Goal: Information Seeking & Learning: Check status

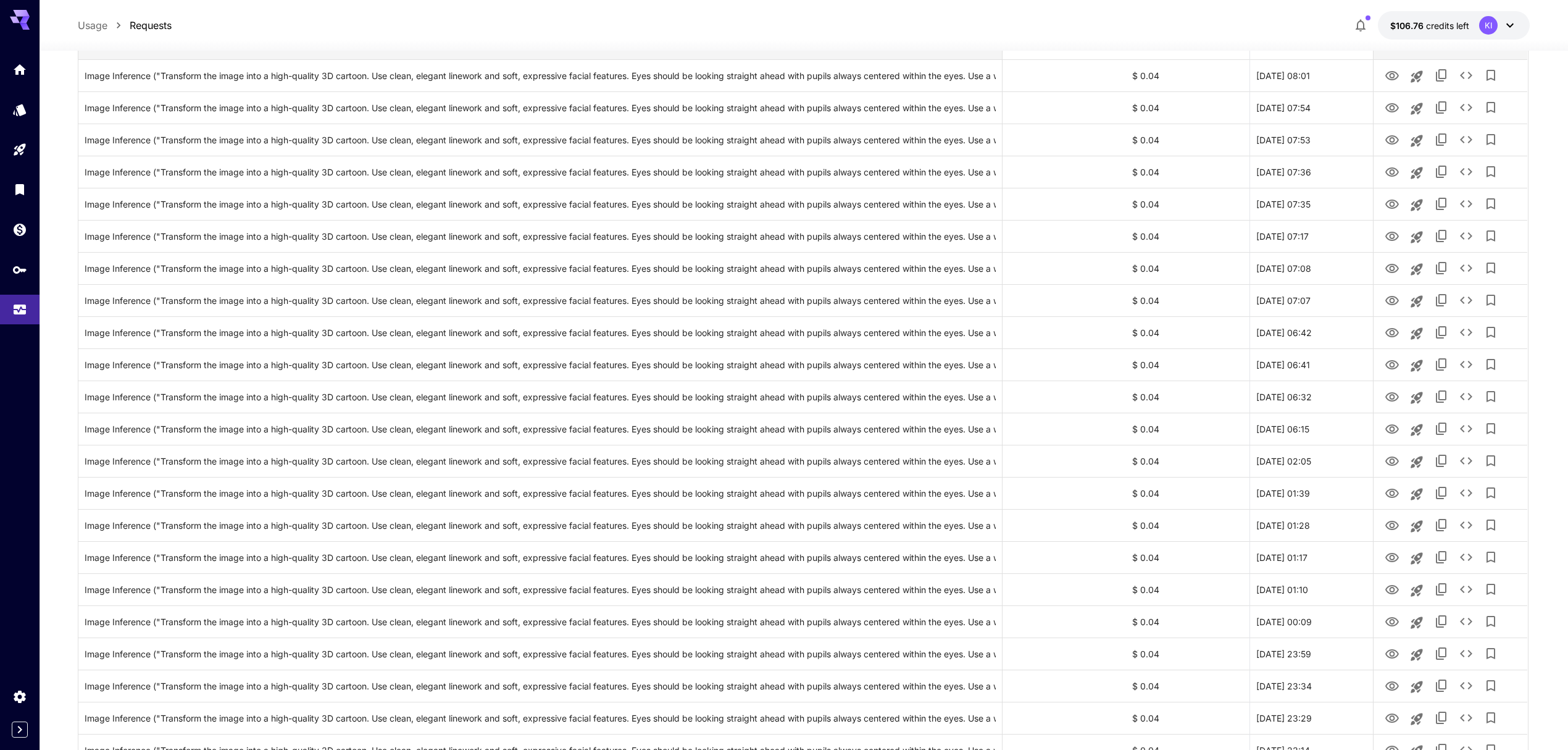
scroll to position [99, 0]
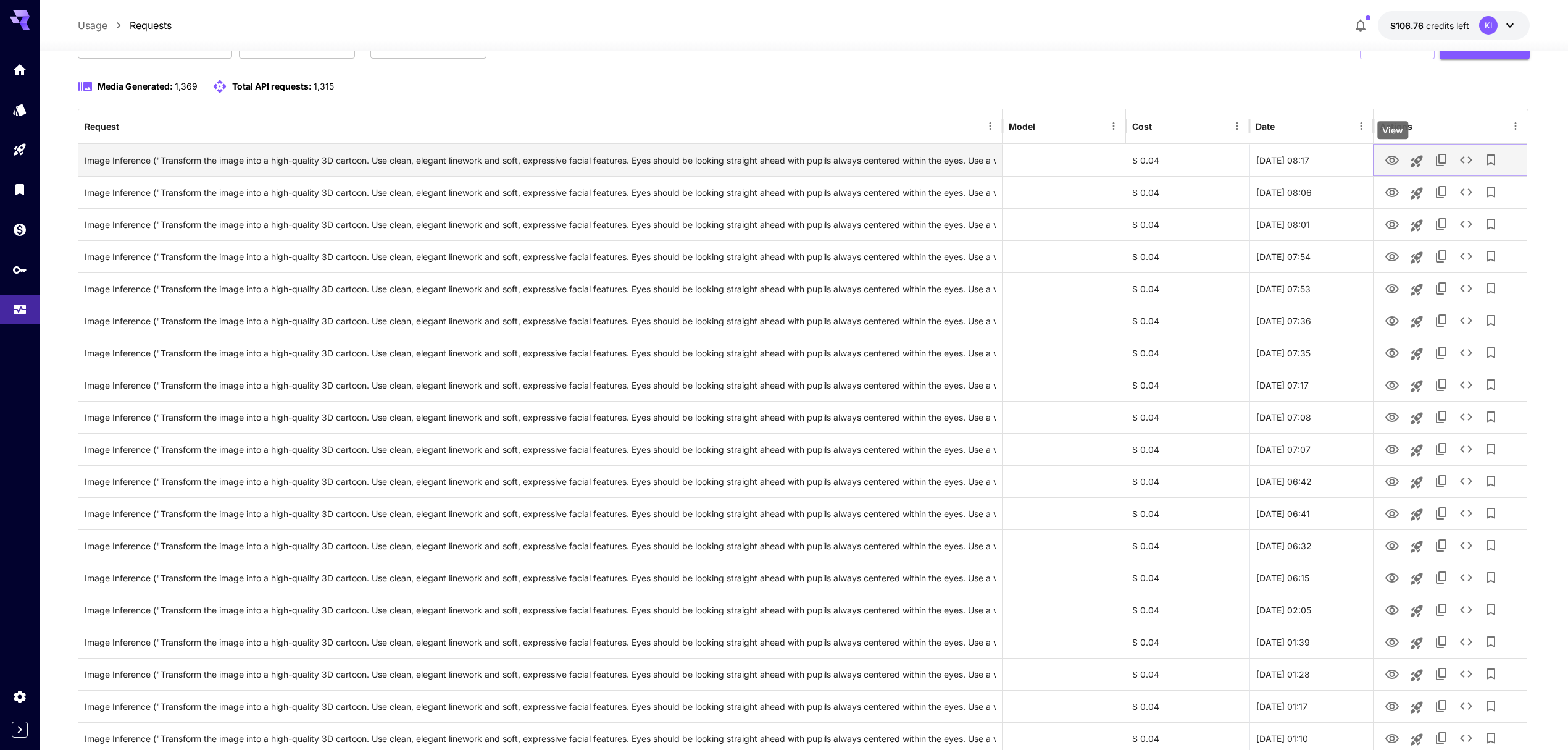
click at [1394, 162] on icon "View" at bounding box center [1392, 160] width 14 height 9
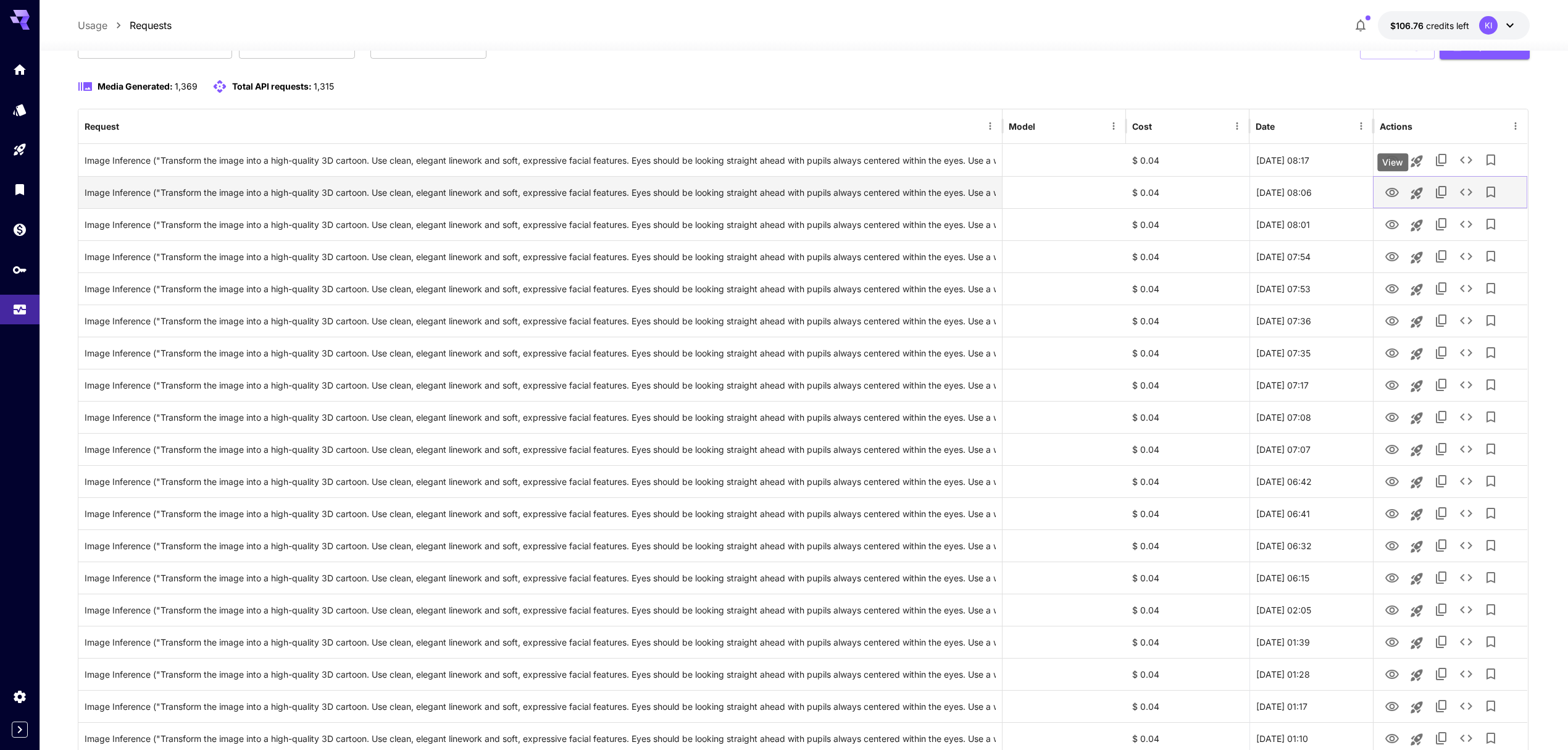
click at [1389, 193] on icon "View" at bounding box center [1392, 193] width 15 height 15
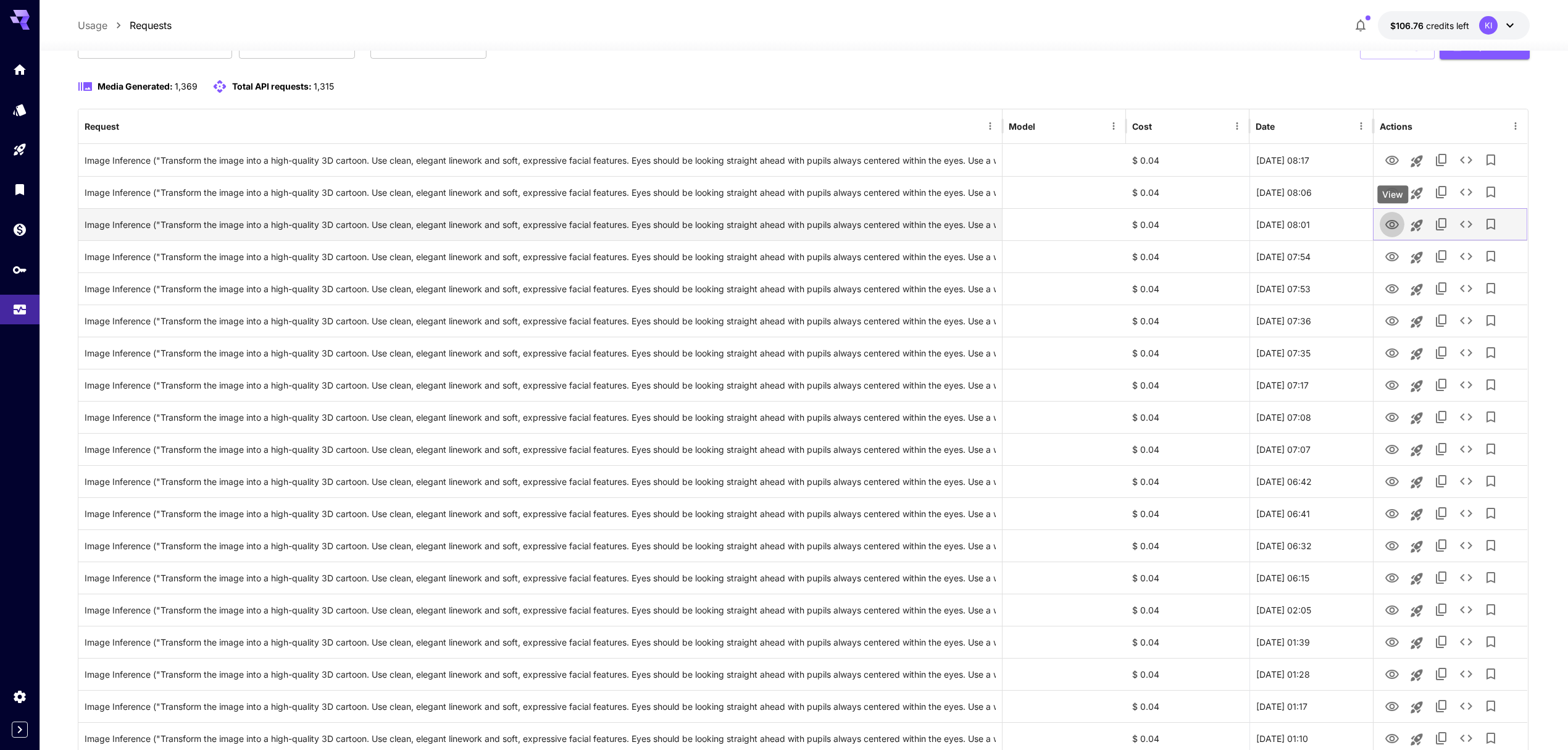
drag, startPoint x: 1388, startPoint y: 221, endPoint x: 1388, endPoint y: 228, distance: 7.0
click at [1388, 221] on icon "View" at bounding box center [1392, 224] width 15 height 15
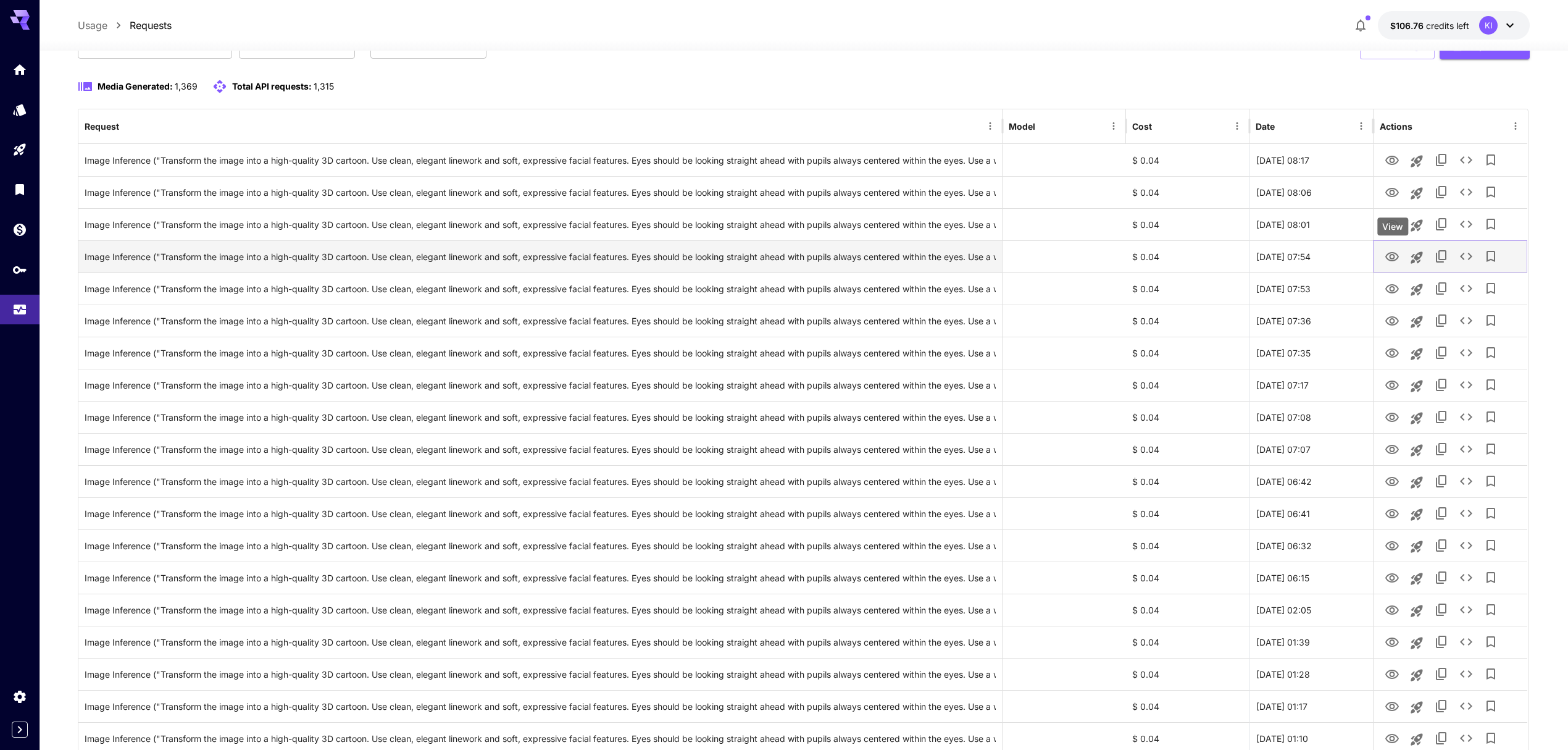
click at [1390, 263] on icon "View" at bounding box center [1392, 257] width 15 height 15
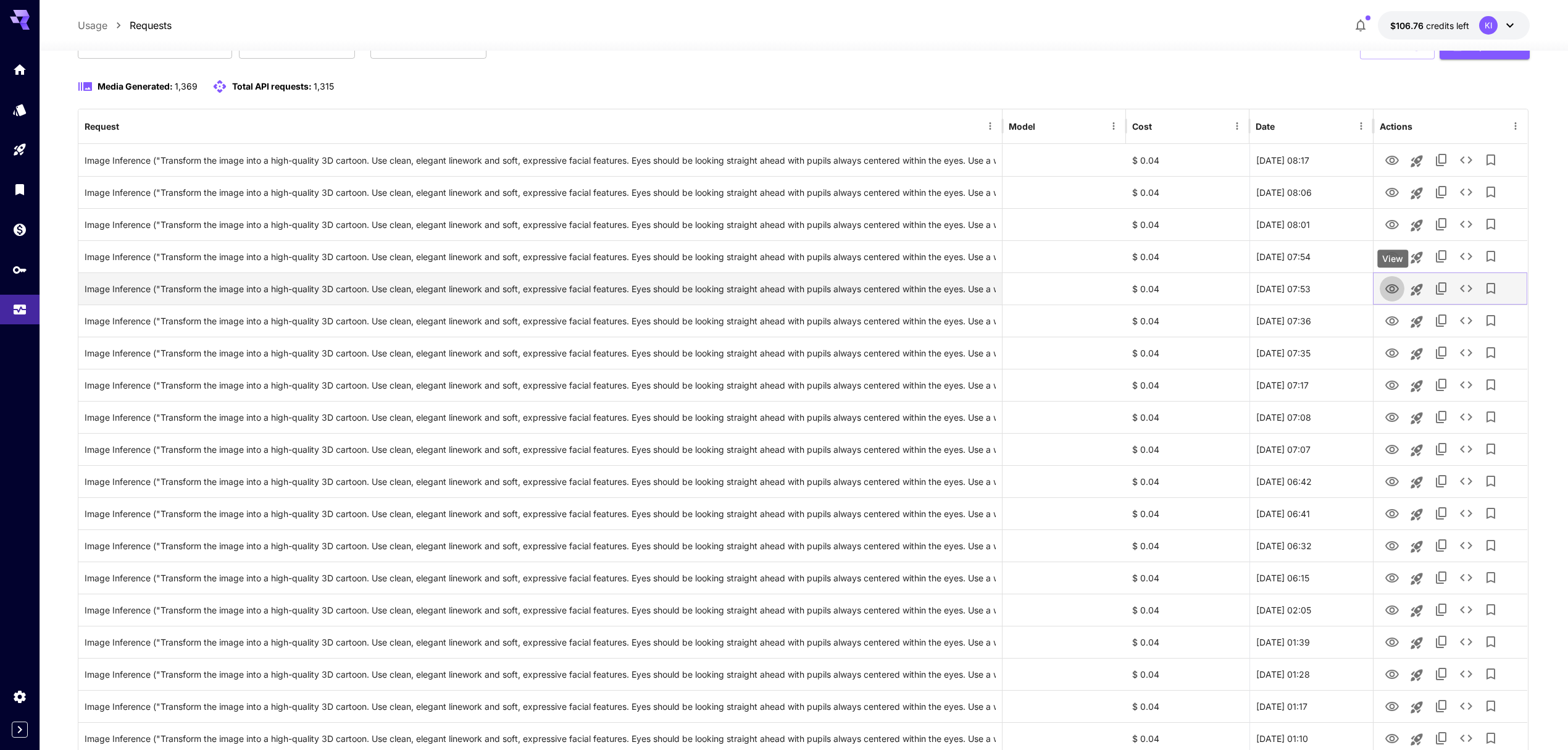
drag, startPoint x: 1390, startPoint y: 288, endPoint x: 1388, endPoint y: 297, distance: 9.2
click at [1390, 288] on icon "View" at bounding box center [1392, 288] width 14 height 9
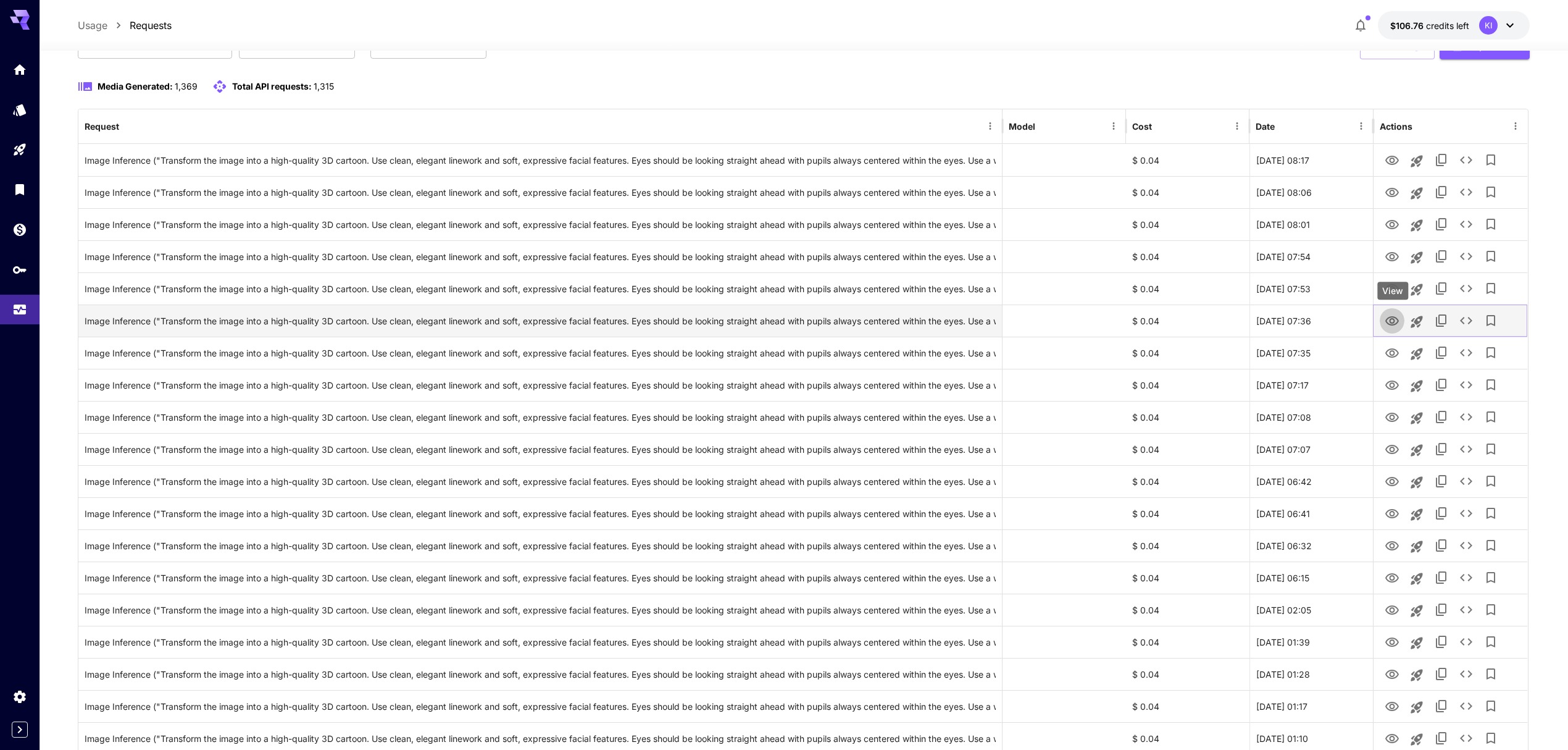
click at [1388, 319] on icon "View" at bounding box center [1392, 321] width 15 height 15
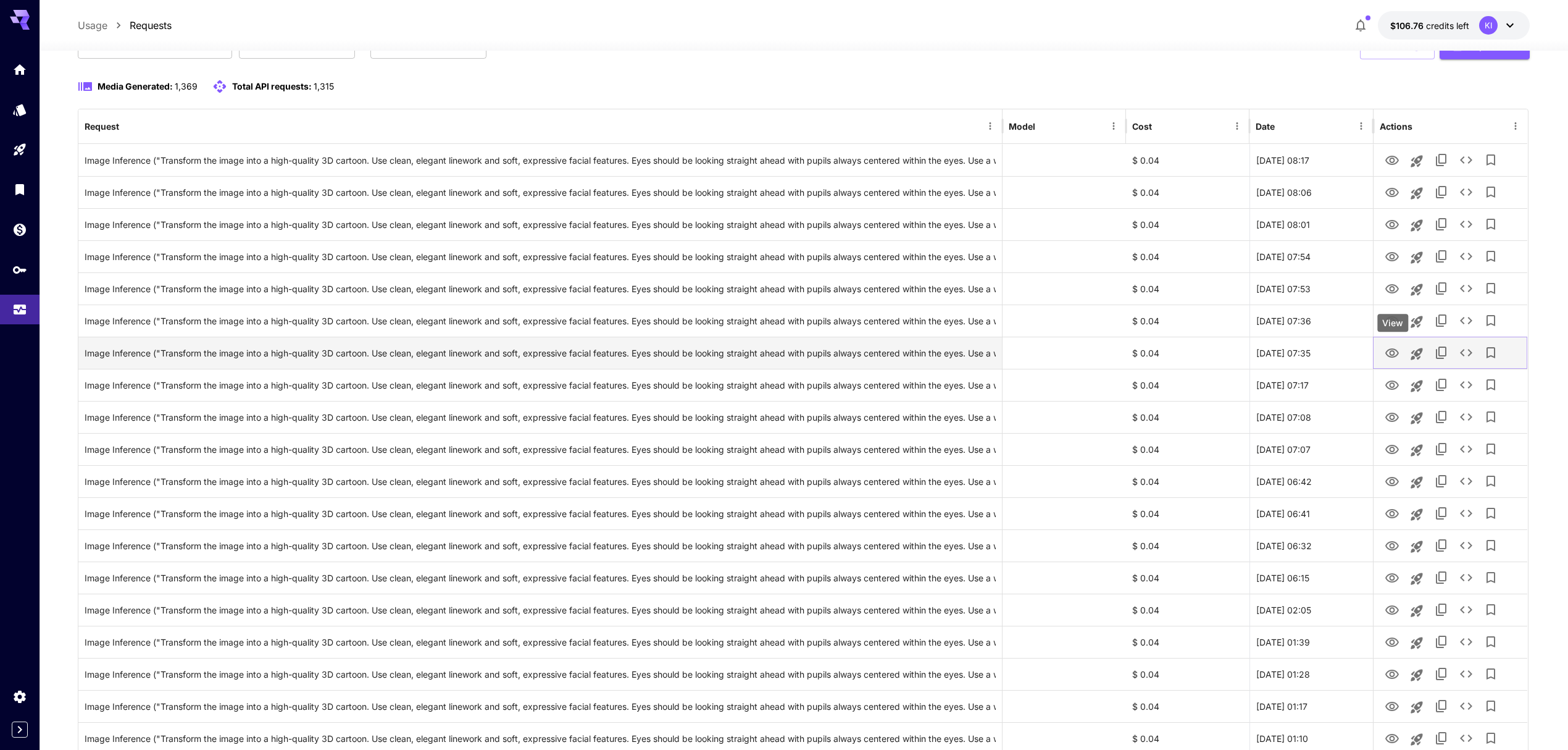
click at [1386, 361] on icon "View" at bounding box center [1392, 353] width 15 height 15
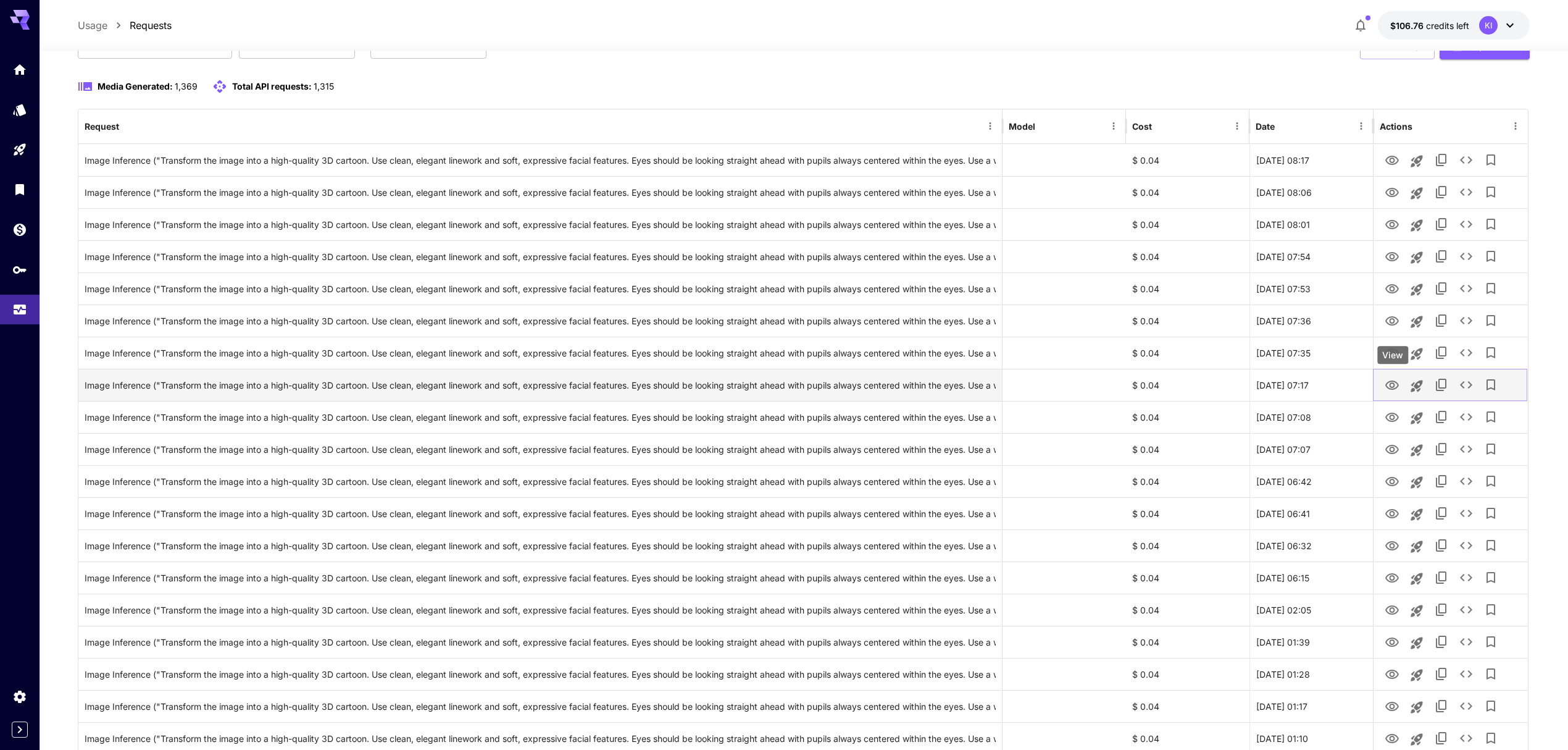
click at [1388, 384] on icon "View" at bounding box center [1392, 385] width 15 height 15
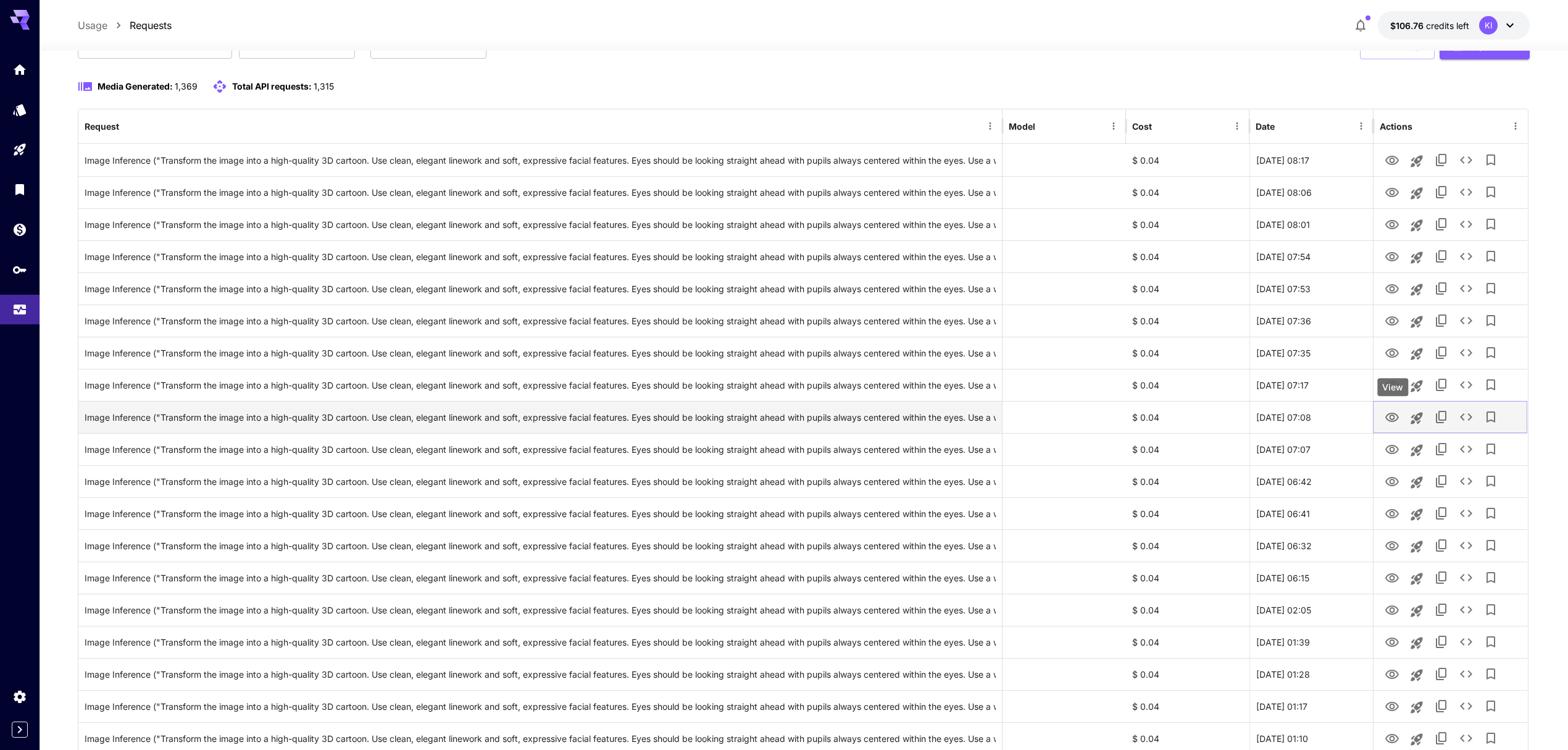
click at [1392, 418] on icon "View" at bounding box center [1392, 417] width 15 height 15
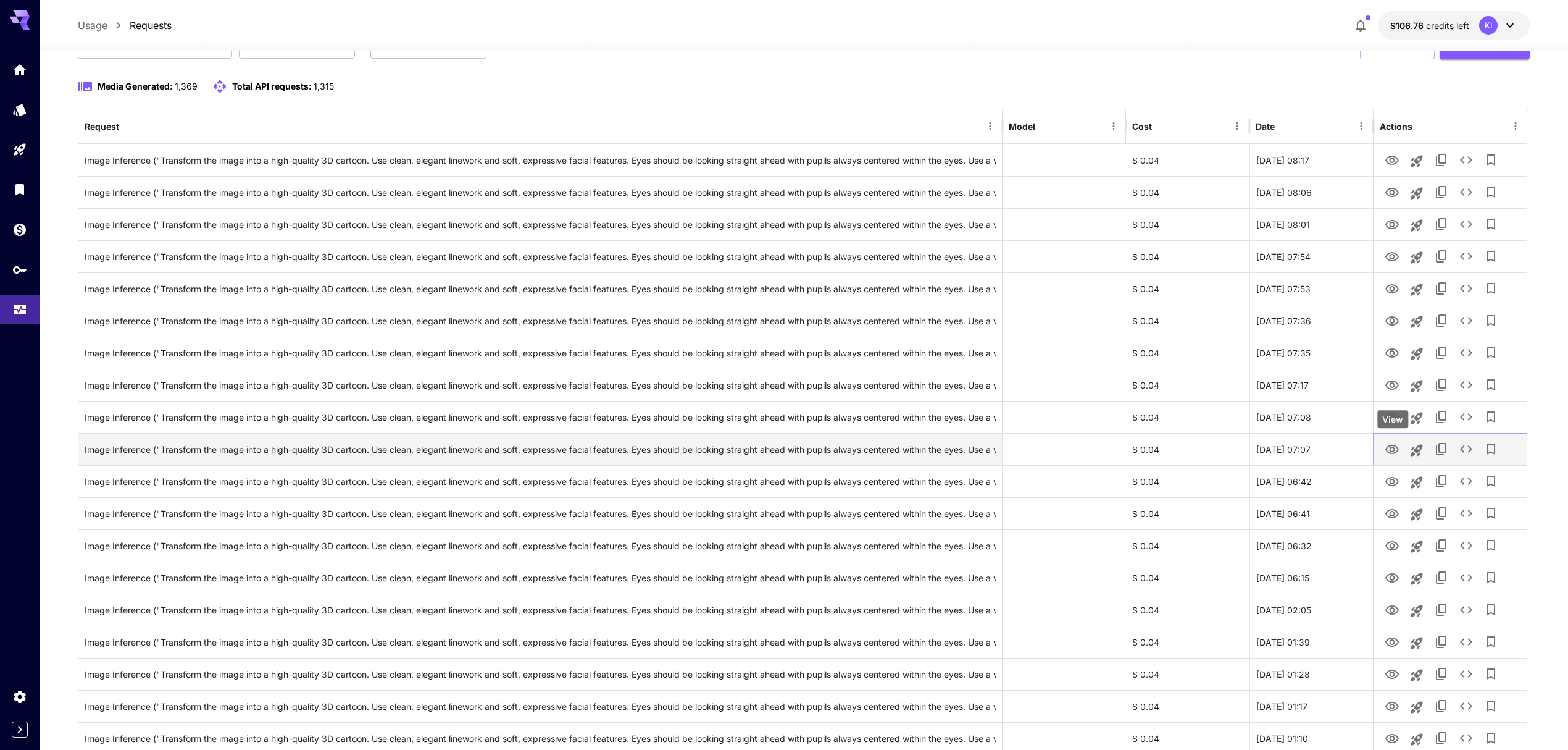
click at [1391, 445] on icon "View" at bounding box center [1392, 449] width 15 height 15
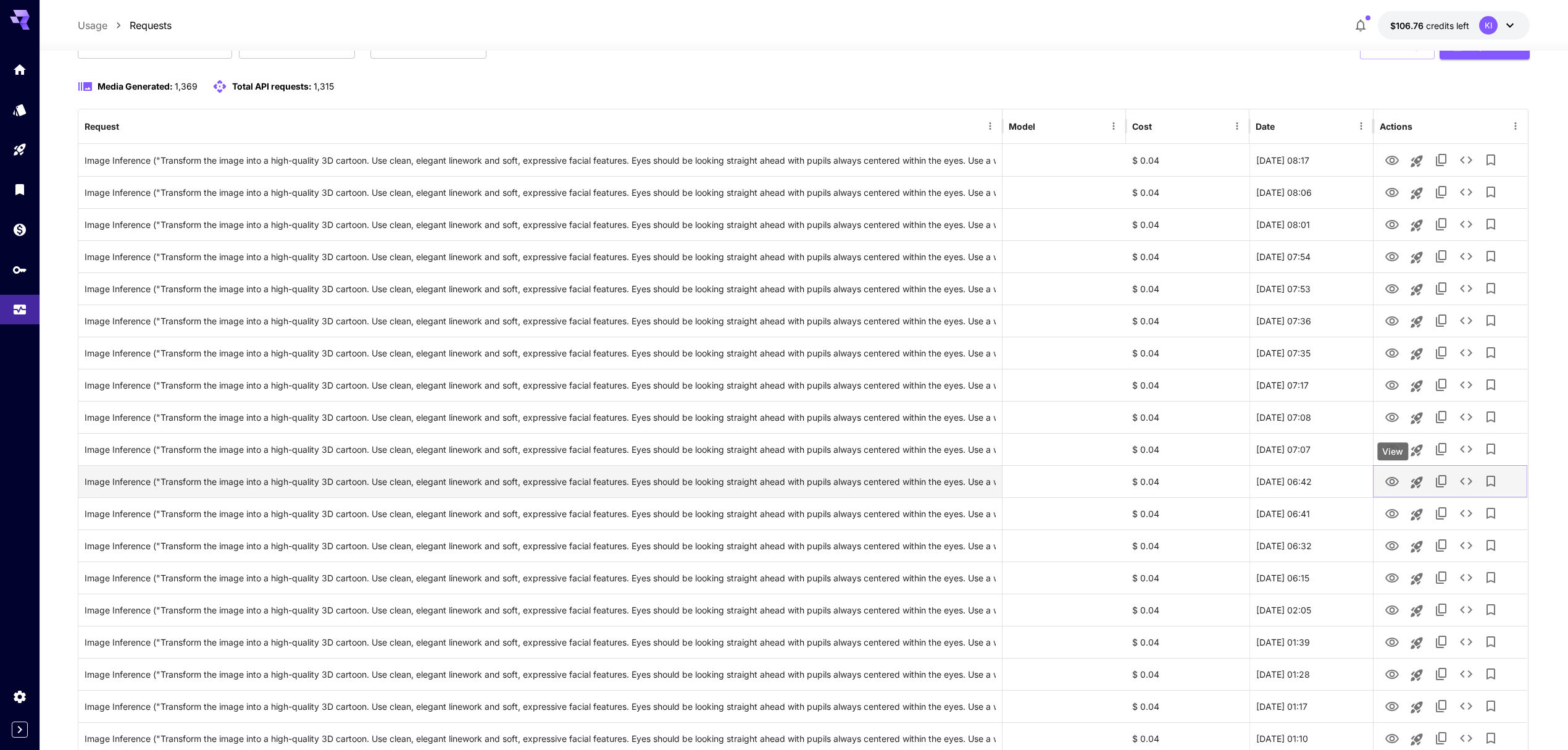
click at [1392, 483] on icon "View" at bounding box center [1392, 482] width 15 height 15
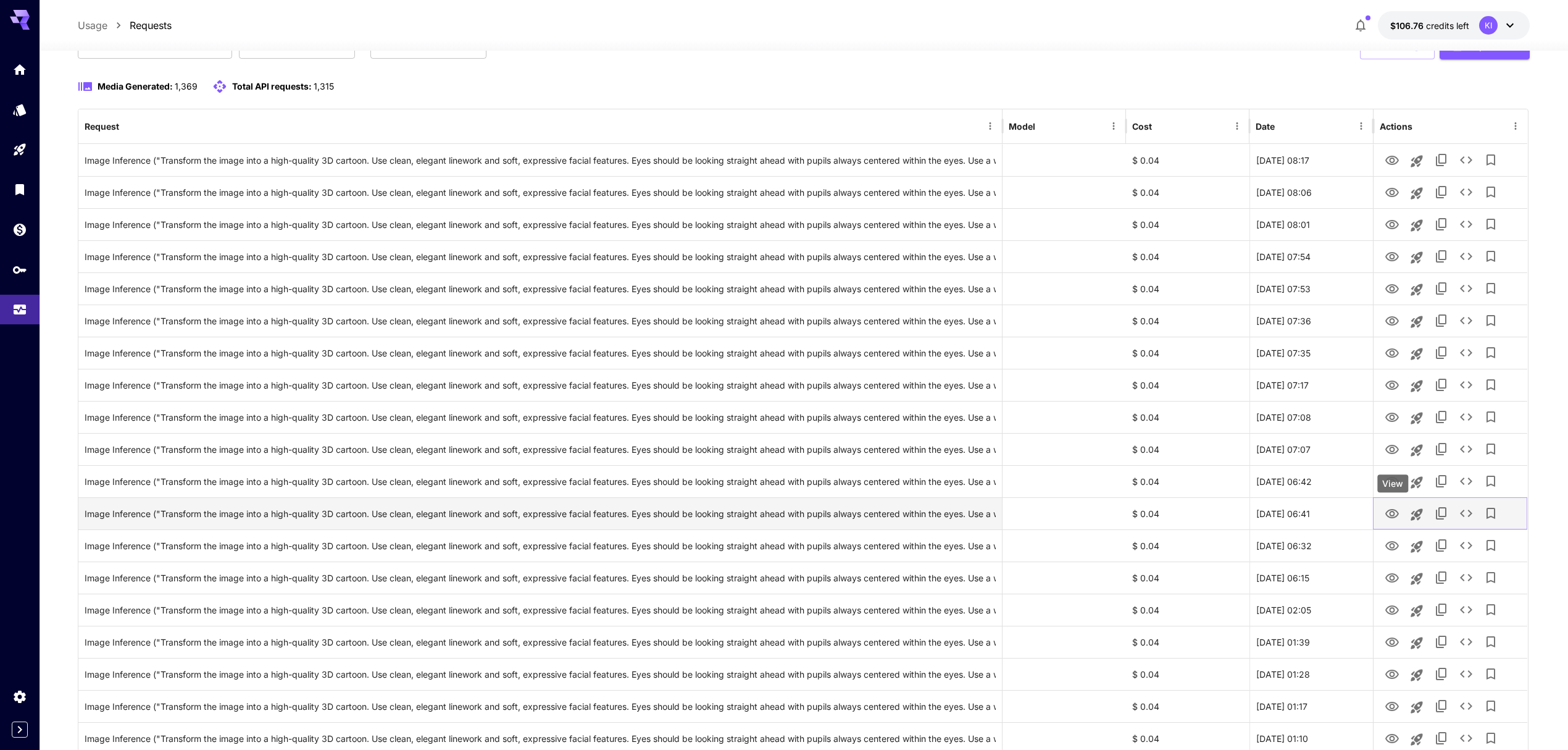
drag, startPoint x: 1395, startPoint y: 515, endPoint x: 1394, endPoint y: 522, distance: 7.1
click at [1395, 515] on icon "View" at bounding box center [1392, 513] width 15 height 15
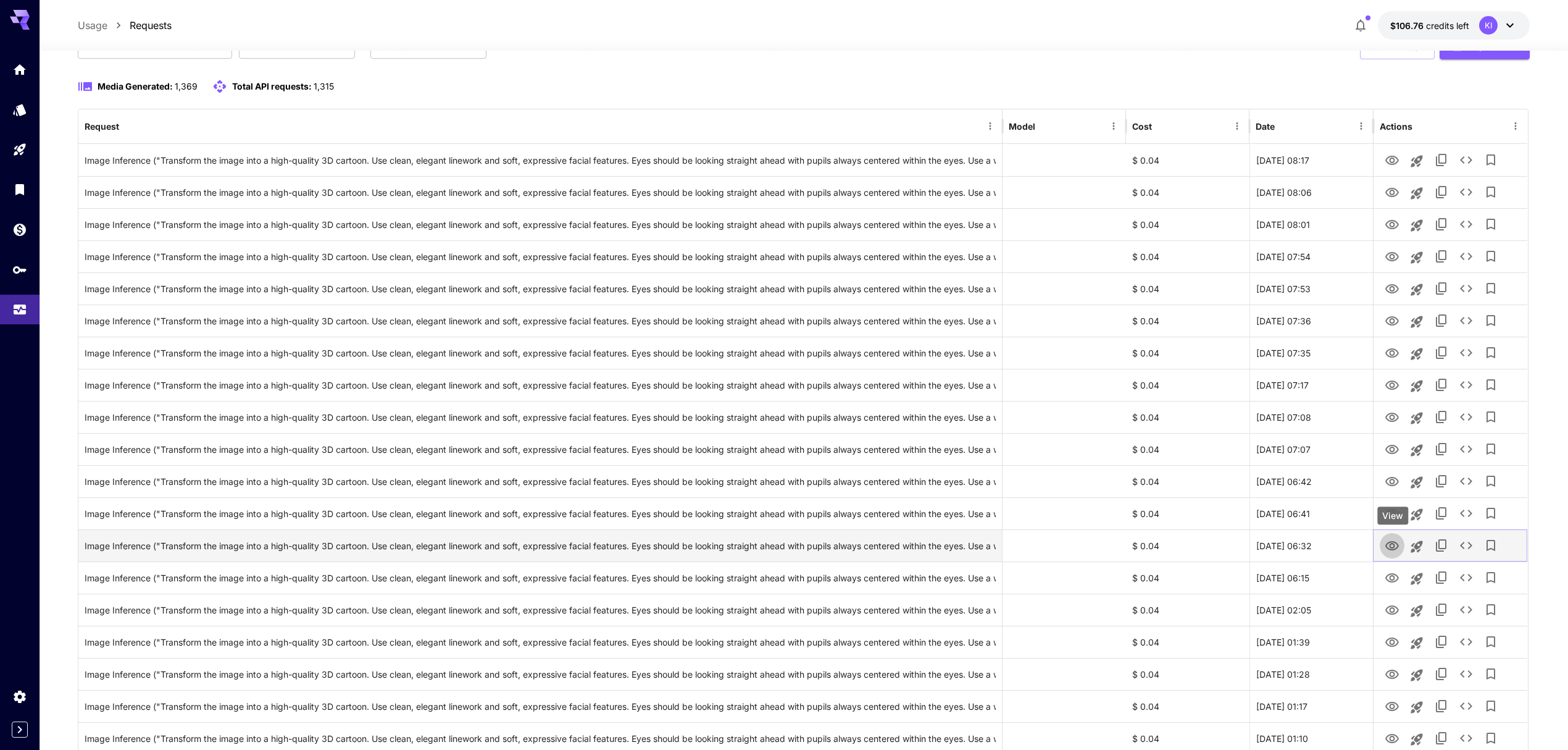
click at [1390, 542] on icon "View" at bounding box center [1392, 546] width 15 height 15
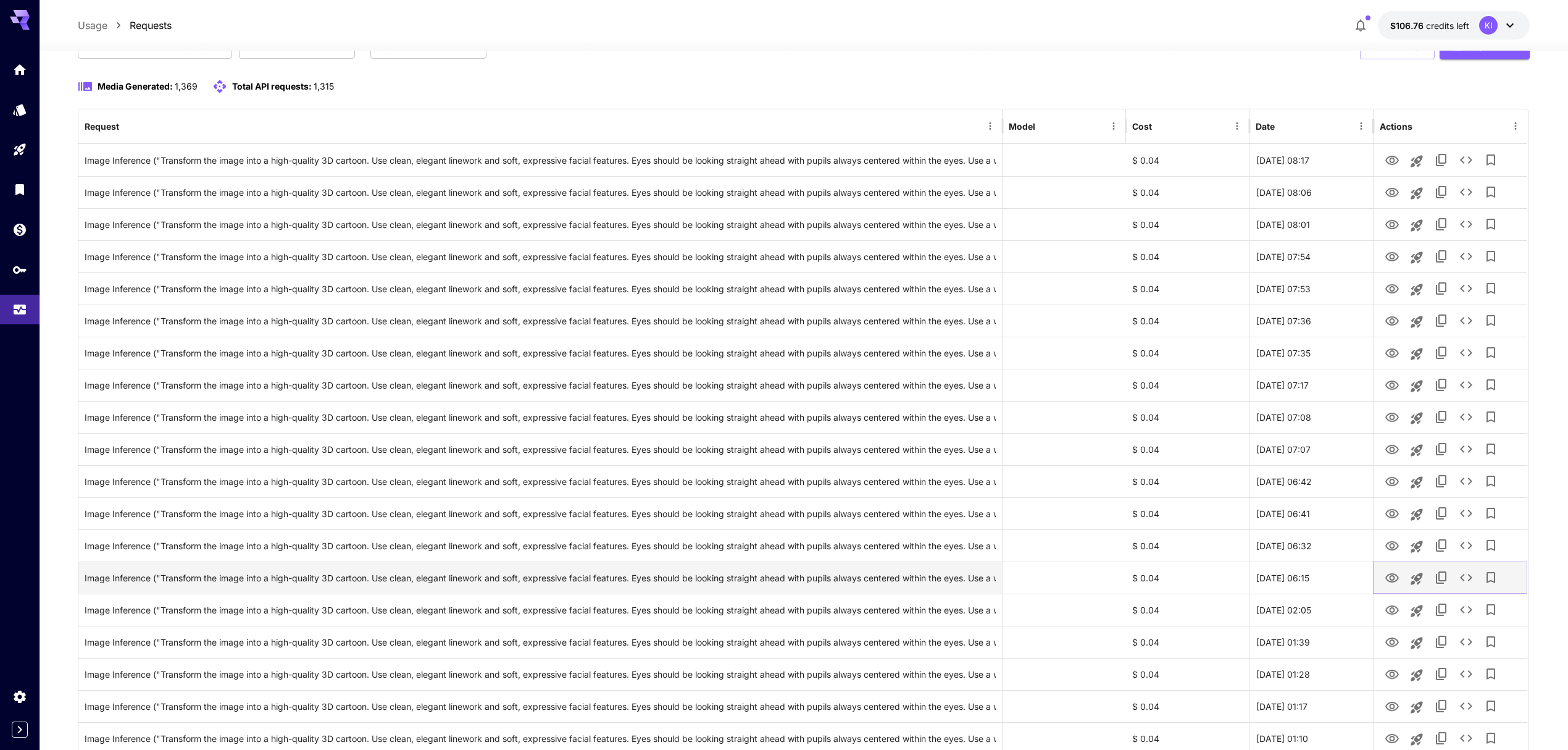
click at [1388, 573] on icon "View" at bounding box center [1392, 578] width 15 height 15
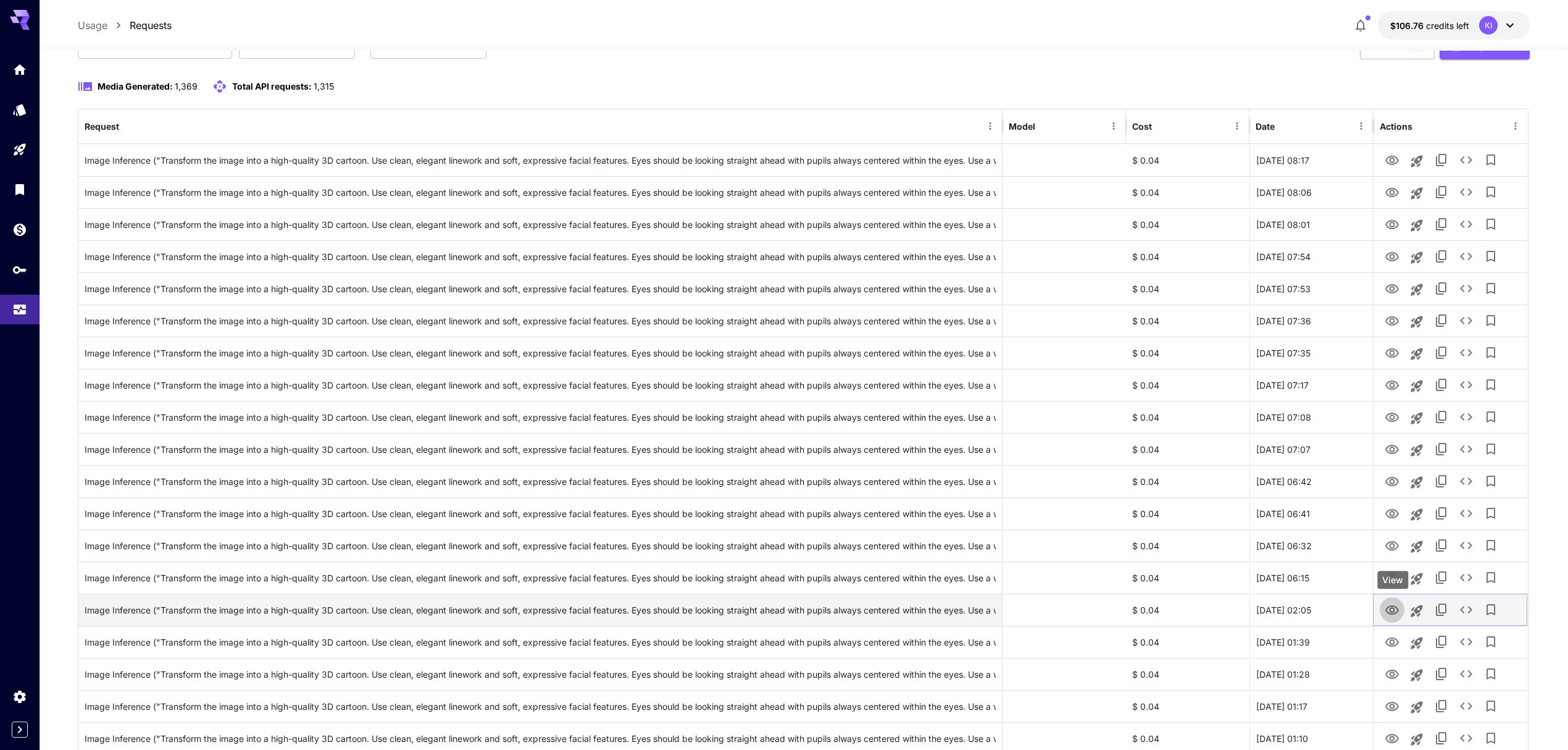
click at [1392, 612] on icon "View" at bounding box center [1392, 610] width 14 height 9
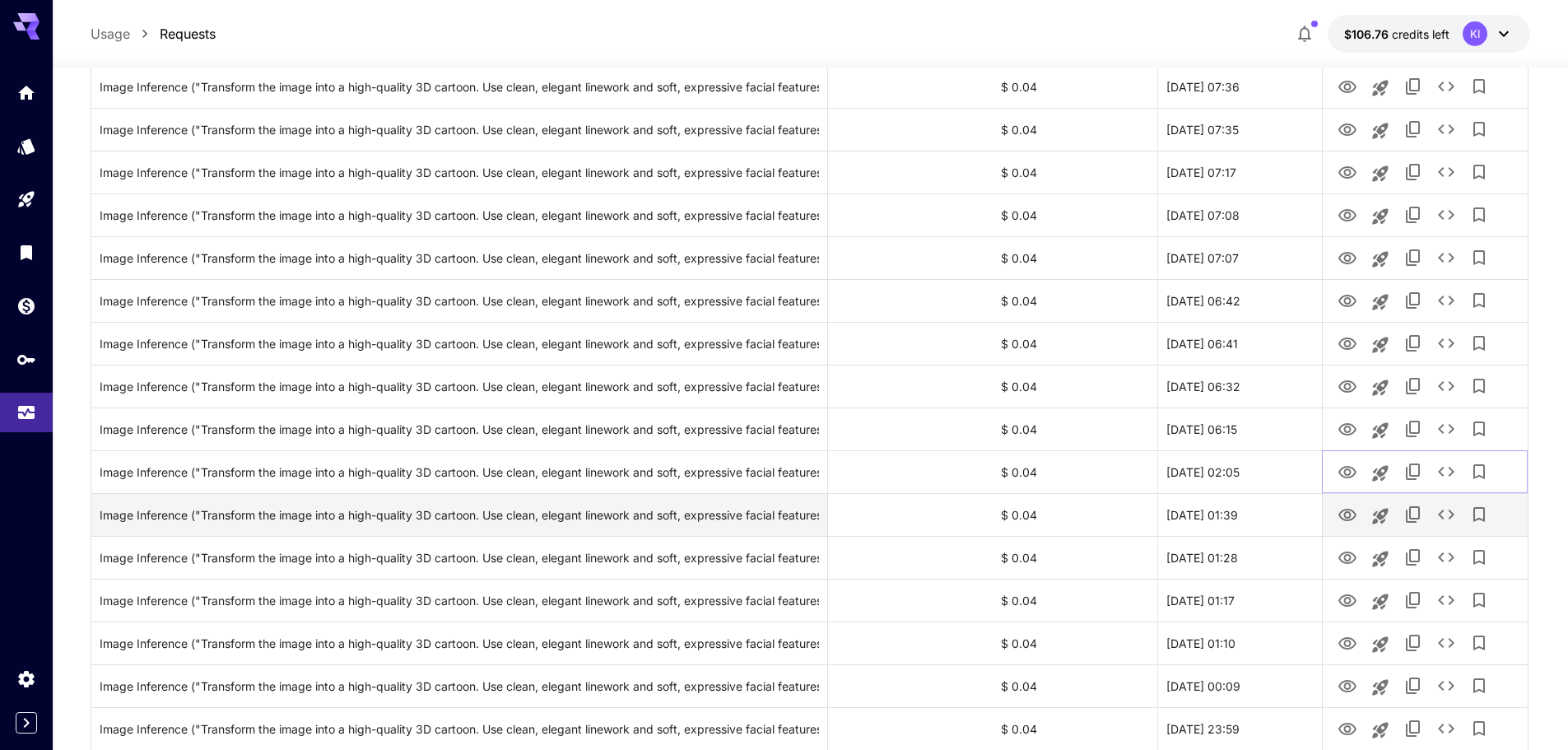
scroll to position [659, 0]
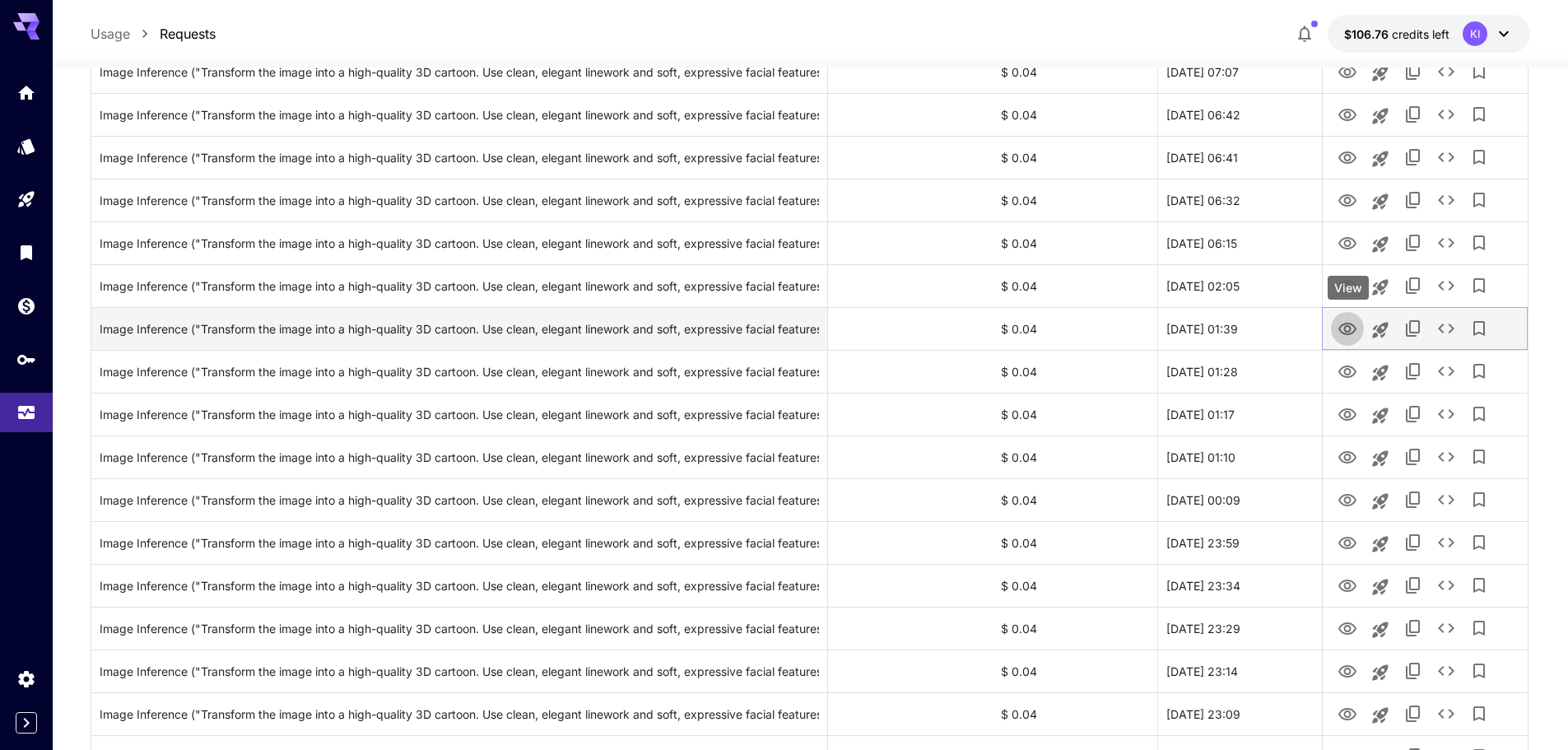
click at [1347, 330] on icon "View" at bounding box center [1347, 329] width 20 height 20
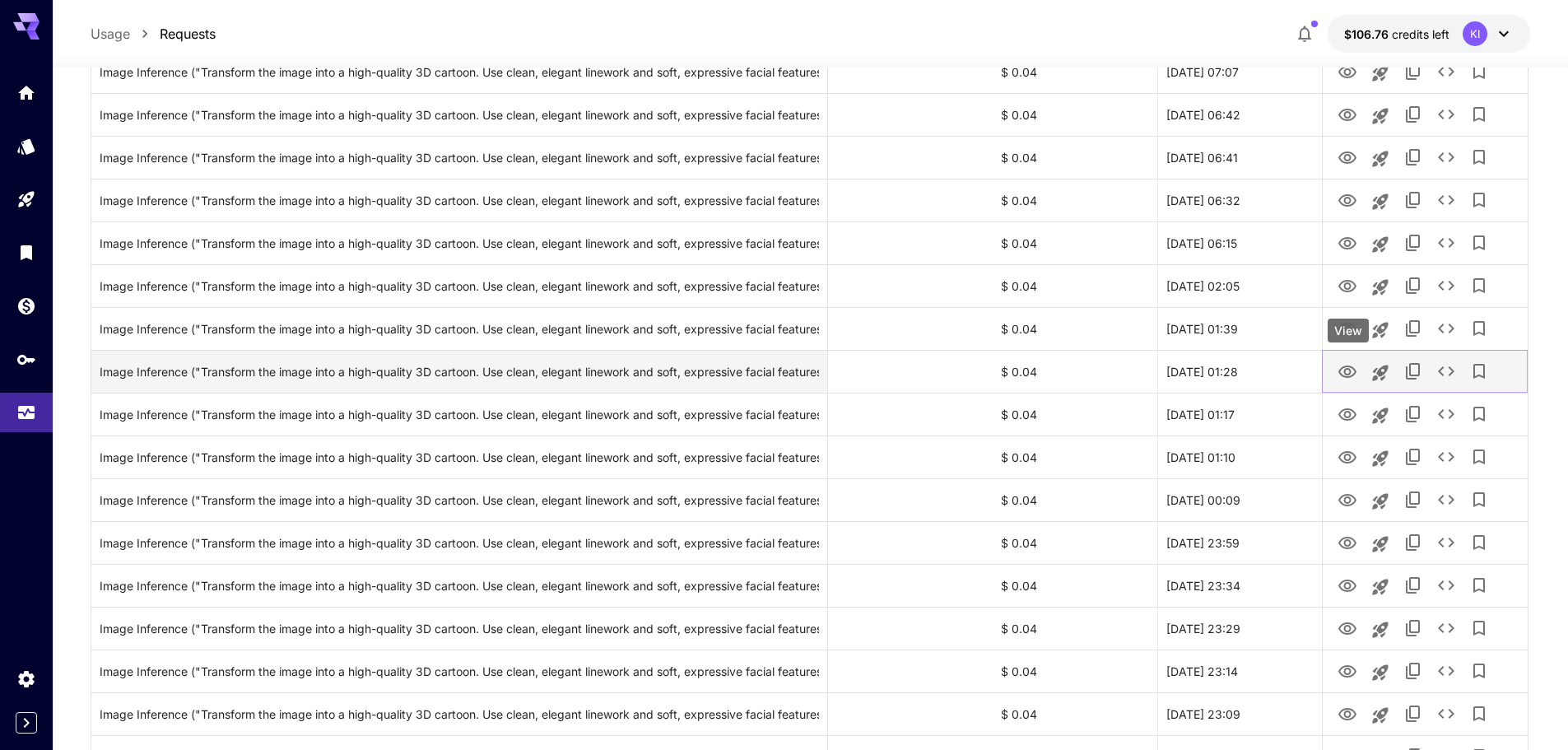
click at [1344, 374] on icon "View" at bounding box center [1347, 372] width 20 height 20
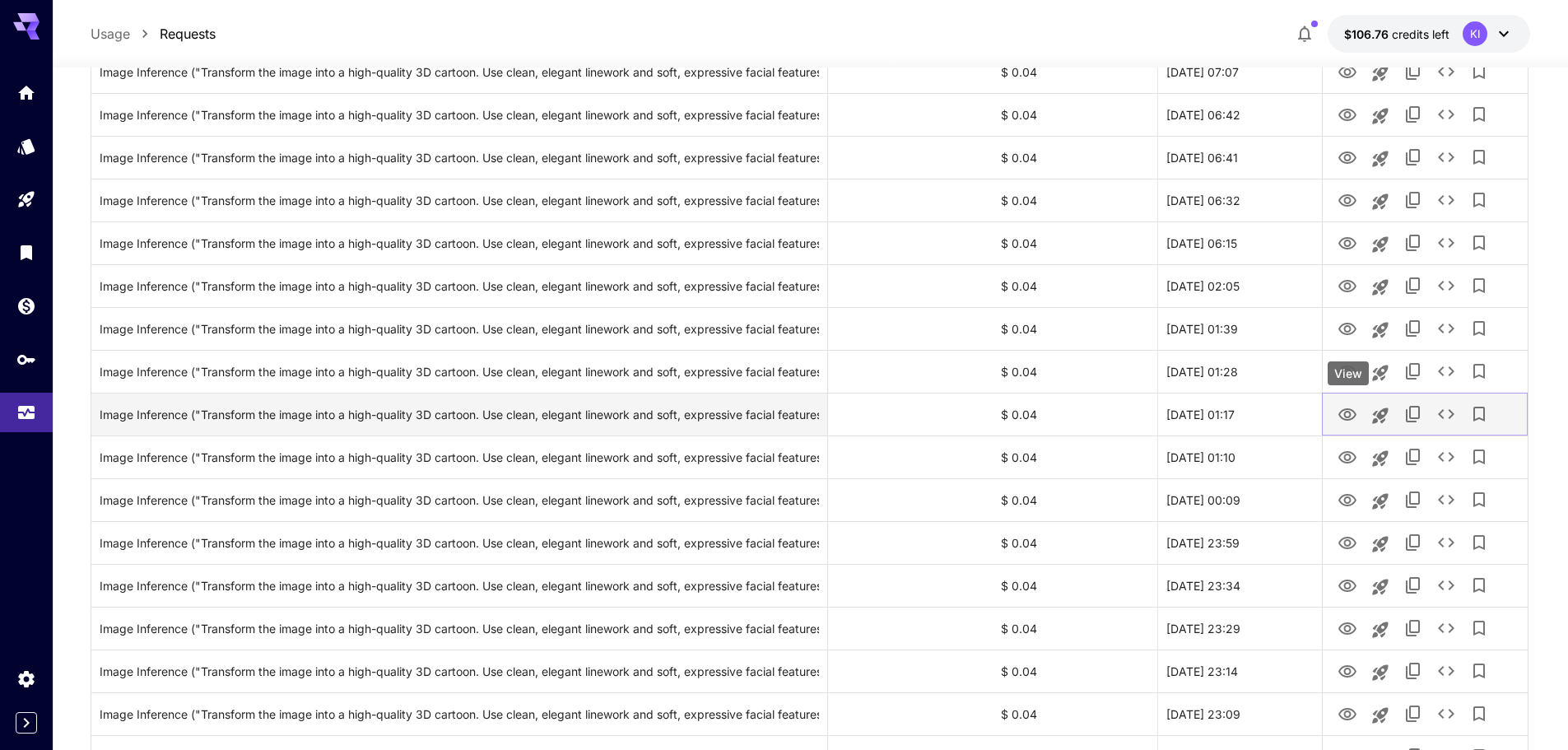
click at [1349, 417] on icon "View" at bounding box center [1347, 415] width 20 height 20
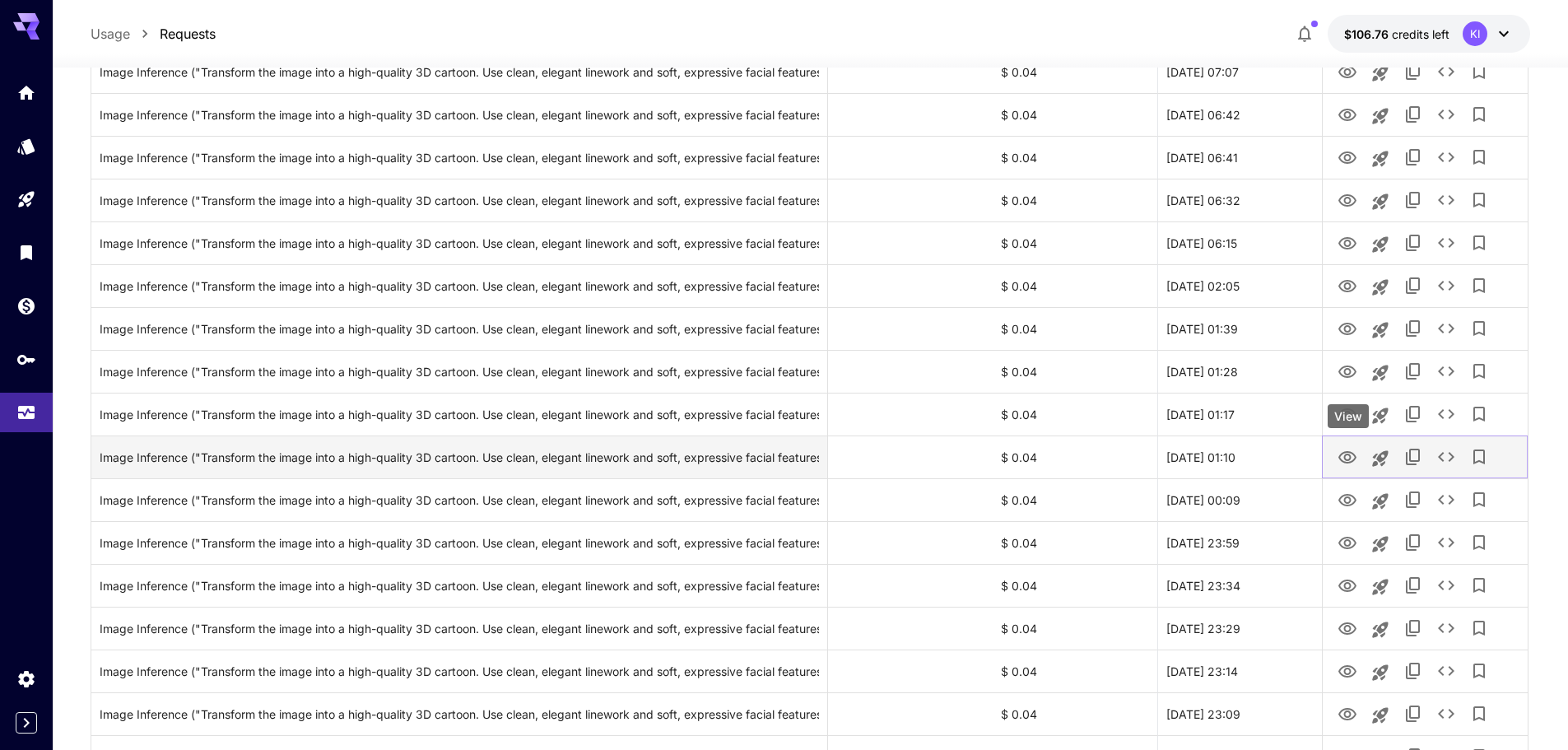
click at [1338, 457] on icon "View" at bounding box center [1347, 458] width 20 height 20
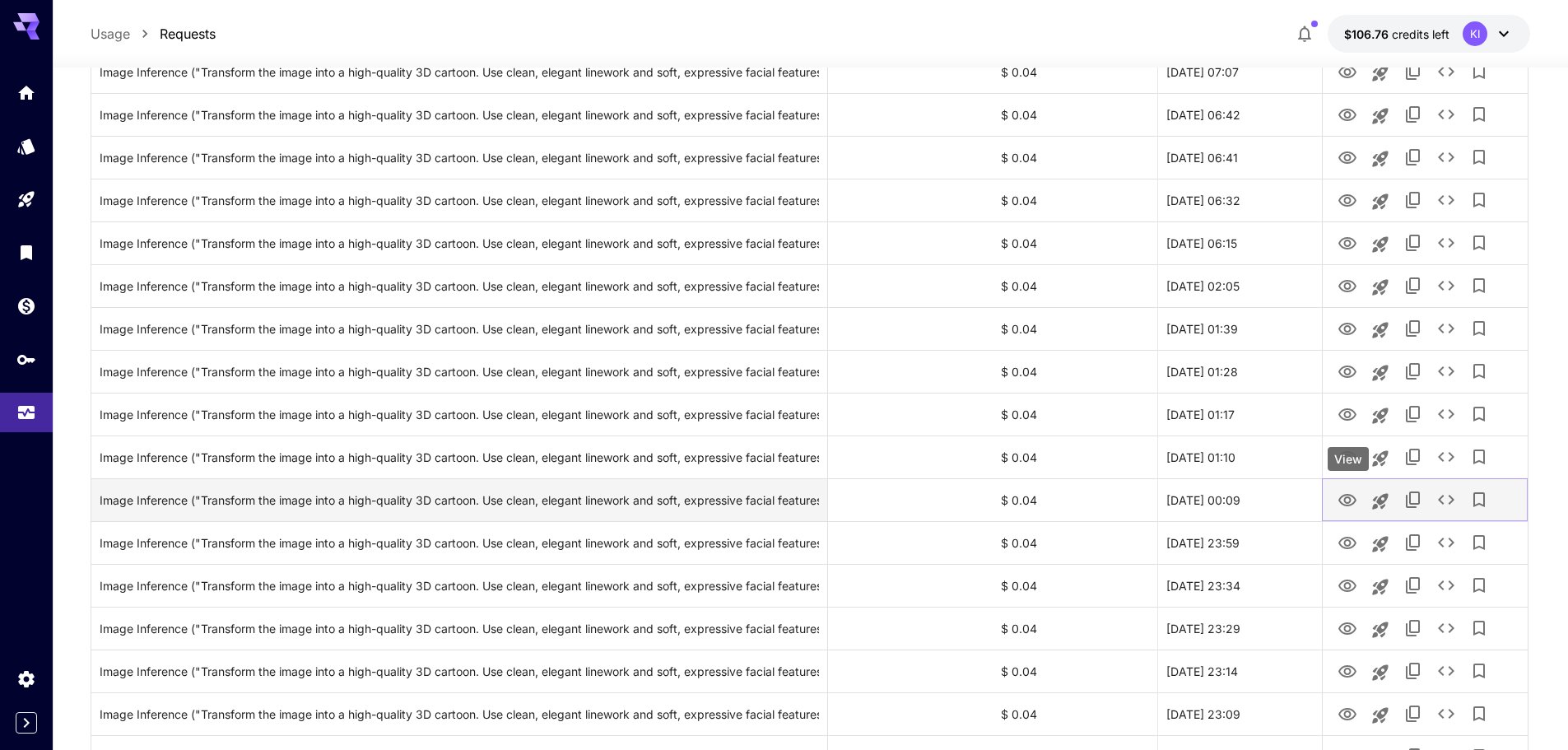
click at [1345, 500] on icon "View" at bounding box center [1347, 500] width 18 height 12
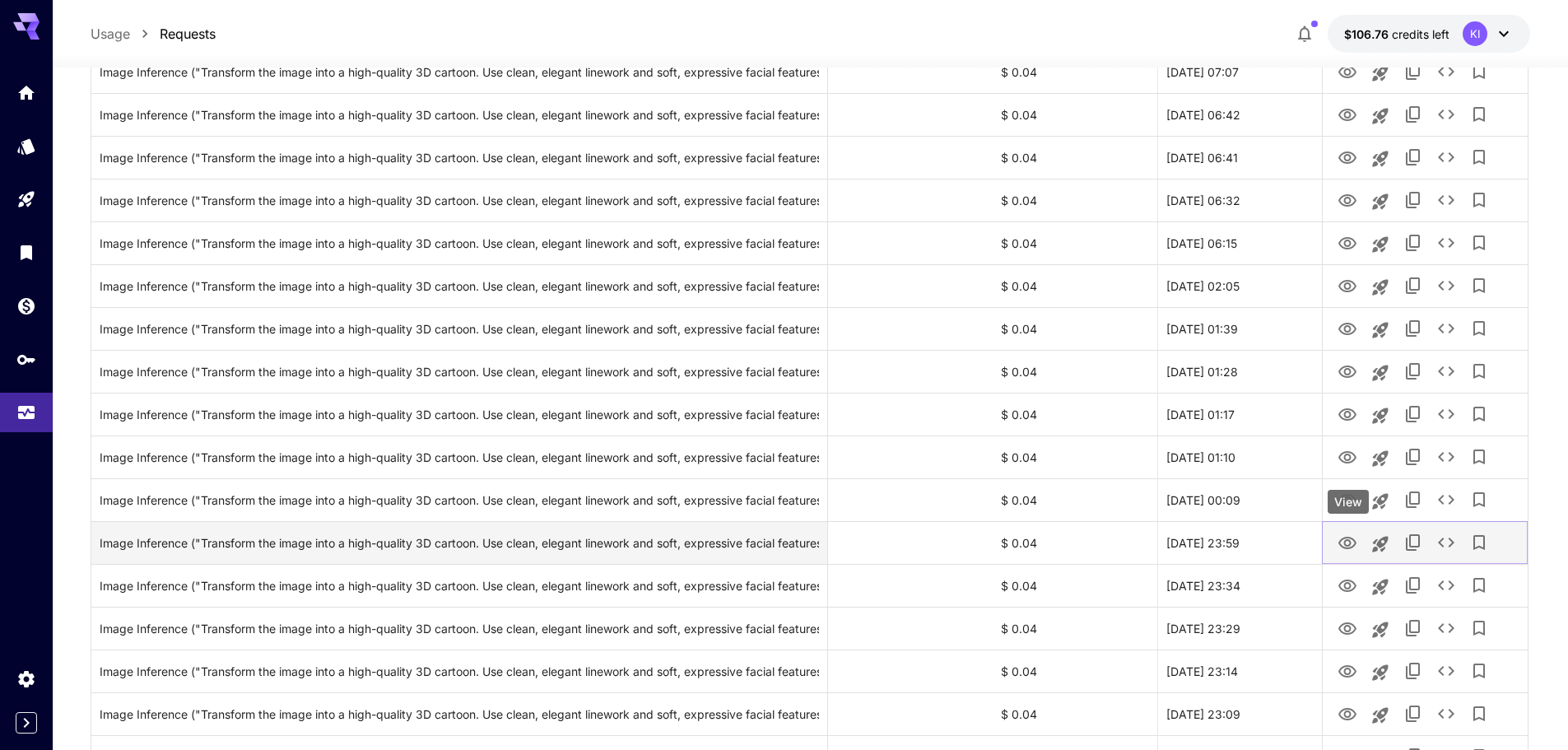
click at [1344, 546] on icon "View" at bounding box center [1347, 543] width 20 height 20
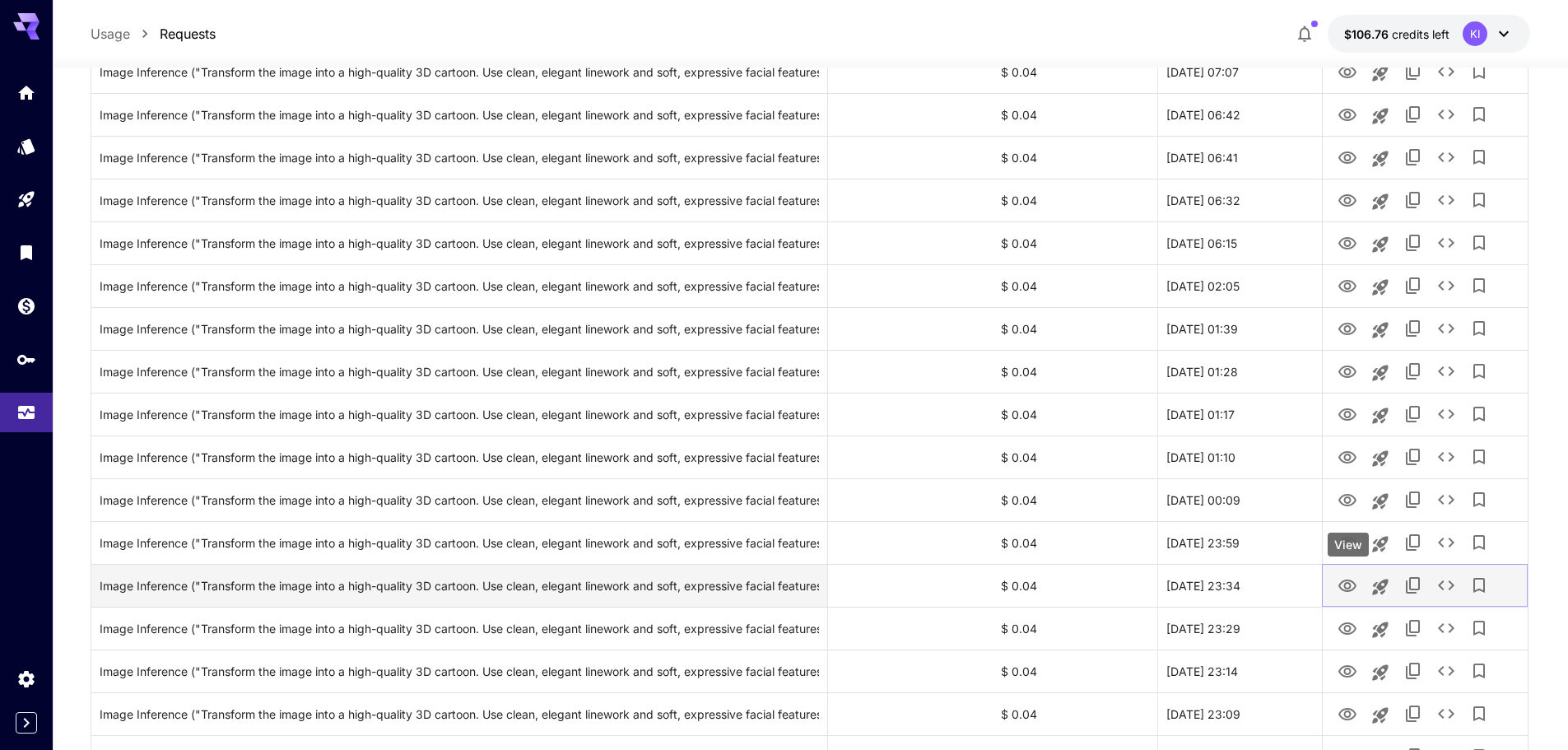
click at [1342, 581] on icon "View" at bounding box center [1347, 585] width 18 height 12
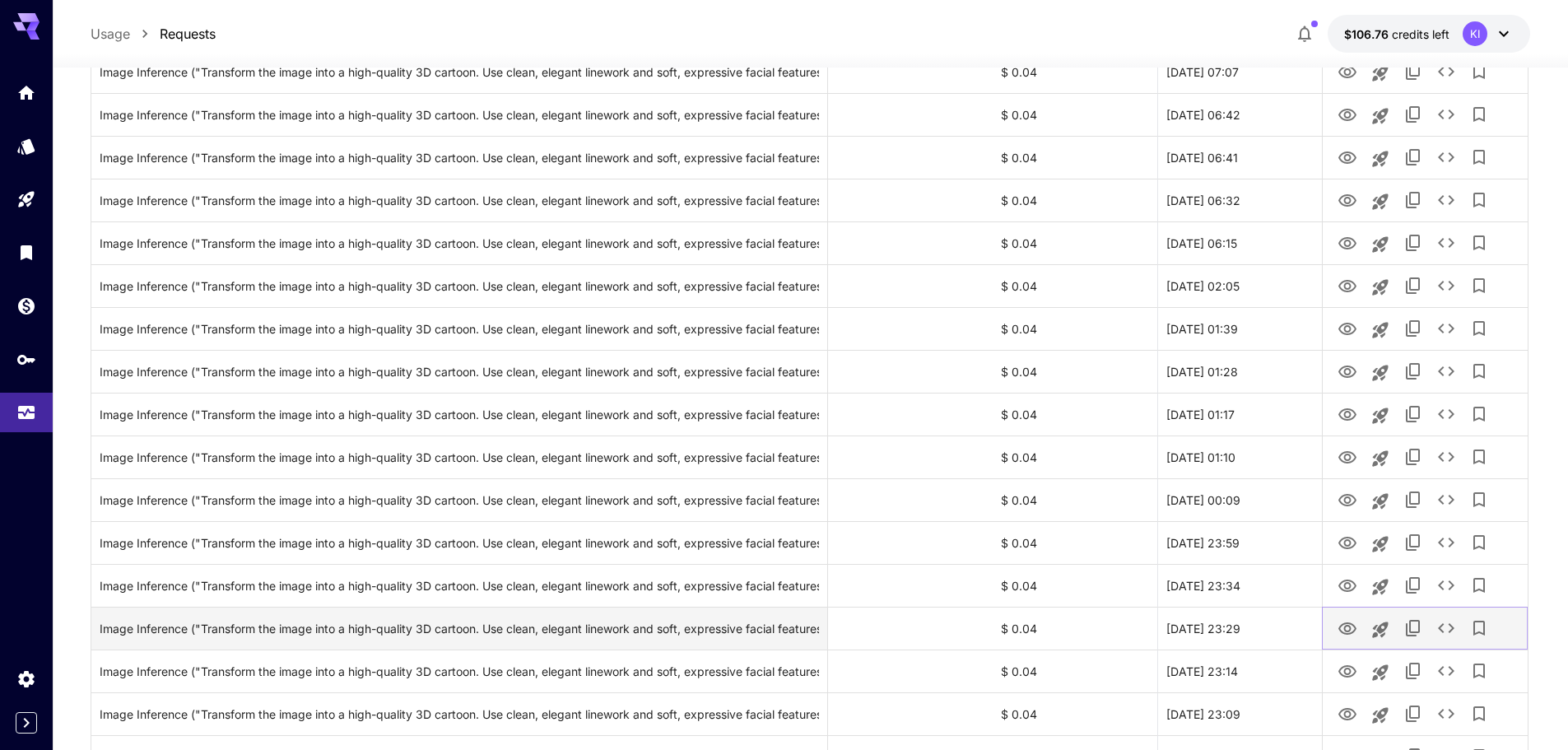
click at [1343, 624] on icon "View" at bounding box center [1347, 628] width 18 height 12
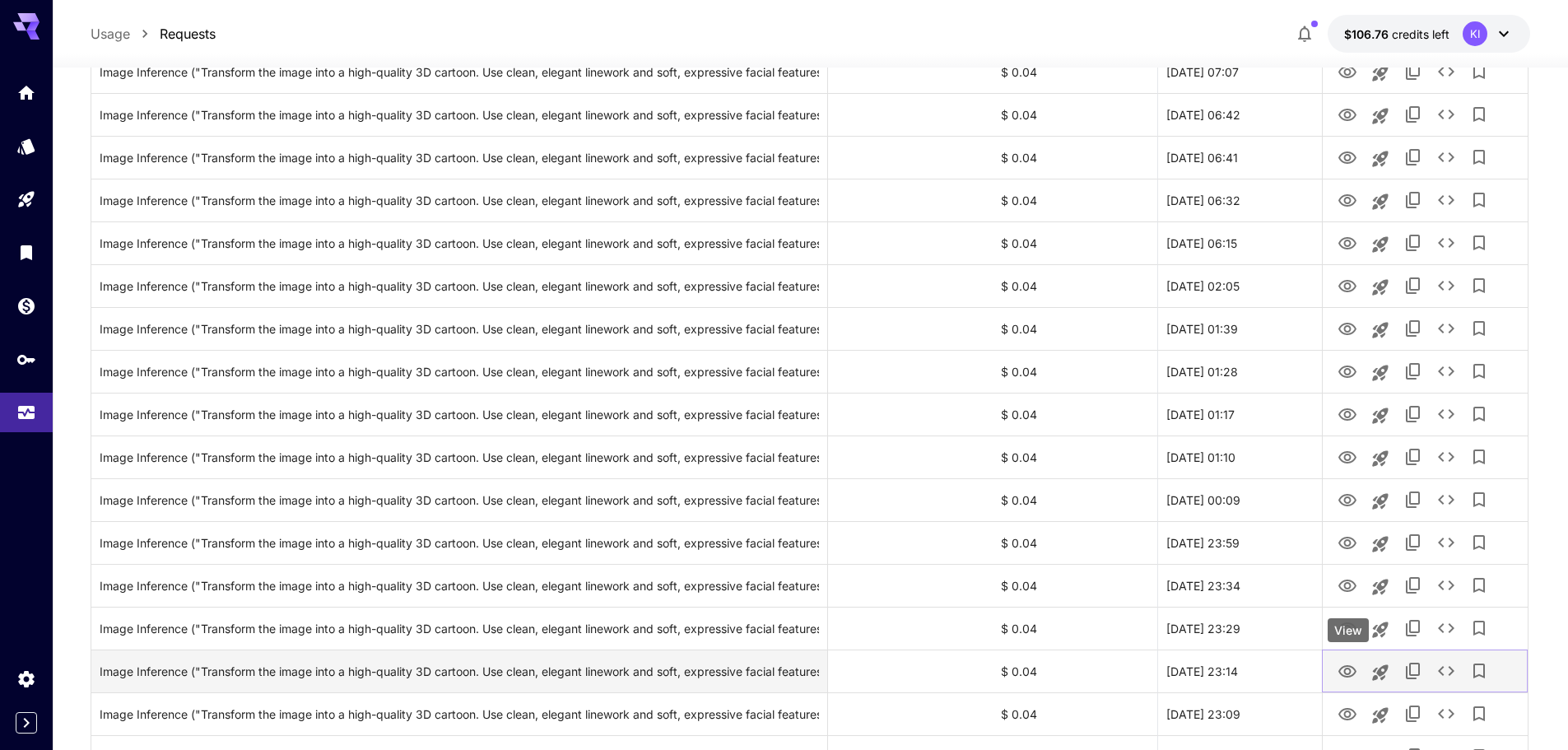
click at [1345, 666] on icon "View" at bounding box center [1347, 672] width 18 height 12
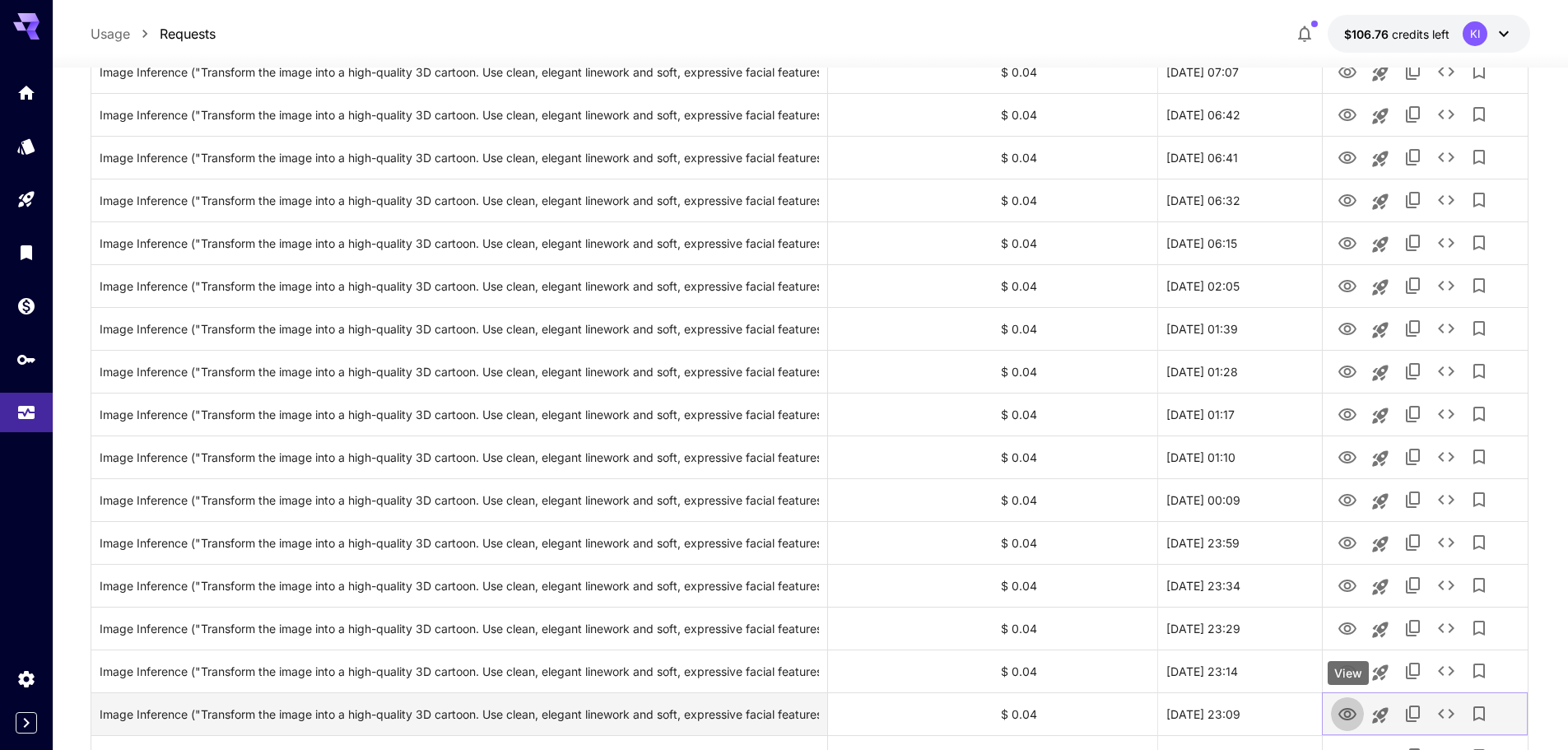
click at [1346, 718] on icon "View" at bounding box center [1347, 715] width 20 height 20
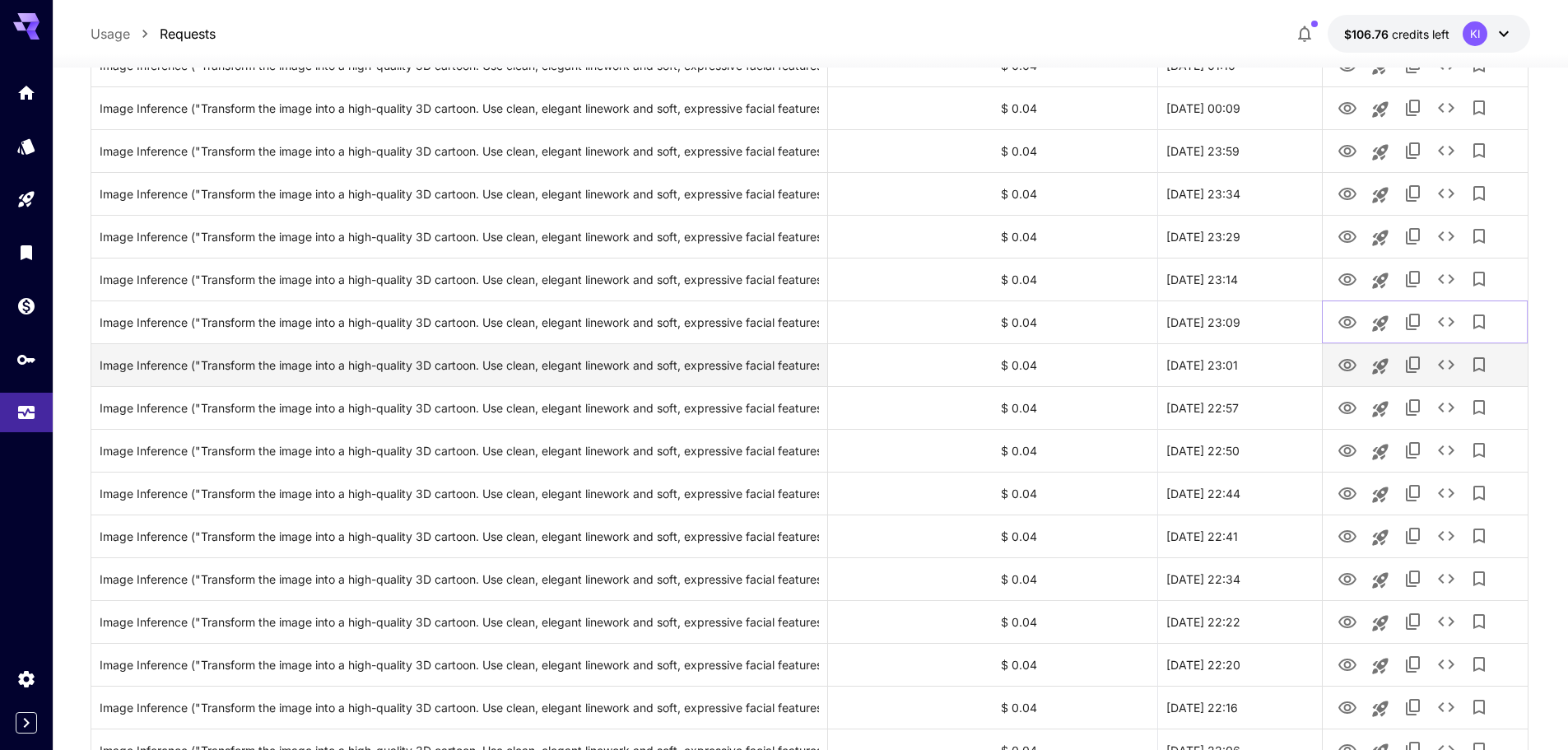
scroll to position [1071, 0]
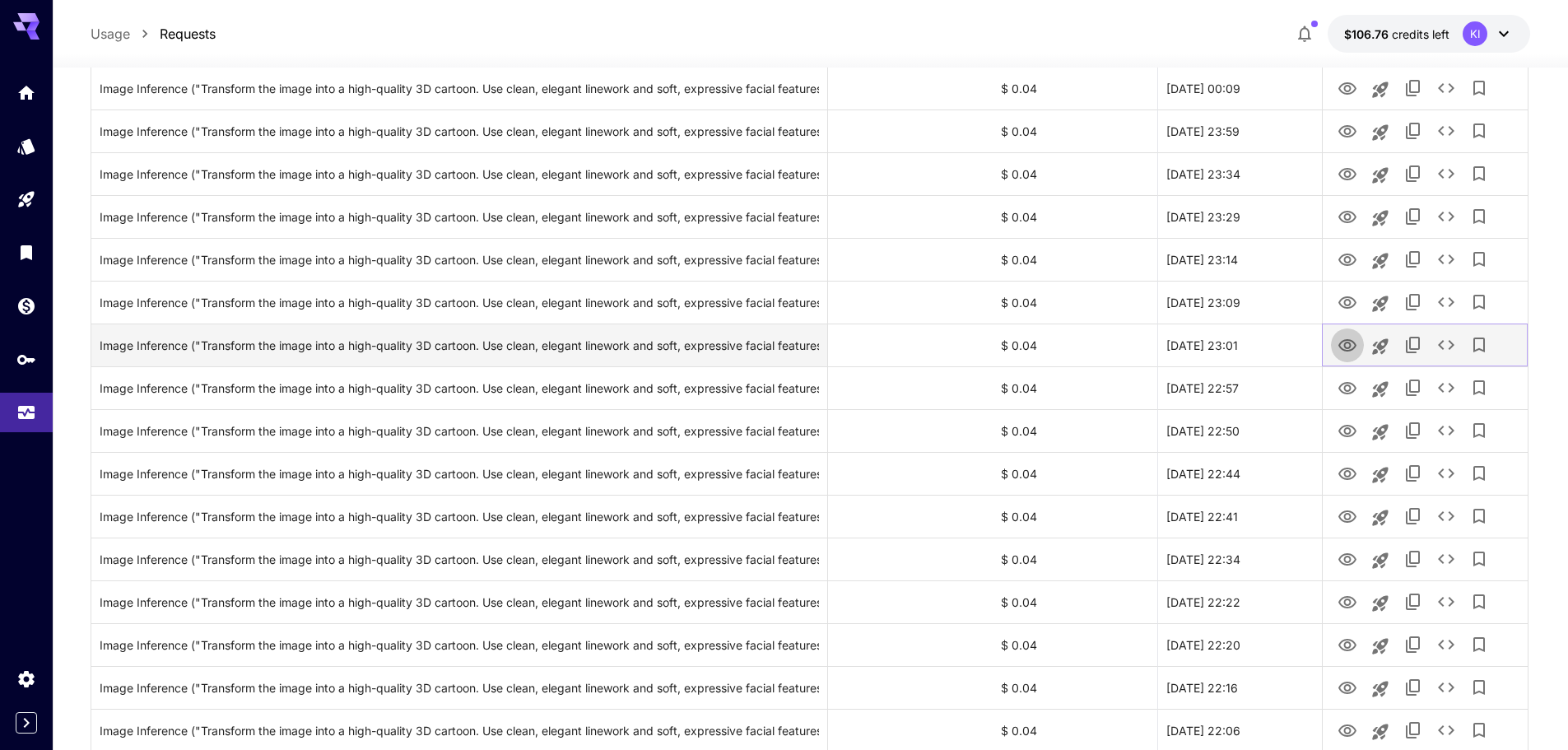
click at [1348, 351] on icon "View" at bounding box center [1347, 346] width 18 height 12
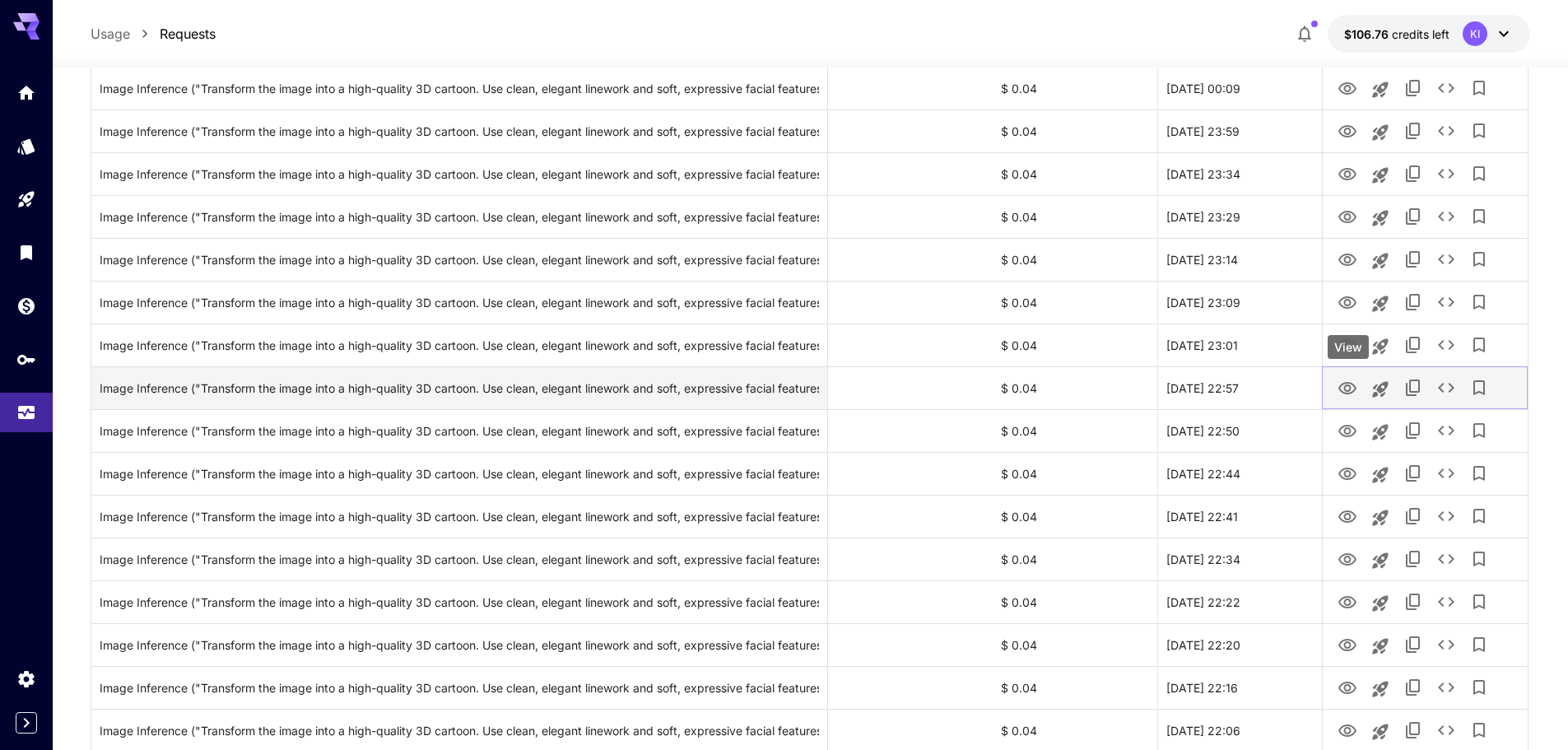
drag, startPoint x: 1344, startPoint y: 385, endPoint x: 1342, endPoint y: 403, distance: 18.1
click at [1344, 385] on icon "View" at bounding box center [1347, 388] width 20 height 20
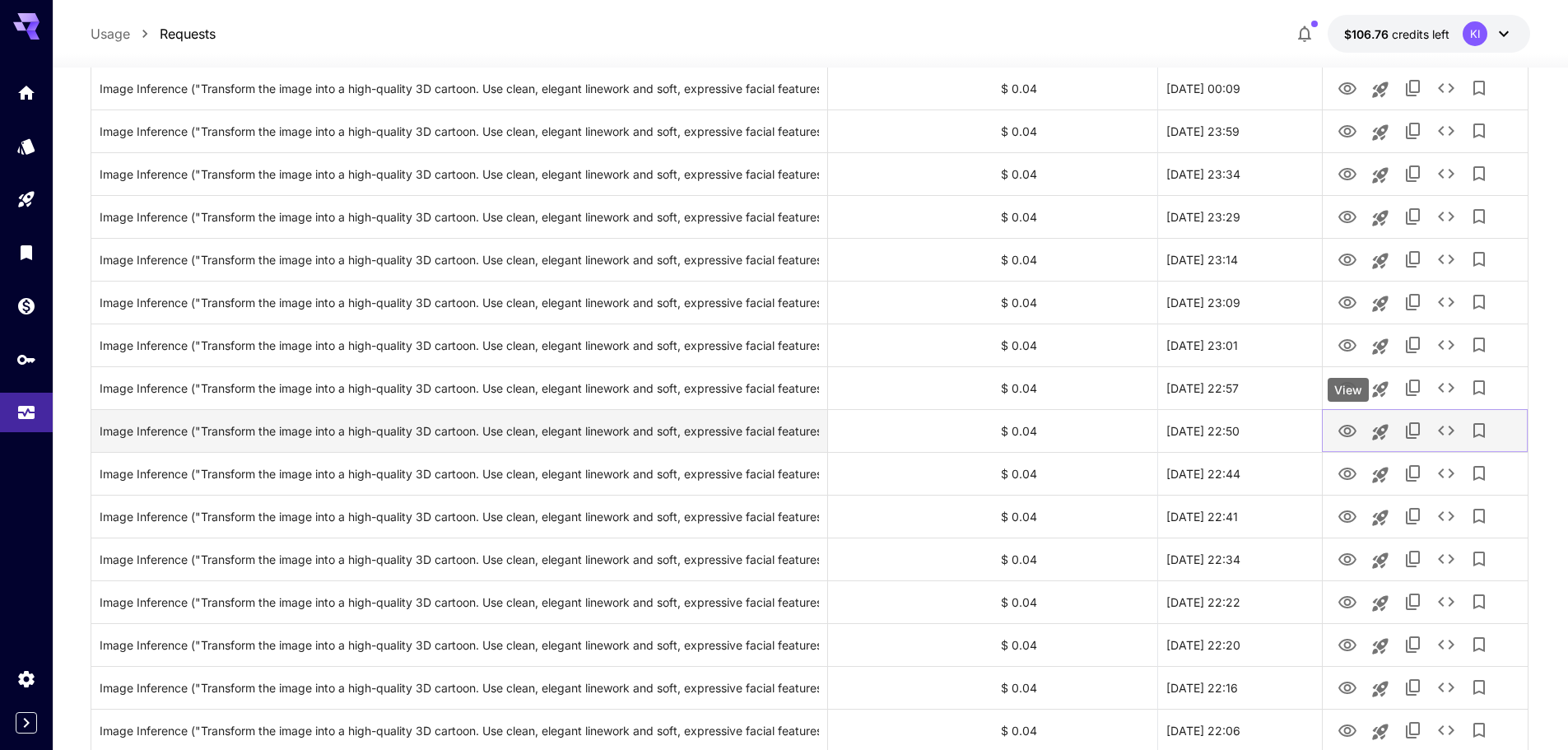
click at [1341, 428] on icon "View" at bounding box center [1347, 431] width 18 height 12
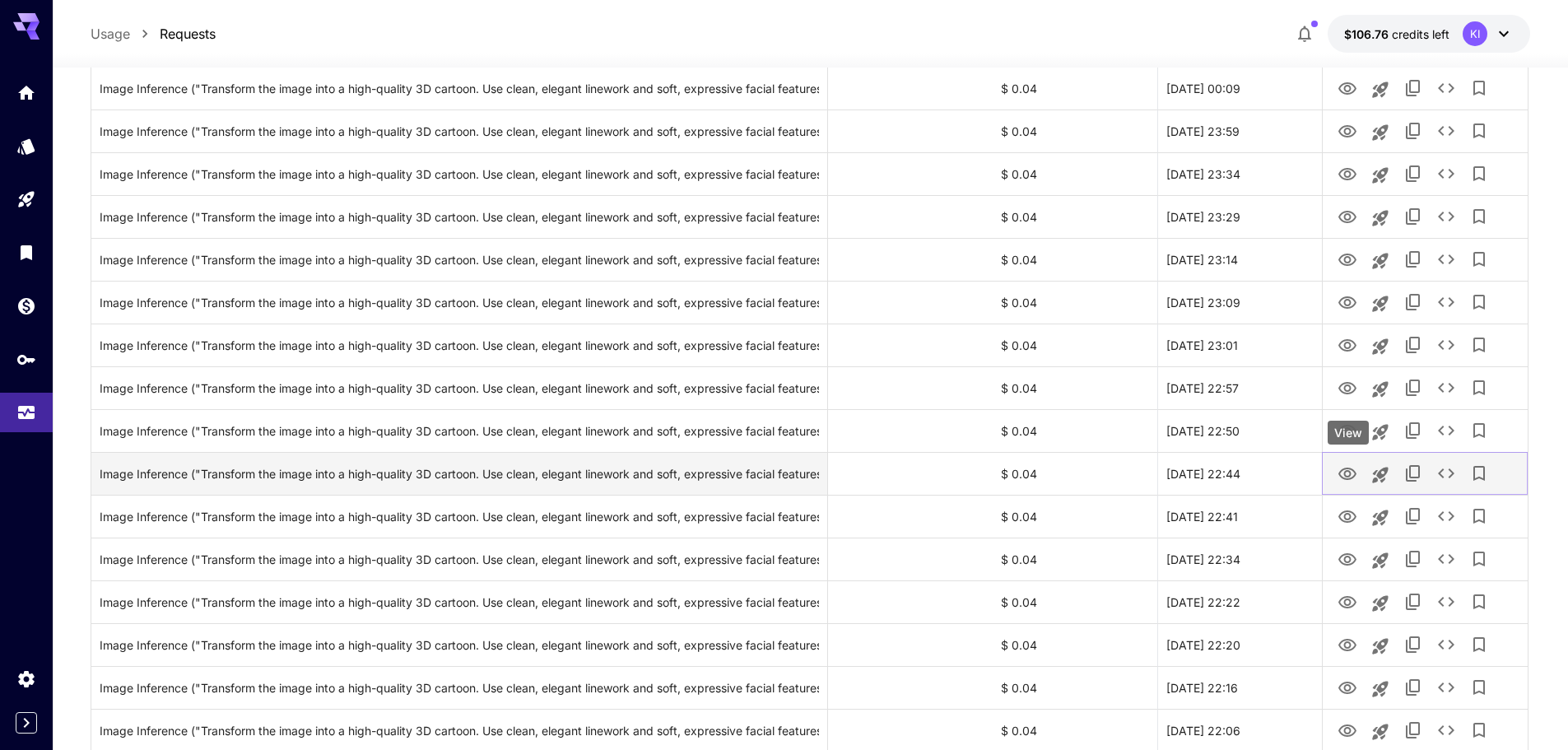
click at [1342, 478] on icon "View" at bounding box center [1347, 474] width 18 height 12
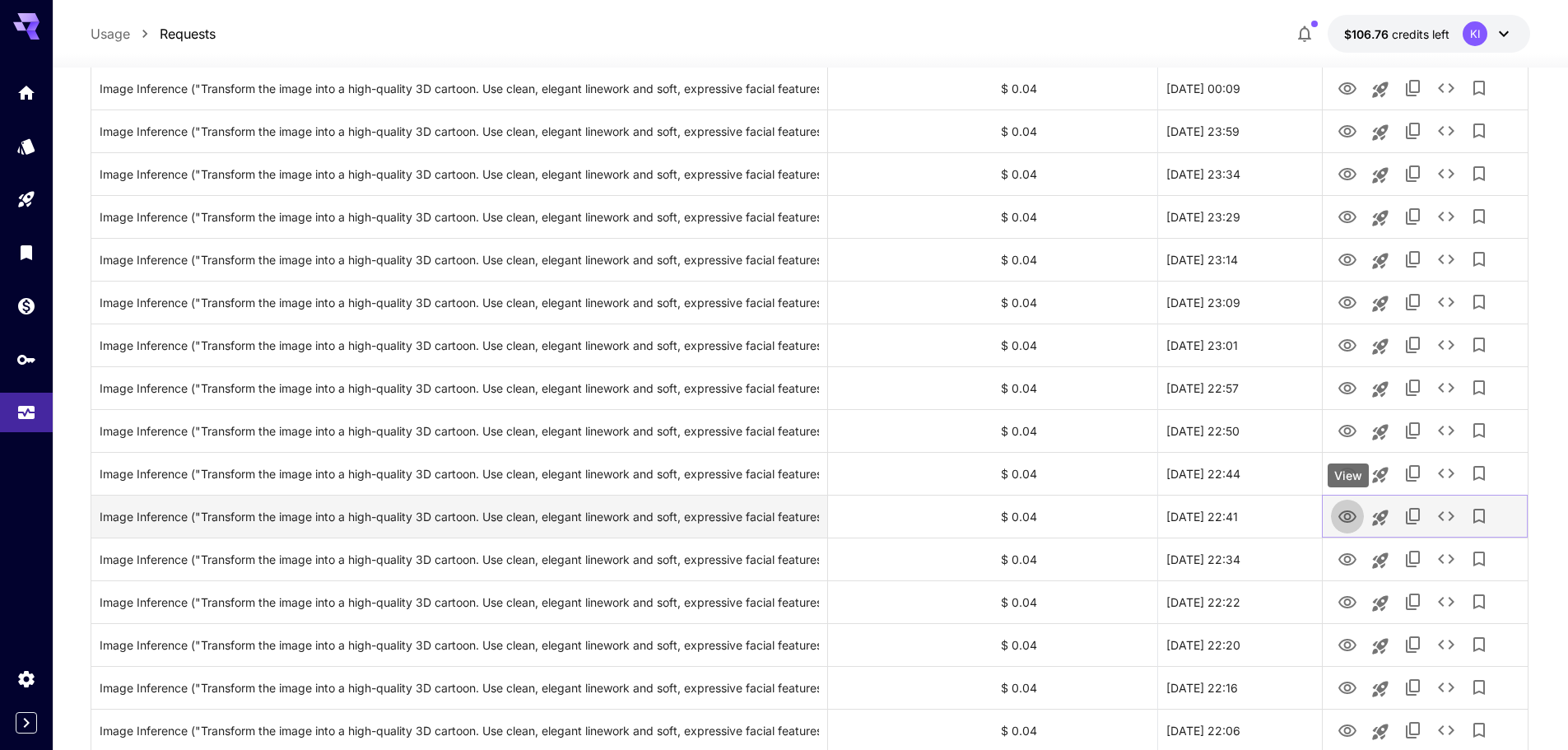
click at [1346, 516] on icon "View" at bounding box center [1347, 516] width 18 height 12
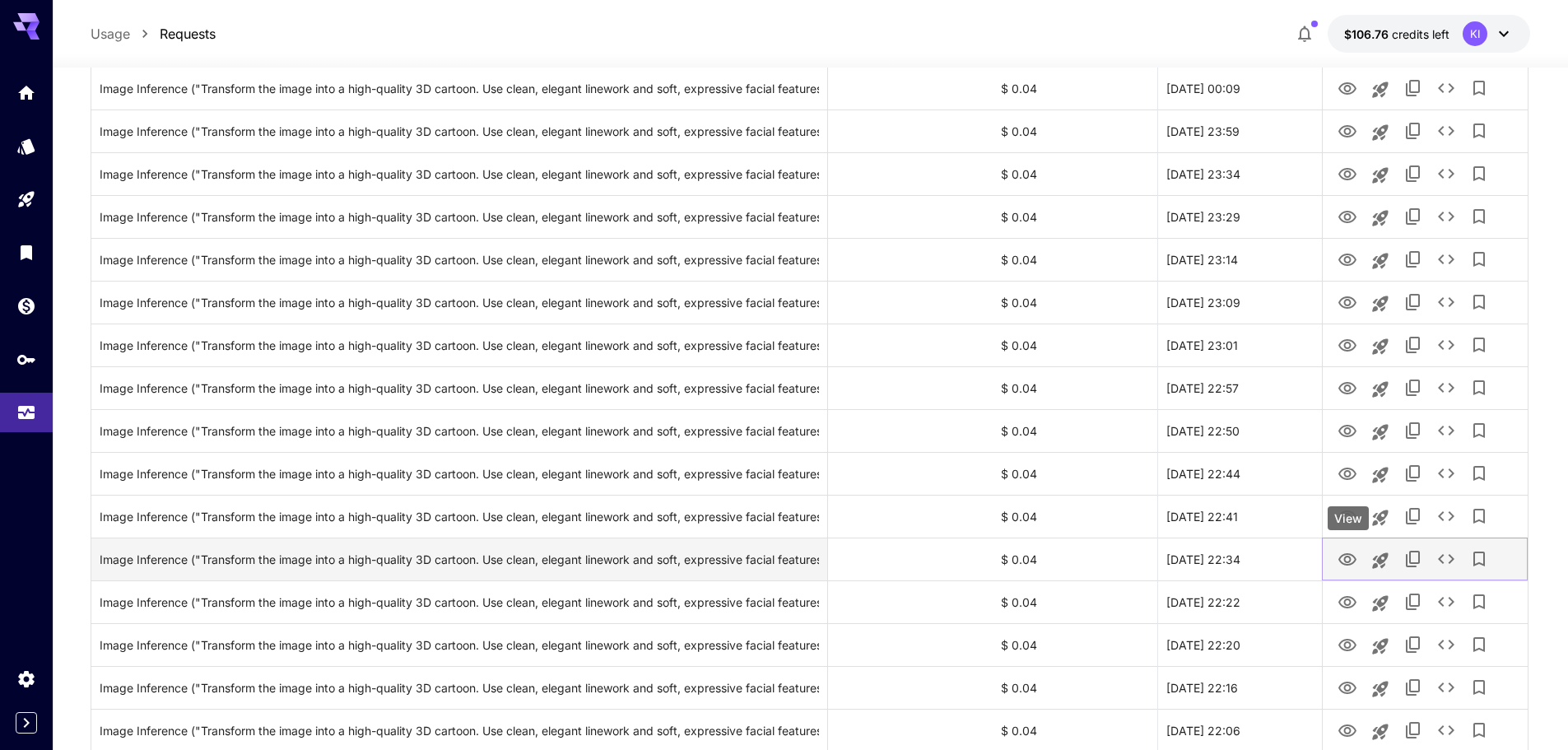
click at [1350, 555] on icon "View" at bounding box center [1347, 559] width 18 height 12
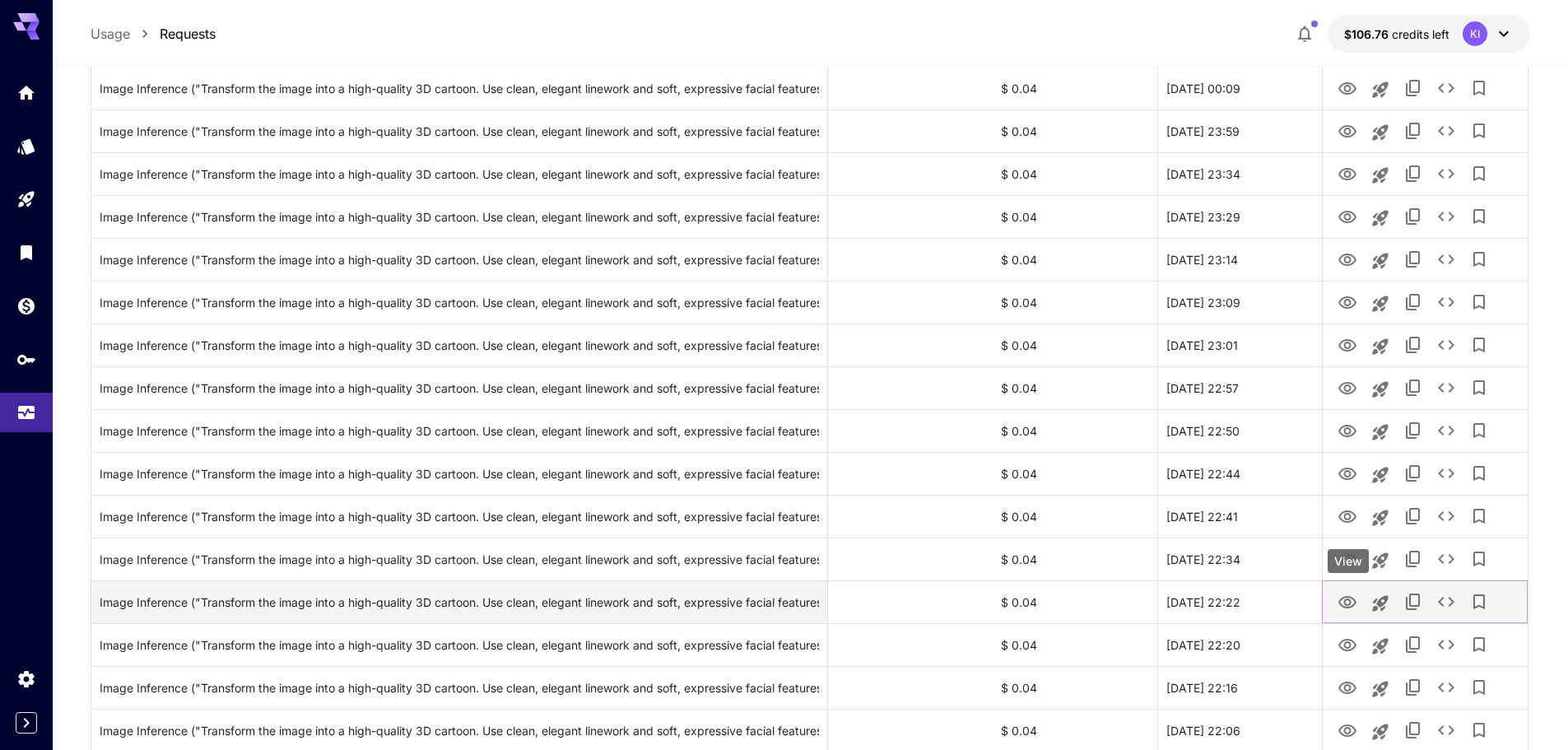
click at [1341, 606] on icon "View" at bounding box center [1347, 603] width 20 height 20
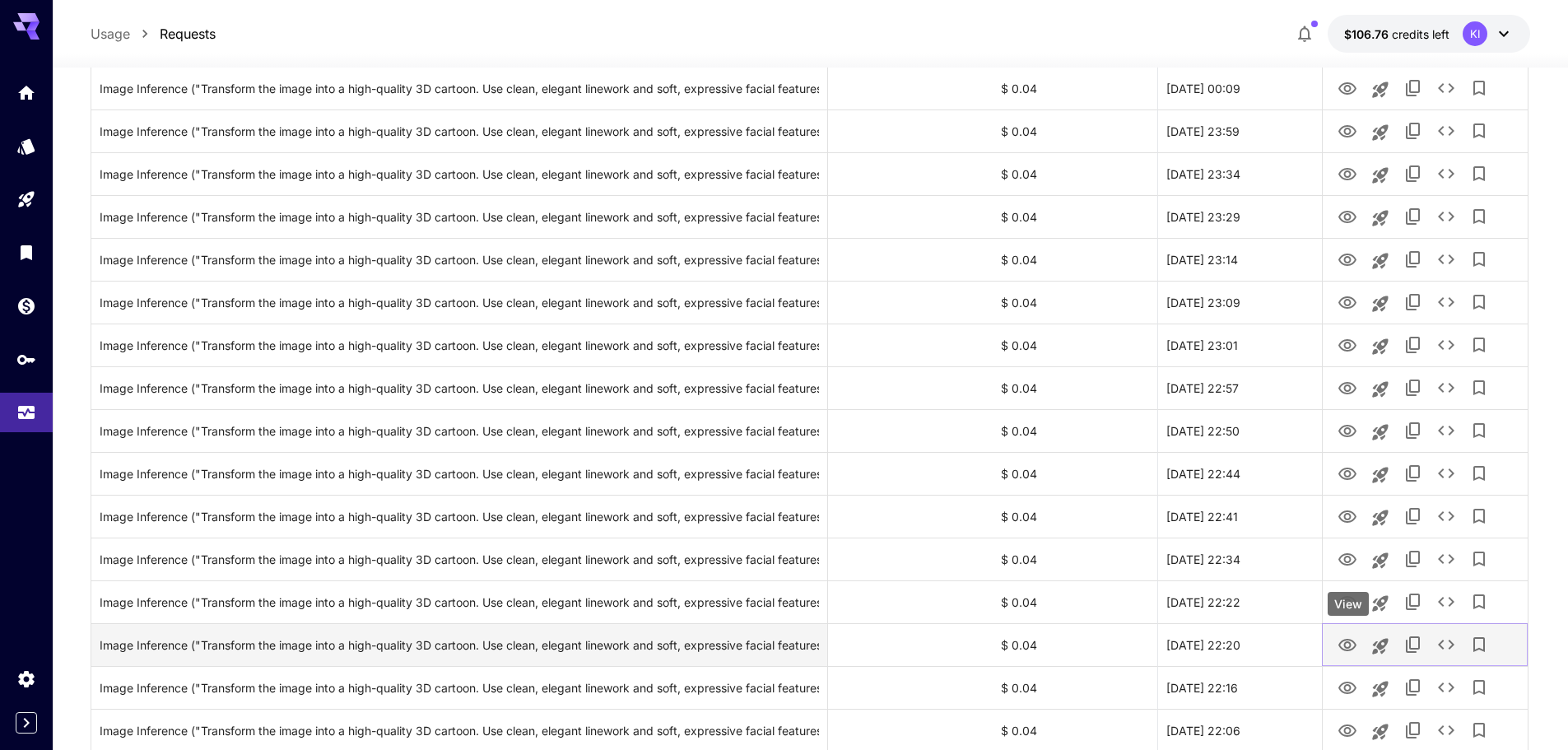
click at [1340, 649] on icon "View" at bounding box center [1347, 645] width 20 height 20
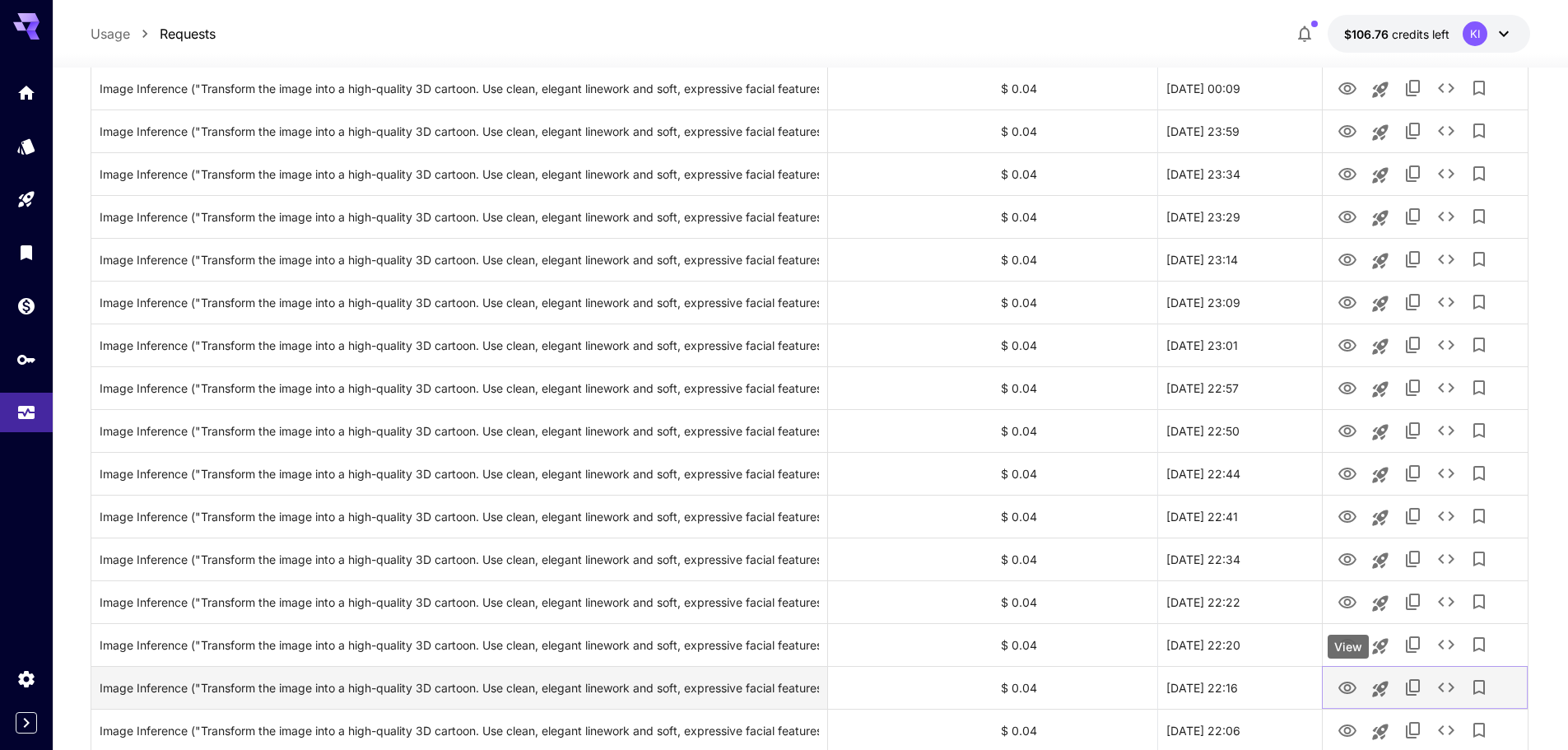
click at [1344, 684] on icon "View" at bounding box center [1347, 688] width 20 height 20
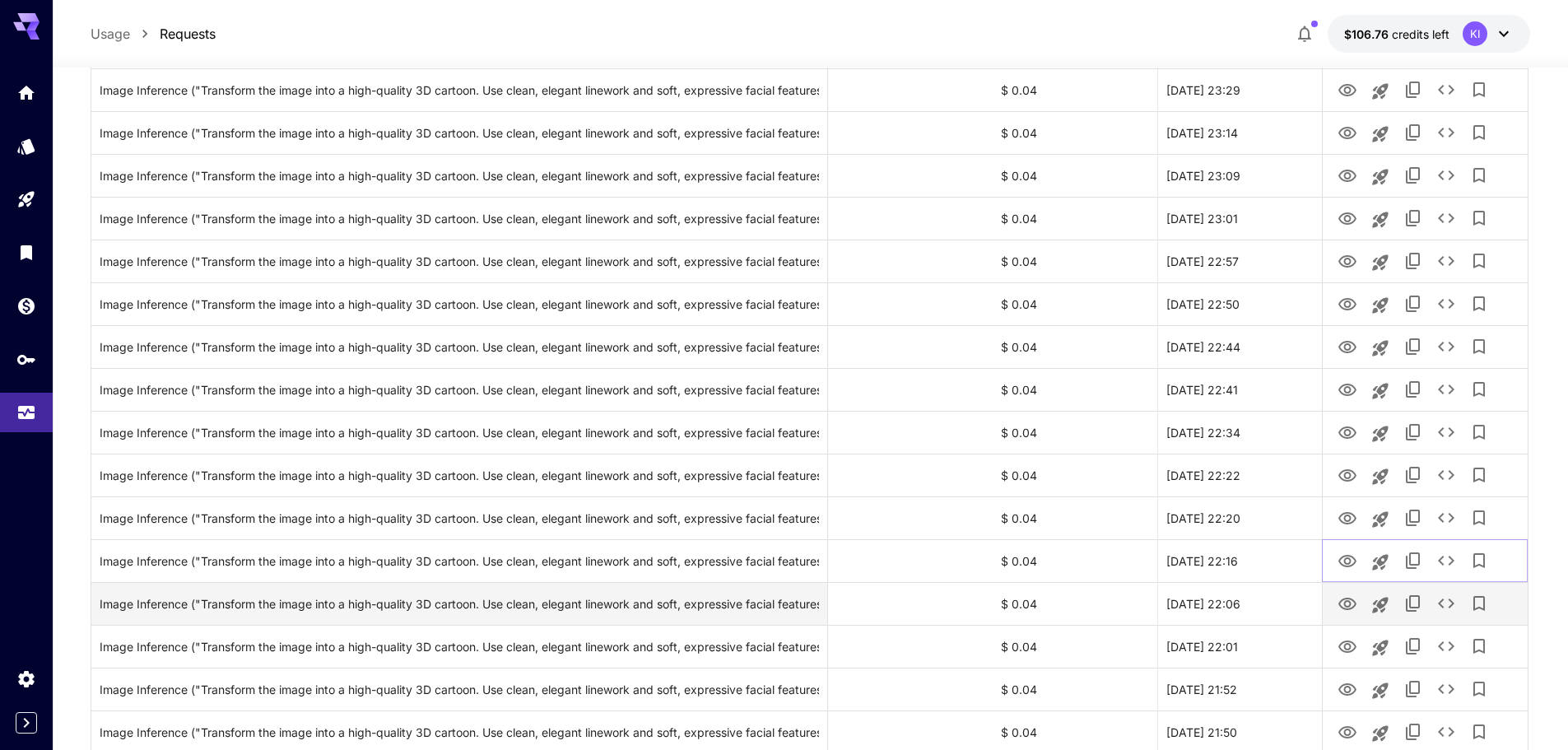
scroll to position [1482, 0]
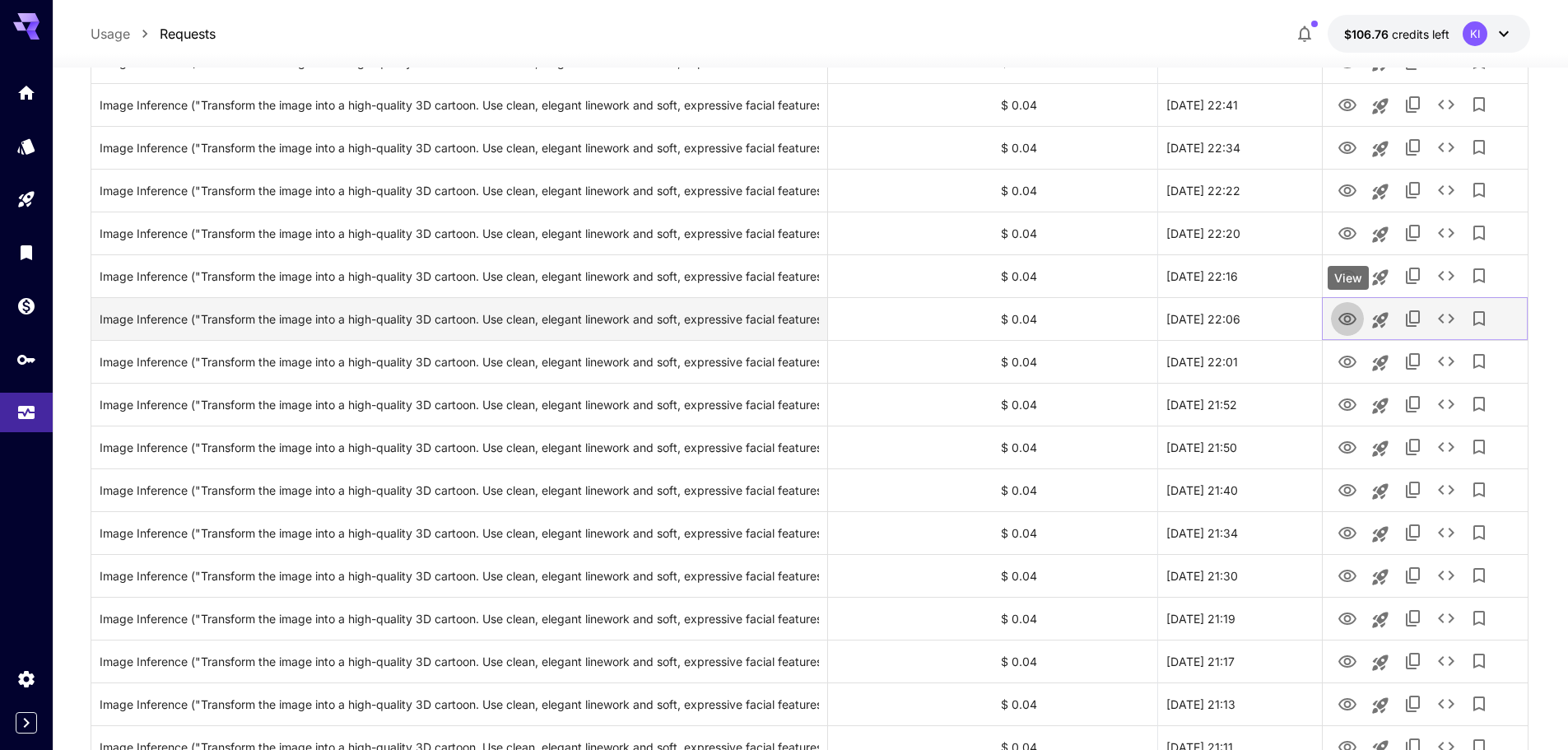
click at [1350, 319] on icon "View" at bounding box center [1347, 319] width 18 height 12
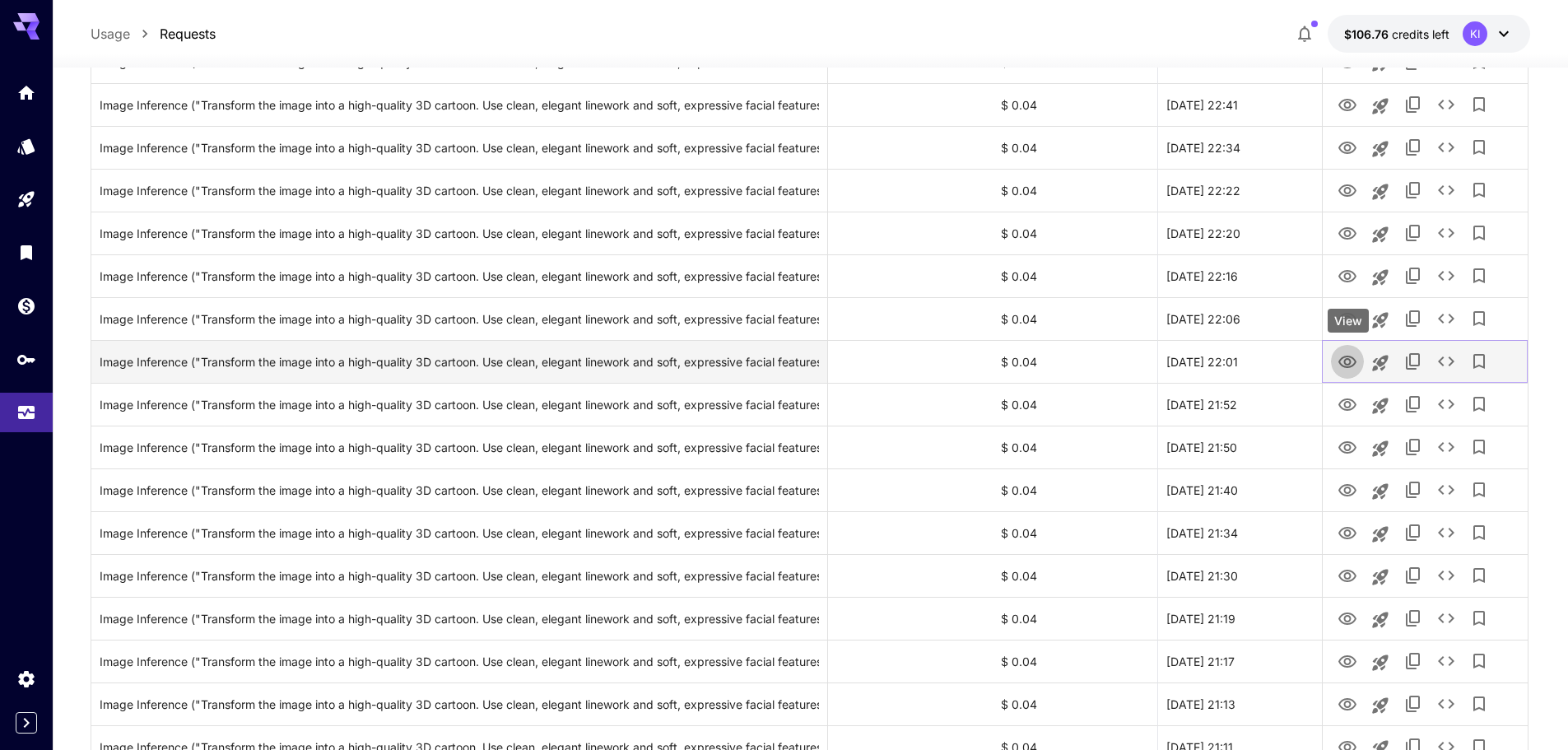
click at [1343, 363] on icon "View" at bounding box center [1347, 362] width 20 height 20
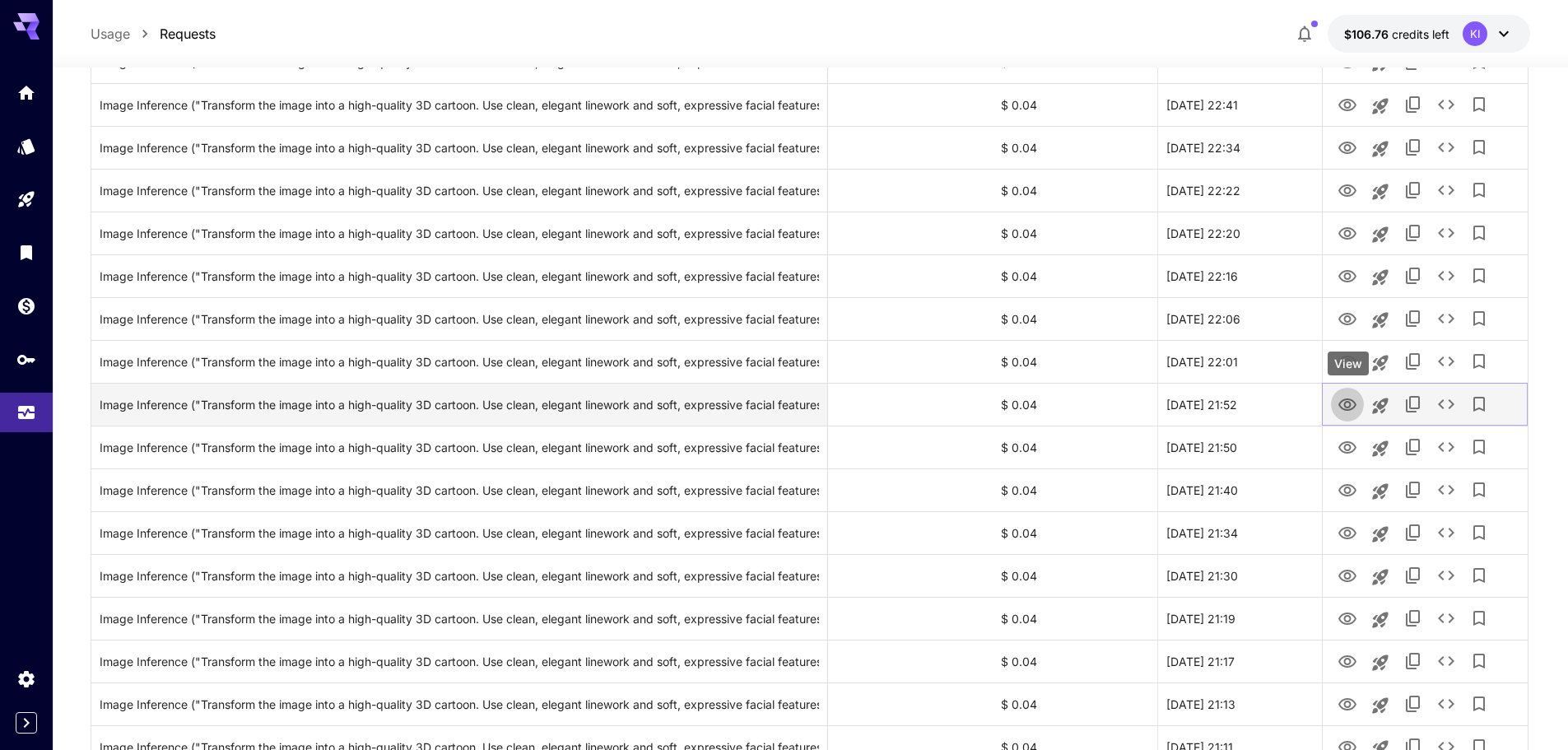
click at [1348, 416] on button "View" at bounding box center [1347, 403] width 33 height 34
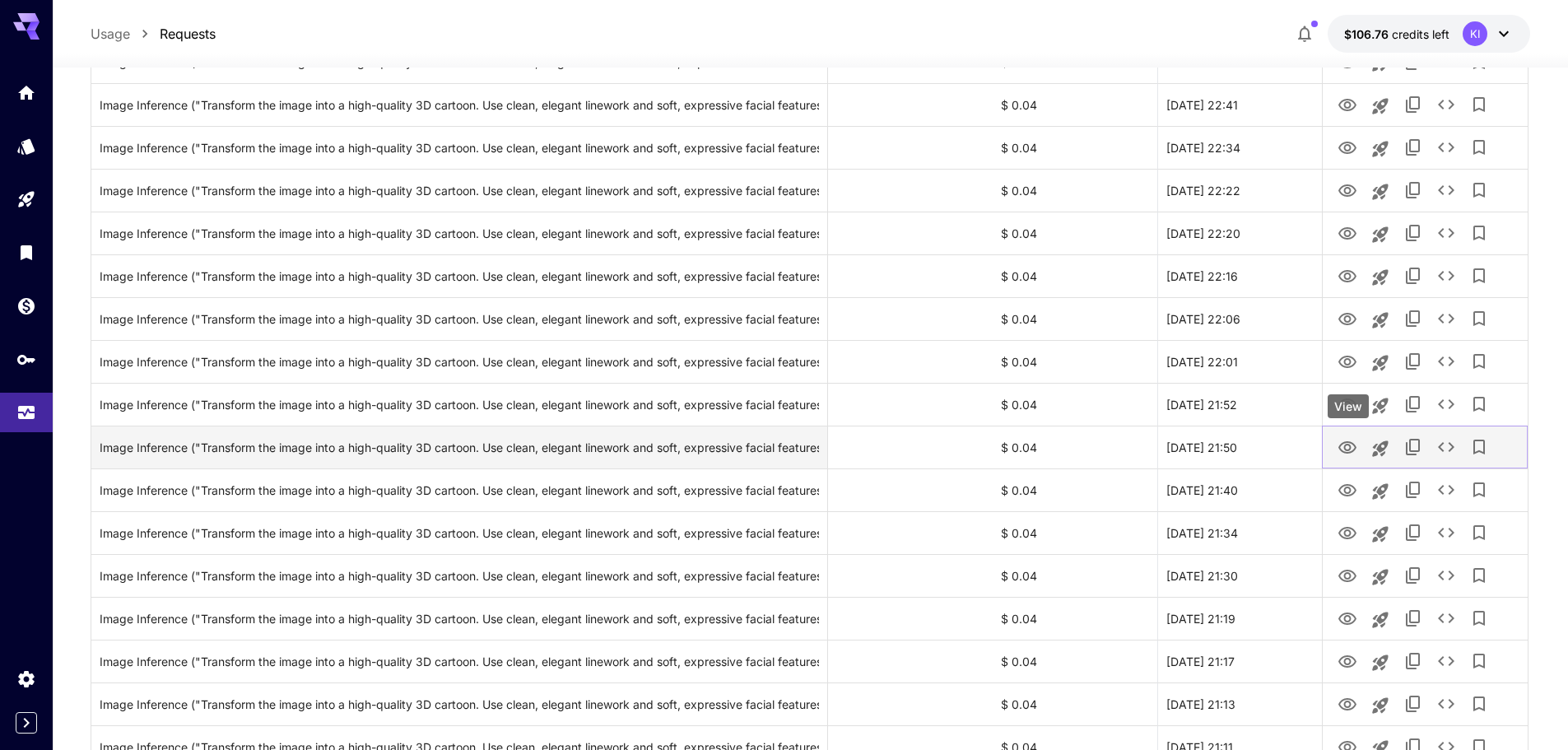
click at [1347, 451] on icon "View" at bounding box center [1347, 447] width 20 height 20
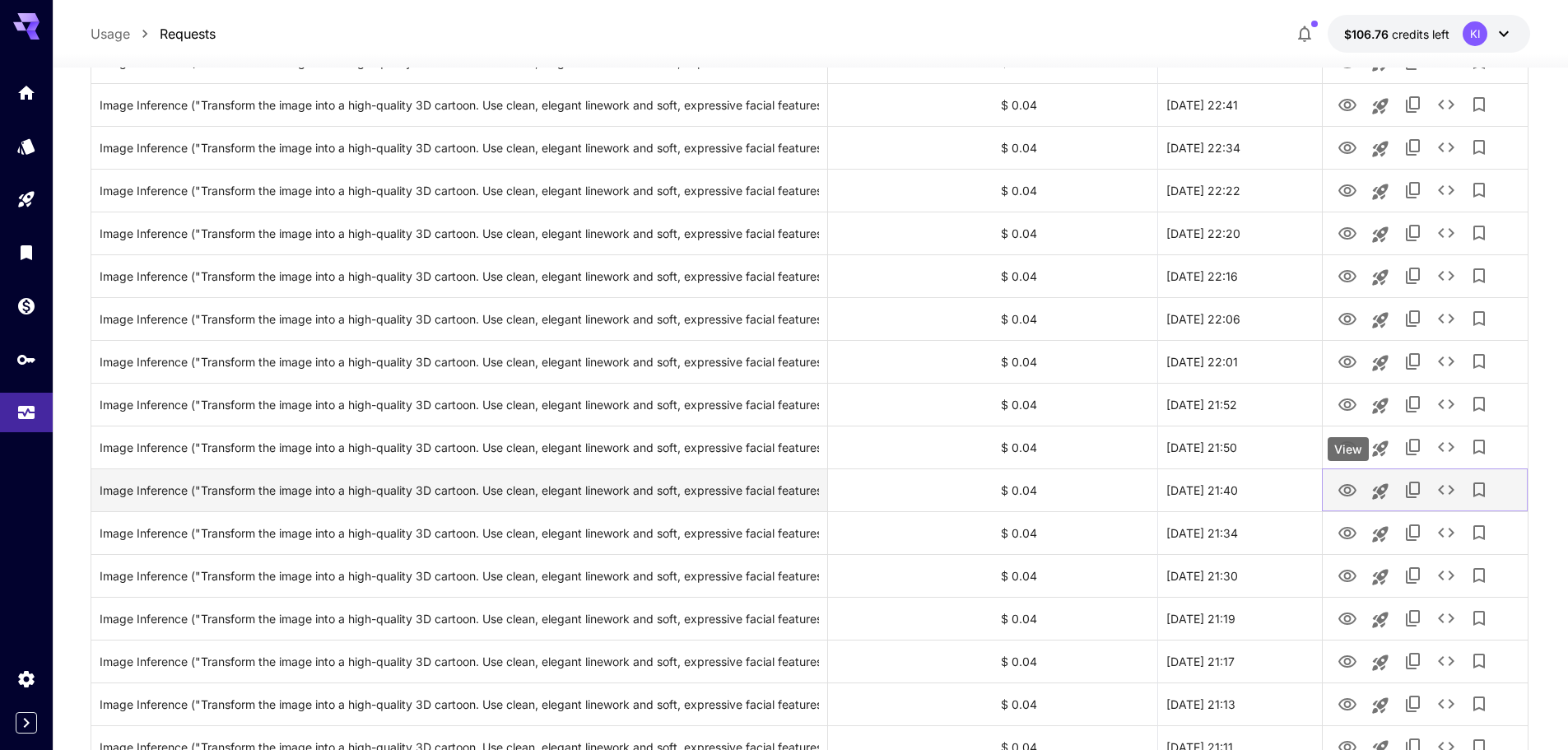
click at [1355, 489] on icon "View" at bounding box center [1347, 491] width 18 height 12
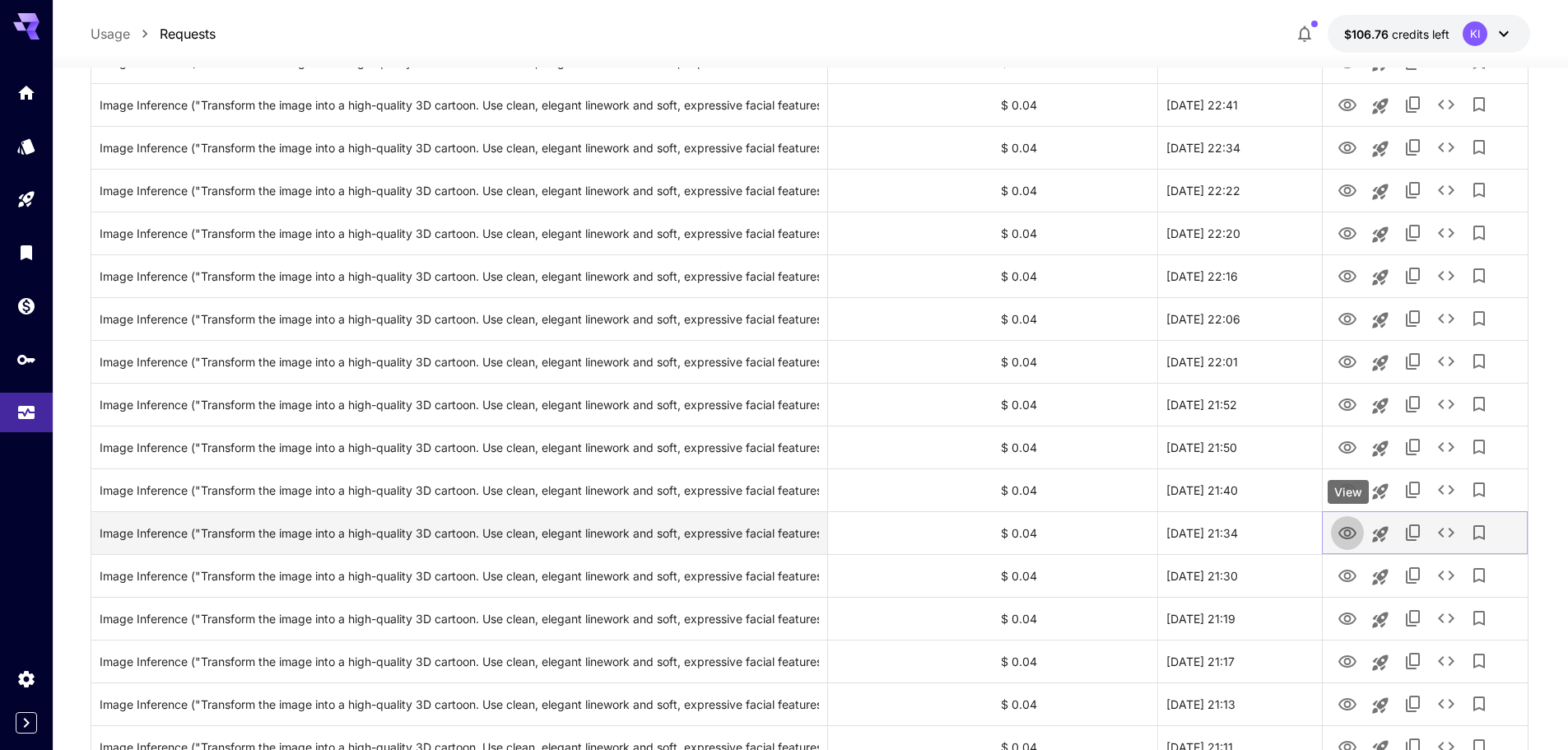
click at [1339, 534] on icon "View" at bounding box center [1347, 533] width 18 height 12
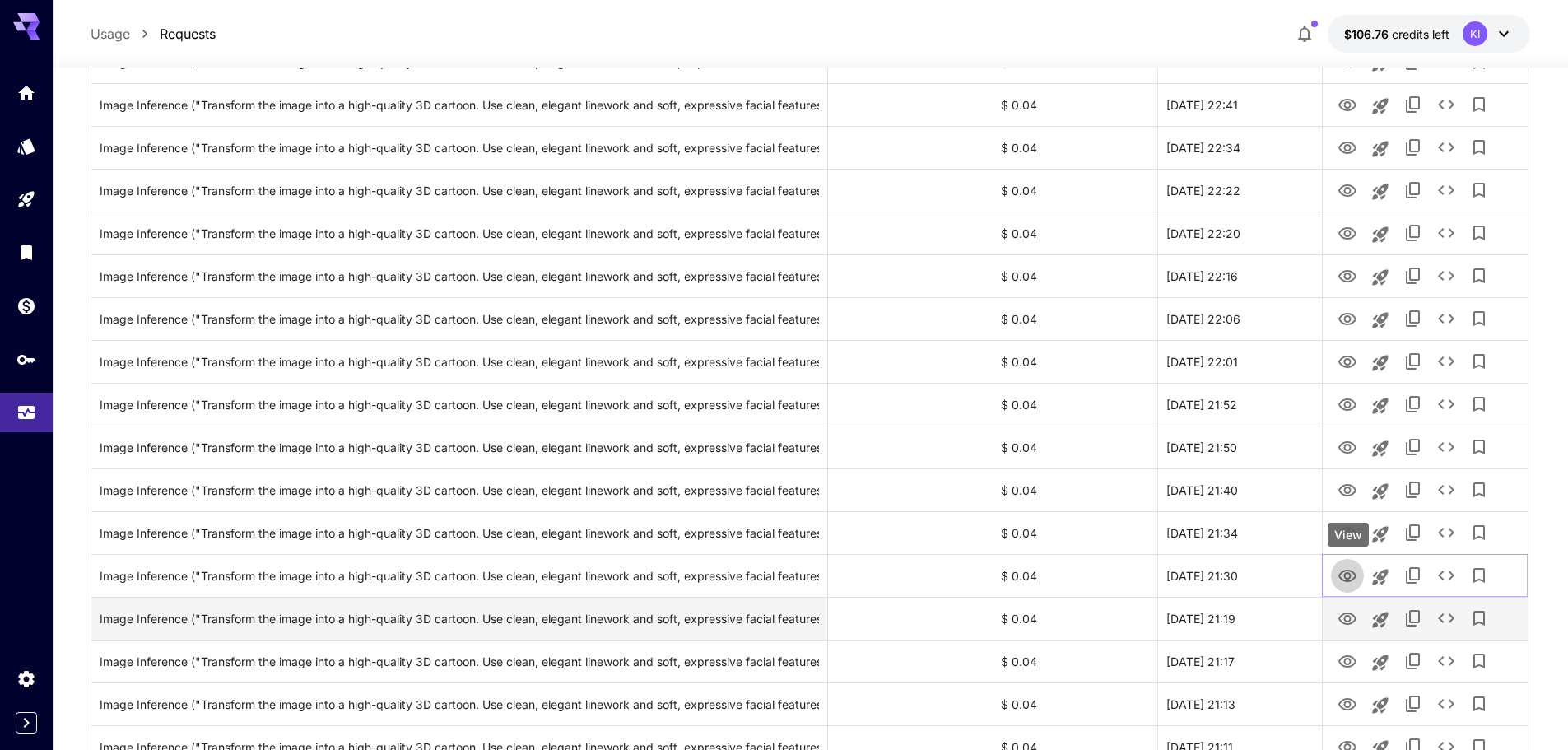
drag, startPoint x: 1345, startPoint y: 585, endPoint x: 1345, endPoint y: 597, distance: 12.0
click at [1345, 585] on icon "View" at bounding box center [1347, 576] width 20 height 20
click at [1341, 621] on icon "View" at bounding box center [1347, 619] width 18 height 12
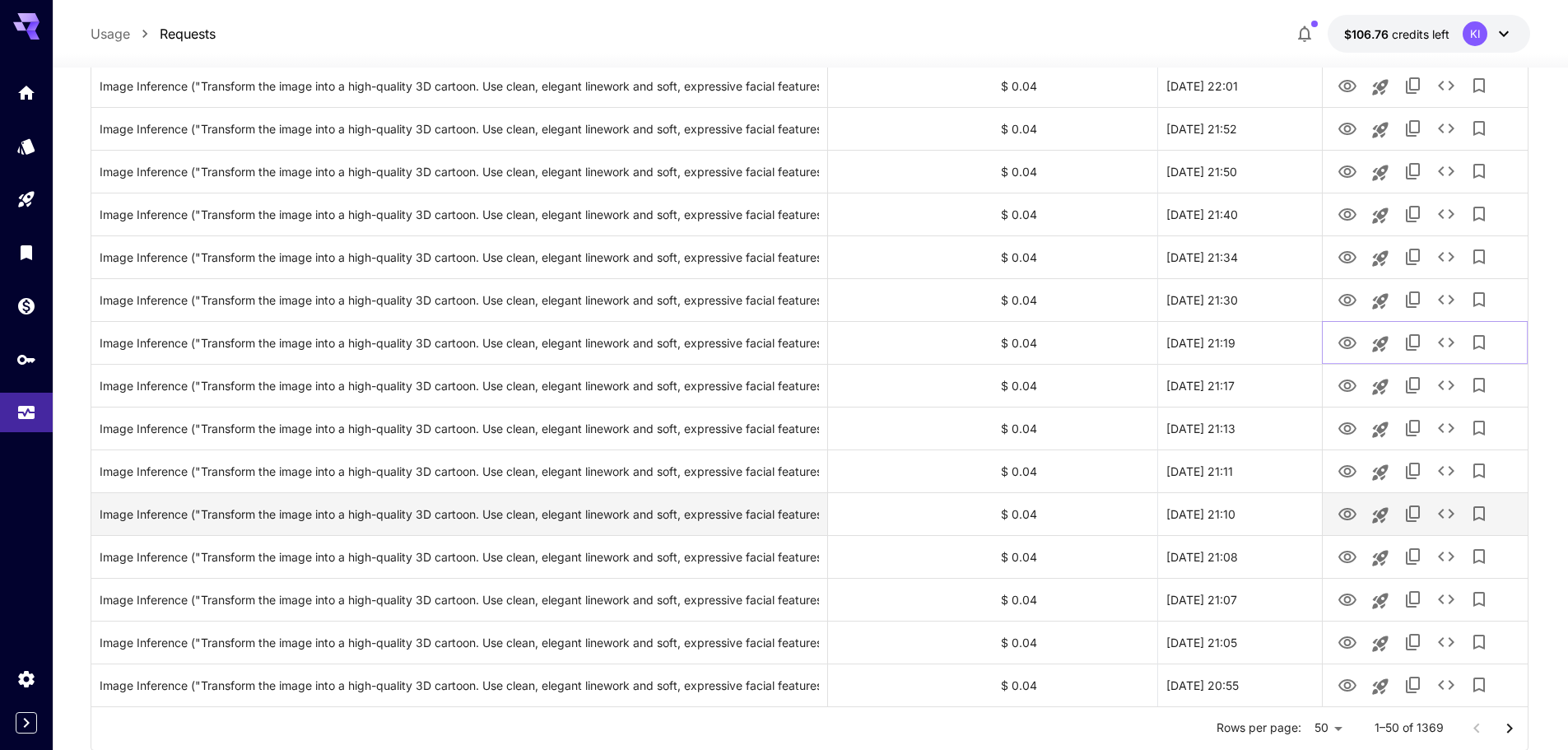
scroll to position [1808, 0]
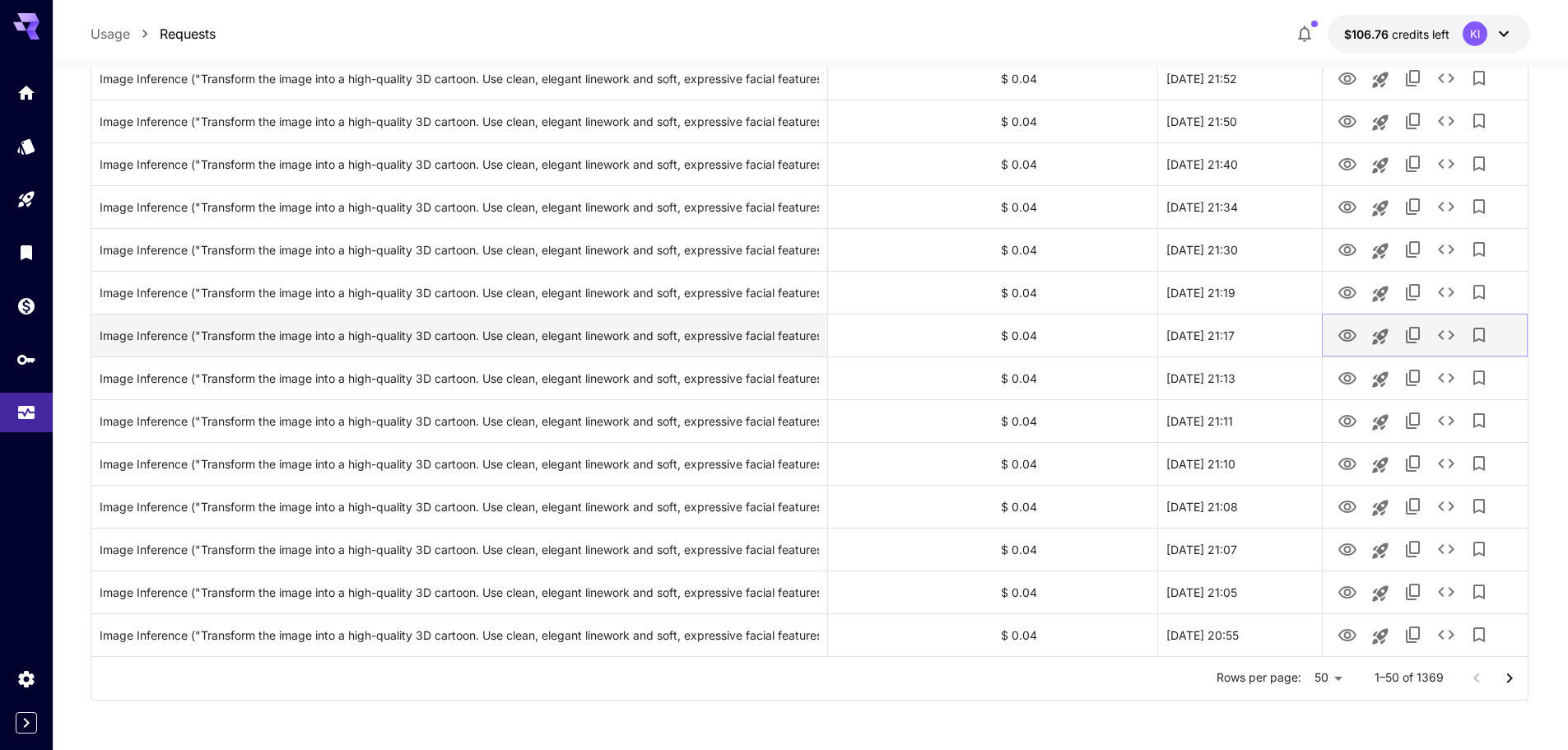
click at [1341, 331] on icon "View" at bounding box center [1347, 335] width 20 height 20
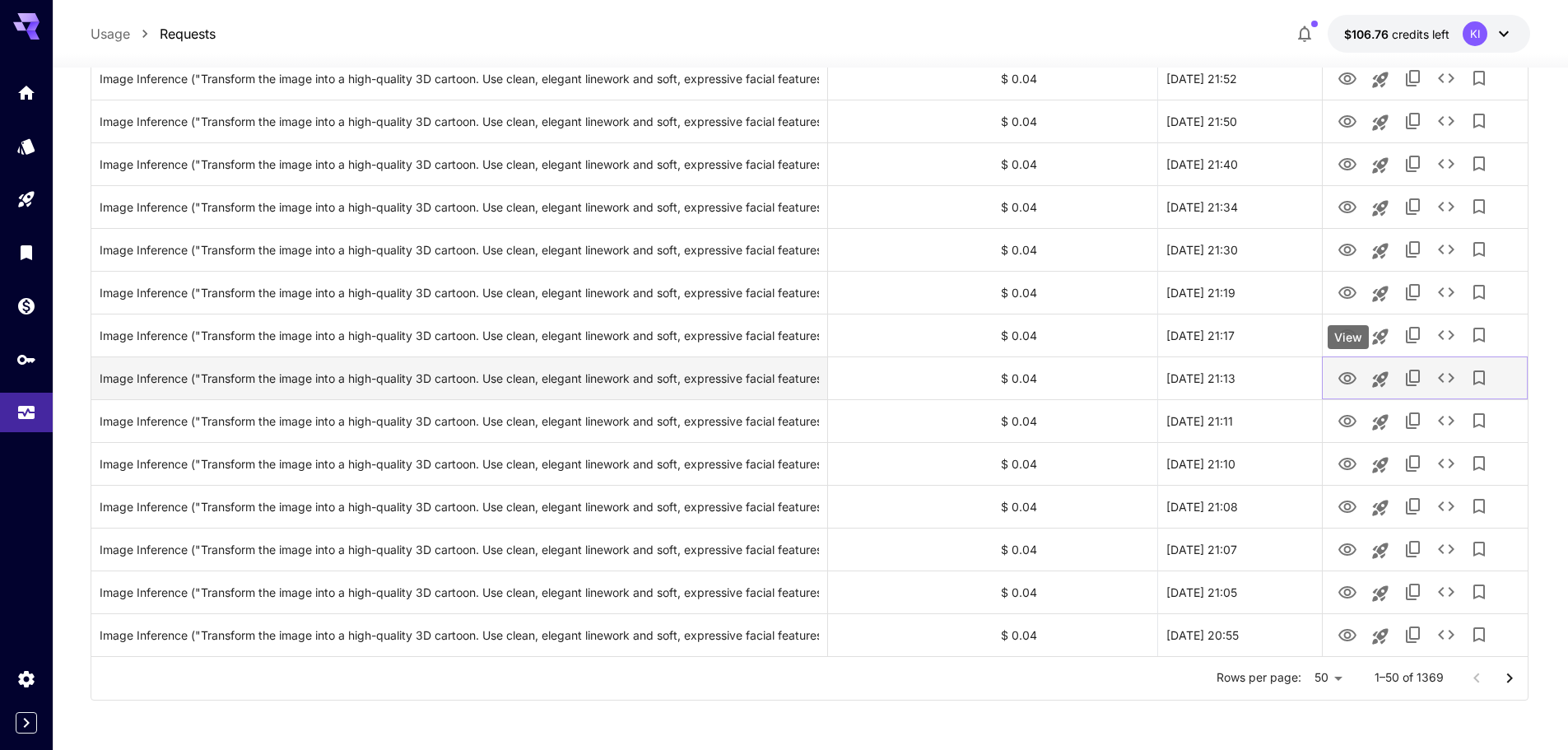
click at [1343, 372] on icon "View" at bounding box center [1347, 378] width 20 height 20
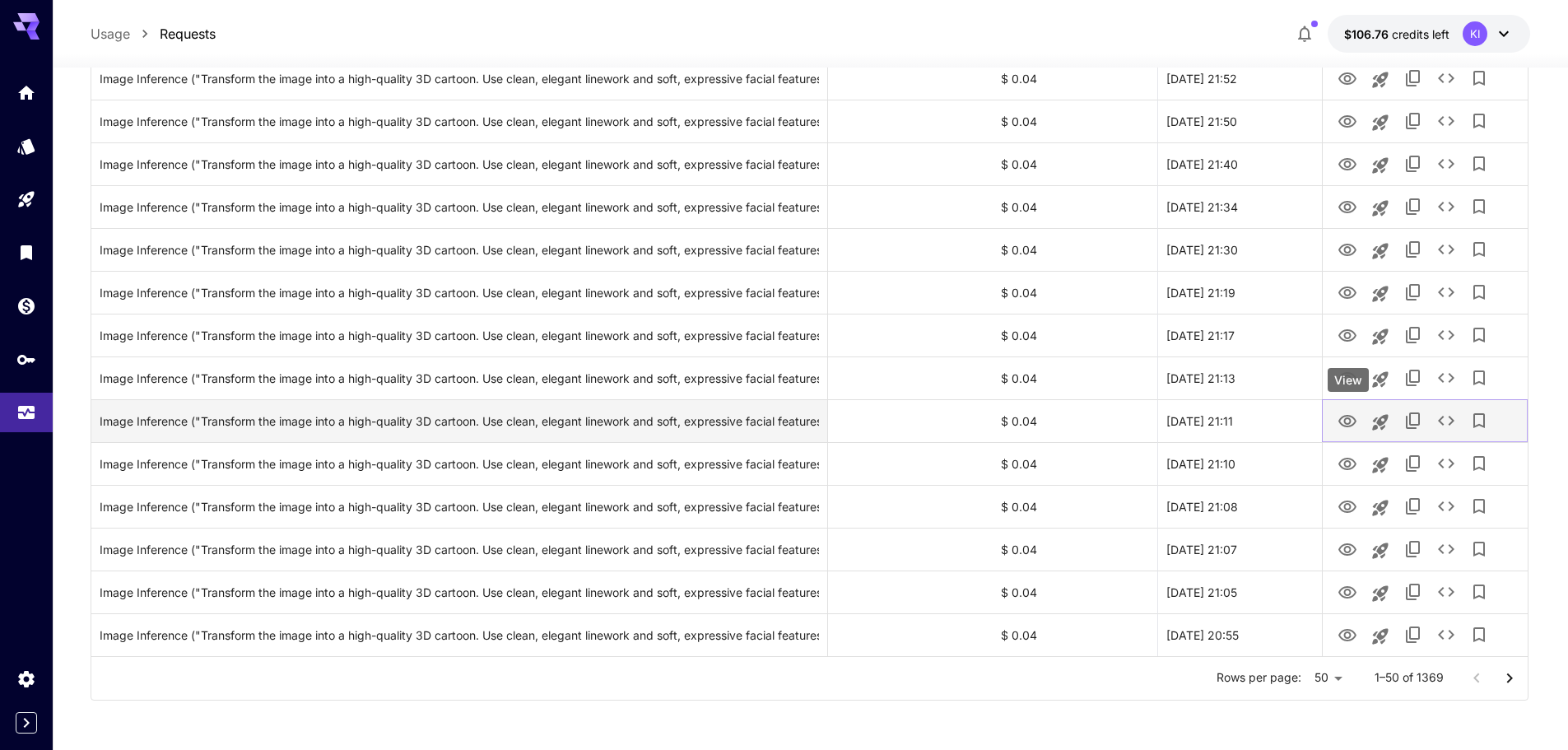
click at [1337, 424] on button "View" at bounding box center [1347, 420] width 33 height 34
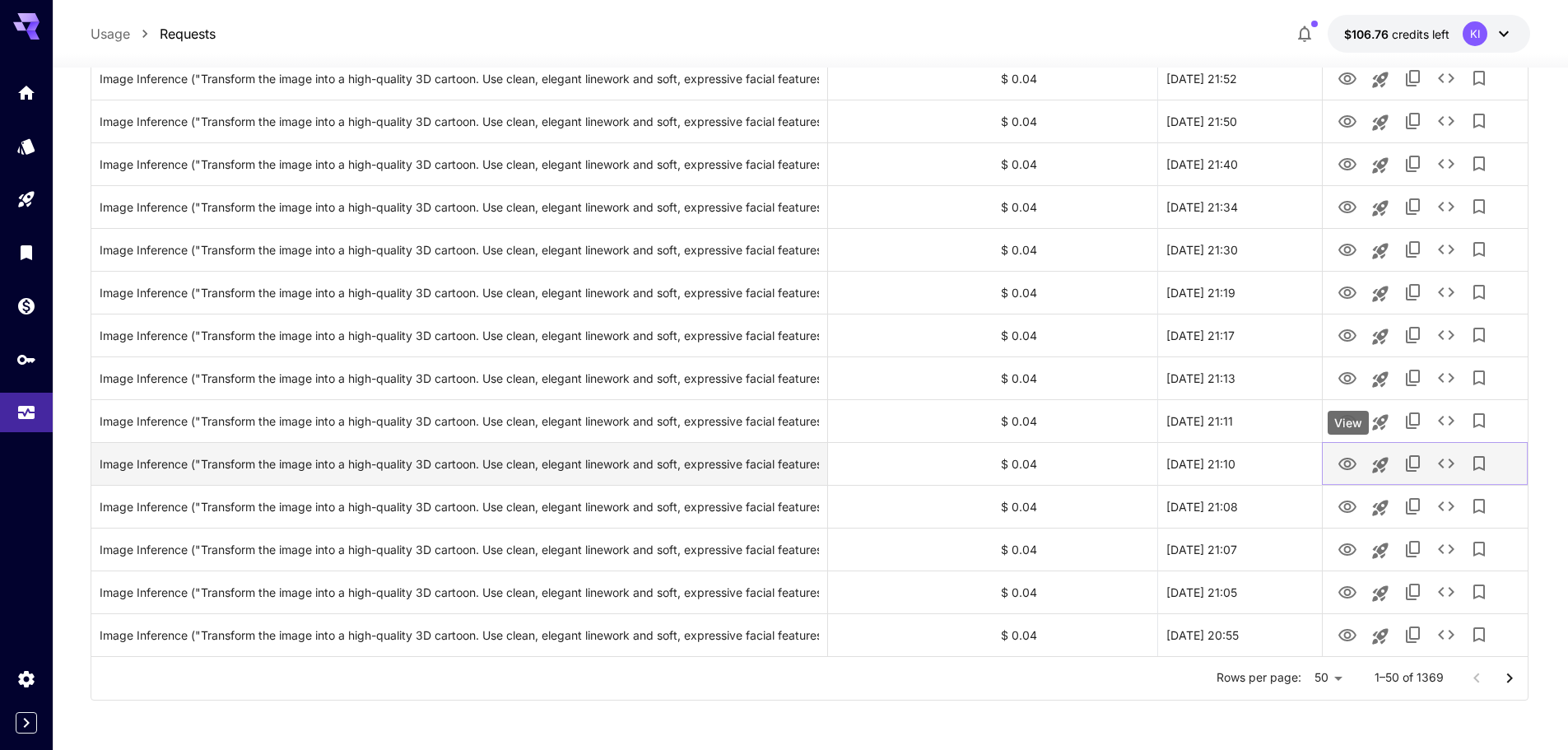
click at [1347, 465] on icon "View" at bounding box center [1347, 464] width 20 height 20
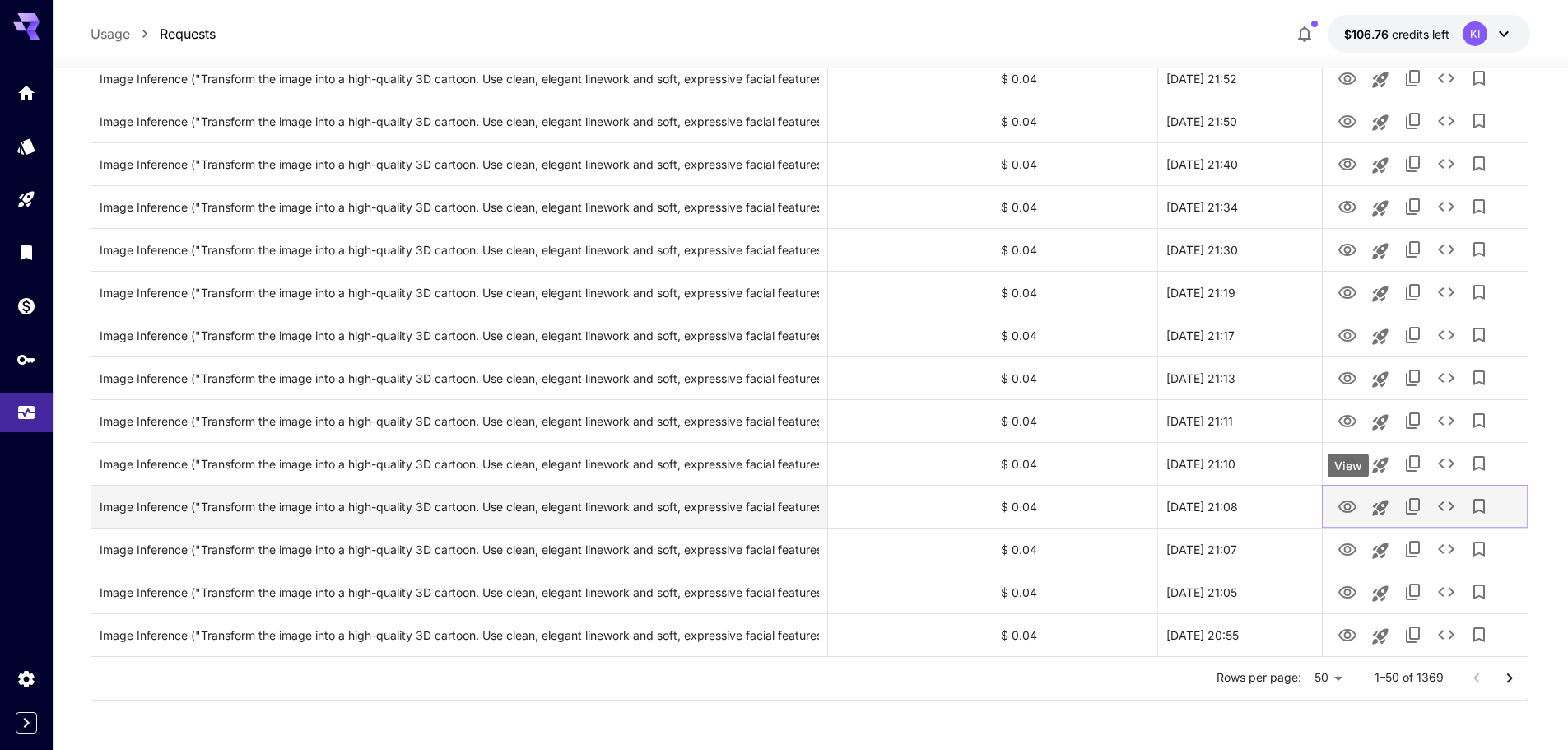
click at [1341, 509] on icon "View" at bounding box center [1347, 507] width 18 height 12
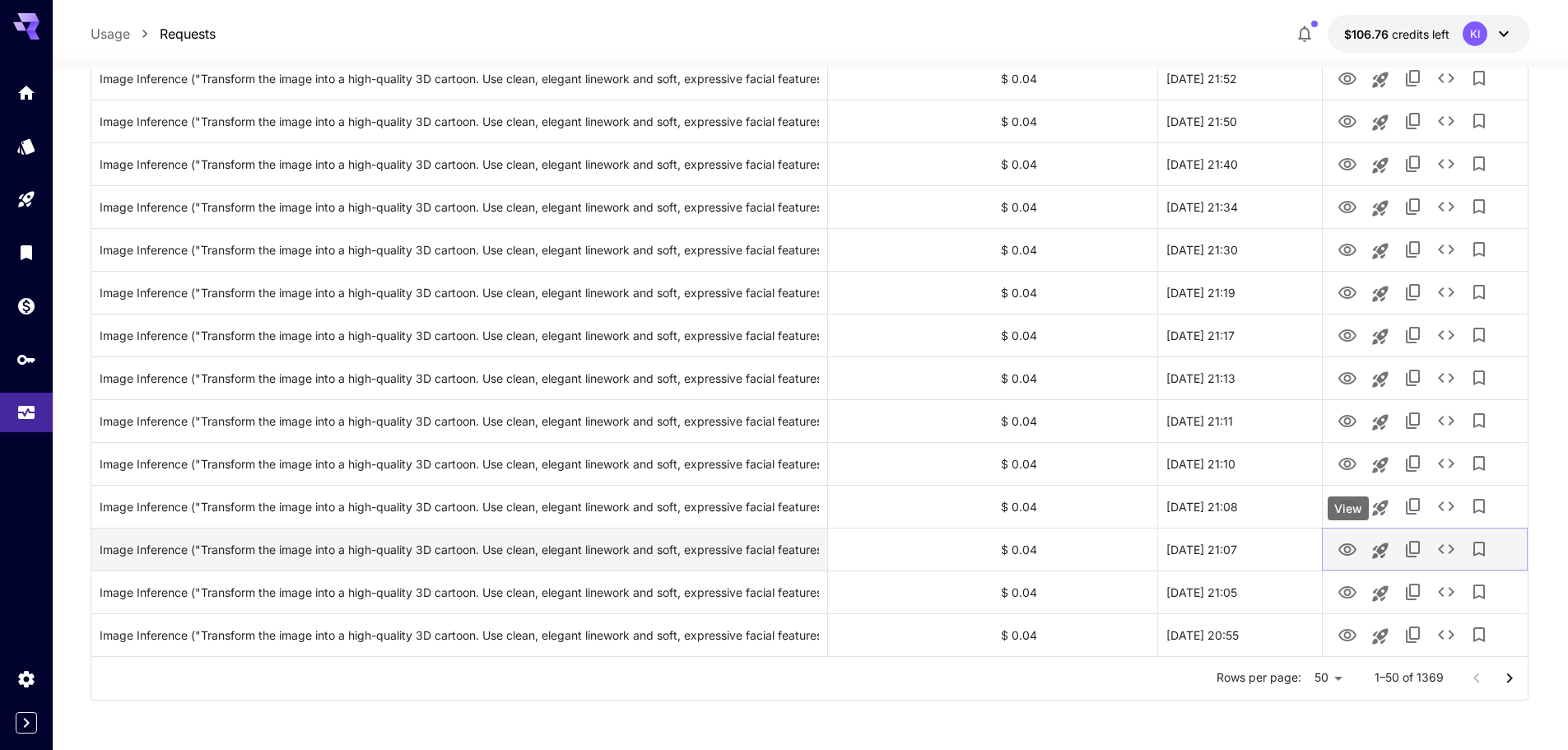
click at [1343, 551] on icon "View" at bounding box center [1347, 550] width 20 height 20
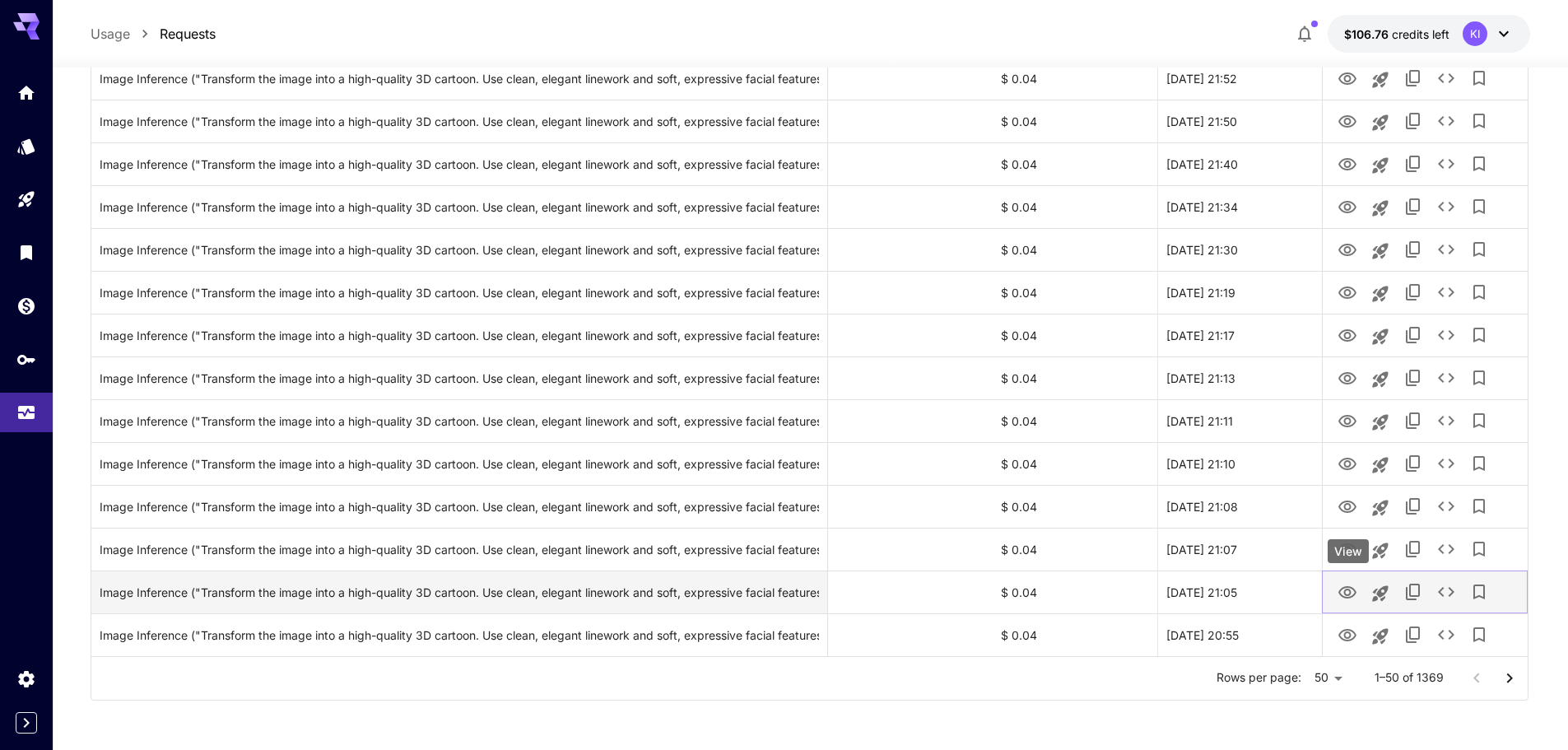
click at [1343, 591] on icon "View" at bounding box center [1347, 592] width 20 height 20
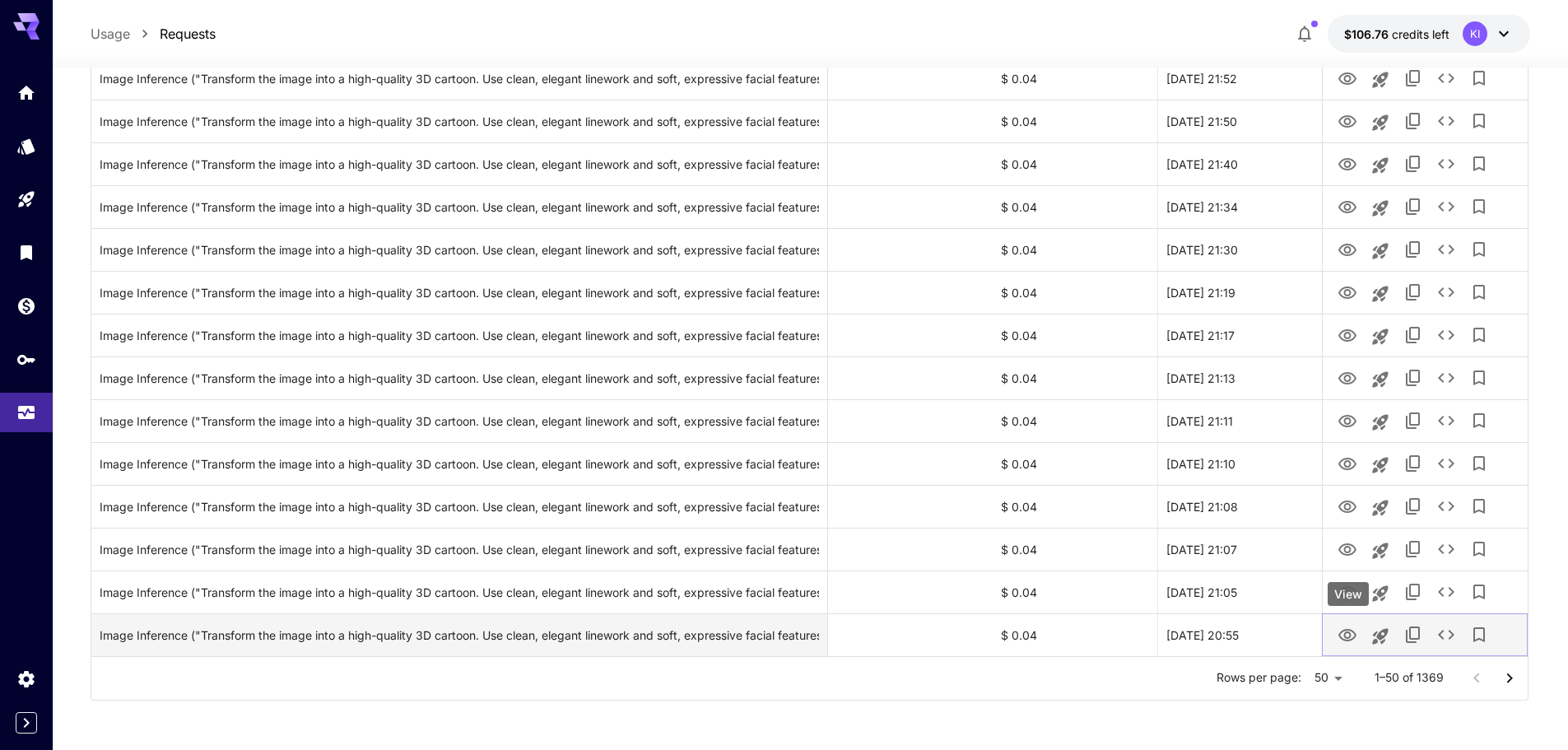
click at [1350, 638] on icon "View" at bounding box center [1347, 635] width 20 height 20
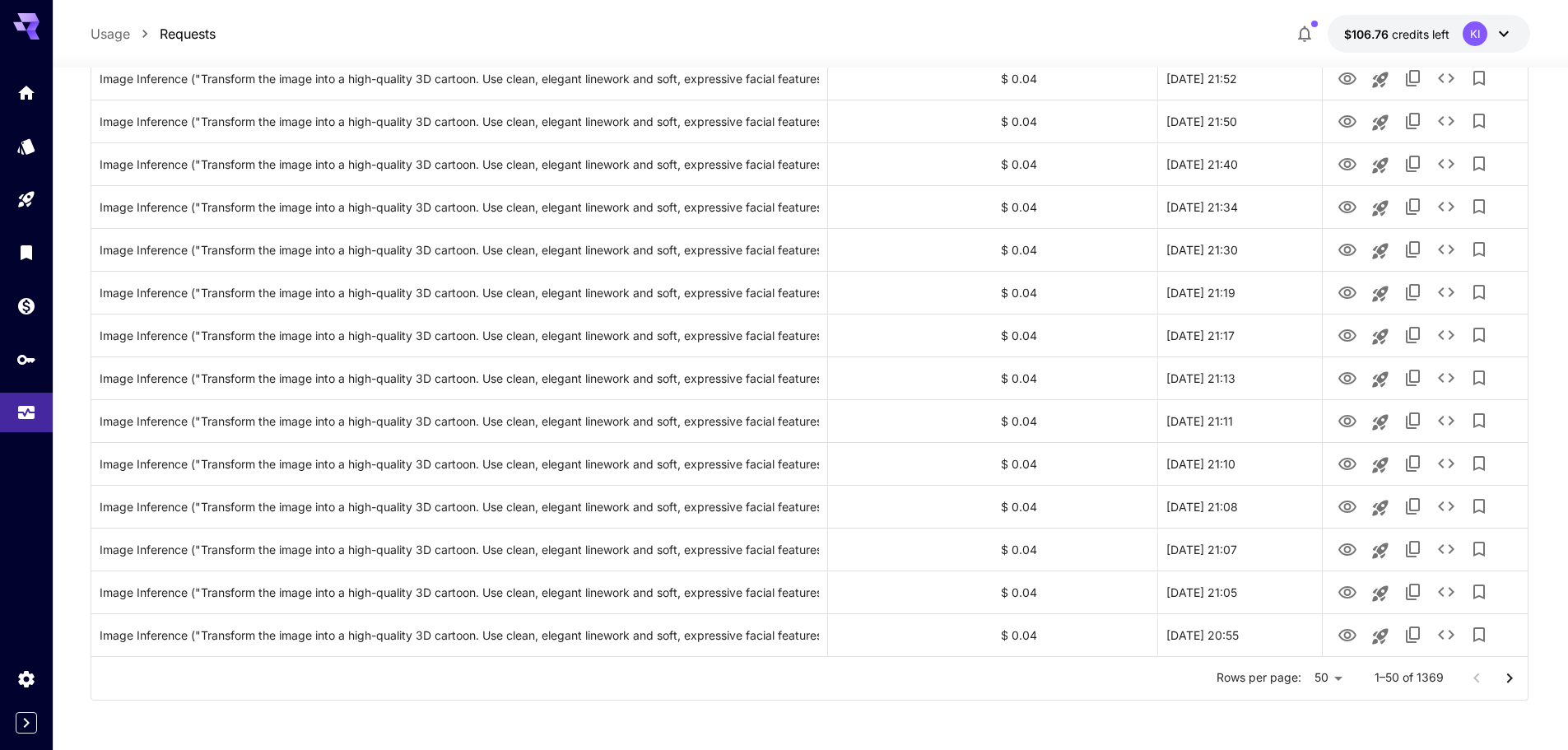
drag, startPoint x: 1510, startPoint y: 679, endPoint x: 602, endPoint y: 9, distance: 1128.4
click at [1510, 678] on icon "Go to next page" at bounding box center [1509, 677] width 6 height 9
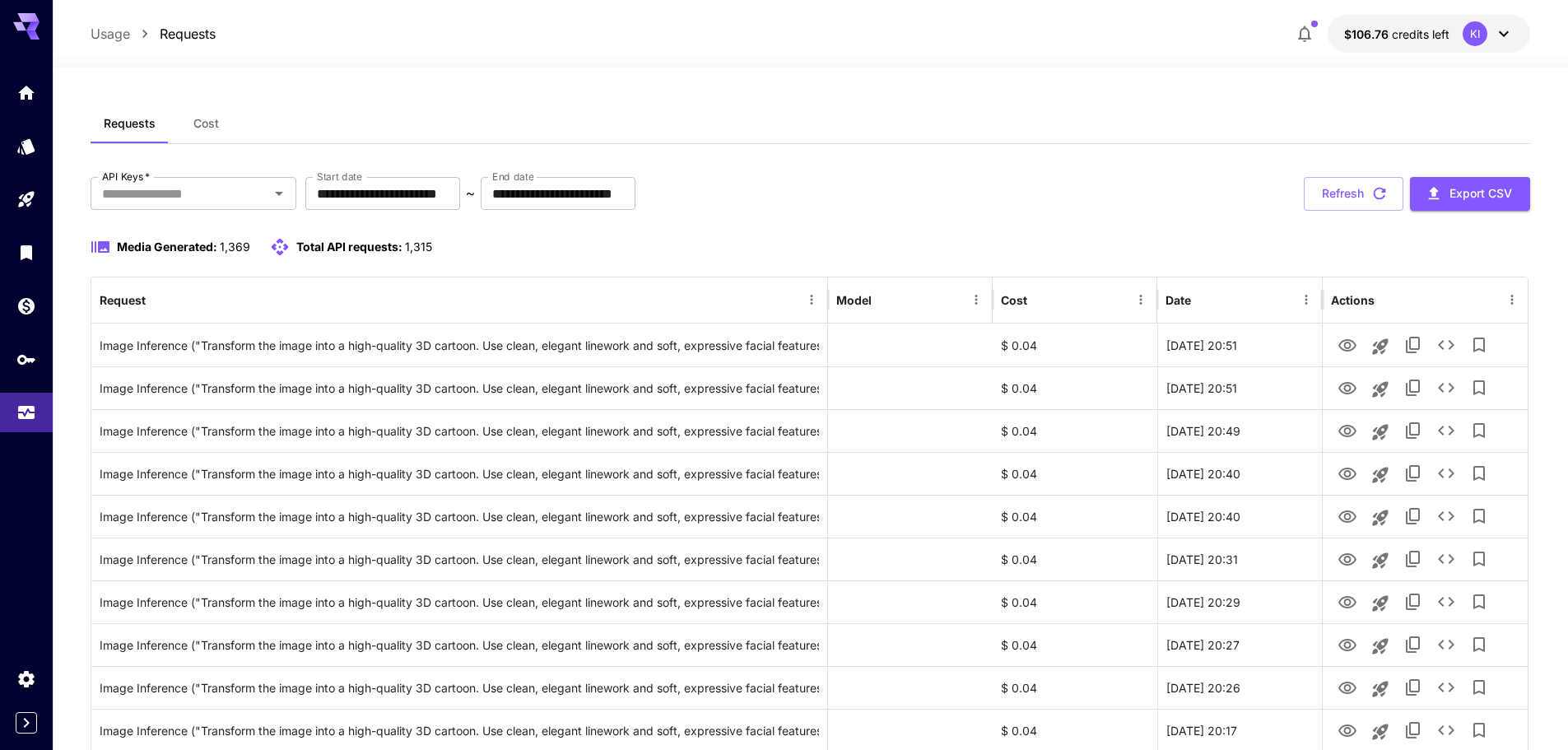
scroll to position [247, 0]
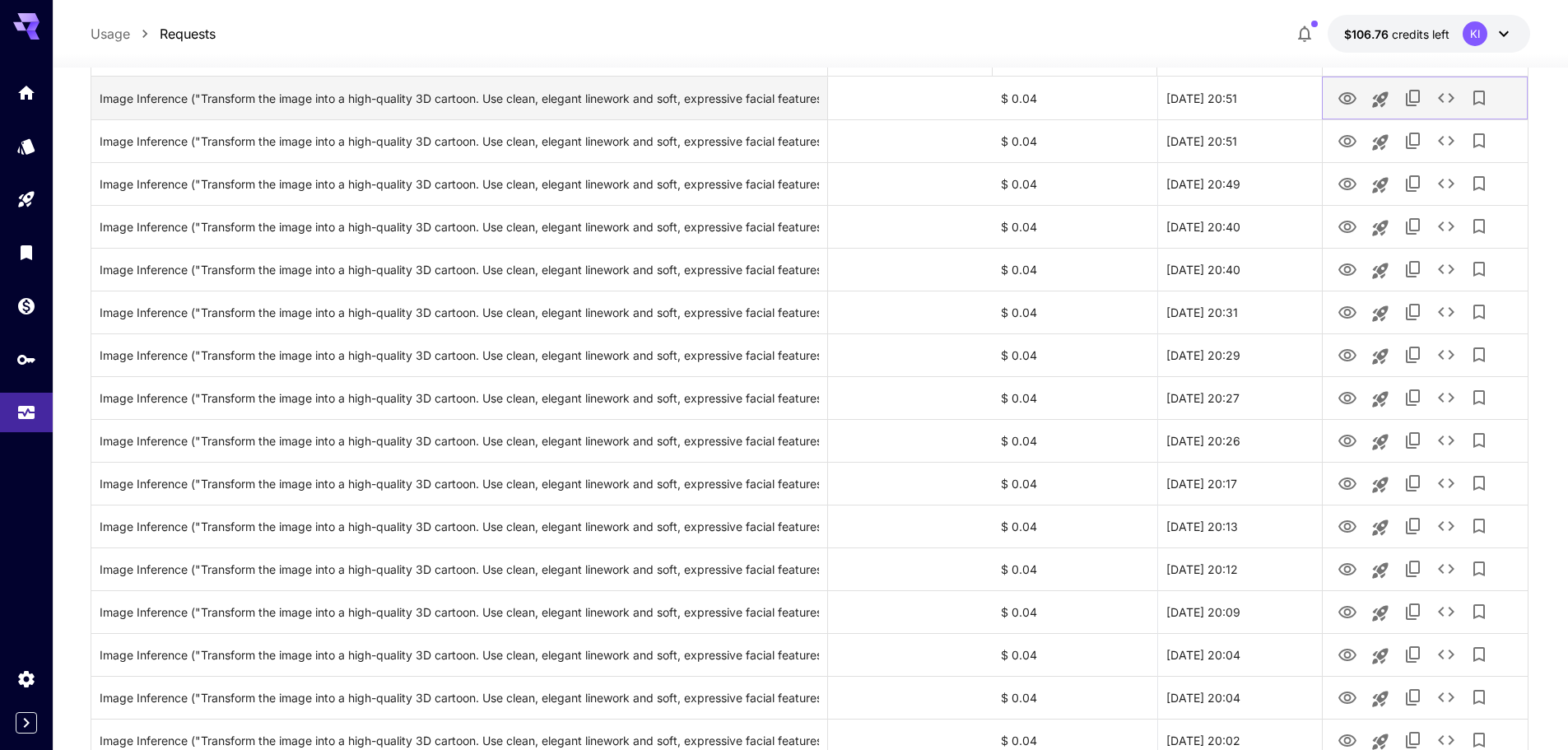
click at [1342, 101] on icon "View" at bounding box center [1347, 98] width 20 height 20
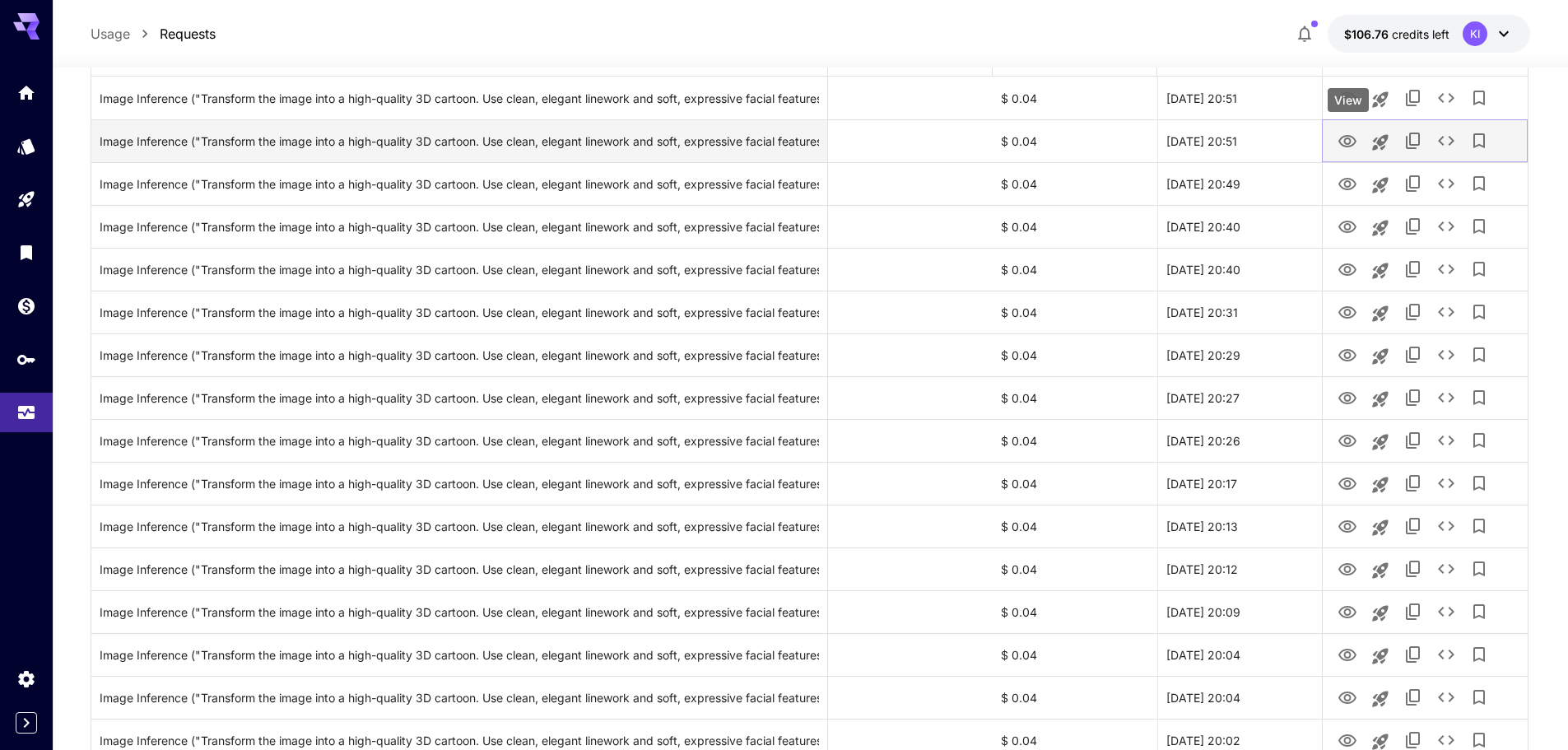
click at [1348, 136] on icon "View" at bounding box center [1347, 141] width 18 height 12
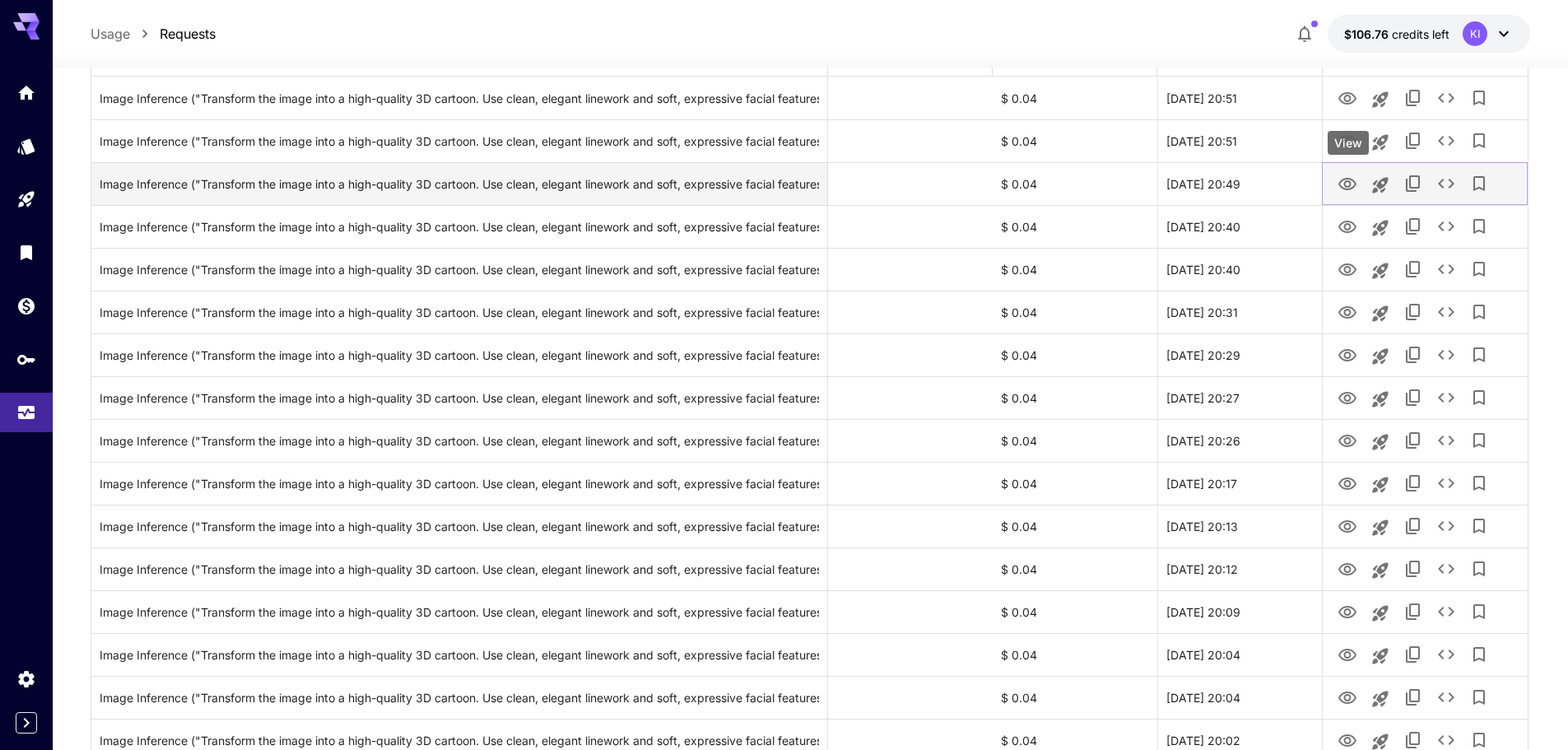
click at [1344, 174] on icon "View" at bounding box center [1347, 184] width 20 height 20
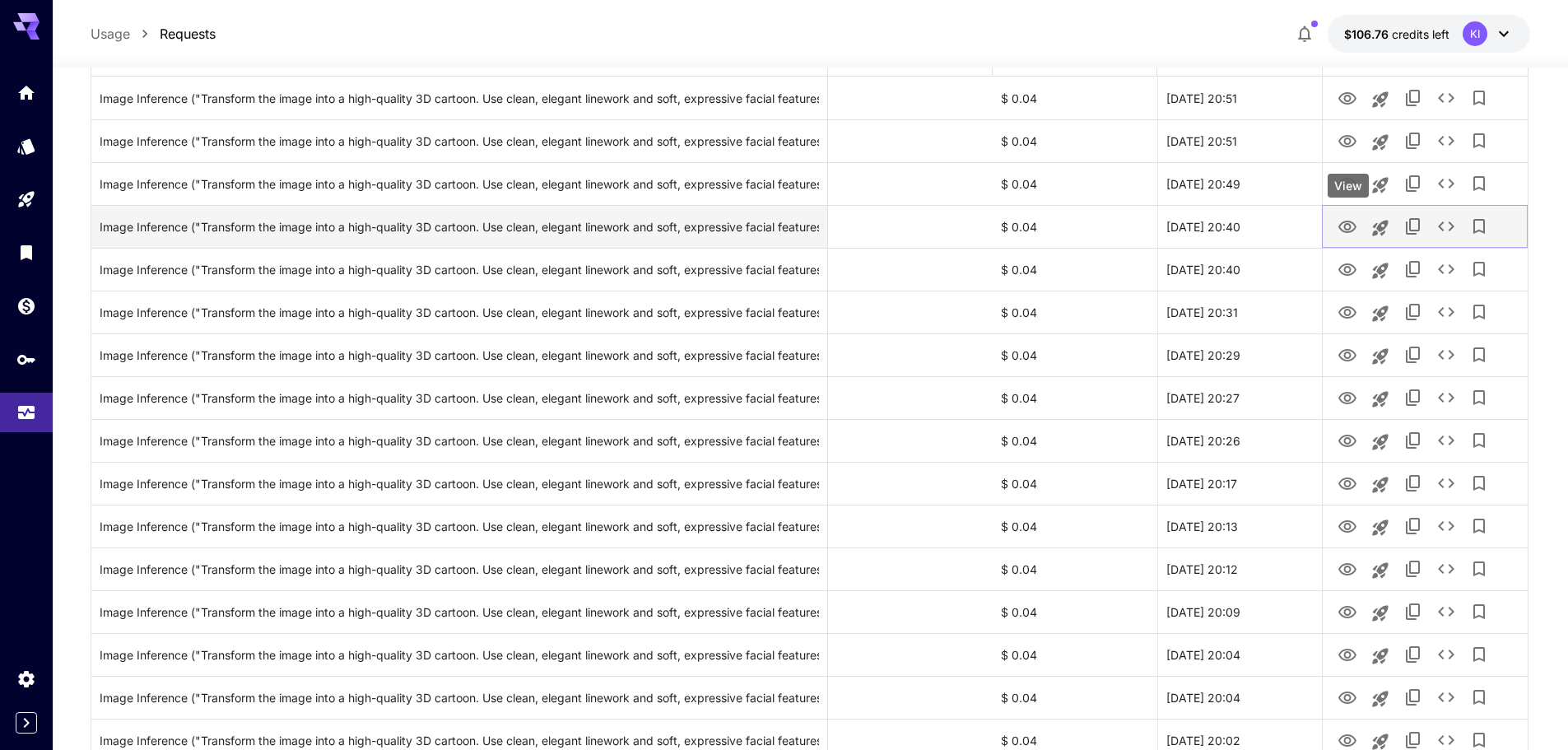
click at [1345, 228] on icon "View" at bounding box center [1347, 227] width 18 height 12
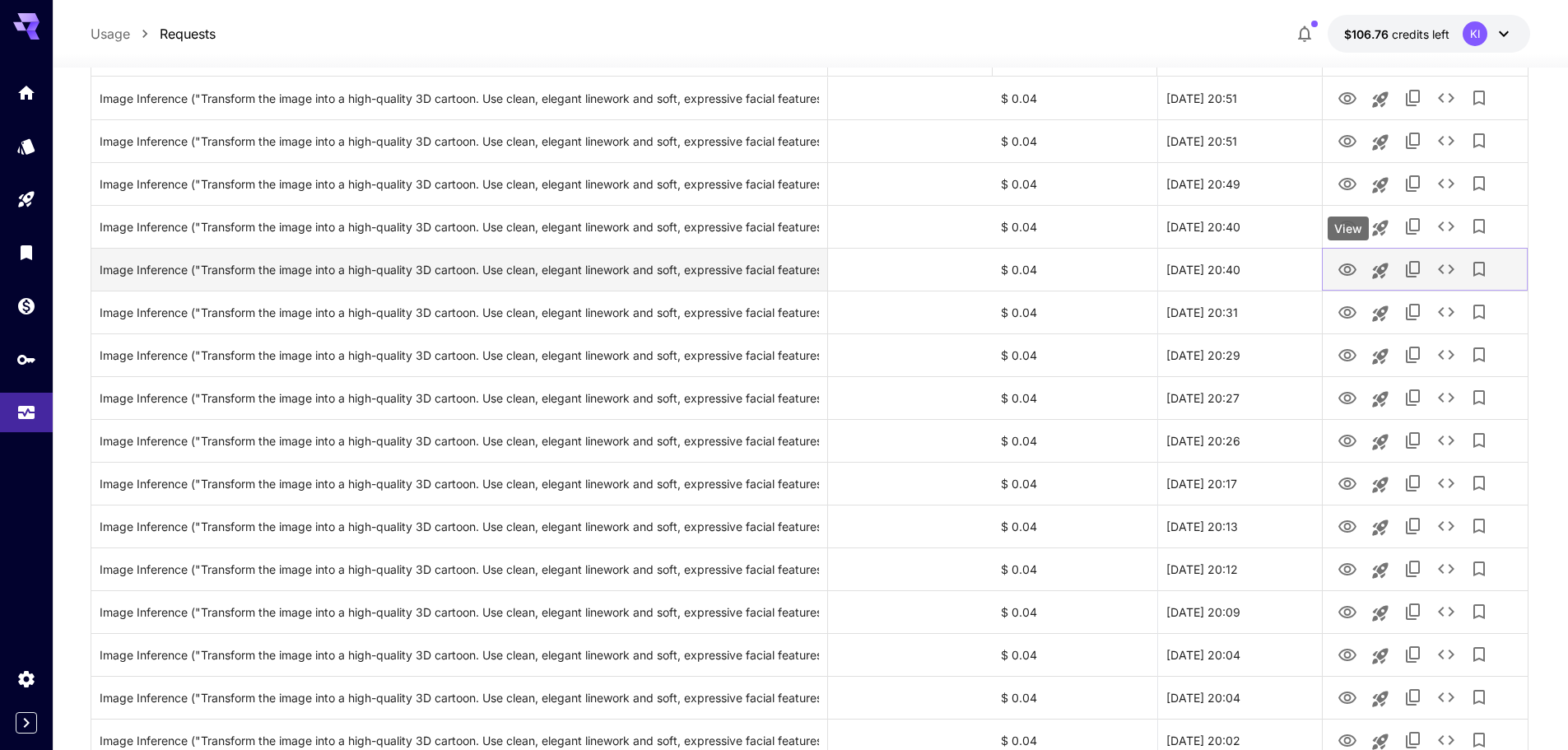
click at [1341, 266] on icon "View" at bounding box center [1347, 270] width 18 height 12
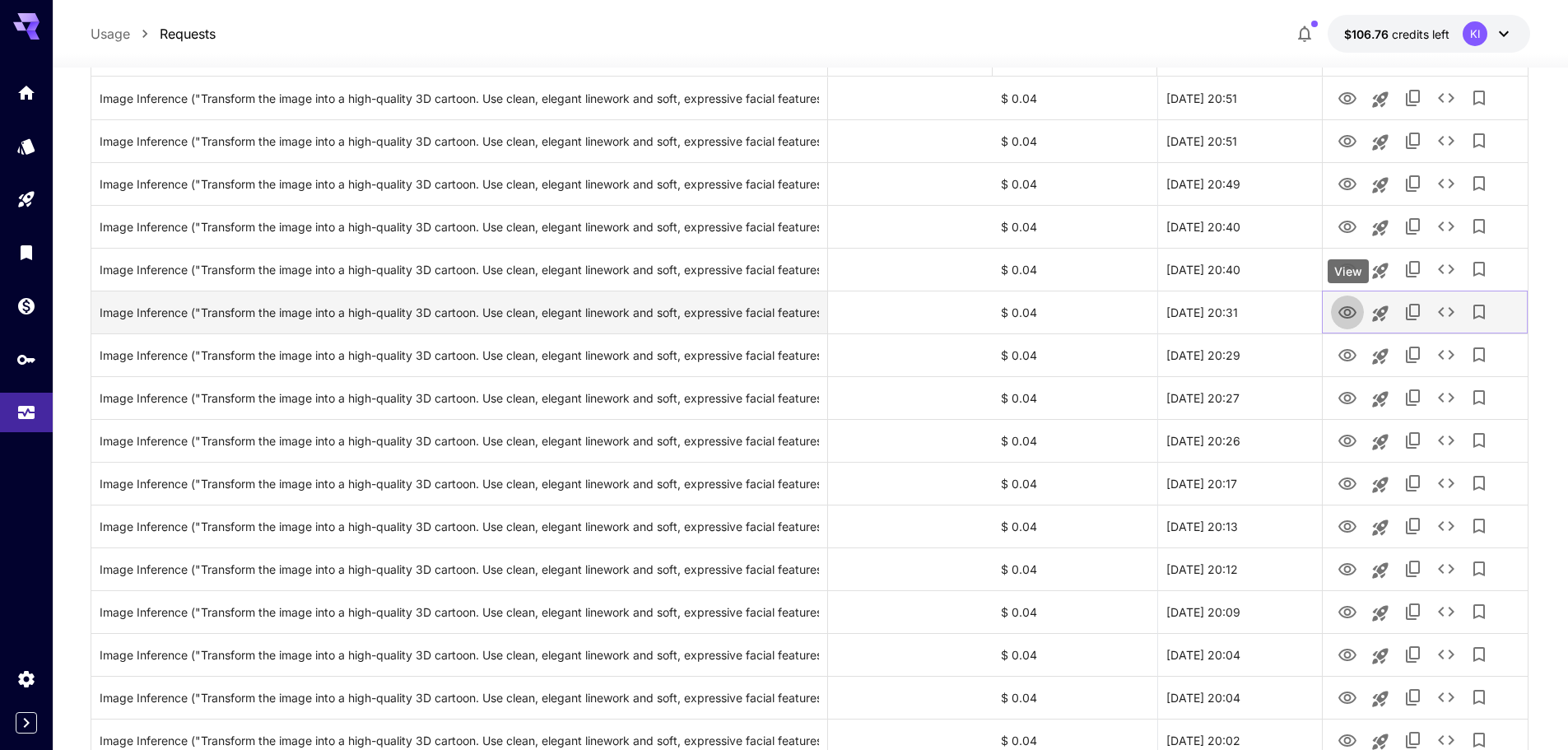
click at [1341, 313] on icon "View" at bounding box center [1347, 312] width 20 height 20
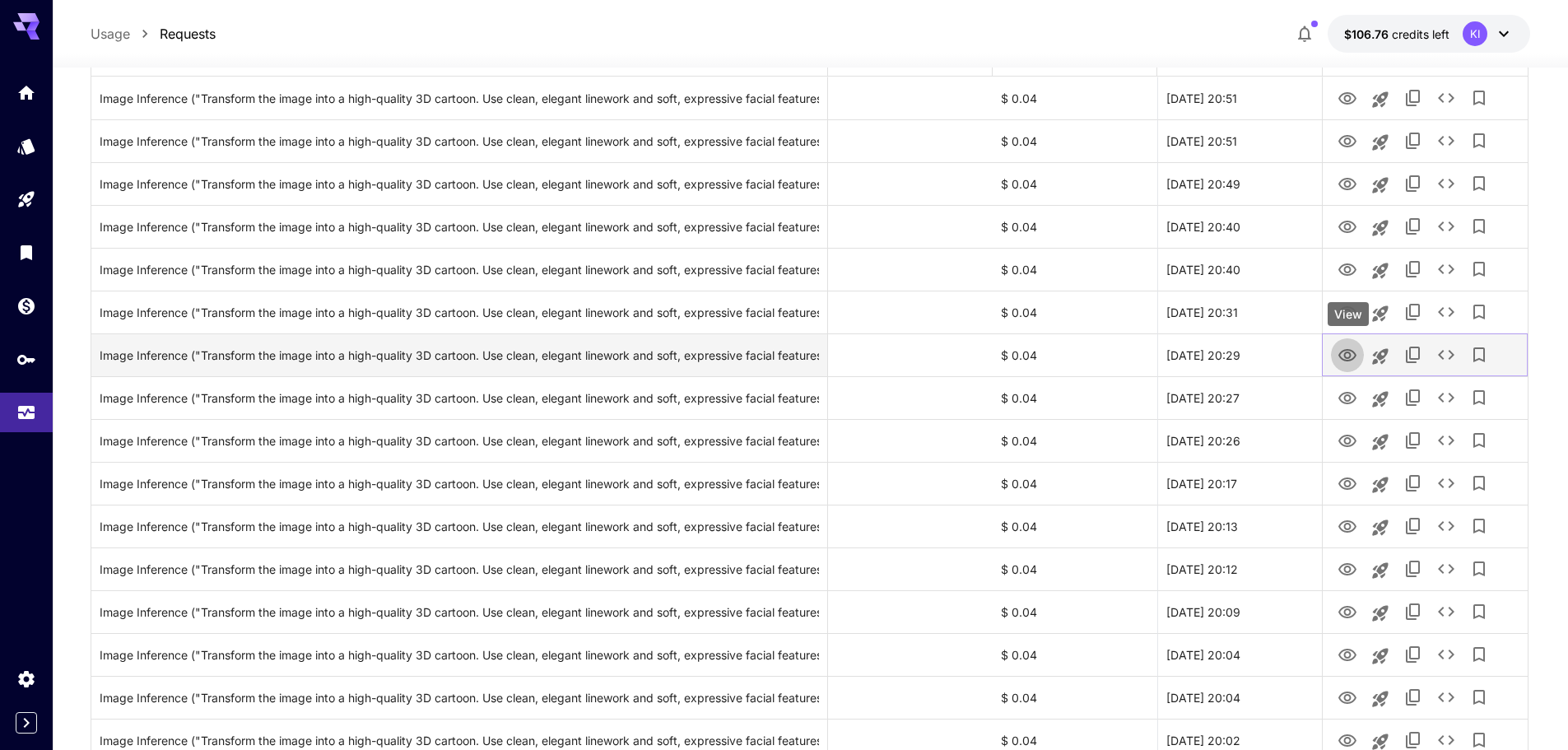
click at [1347, 352] on icon "View" at bounding box center [1347, 355] width 18 height 12
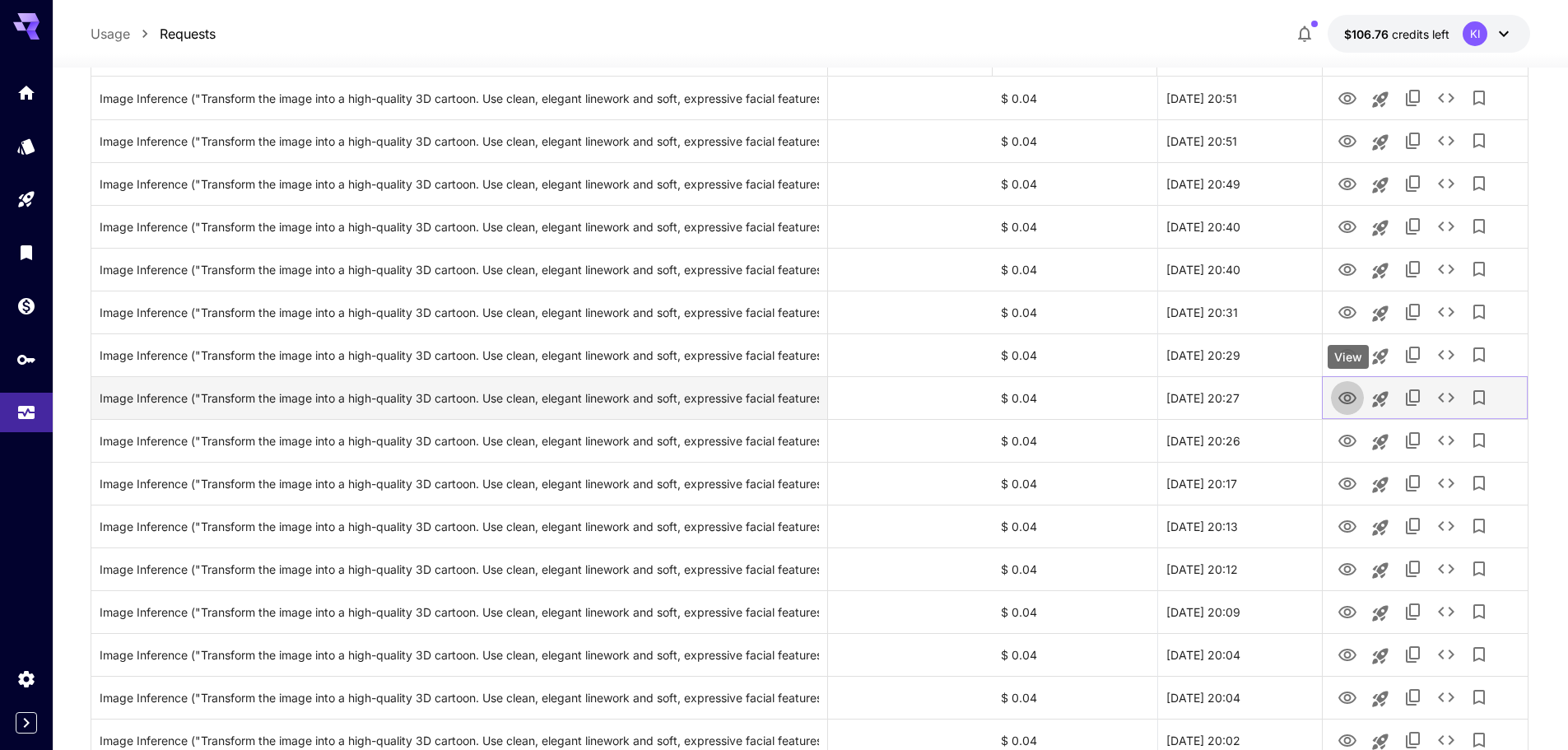
click at [1347, 392] on icon "View" at bounding box center [1347, 398] width 18 height 12
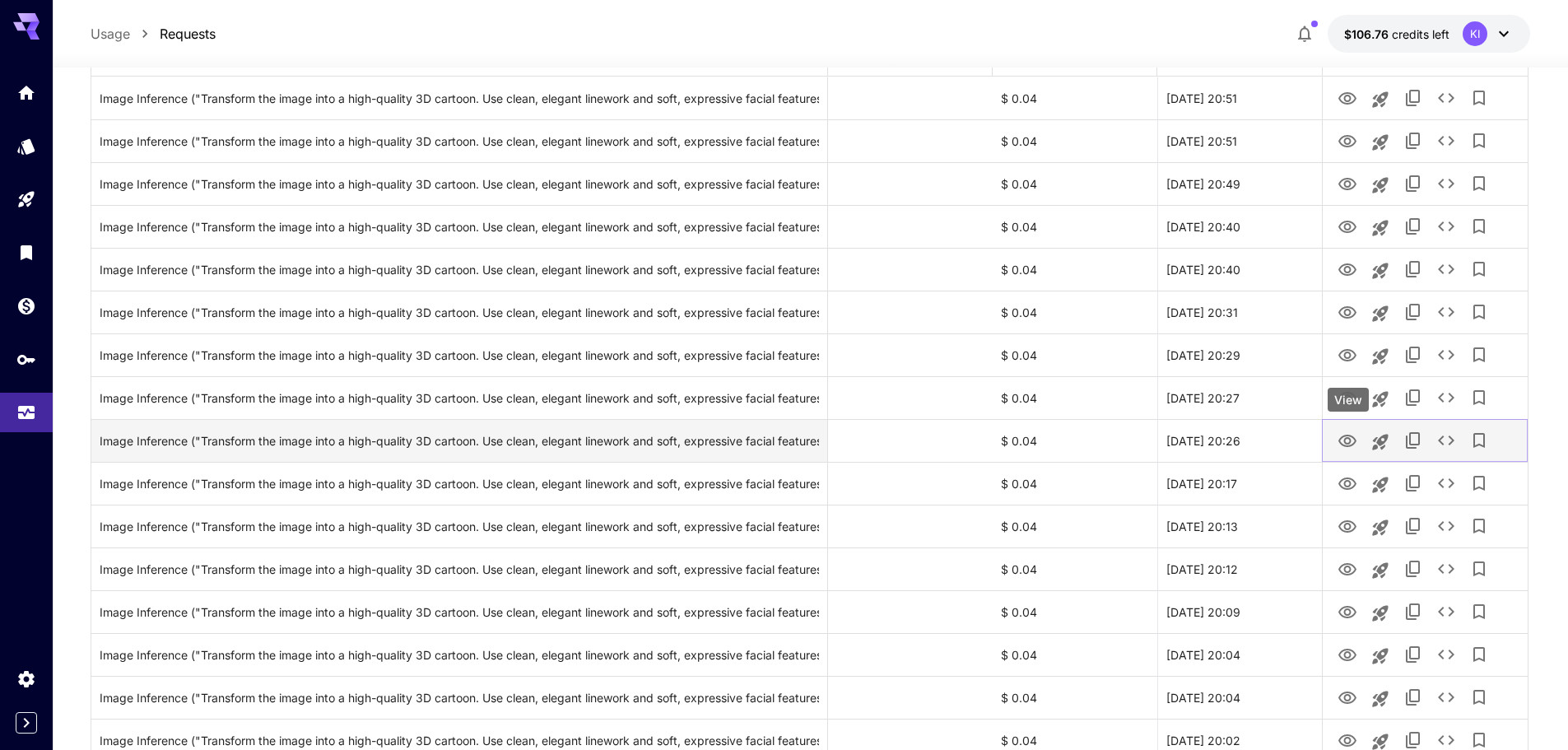
click at [1343, 443] on icon "View" at bounding box center [1347, 441] width 20 height 20
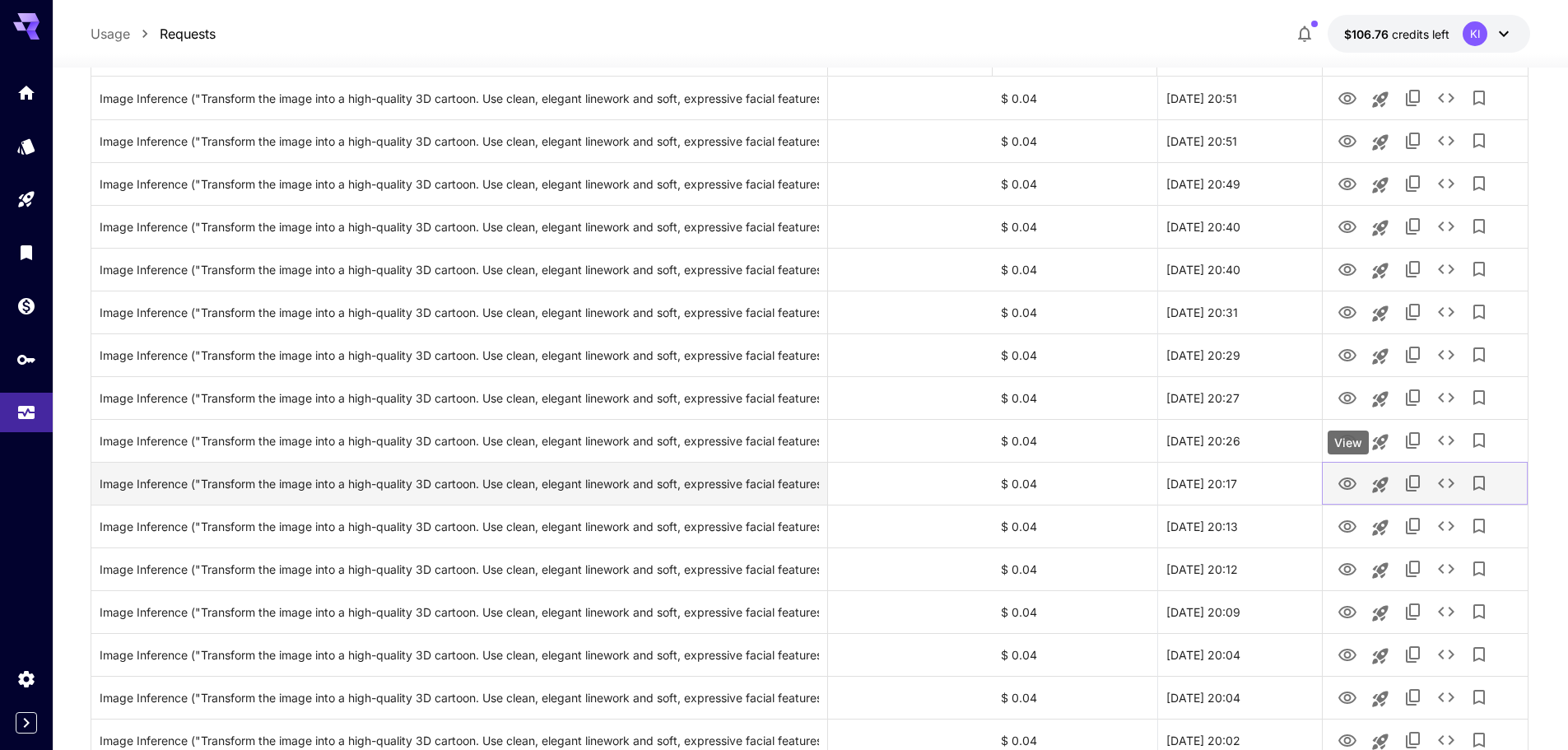
click at [1341, 482] on icon "View" at bounding box center [1347, 484] width 18 height 12
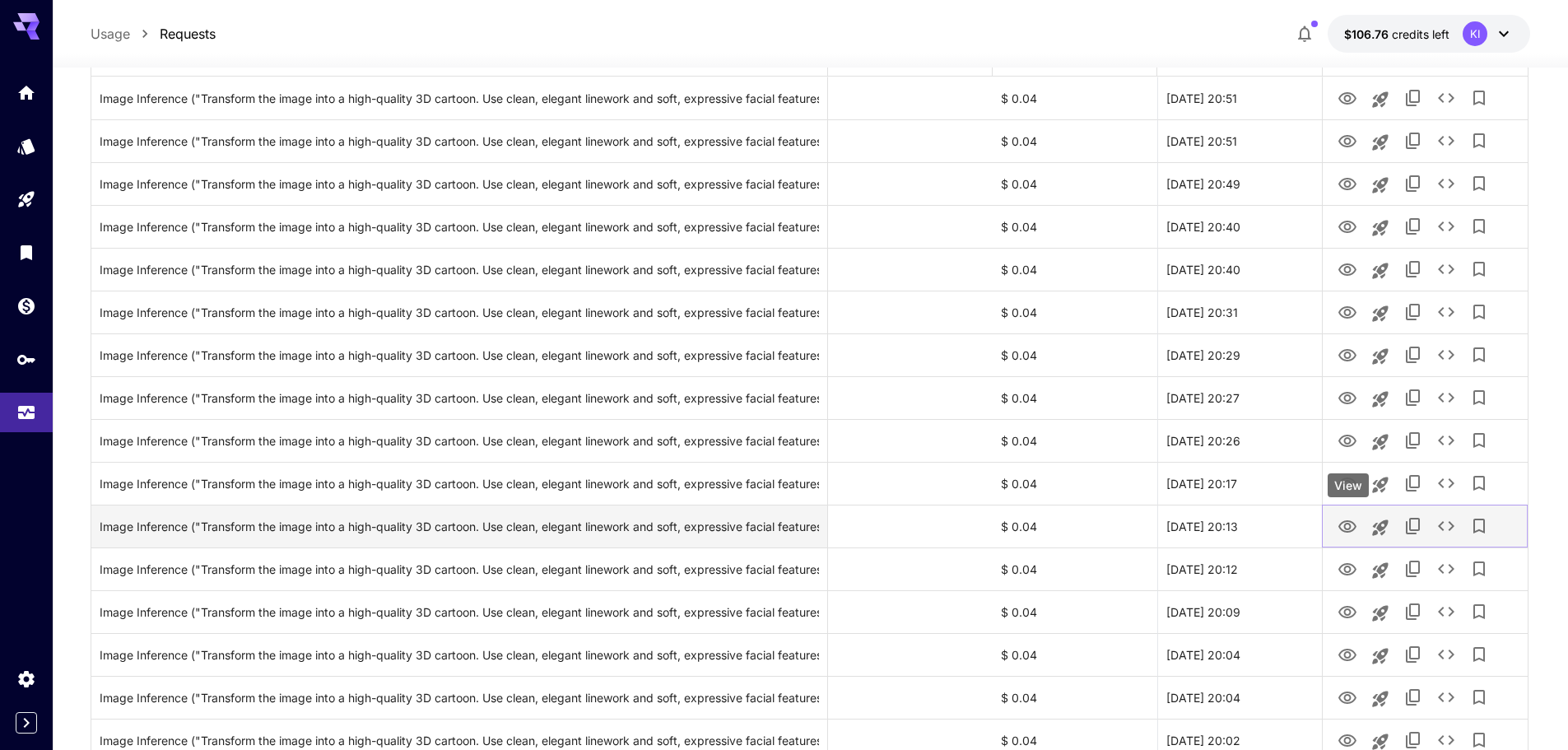
click at [1349, 522] on icon "View" at bounding box center [1347, 527] width 18 height 12
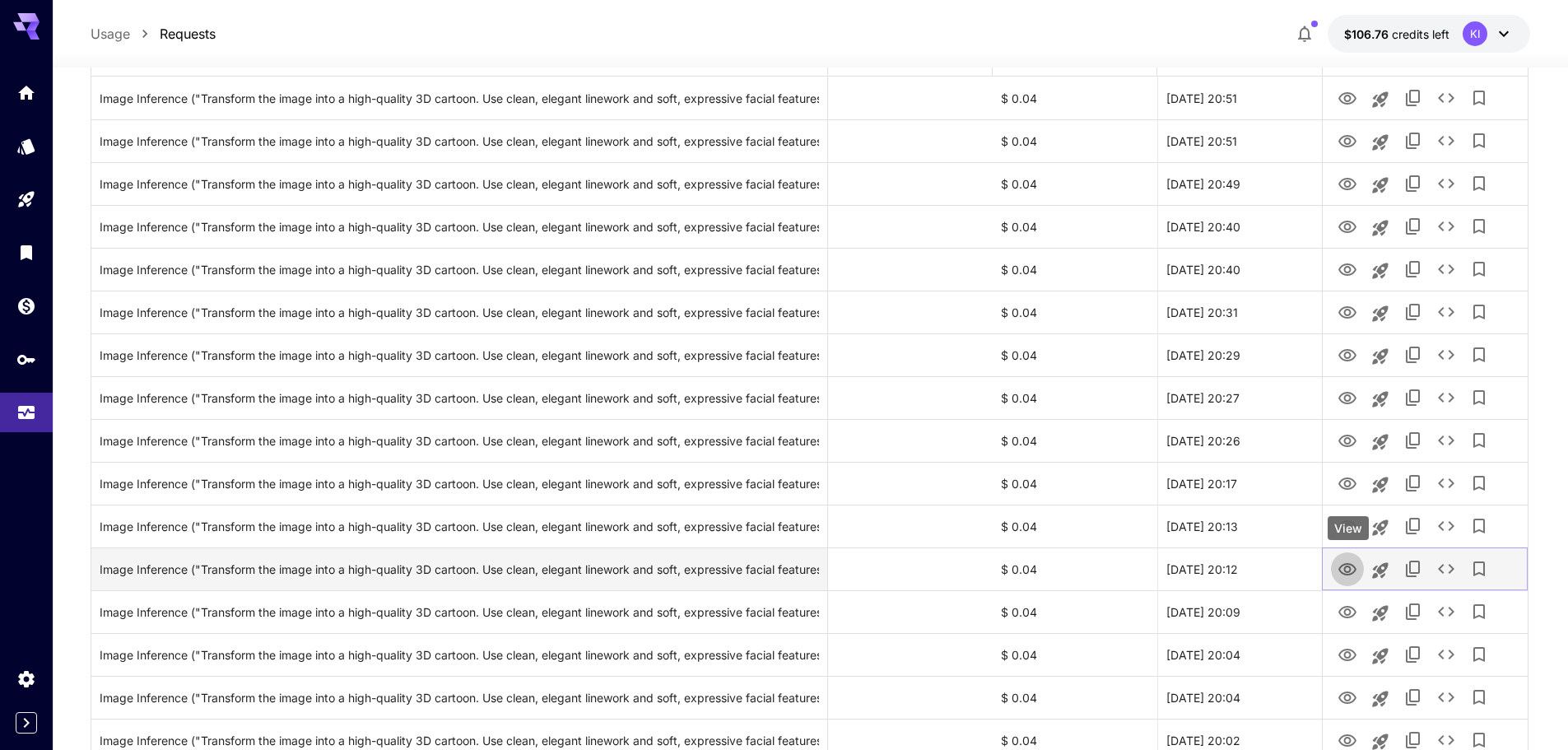
click at [1344, 570] on icon "View" at bounding box center [1347, 569] width 18 height 12
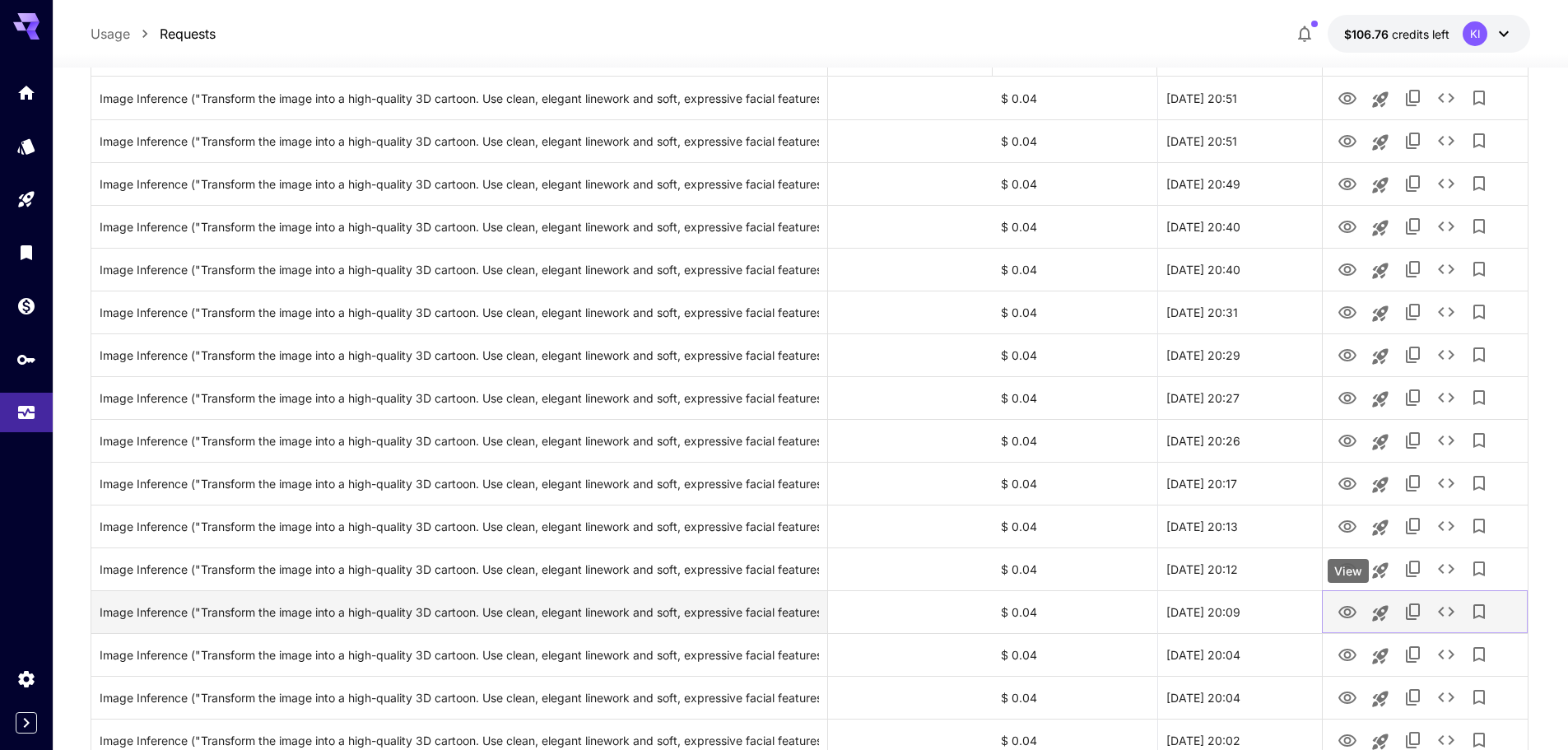
click at [1342, 613] on icon "View" at bounding box center [1347, 612] width 20 height 20
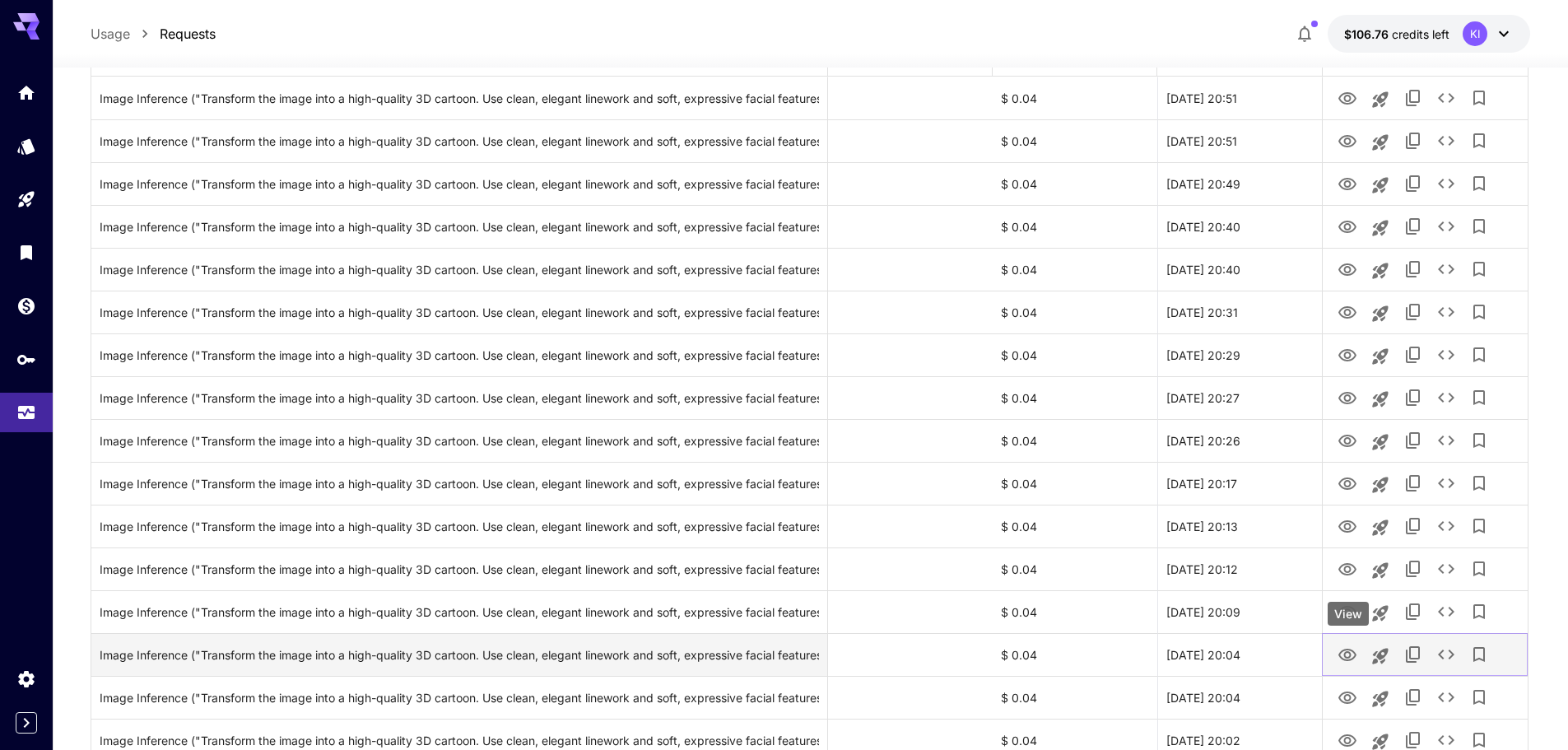
click at [1338, 652] on icon "View" at bounding box center [1347, 655] width 20 height 20
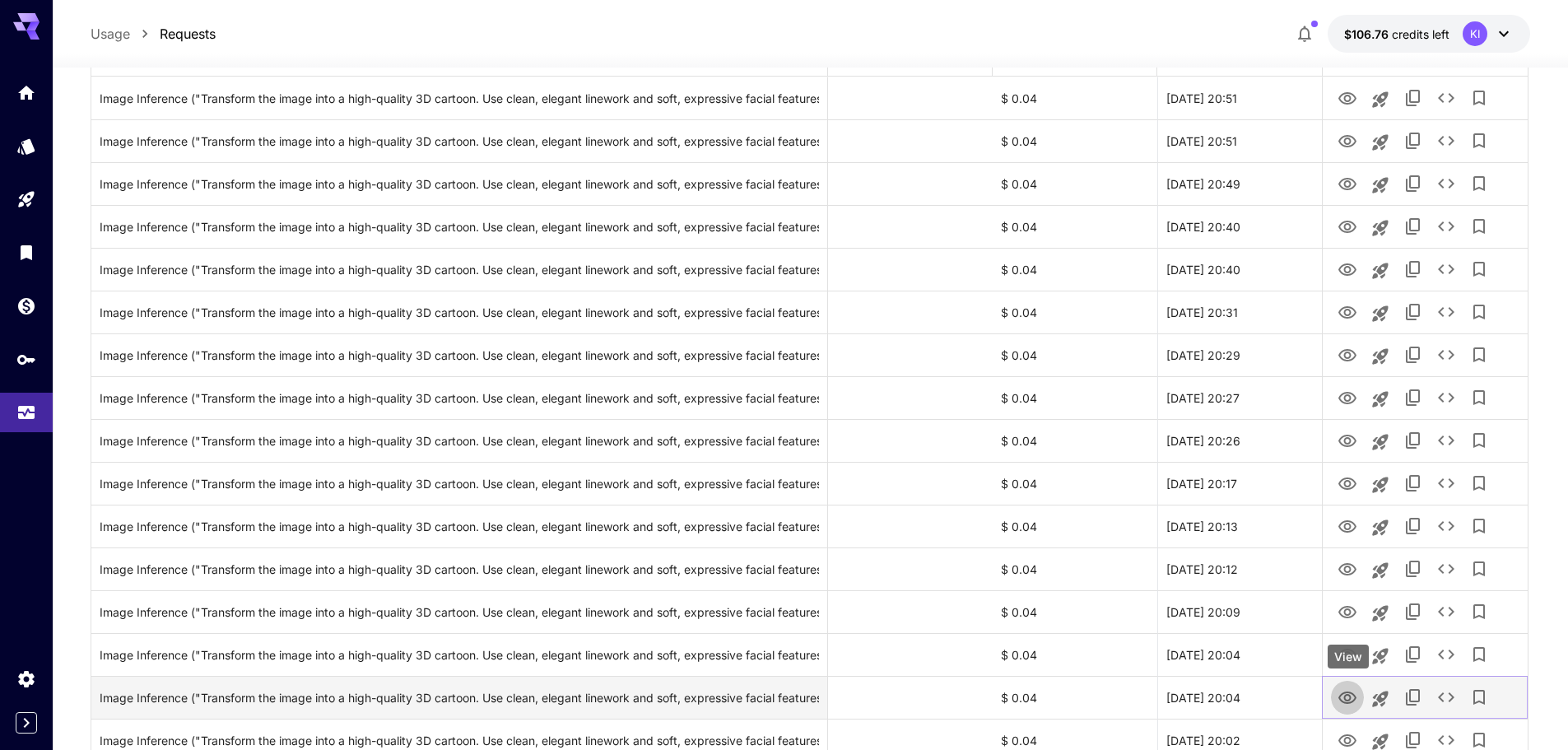
click at [1347, 692] on icon "View" at bounding box center [1347, 697] width 18 height 12
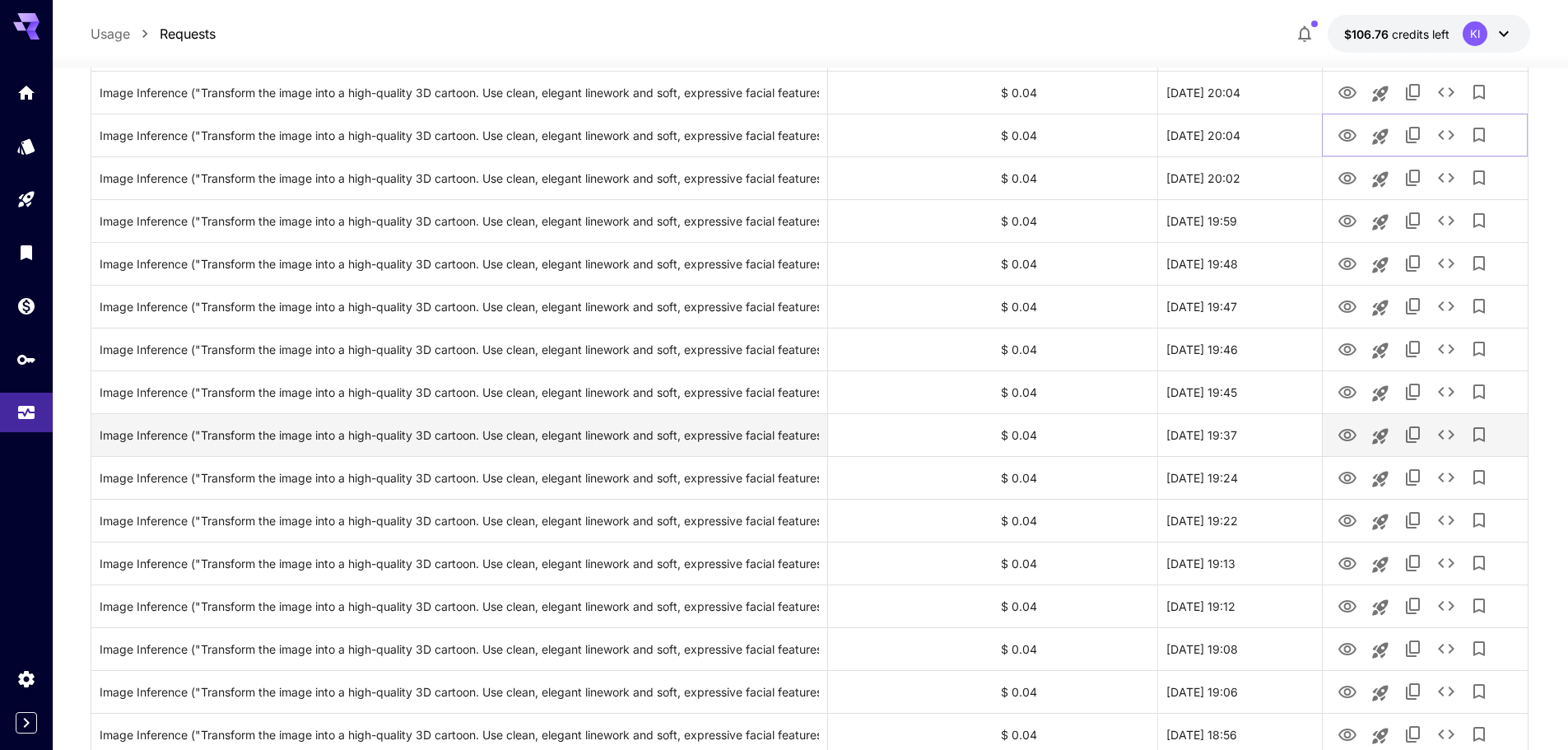
scroll to position [823, 0]
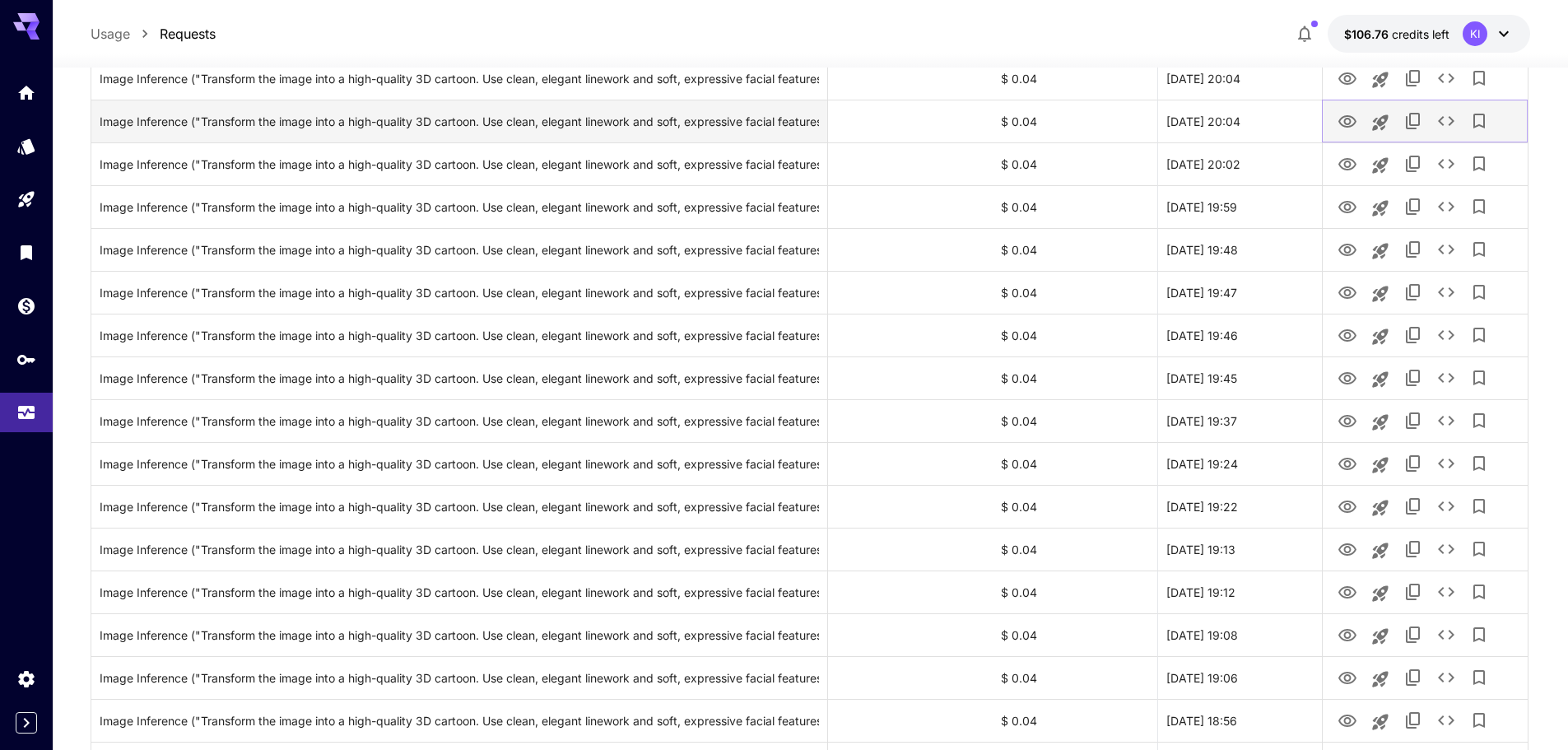
click at [1345, 112] on icon "View" at bounding box center [1347, 122] width 20 height 20
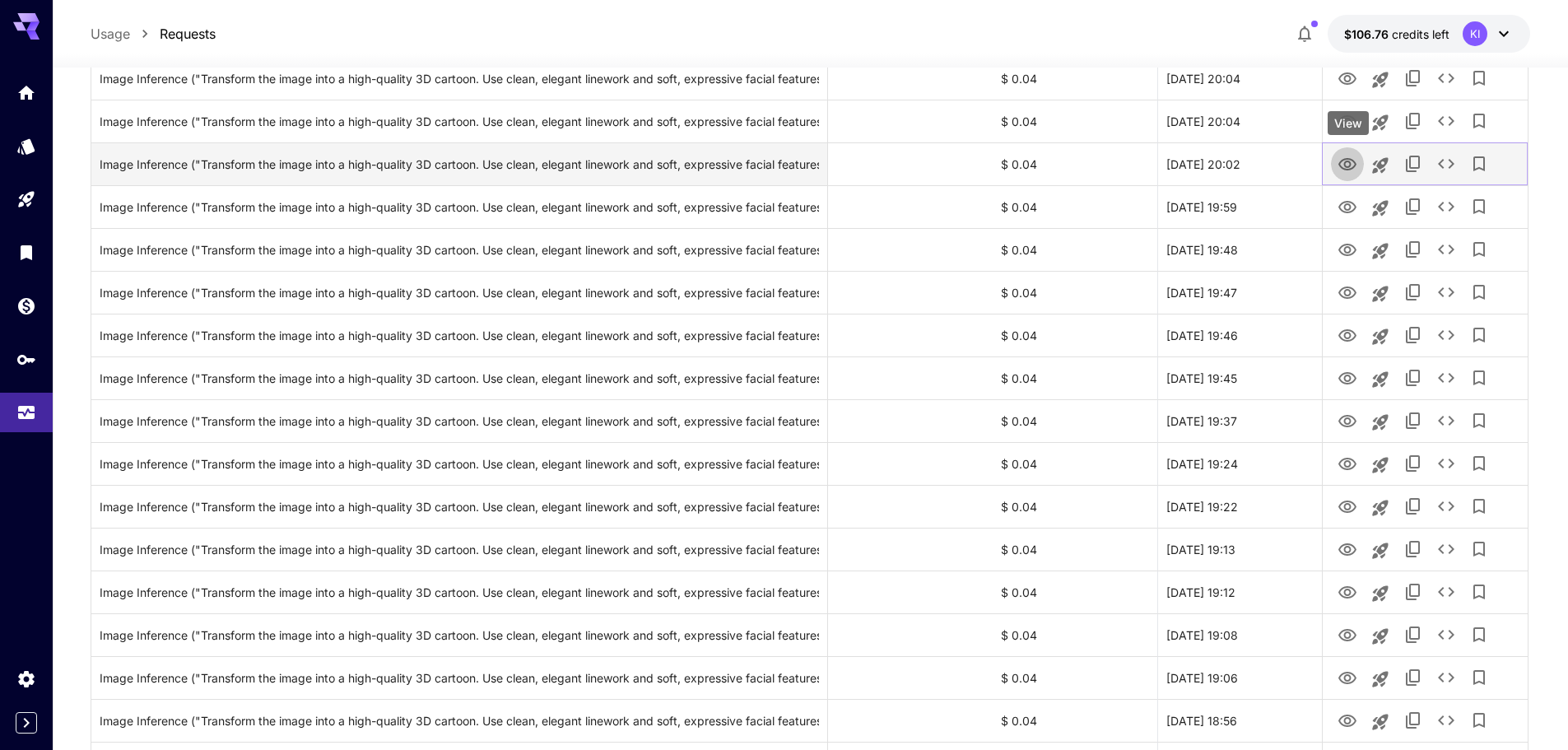
click at [1350, 156] on icon "View" at bounding box center [1347, 165] width 20 height 20
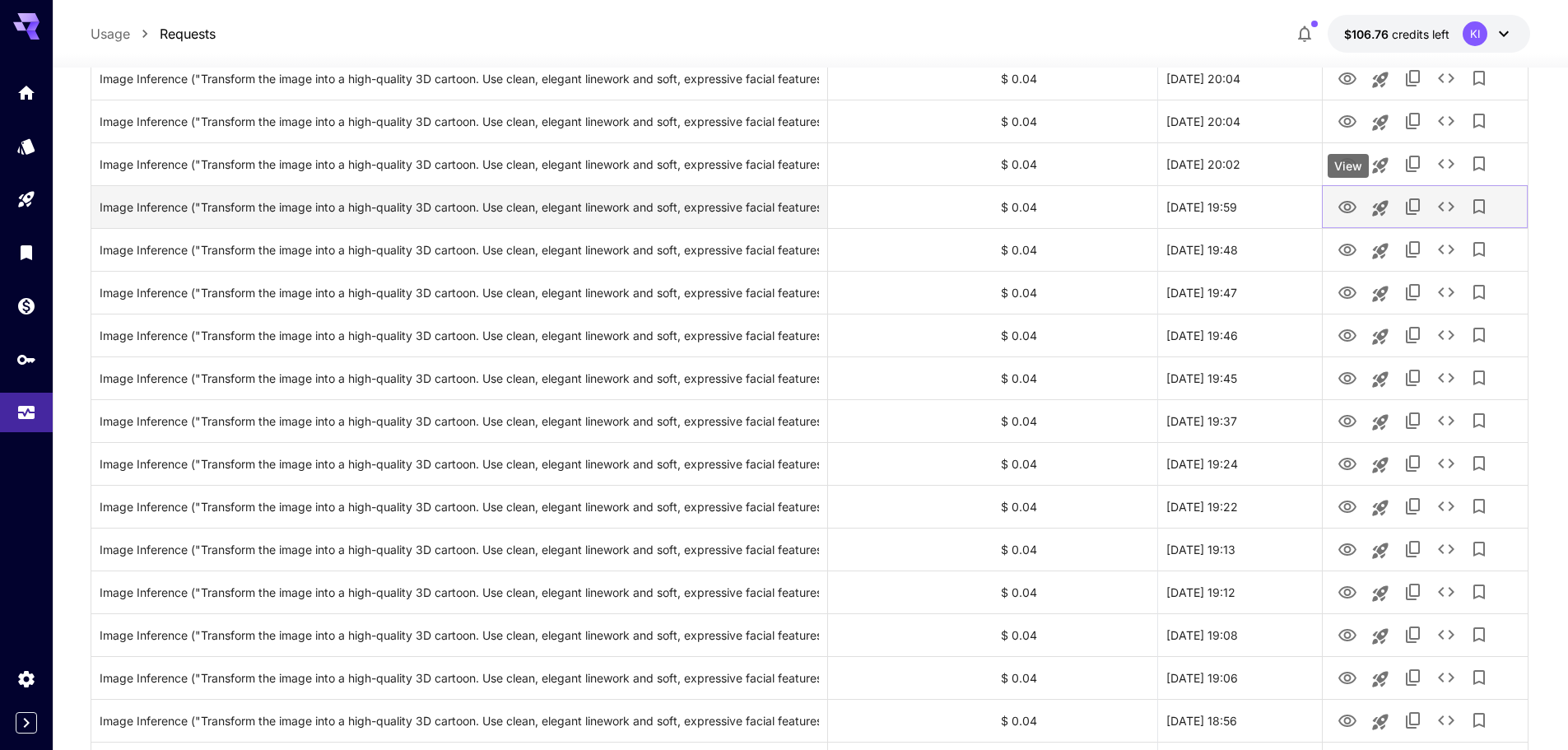
click at [1342, 202] on icon "View" at bounding box center [1347, 207] width 20 height 20
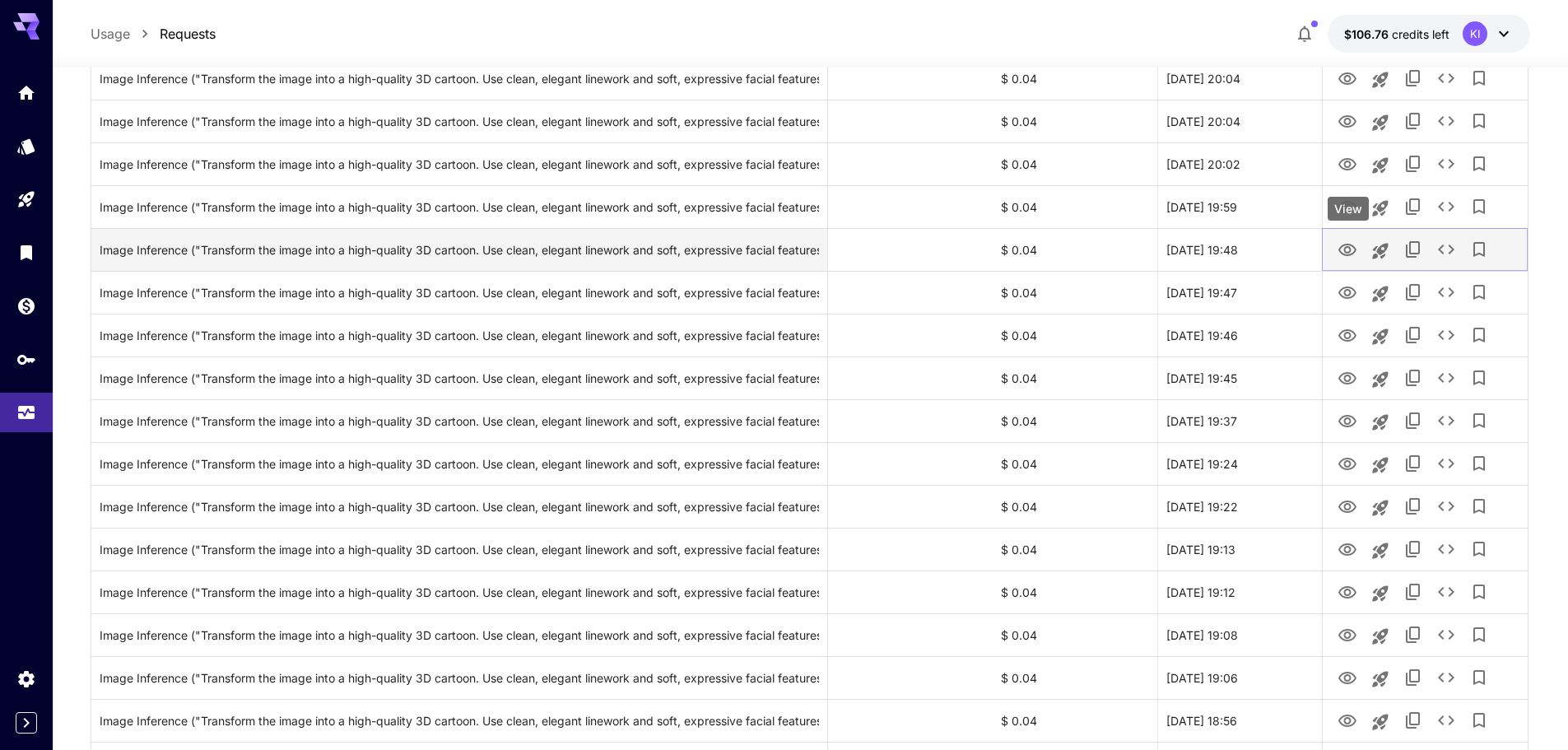
click at [1345, 251] on icon "View" at bounding box center [1347, 250] width 18 height 12
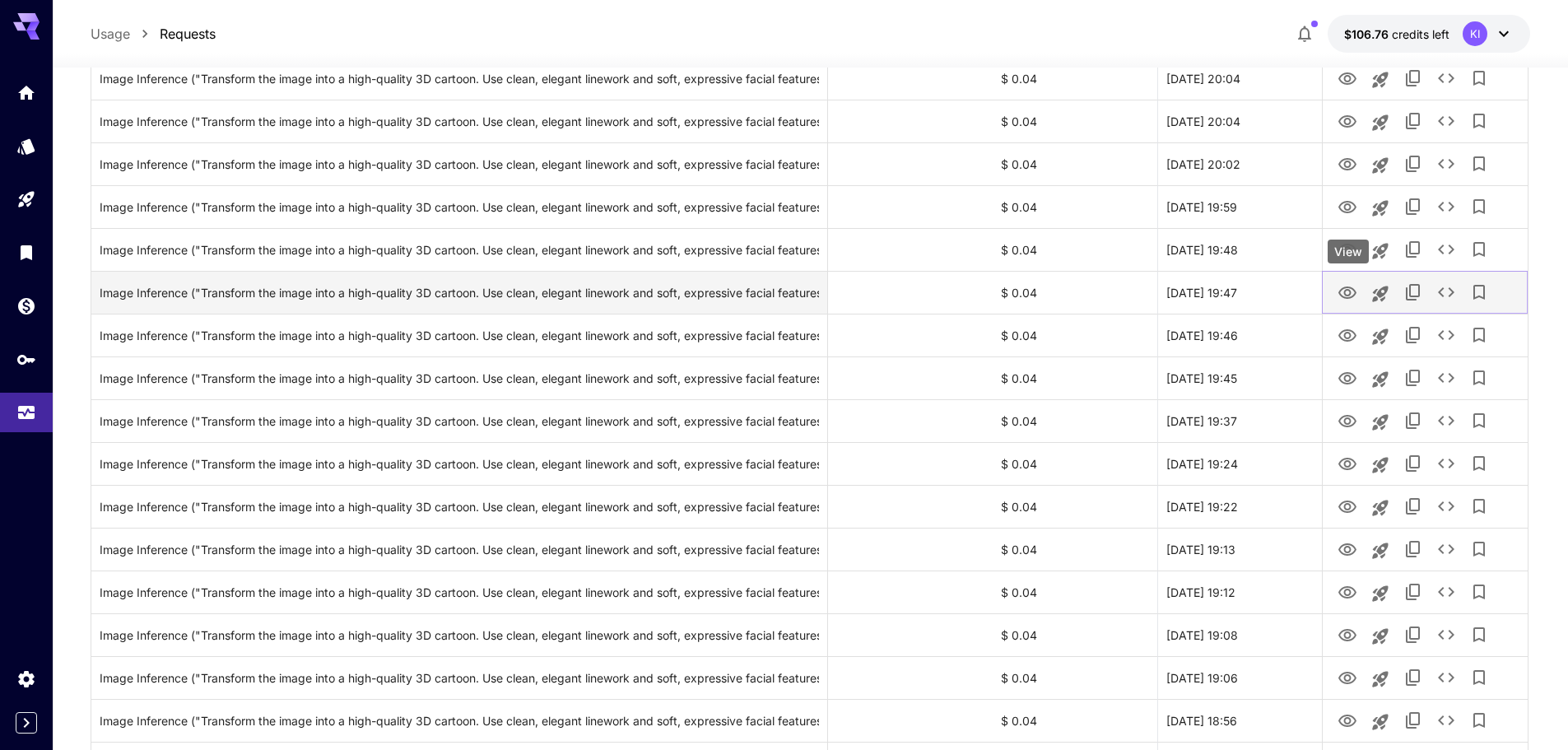
click at [1342, 291] on icon "View" at bounding box center [1347, 293] width 20 height 20
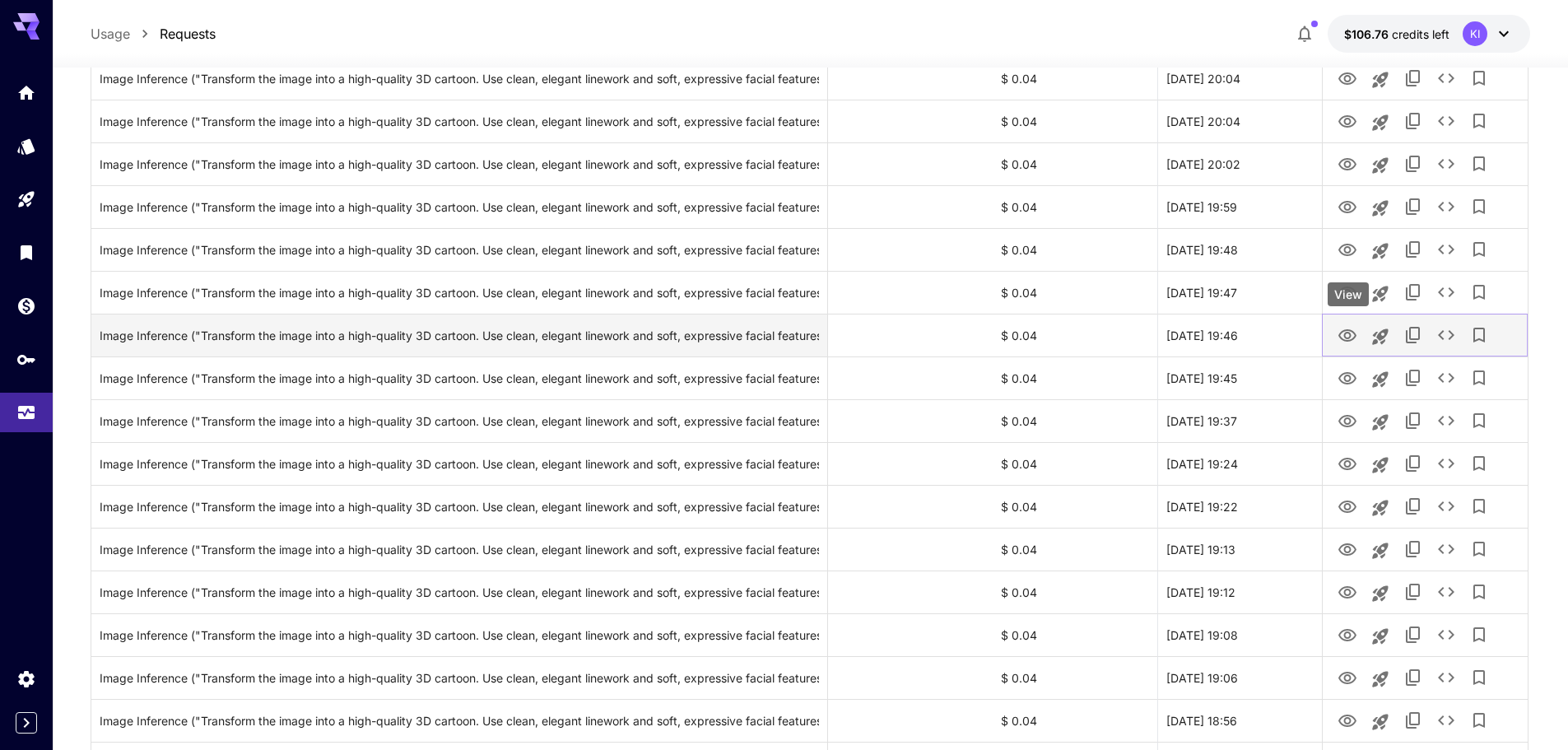
click at [1340, 328] on icon "View" at bounding box center [1347, 335] width 20 height 20
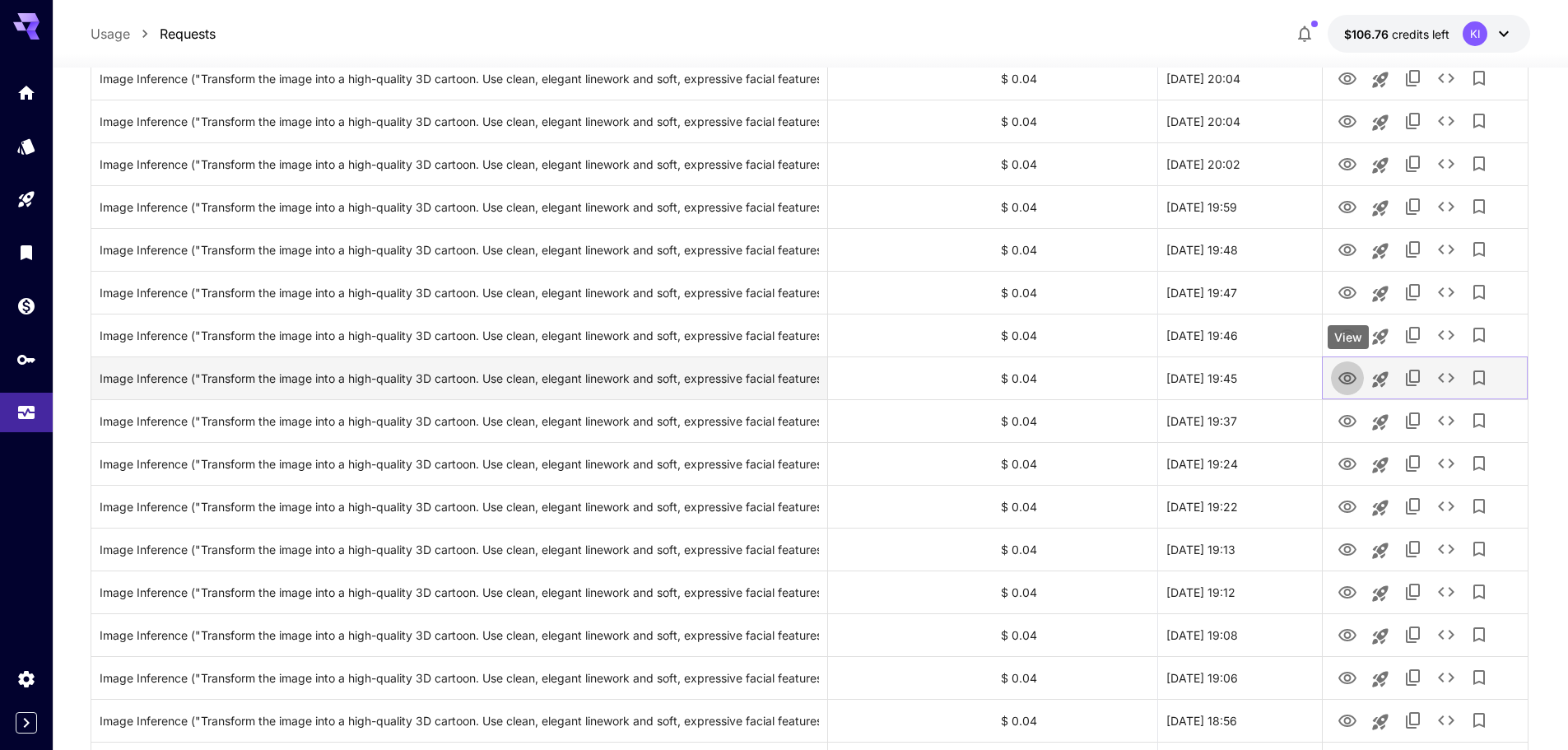
click at [1337, 389] on button "View" at bounding box center [1347, 377] width 33 height 34
click at [1346, 376] on icon "View" at bounding box center [1347, 378] width 18 height 12
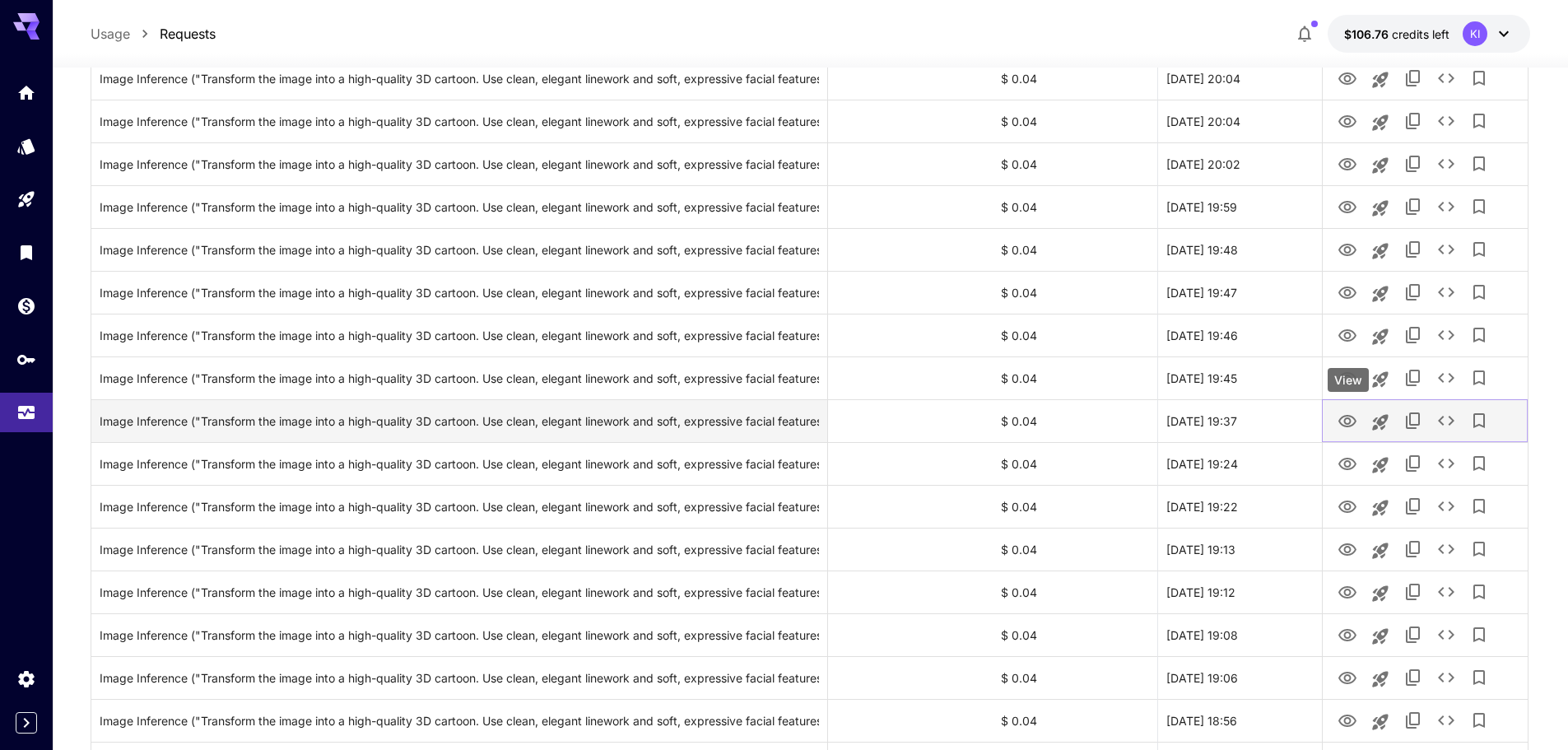
click at [1348, 420] on icon "View" at bounding box center [1347, 422] width 20 height 20
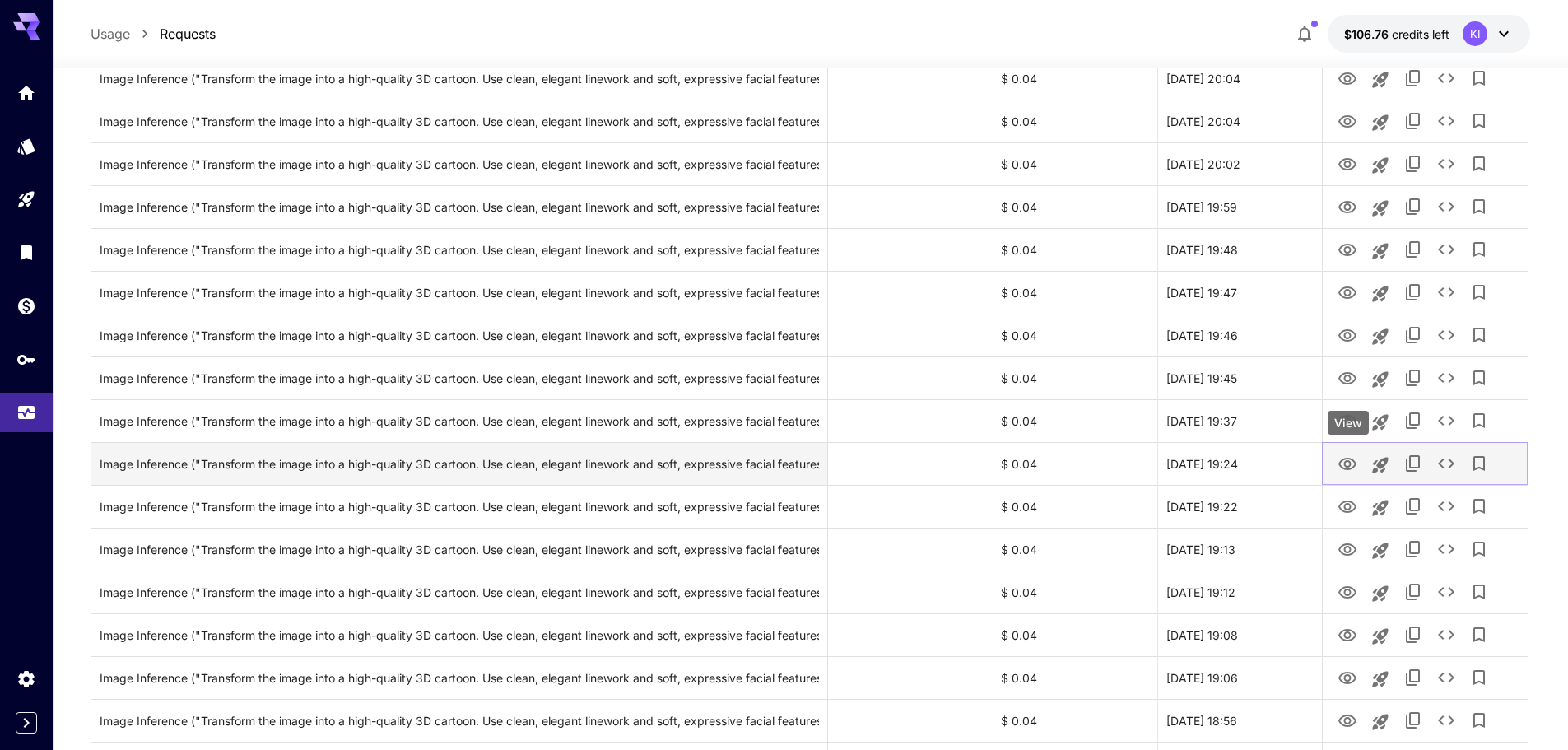
click at [1343, 459] on icon "View" at bounding box center [1347, 464] width 18 height 12
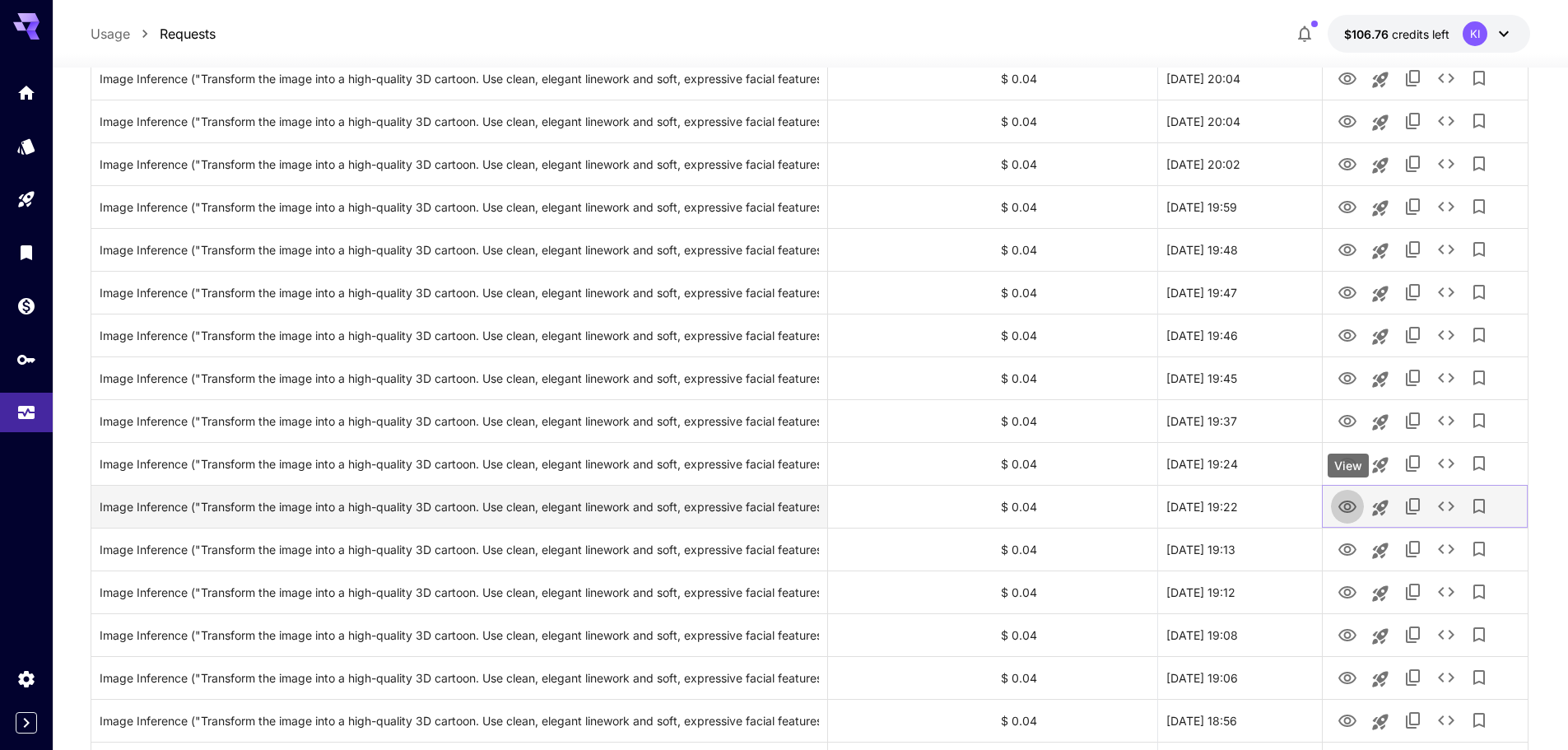
click at [1341, 508] on icon "View" at bounding box center [1347, 507] width 18 height 12
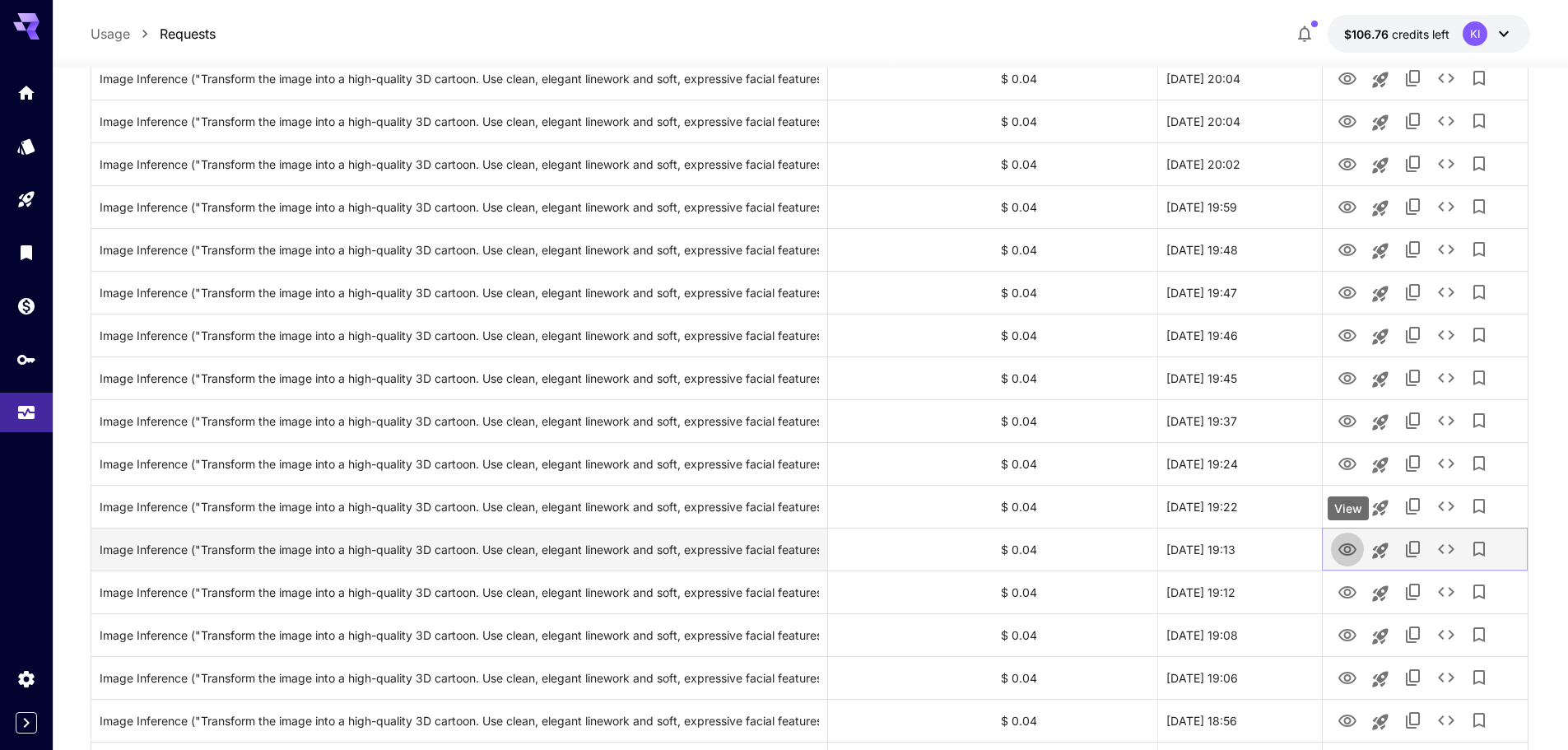
click at [1348, 557] on icon "View" at bounding box center [1347, 550] width 20 height 20
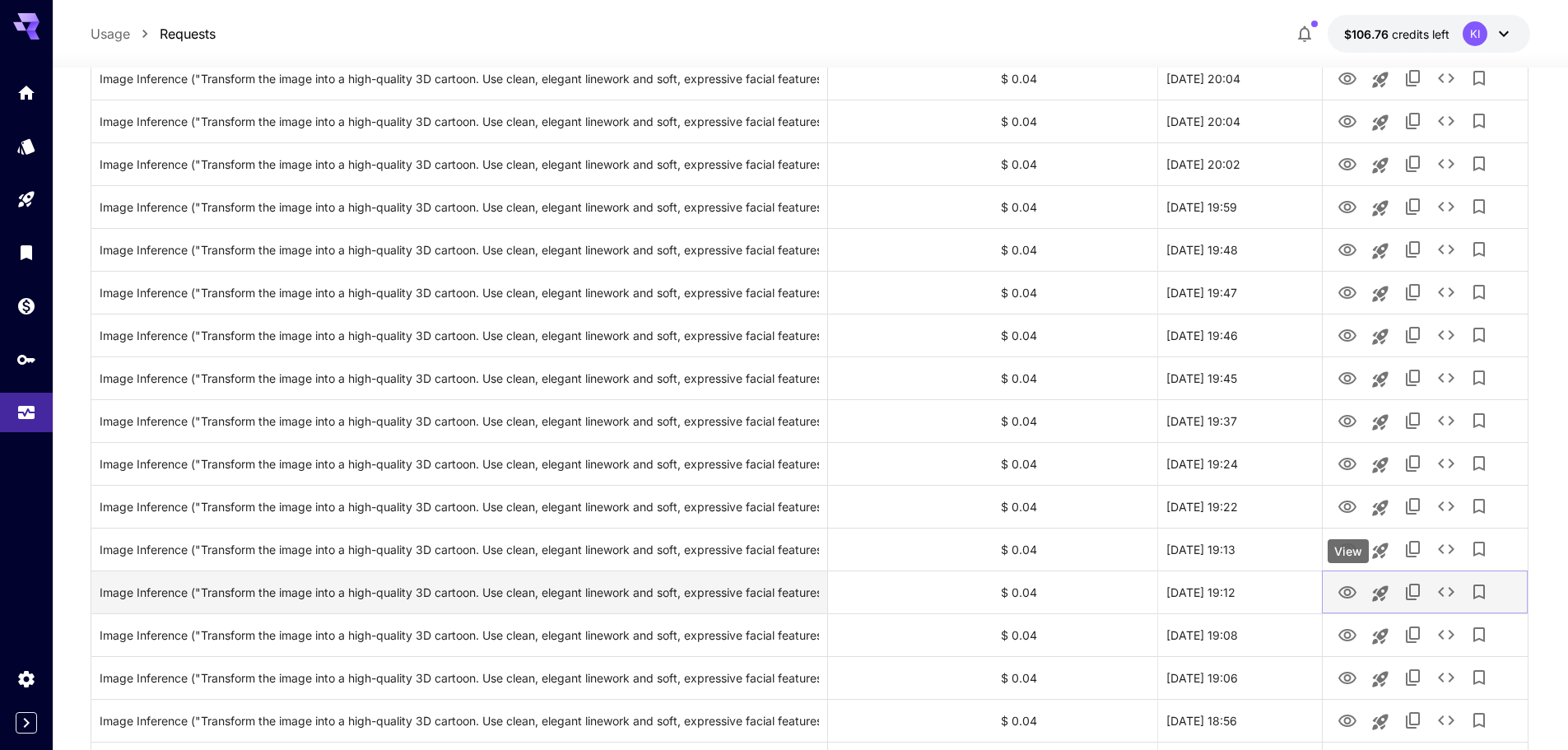
click at [1344, 595] on icon "View" at bounding box center [1347, 592] width 20 height 20
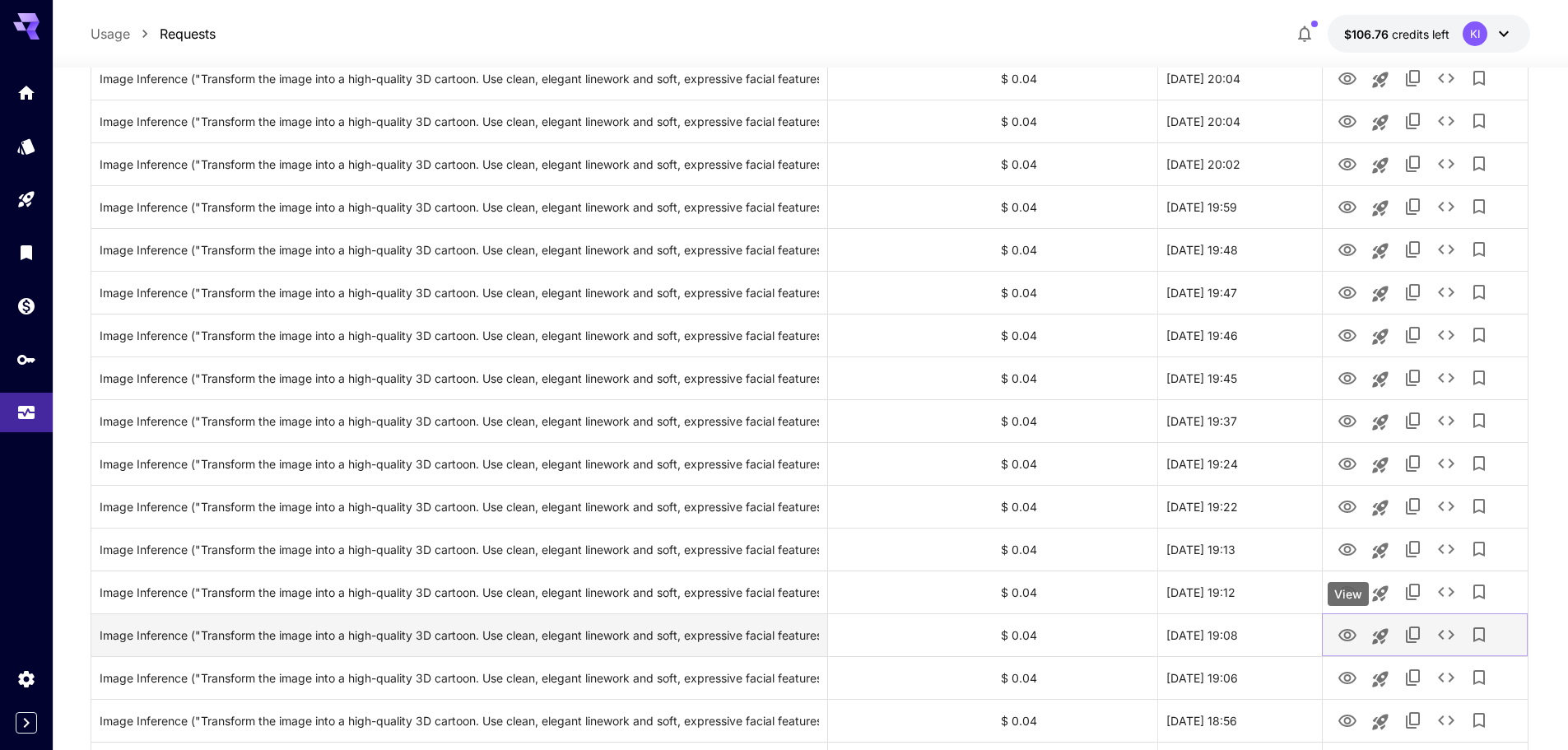
click at [1339, 632] on icon "View" at bounding box center [1347, 635] width 20 height 20
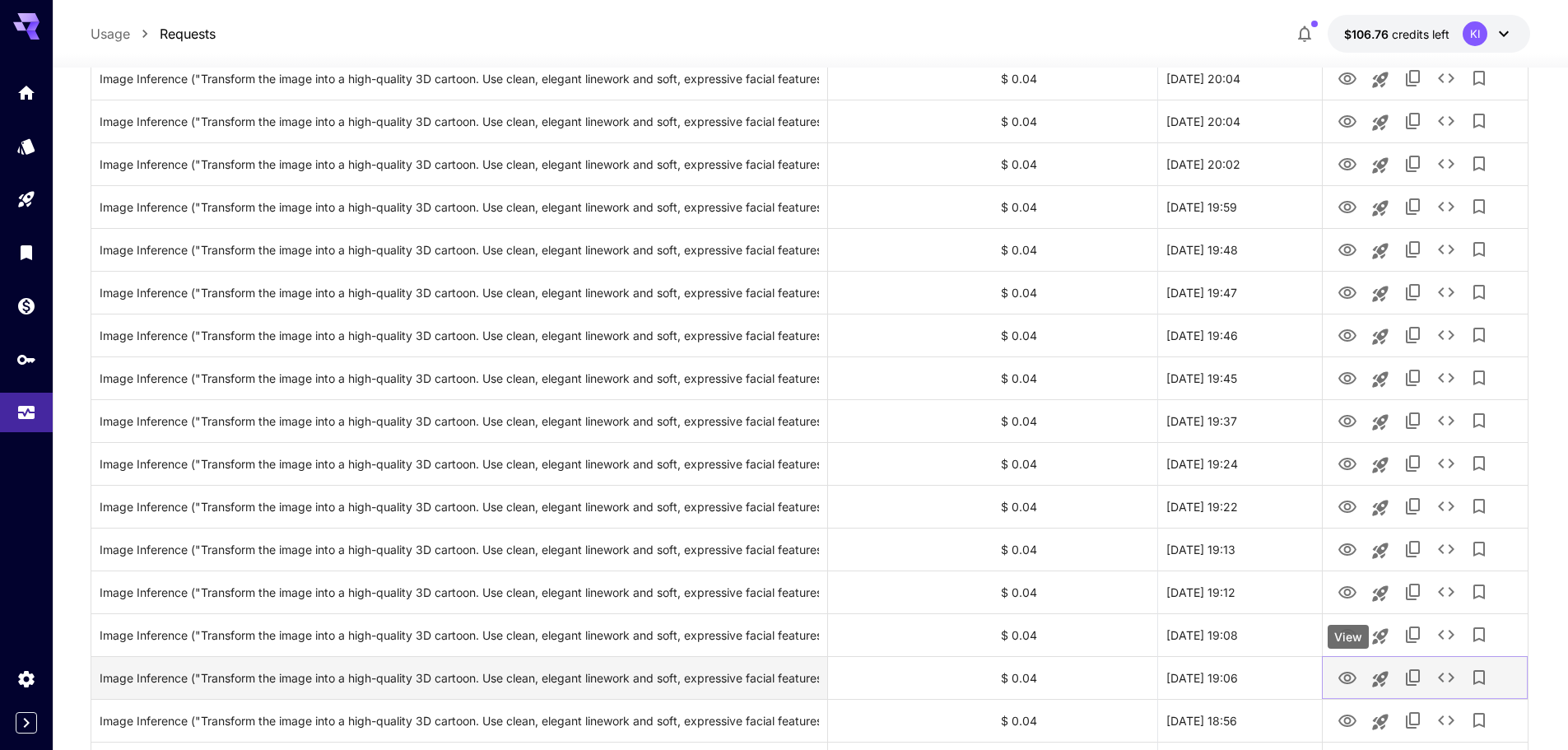
click at [1347, 681] on icon "View" at bounding box center [1347, 678] width 18 height 12
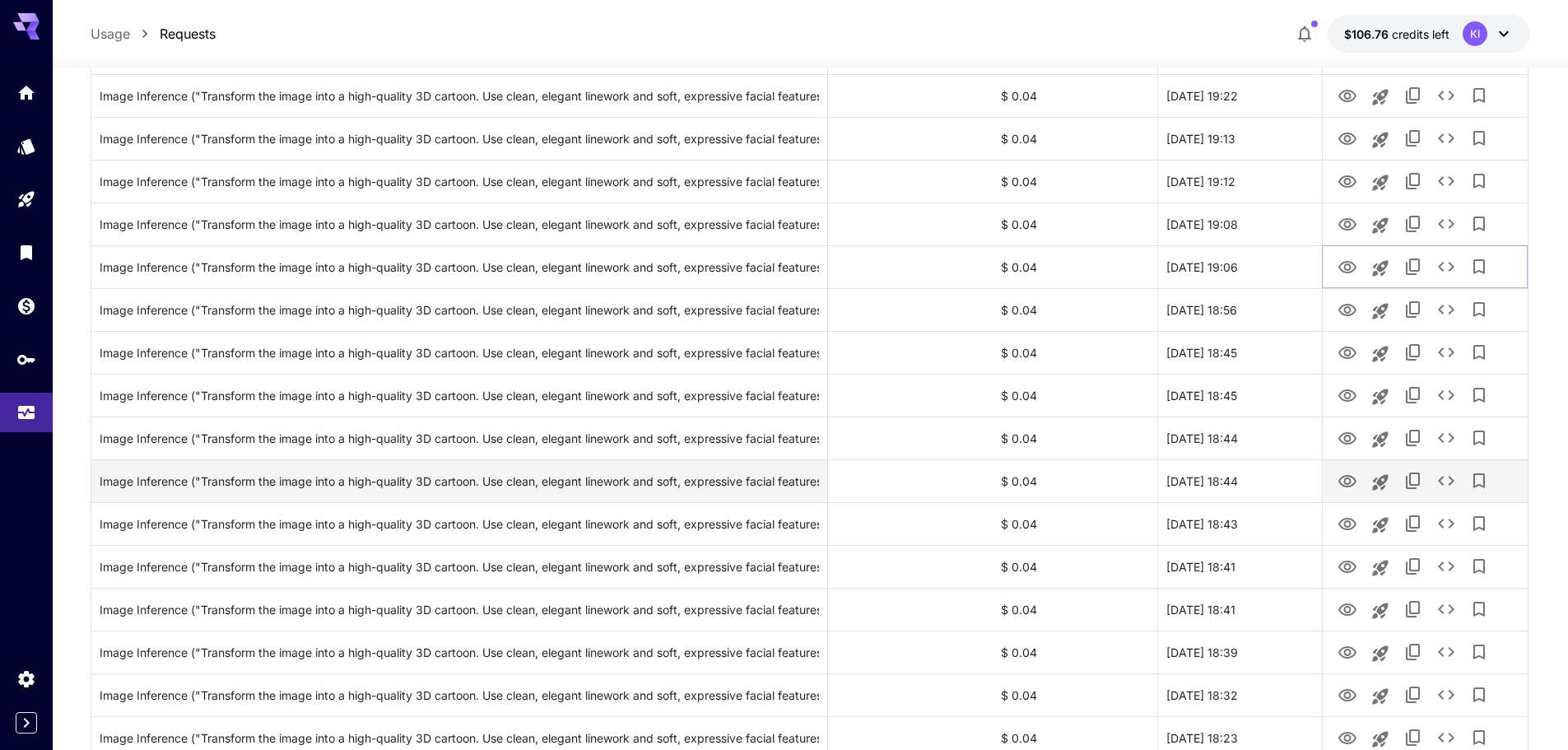
scroll to position [1235, 0]
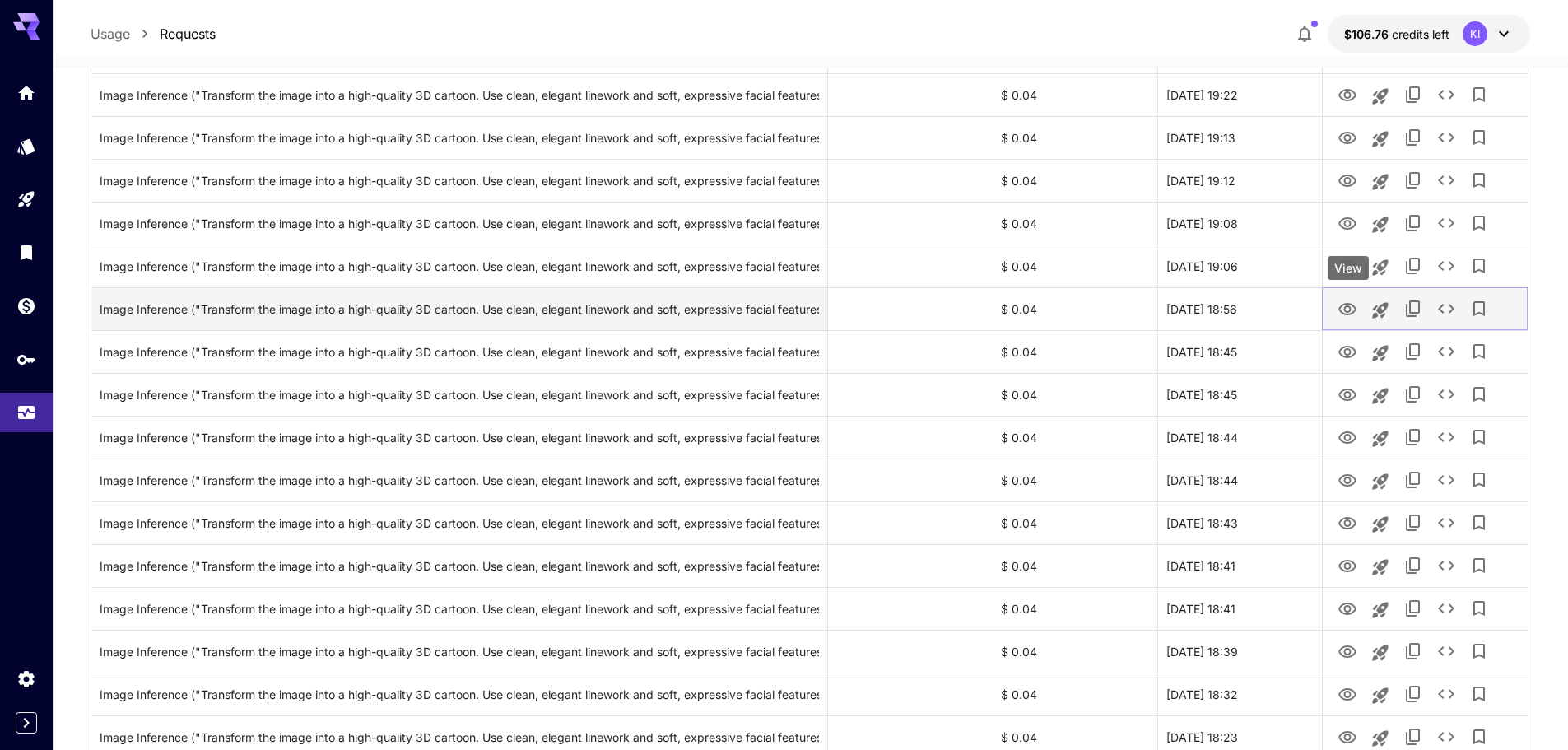
click at [1348, 303] on icon "View" at bounding box center [1347, 309] width 18 height 12
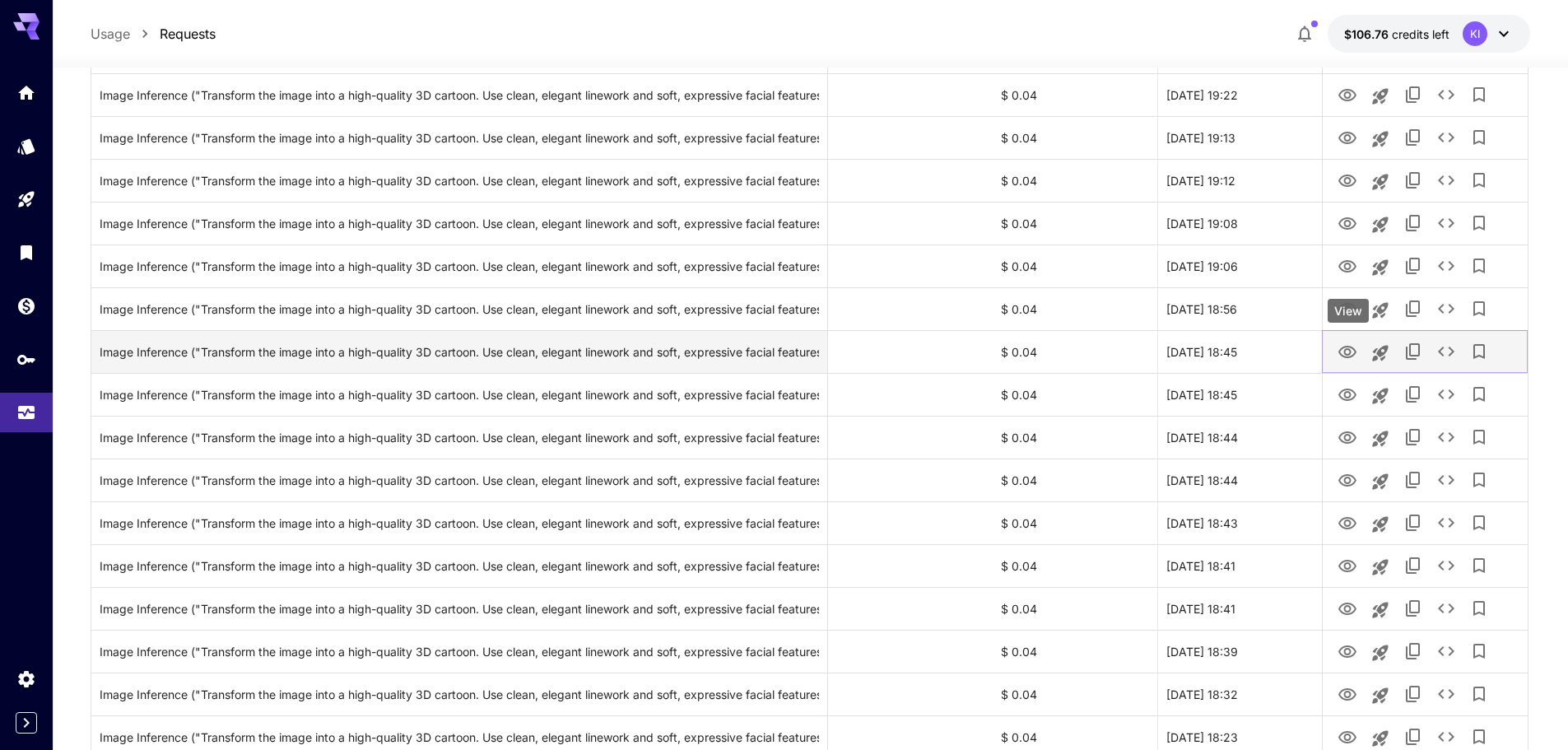
click at [1350, 344] on icon "View" at bounding box center [1347, 352] width 20 height 20
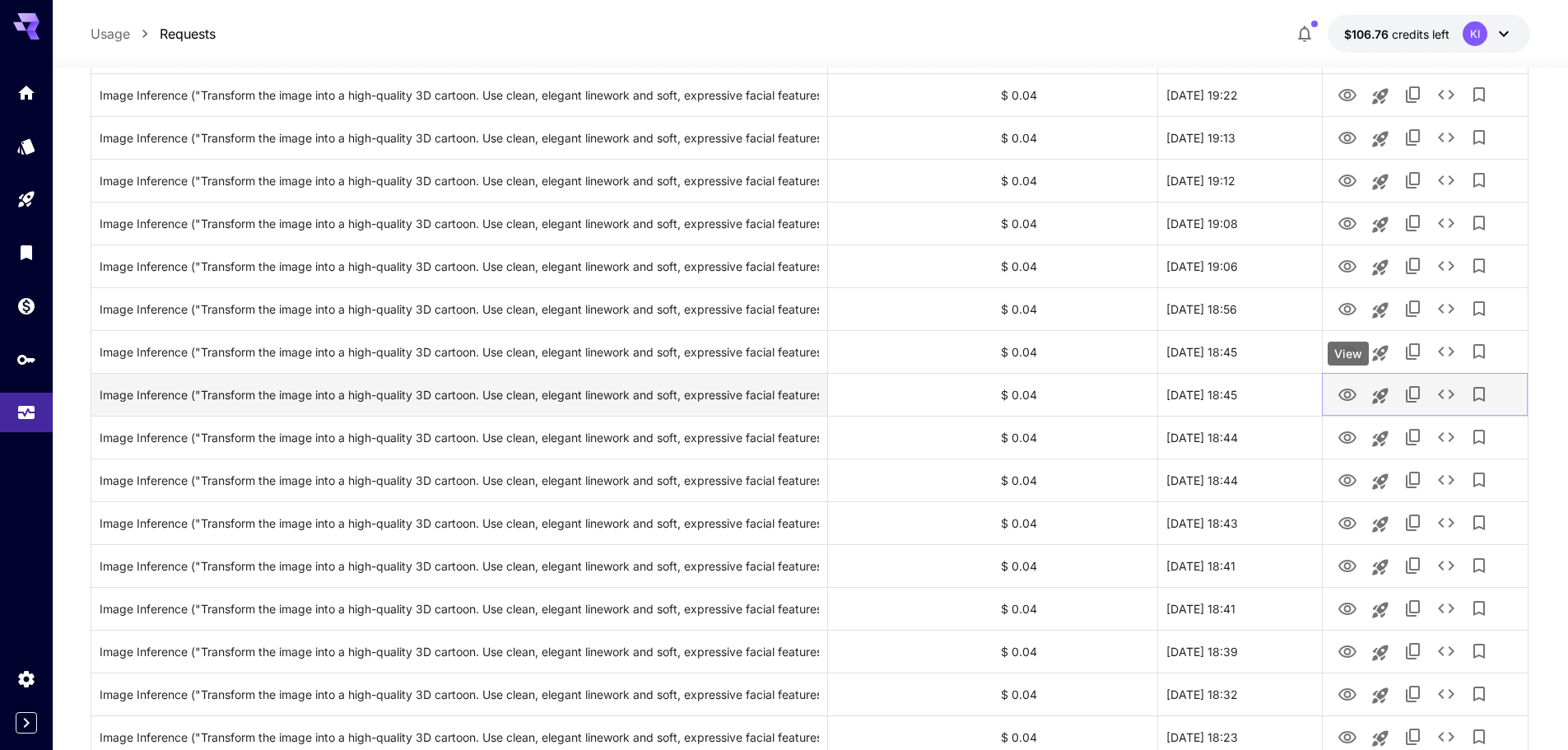
click at [1347, 397] on icon "View" at bounding box center [1347, 395] width 18 height 12
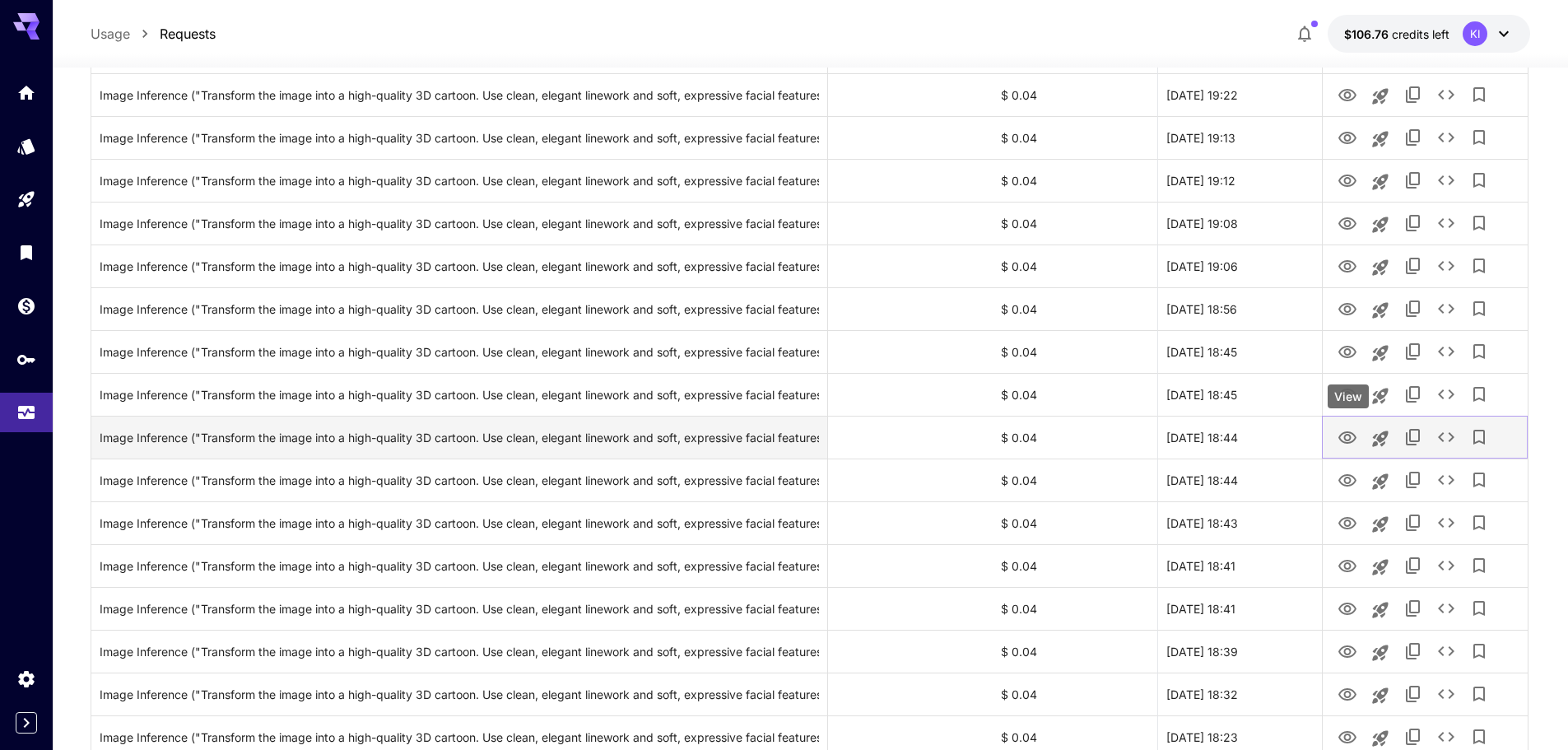
click at [1347, 430] on icon "View" at bounding box center [1347, 438] width 20 height 20
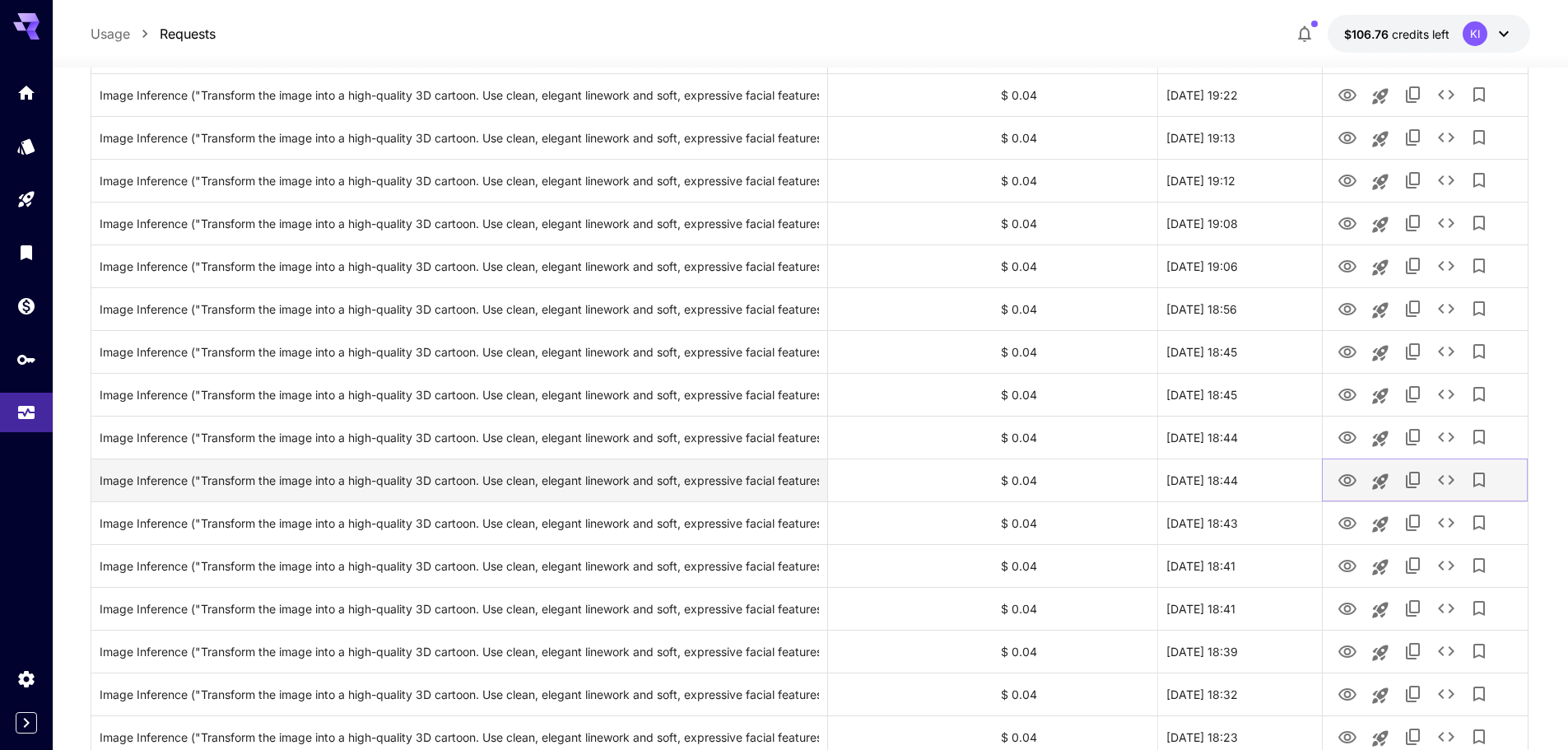
click at [1339, 475] on icon "View" at bounding box center [1347, 480] width 20 height 20
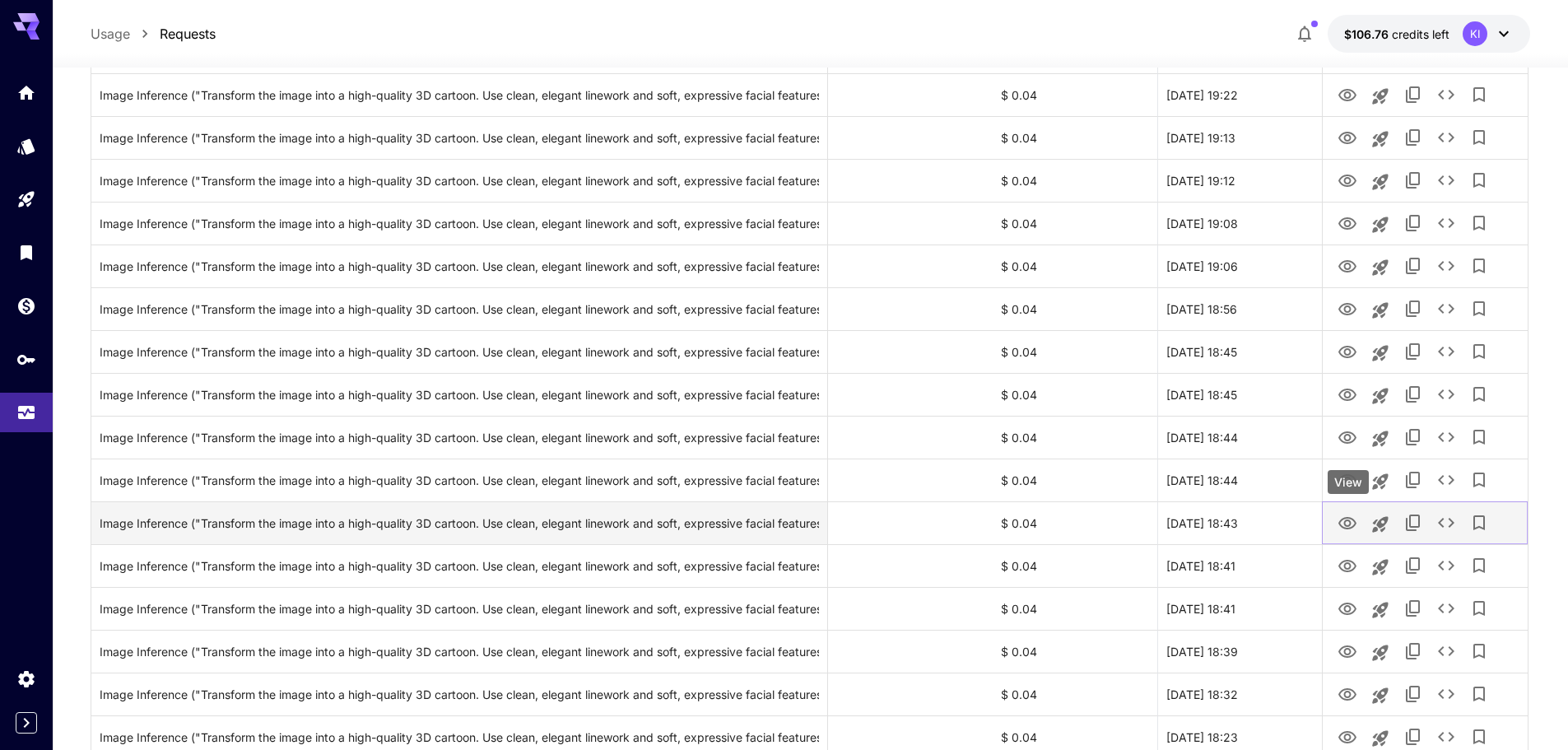
click at [1349, 530] on icon "View" at bounding box center [1347, 523] width 20 height 20
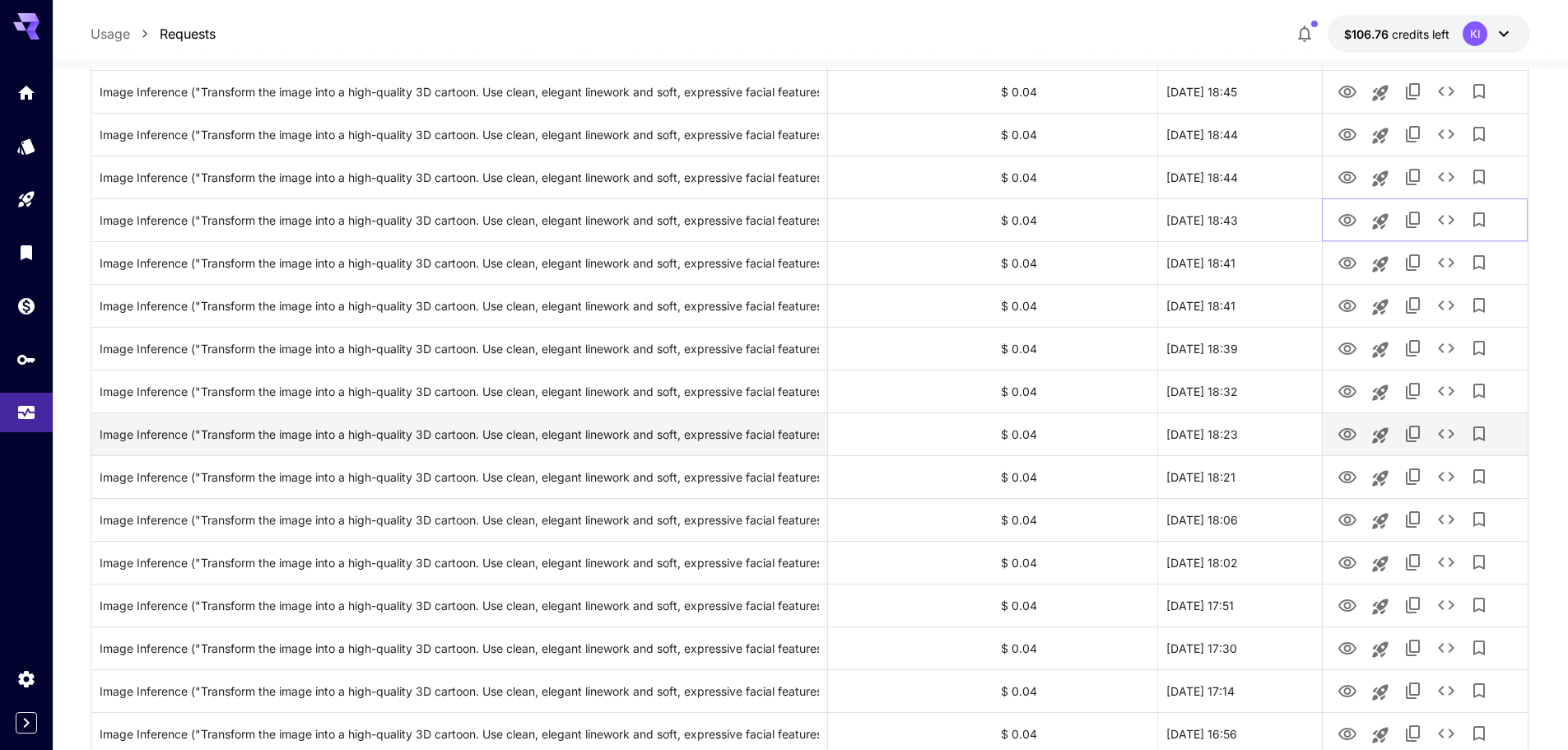
scroll to position [1565, 0]
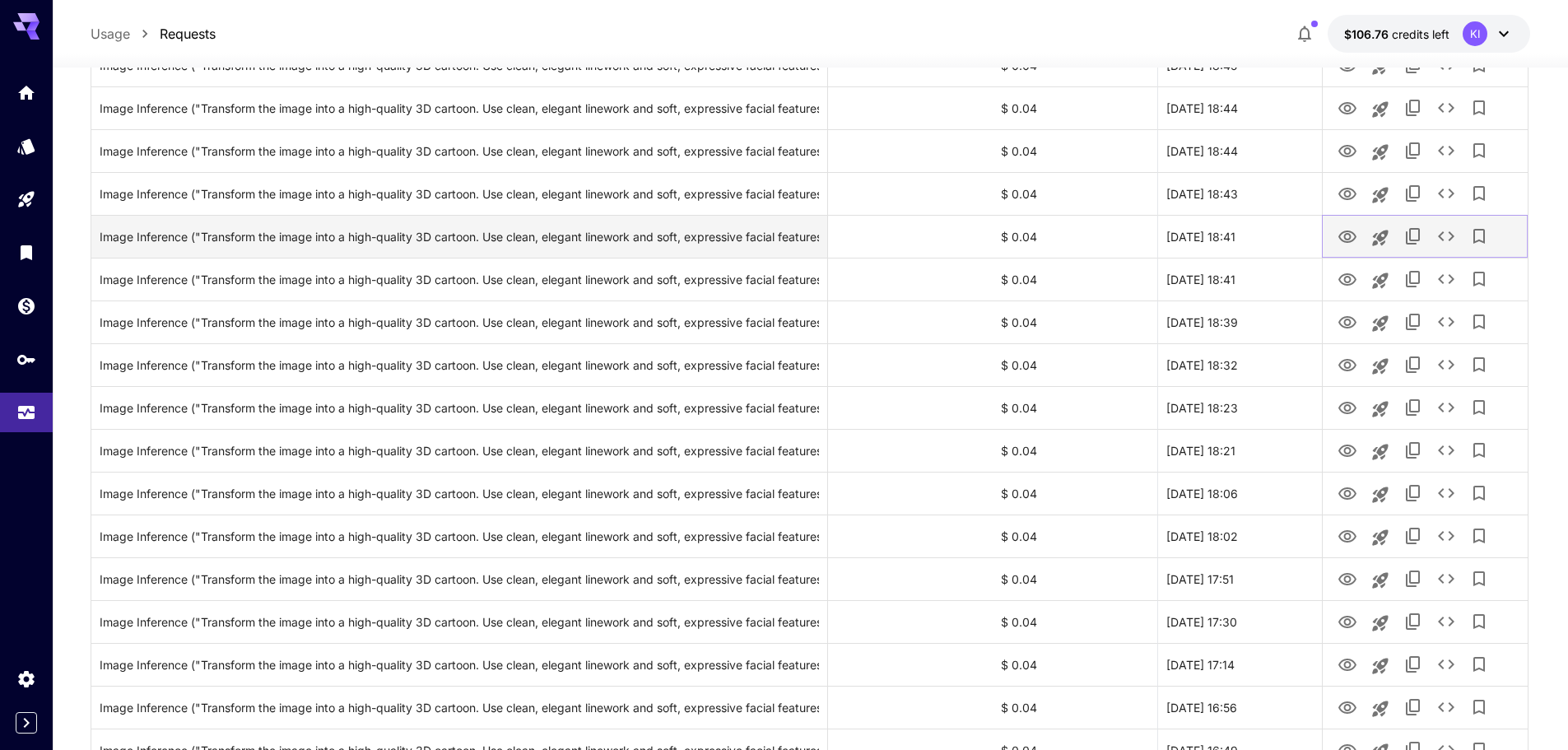
click at [1348, 231] on icon "View" at bounding box center [1347, 236] width 18 height 12
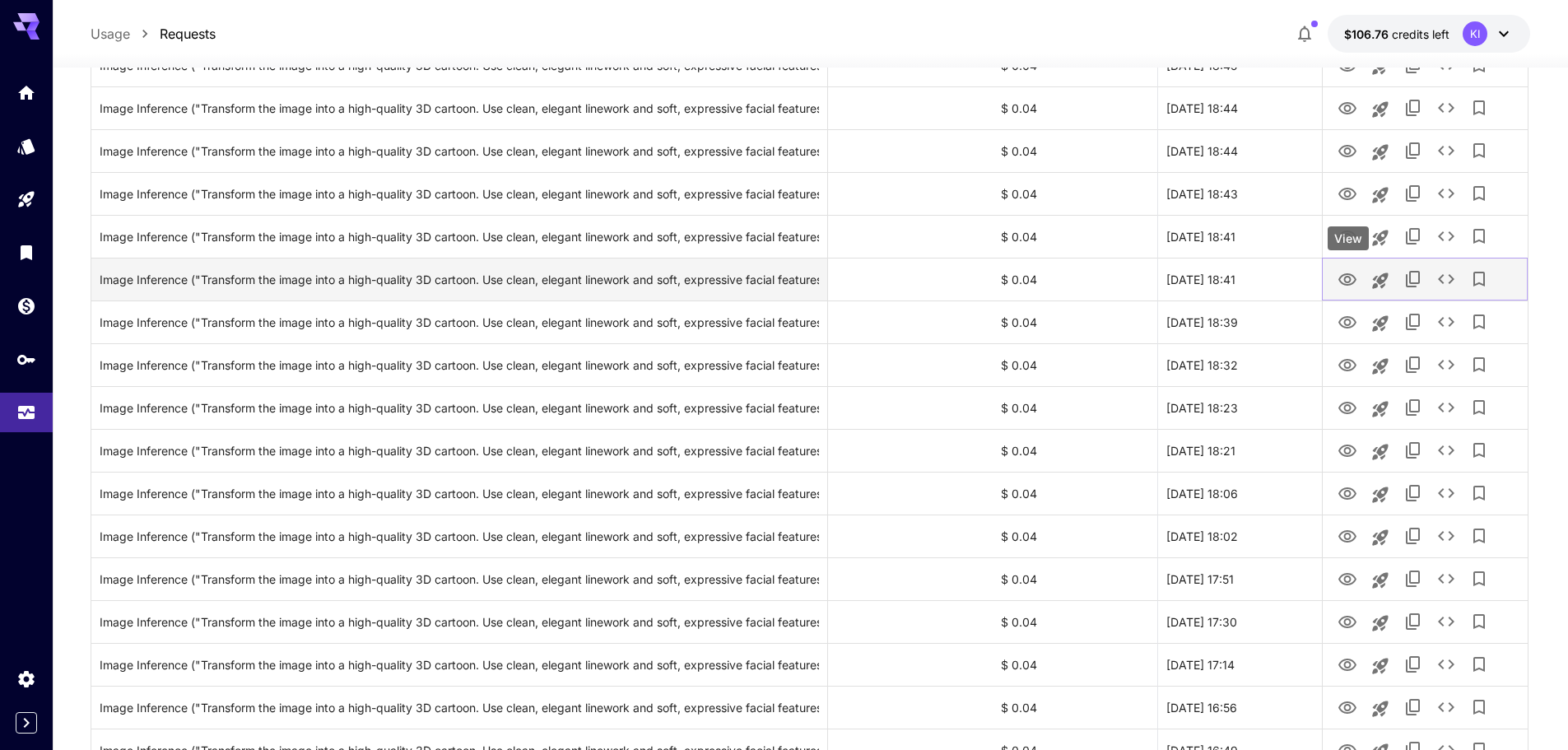
click at [1347, 272] on icon "View" at bounding box center [1347, 279] width 20 height 20
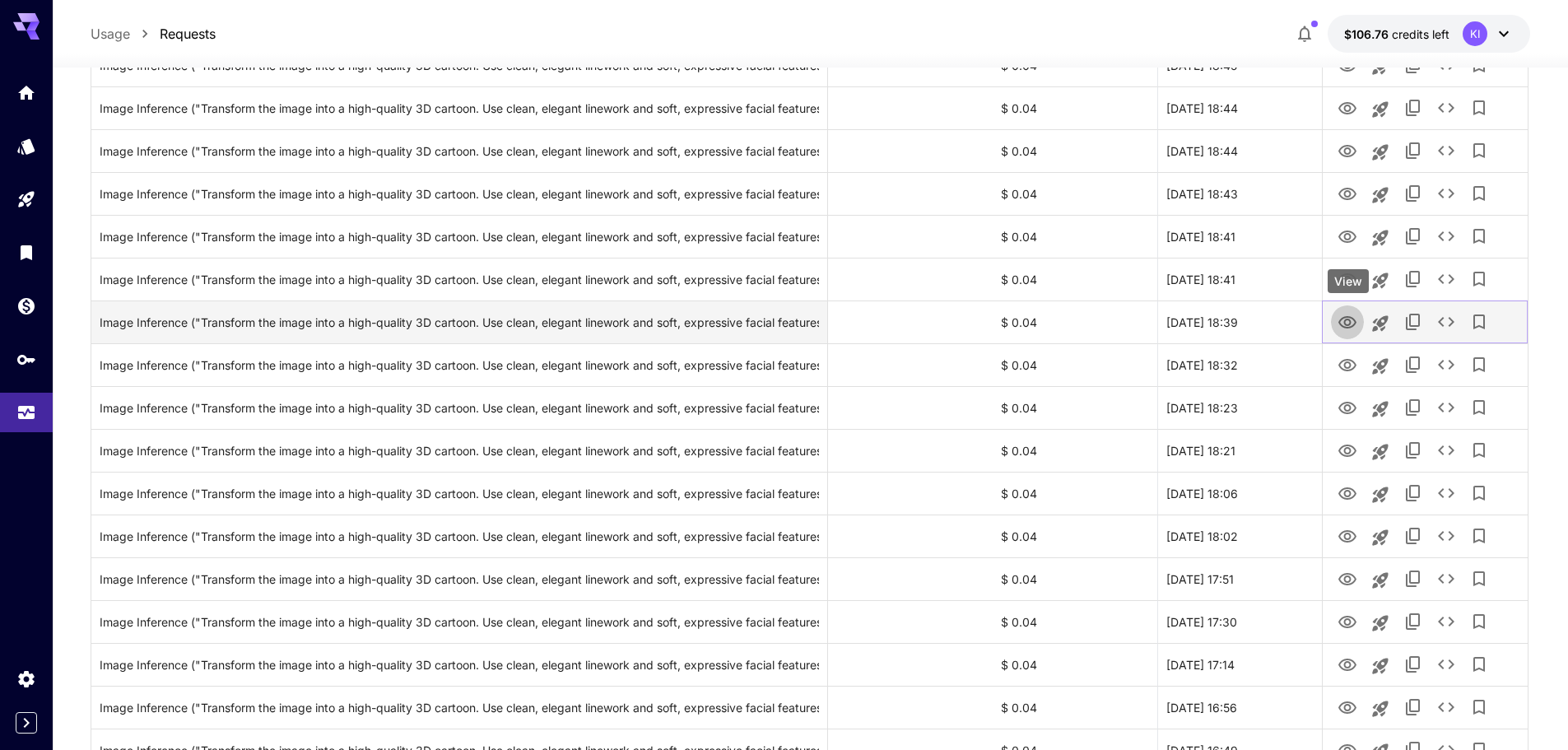
click at [1344, 318] on icon "View" at bounding box center [1347, 322] width 18 height 12
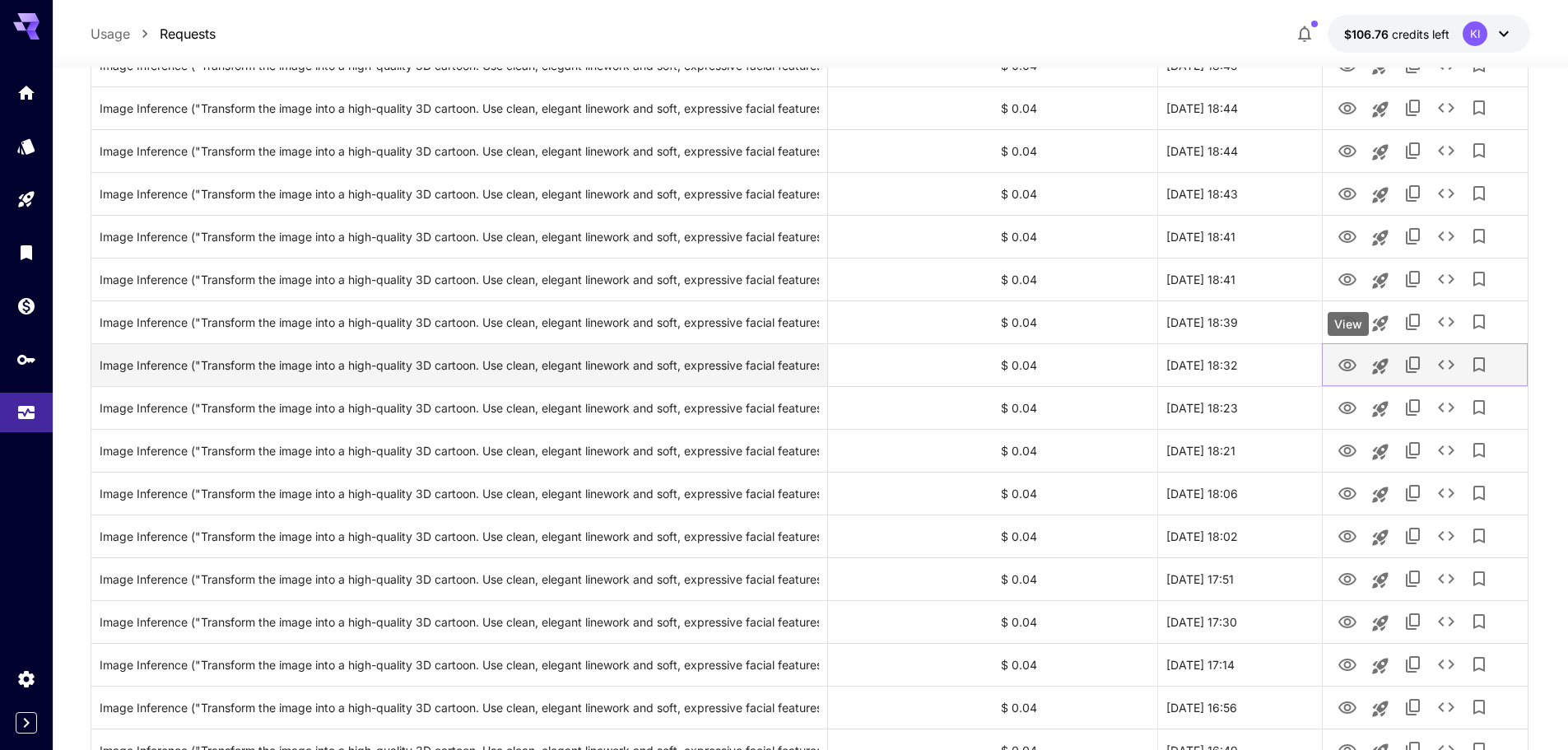
click at [1344, 368] on icon "View" at bounding box center [1347, 366] width 20 height 20
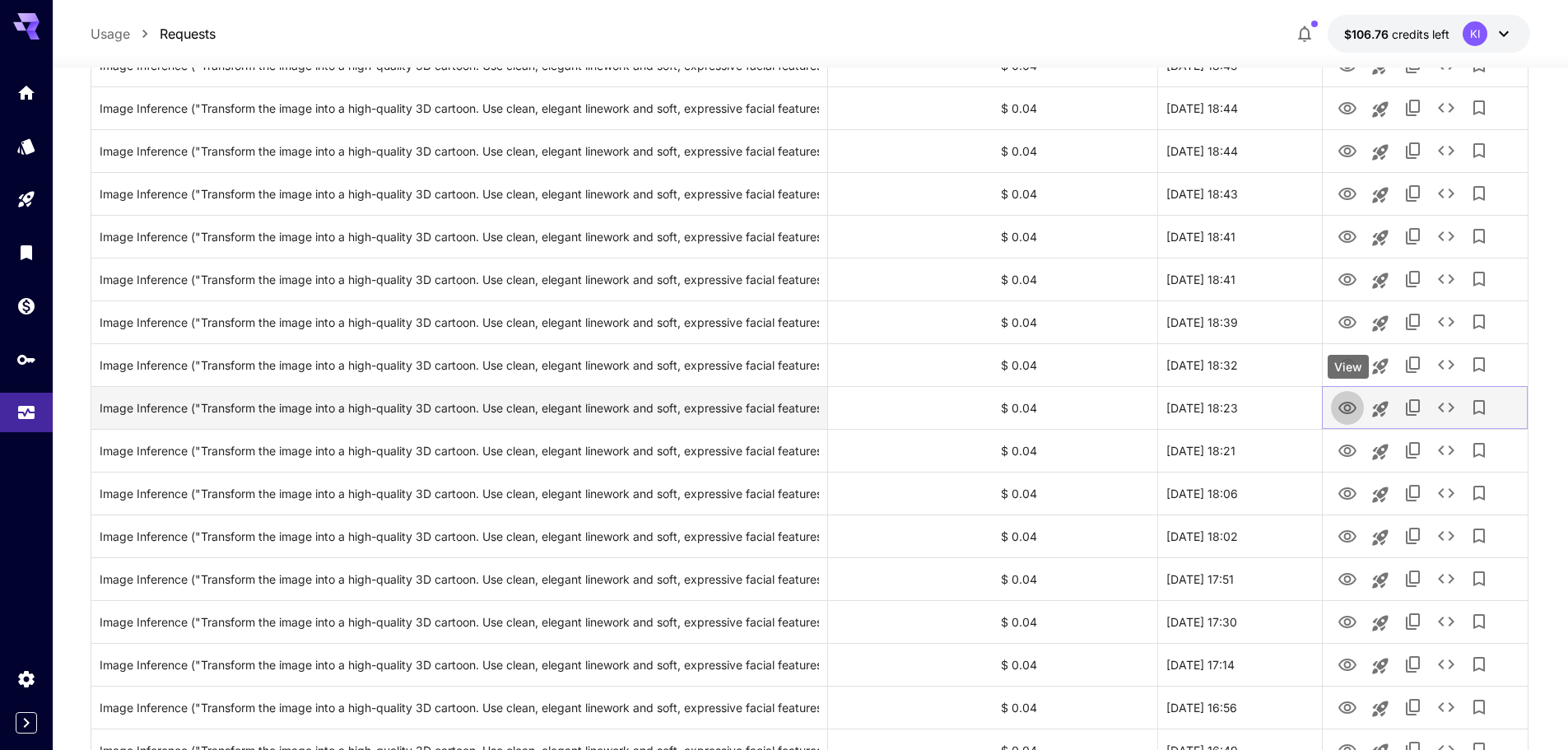
click at [1353, 413] on icon "View" at bounding box center [1347, 408] width 20 height 20
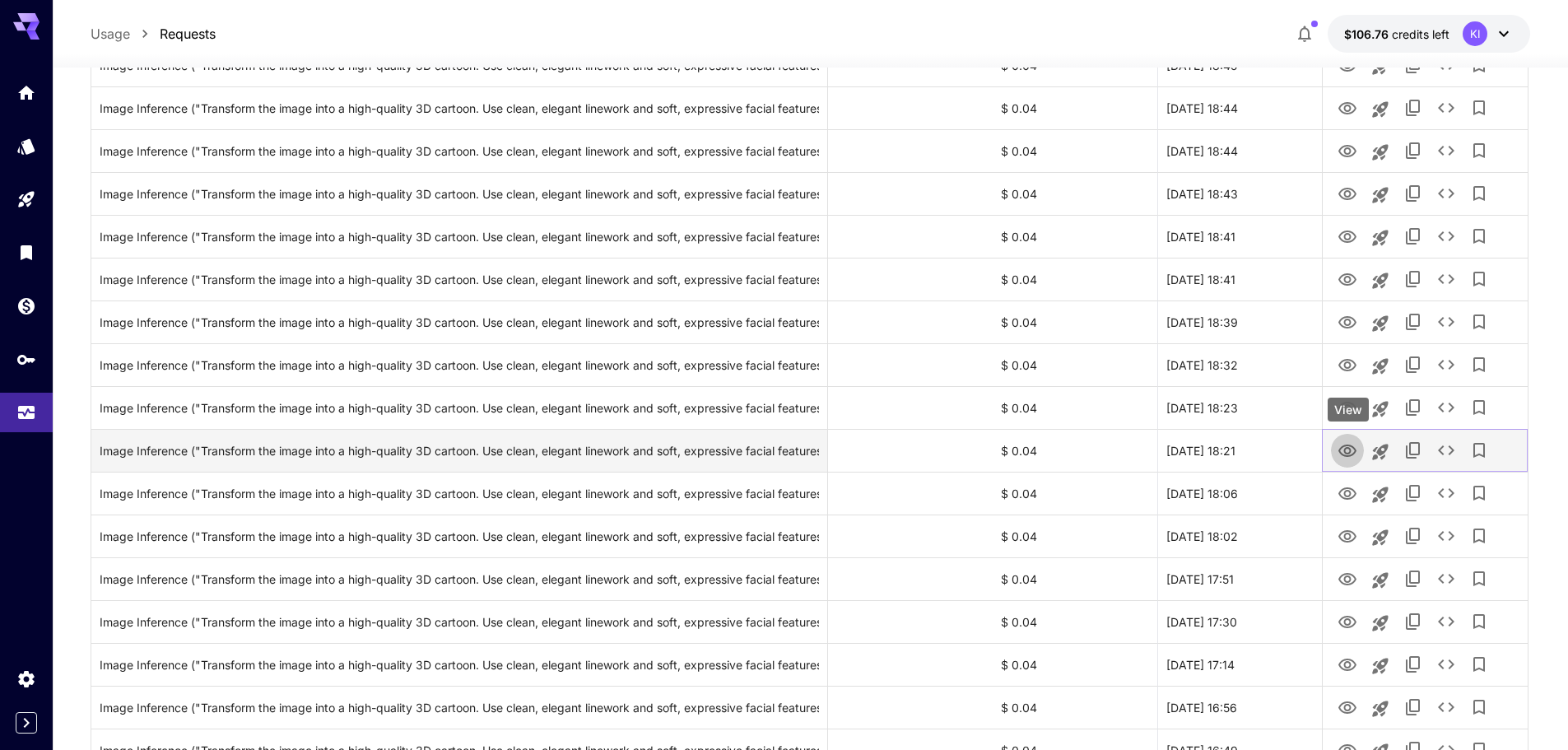
click at [1348, 447] on icon "View" at bounding box center [1347, 451] width 18 height 12
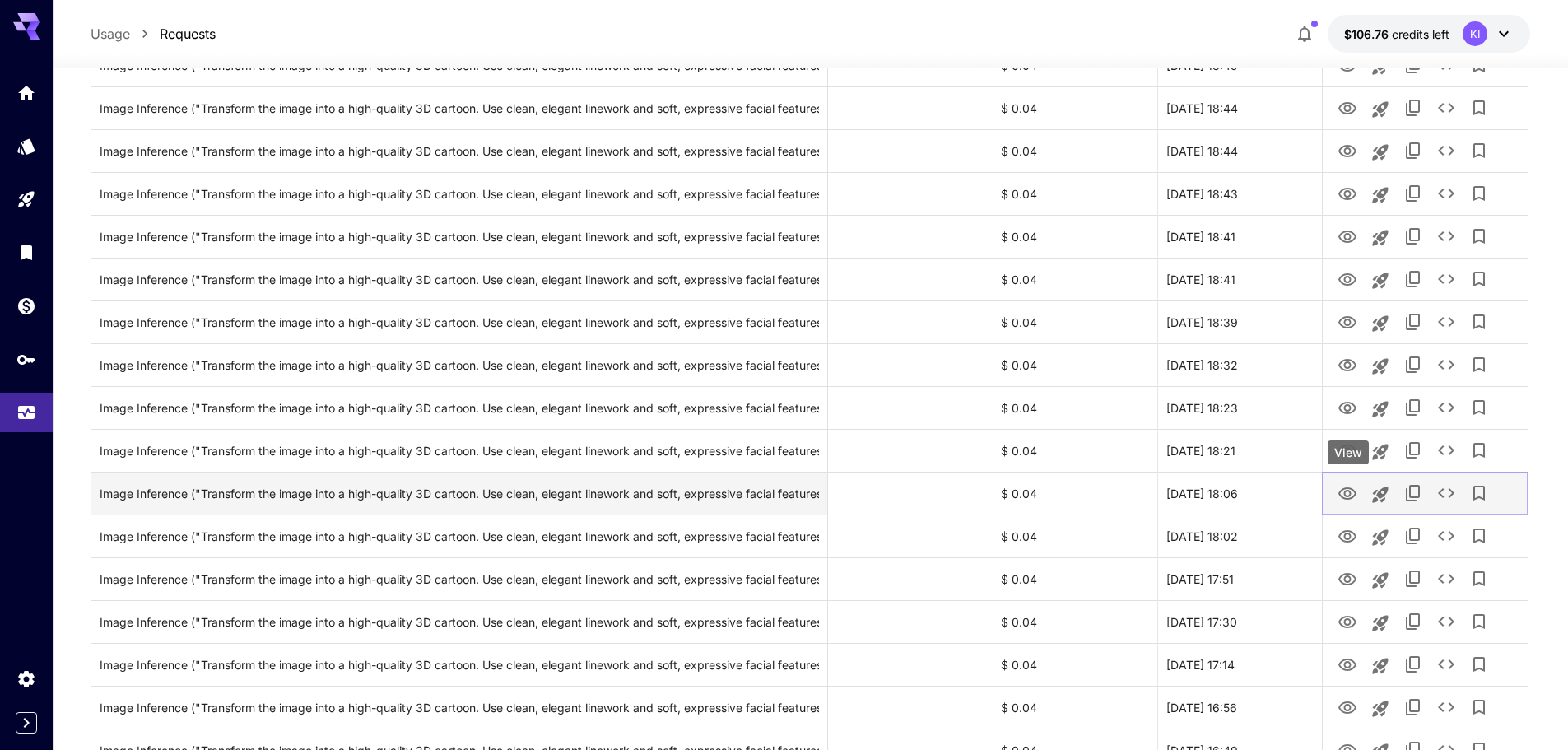
click at [1352, 497] on icon "View" at bounding box center [1347, 493] width 18 height 12
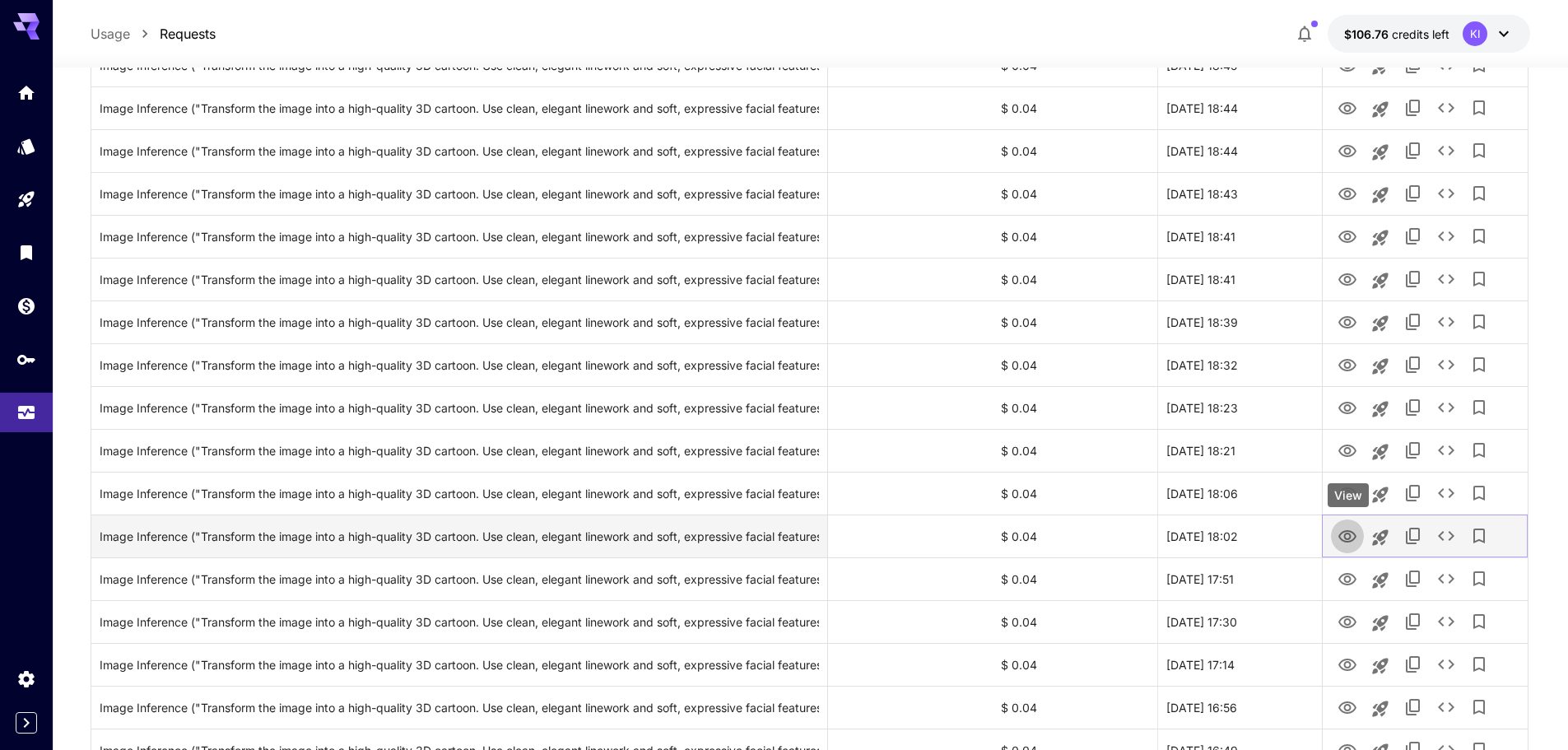
click at [1338, 537] on icon "View" at bounding box center [1347, 536] width 20 height 20
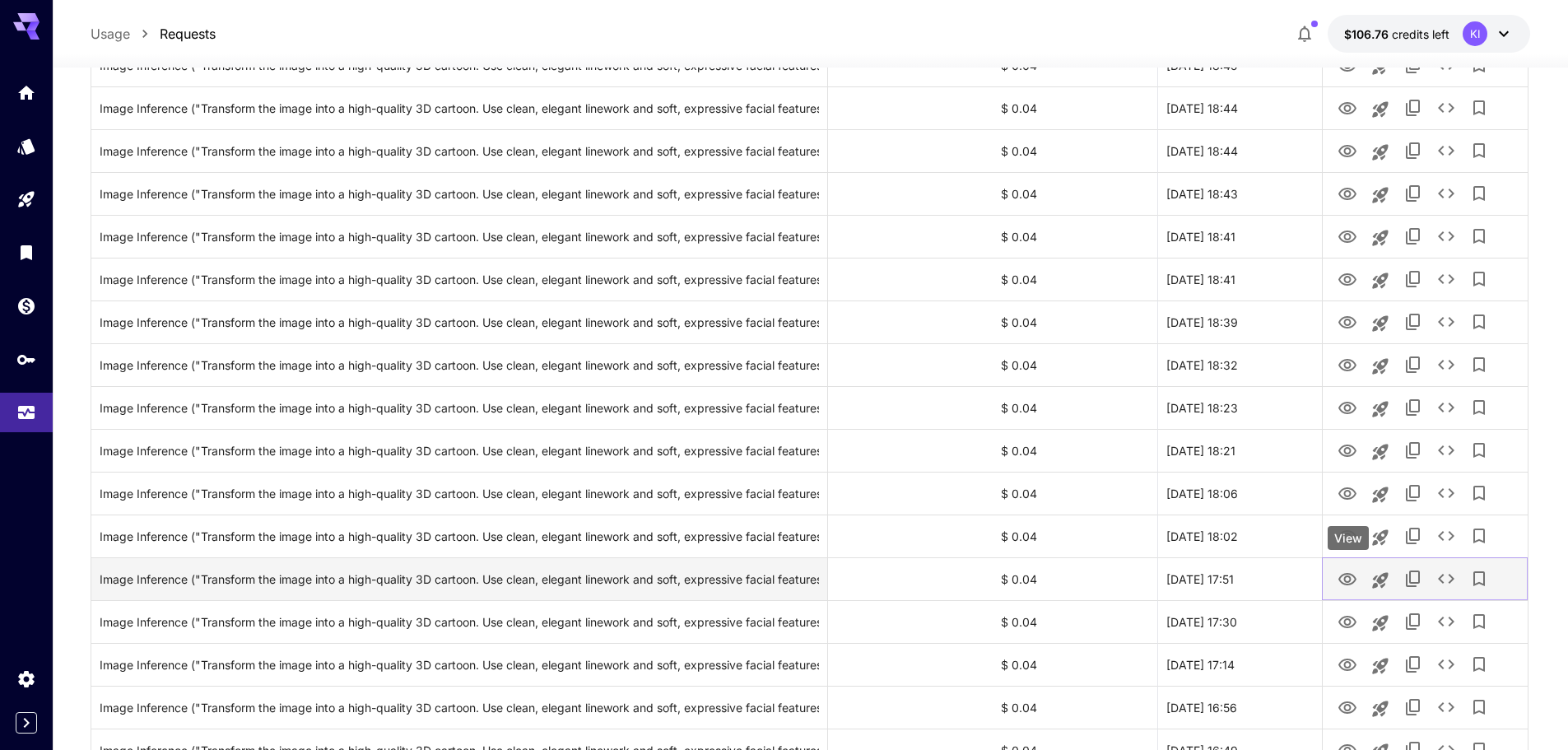
click at [1351, 579] on icon "View" at bounding box center [1347, 579] width 20 height 20
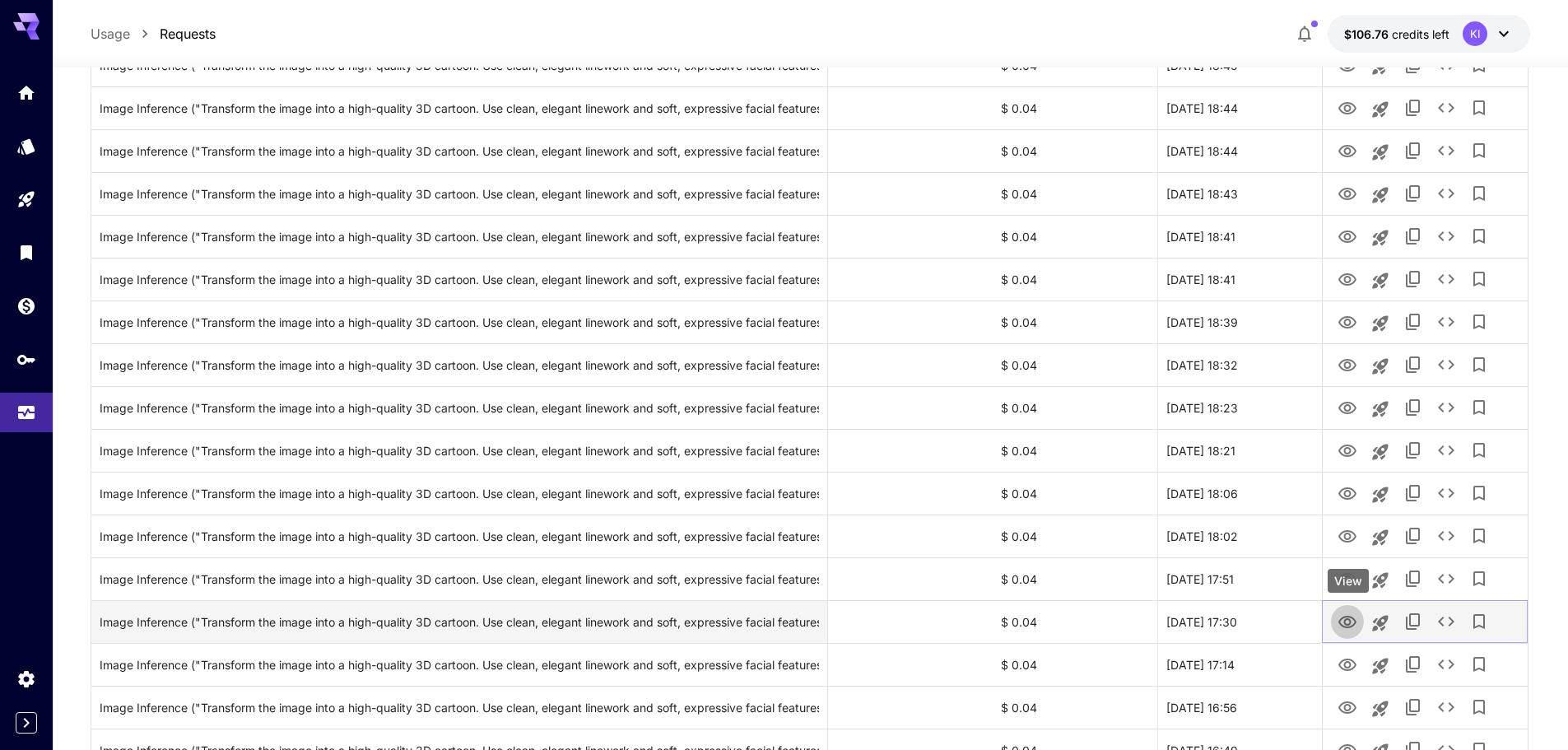
click at [1353, 622] on icon "View" at bounding box center [1347, 622] width 20 height 20
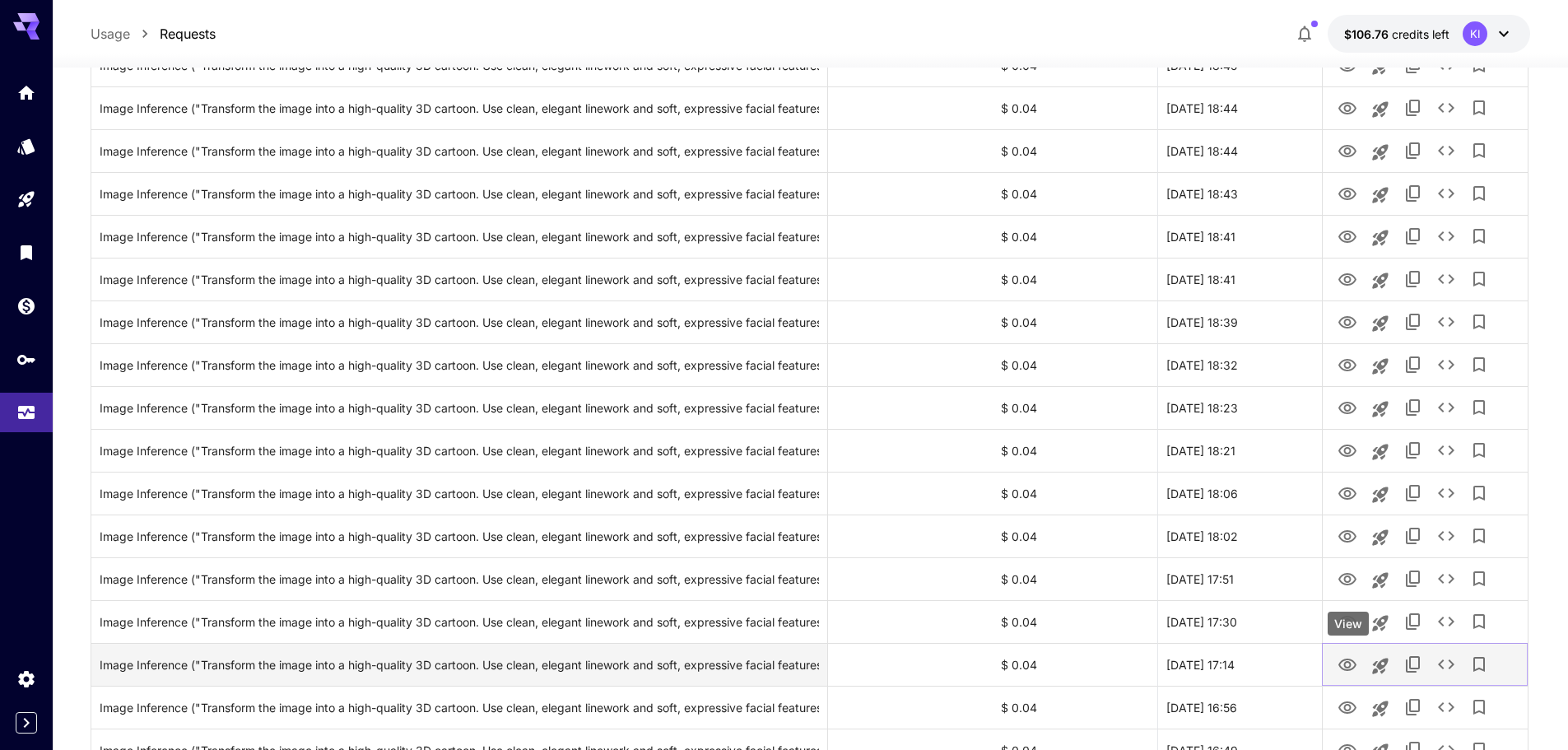
click at [1353, 669] on icon "View" at bounding box center [1347, 665] width 18 height 12
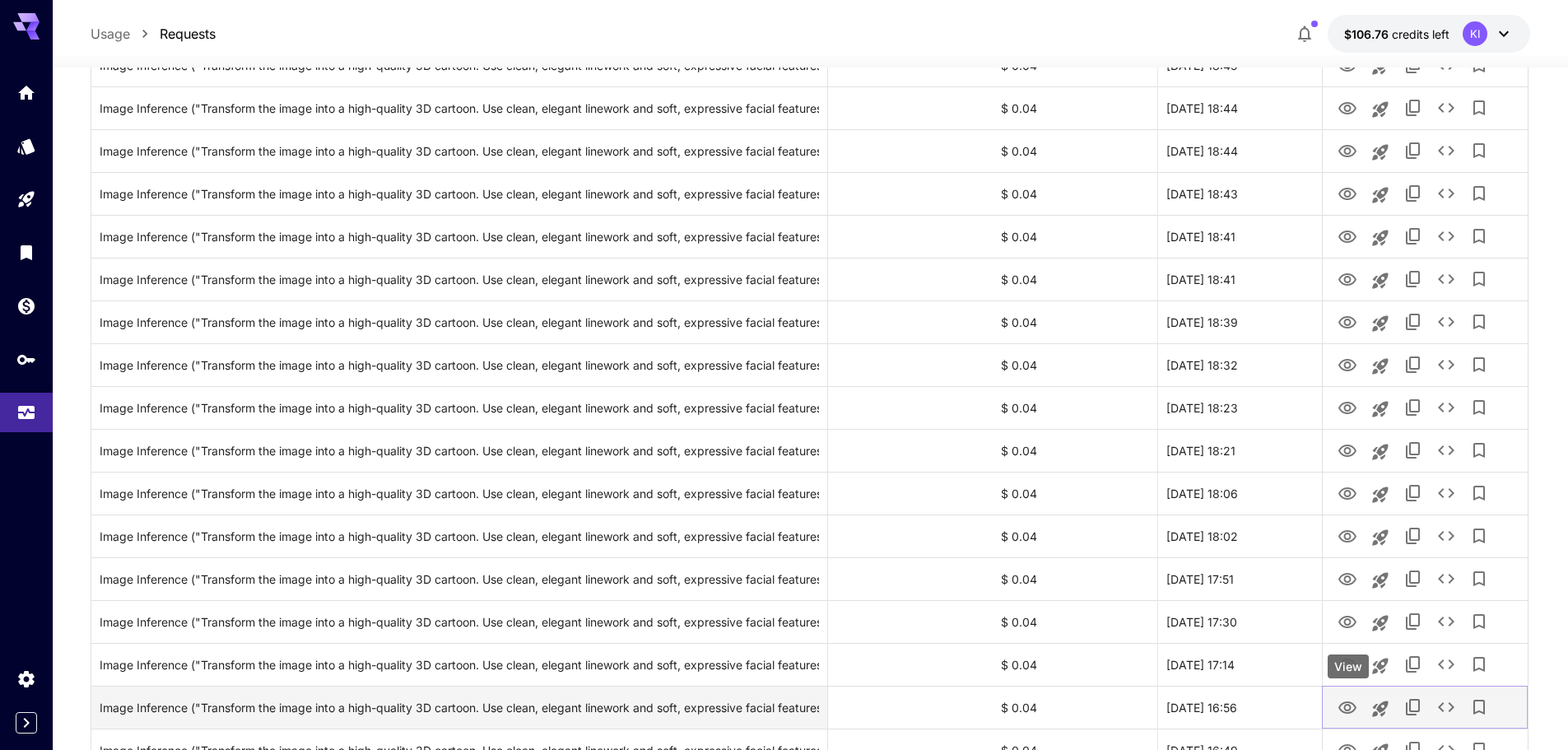
click at [1344, 712] on icon "View" at bounding box center [1347, 708] width 18 height 12
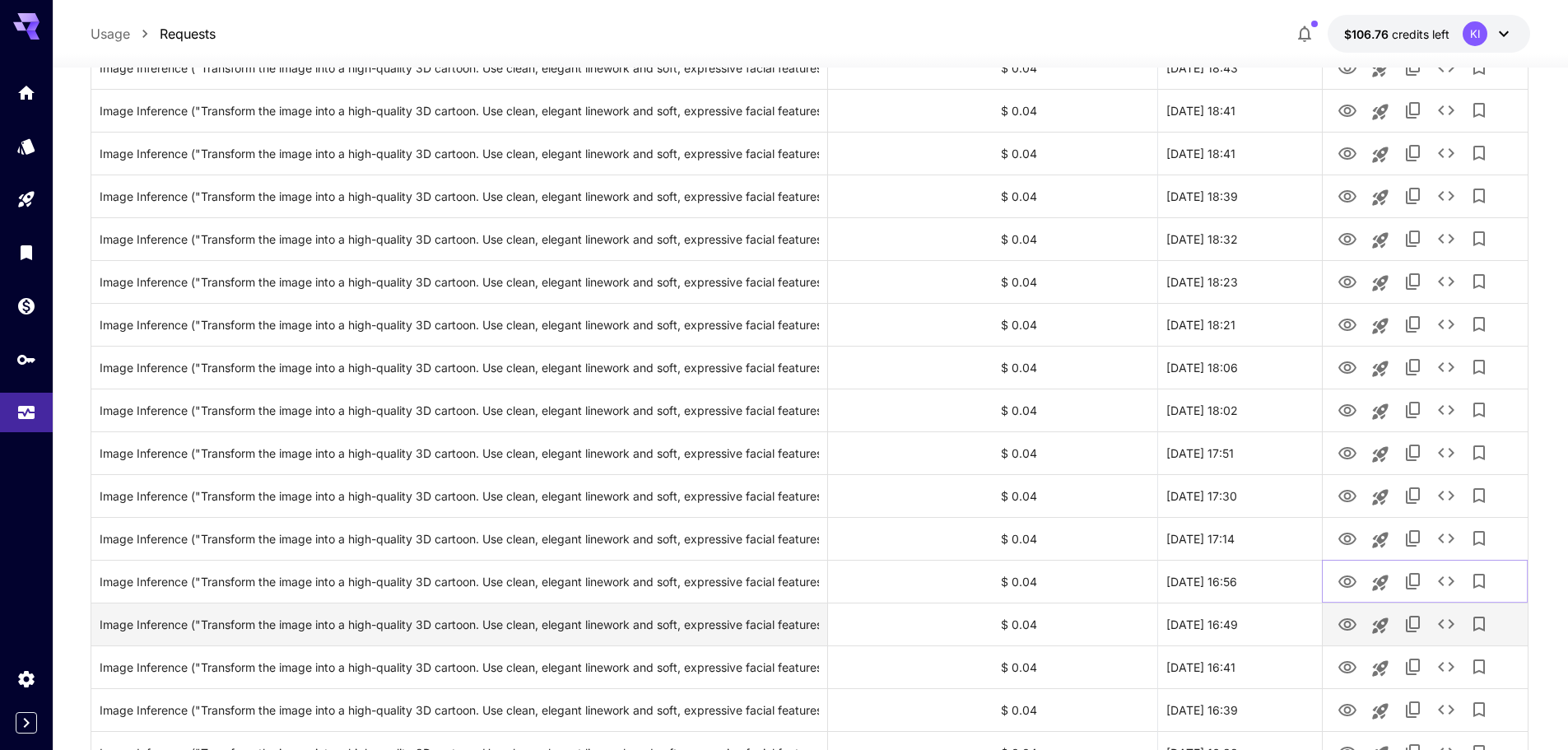
scroll to position [1808, 0]
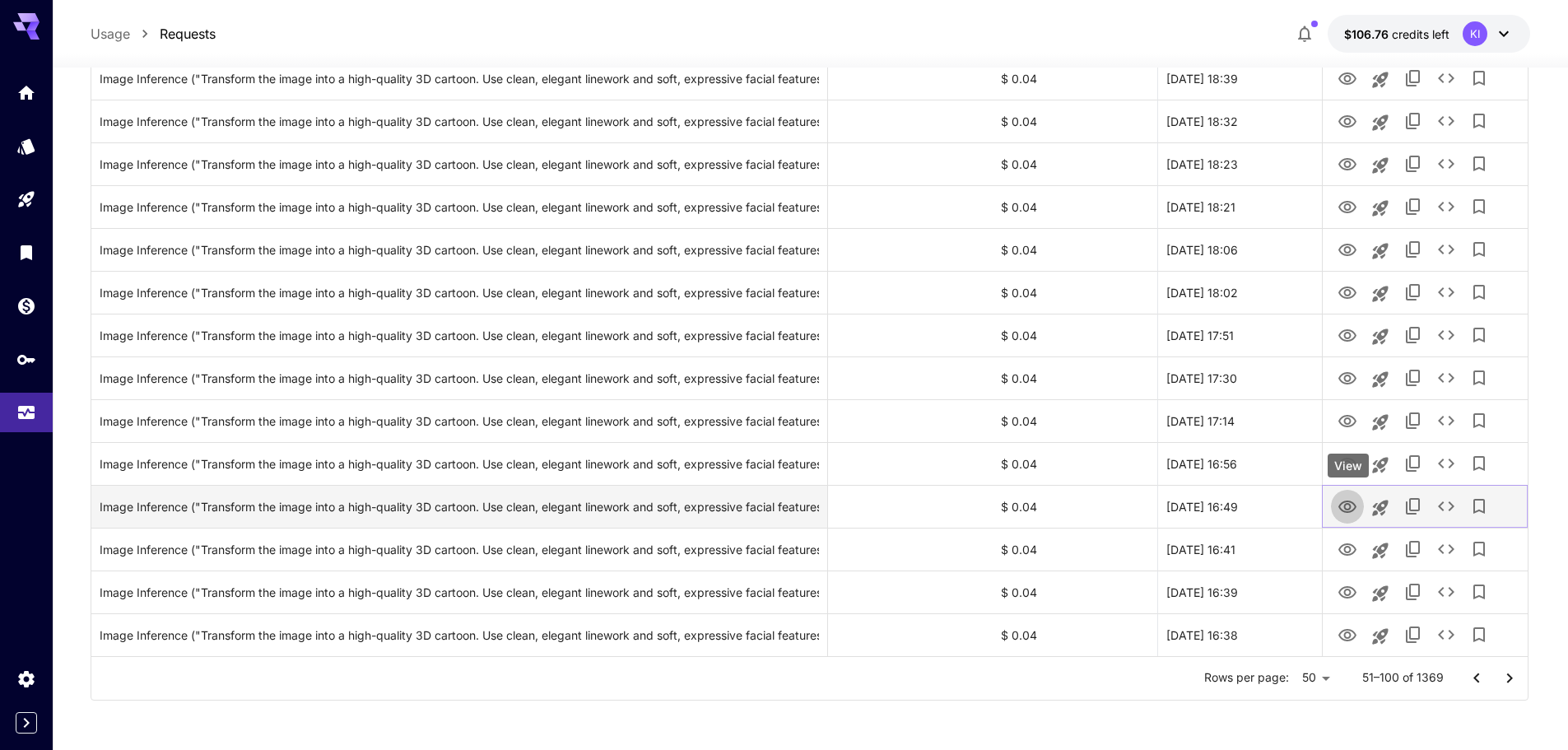
drag, startPoint x: 1342, startPoint y: 499, endPoint x: 1351, endPoint y: 516, distance: 19.2
click at [1342, 499] on icon "View" at bounding box center [1347, 507] width 20 height 20
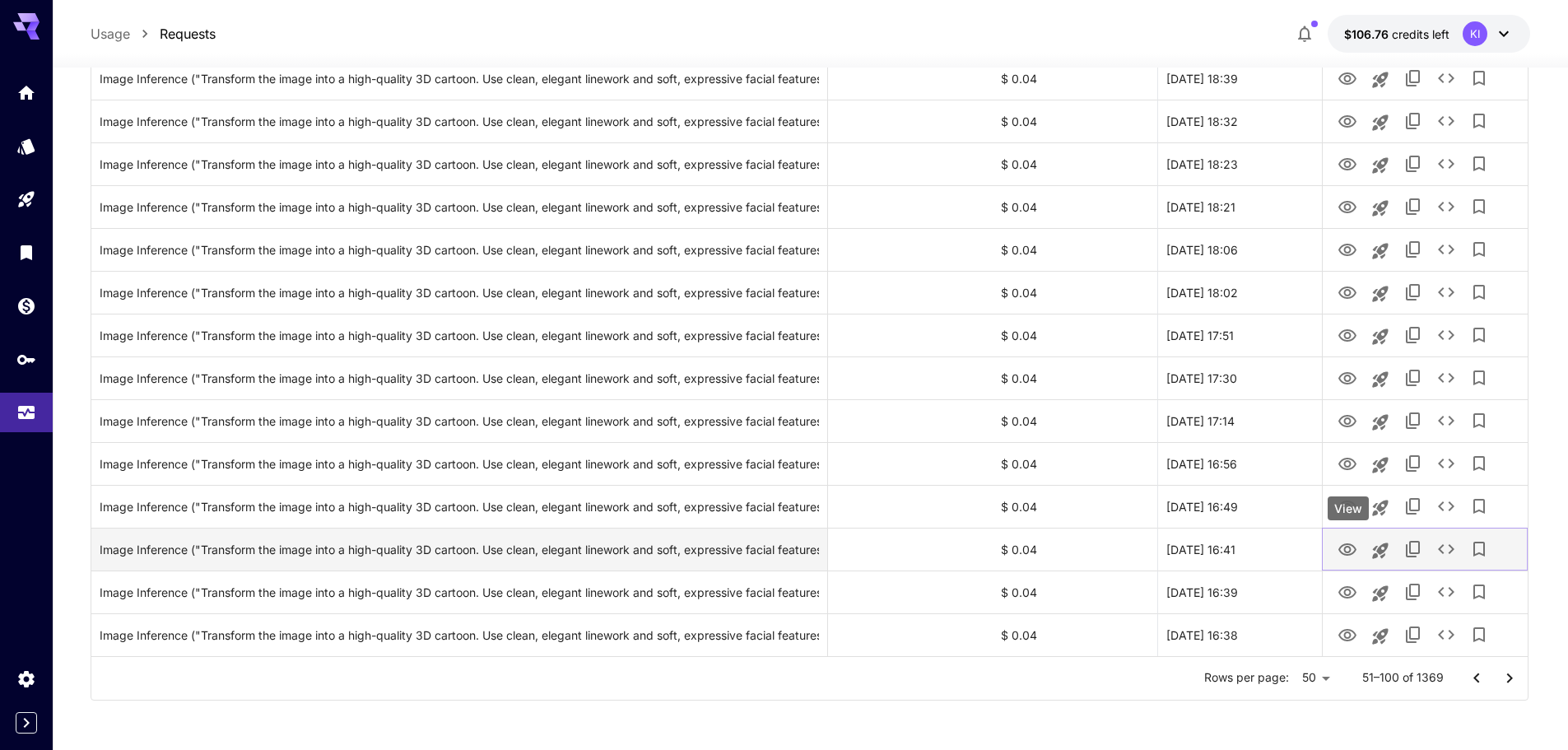
click at [1344, 547] on icon "View" at bounding box center [1347, 550] width 20 height 20
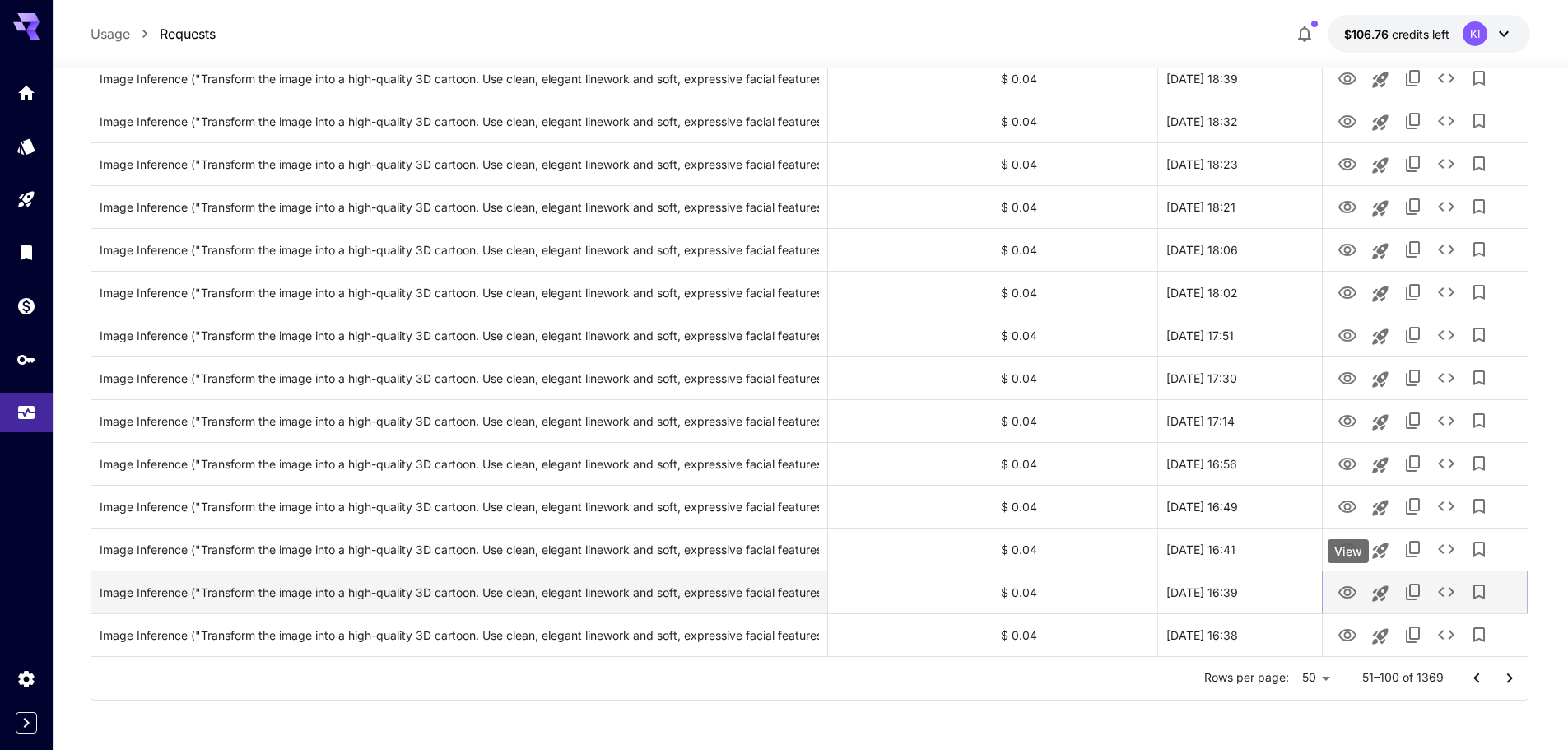
click at [1341, 585] on icon "View" at bounding box center [1347, 592] width 20 height 20
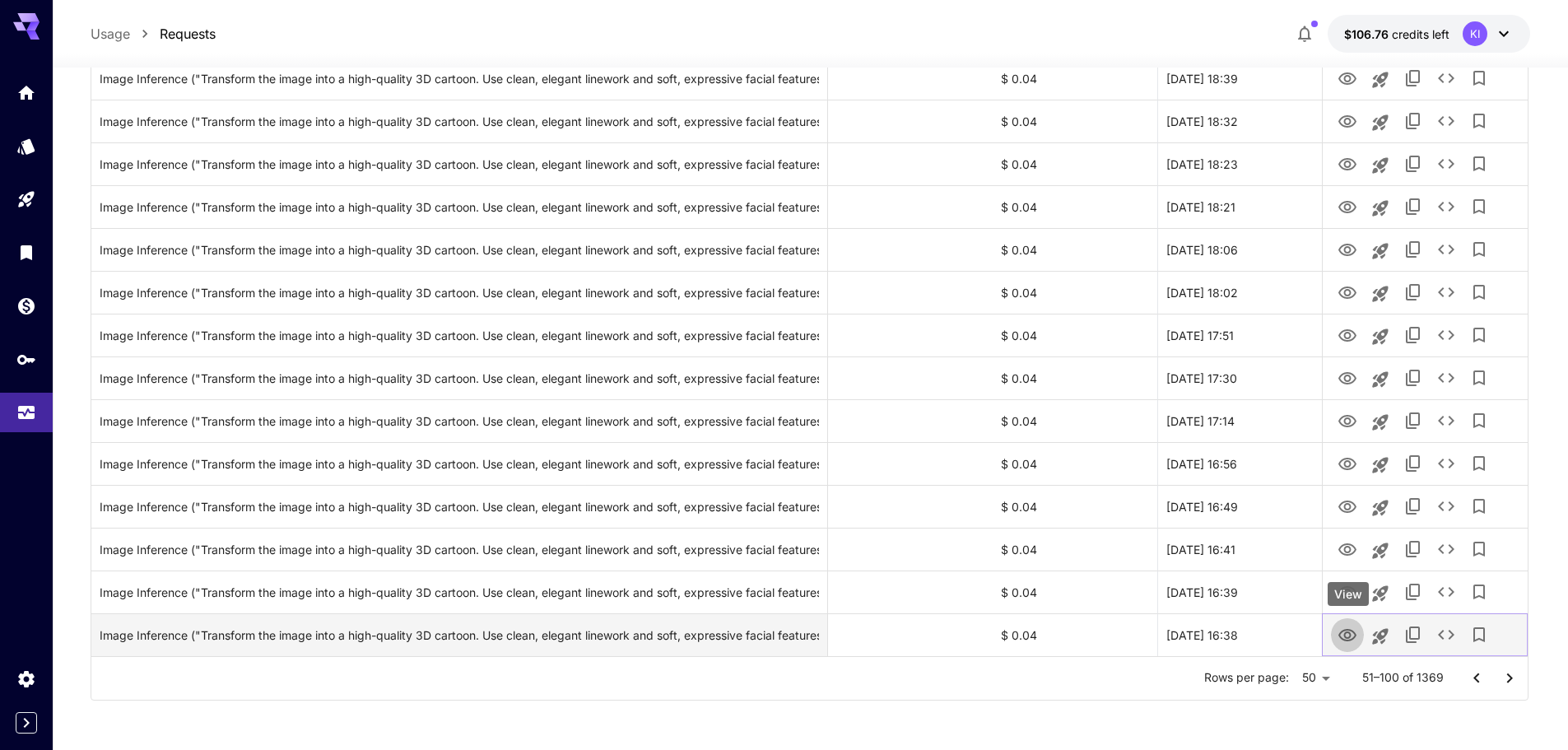
click at [1341, 636] on icon "View" at bounding box center [1347, 635] width 20 height 20
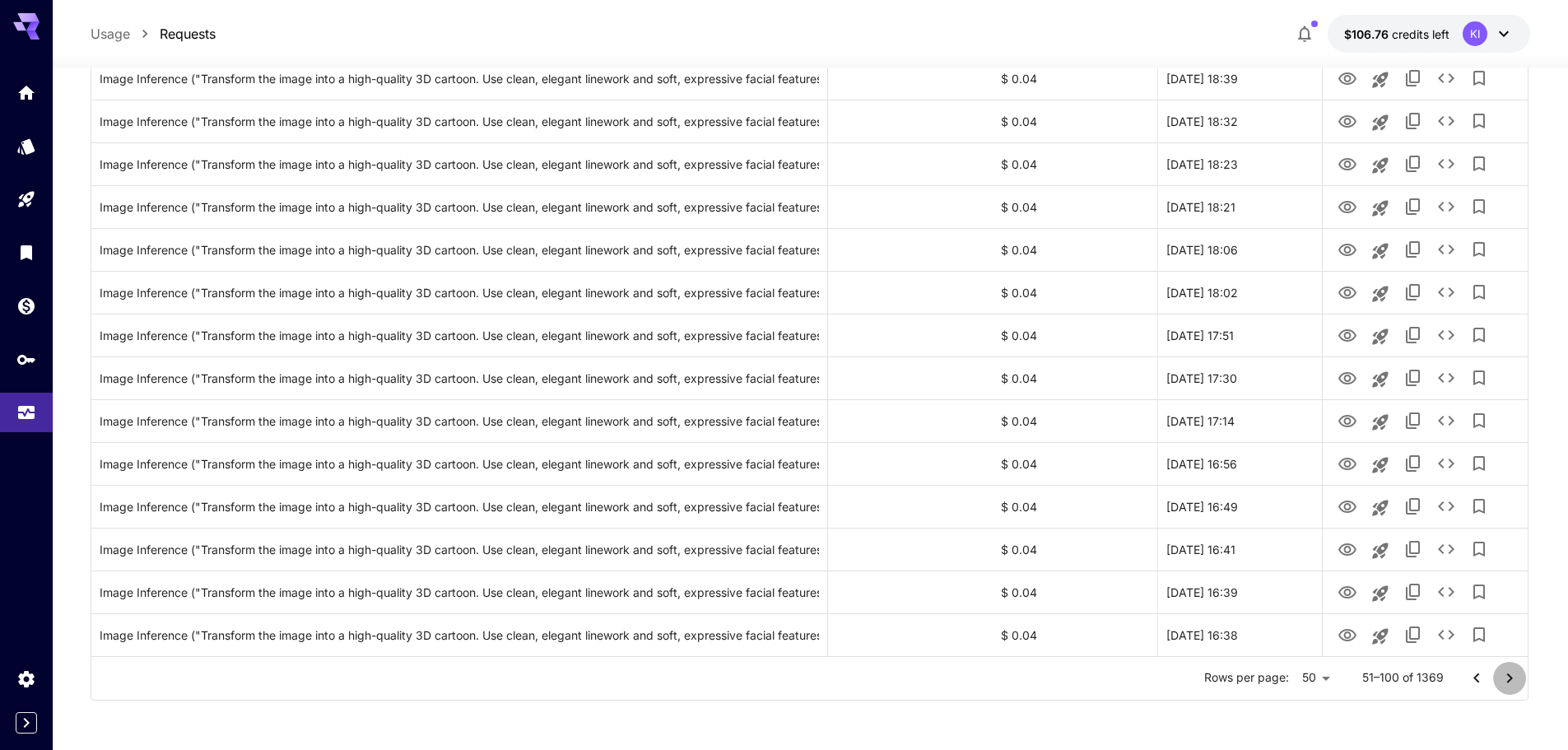
click at [1515, 678] on icon "Go to next page" at bounding box center [1509, 678] width 20 height 20
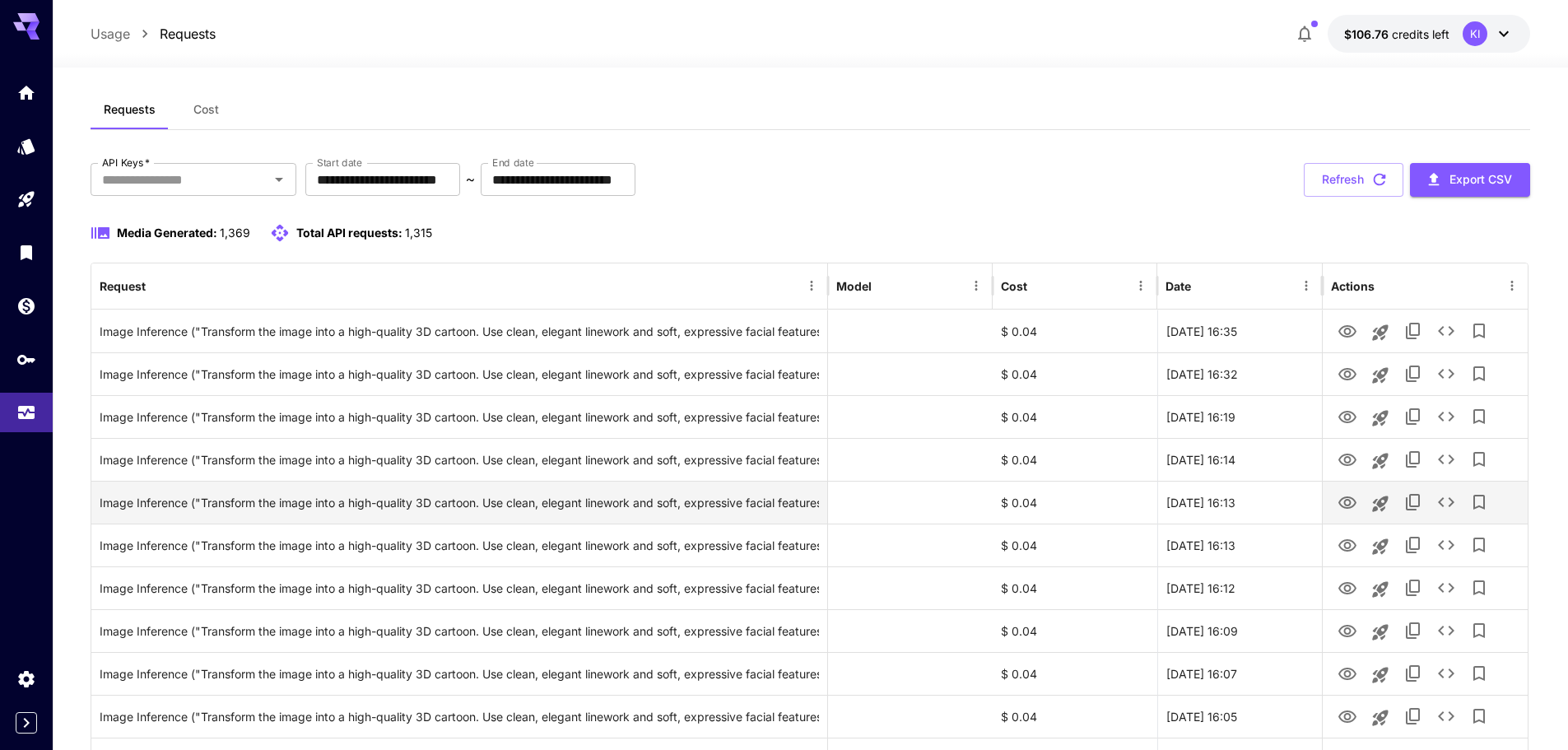
scroll to position [0, 0]
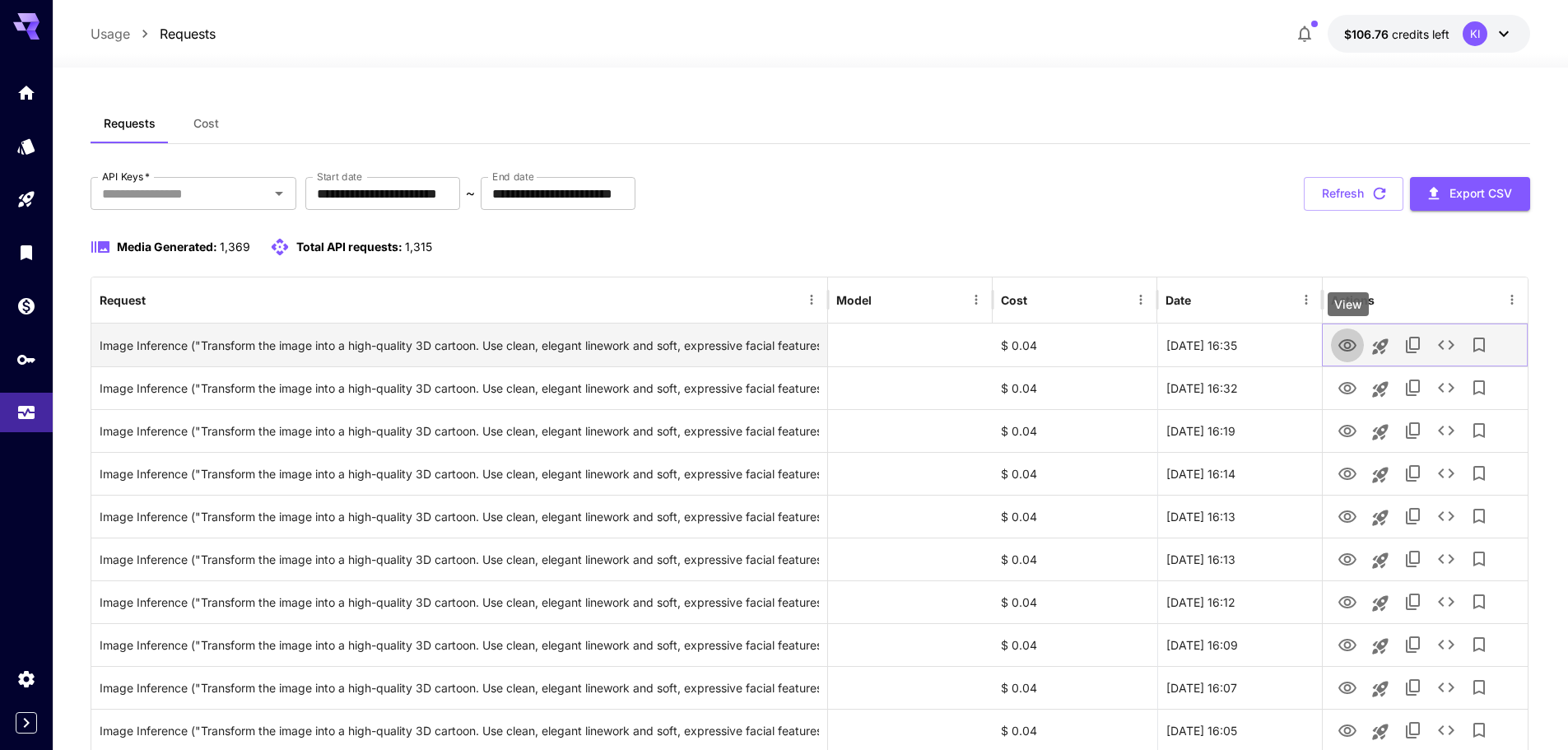
drag, startPoint x: 1345, startPoint y: 341, endPoint x: 1348, endPoint y: 356, distance: 15.3
click at [1345, 341] on icon "View" at bounding box center [1347, 346] width 20 height 20
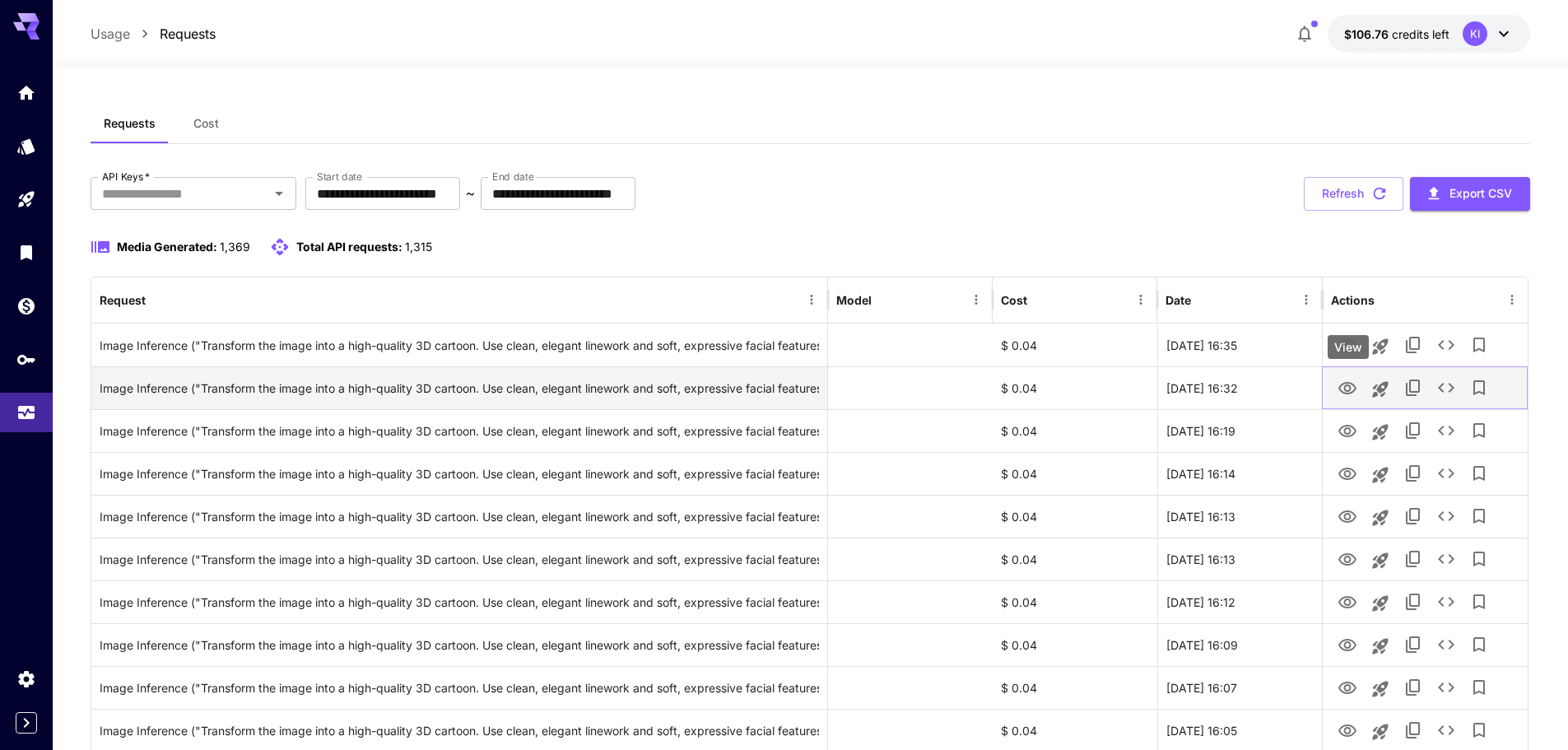
click at [1353, 380] on icon "View" at bounding box center [1347, 388] width 20 height 20
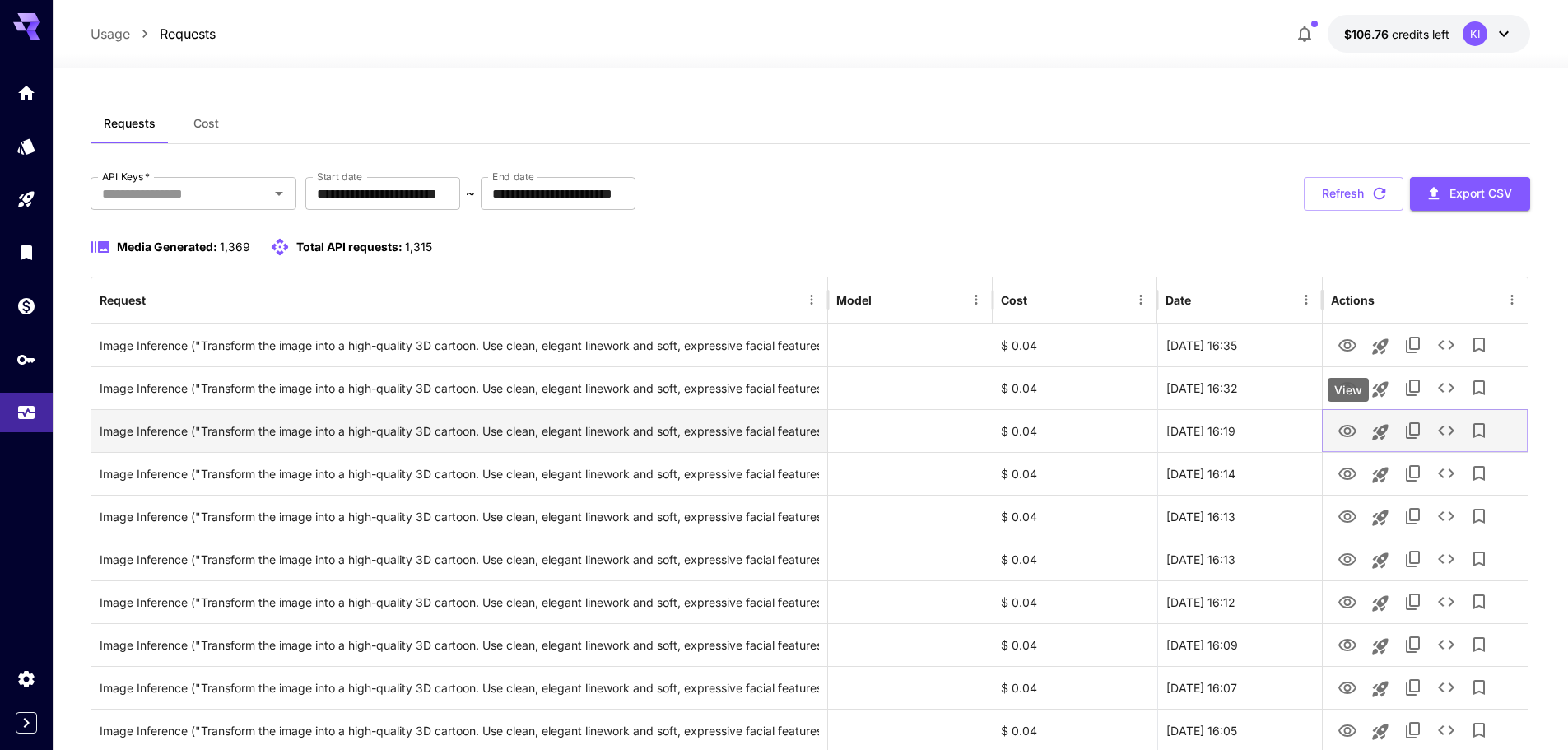
click at [1344, 424] on icon "View" at bounding box center [1347, 431] width 20 height 20
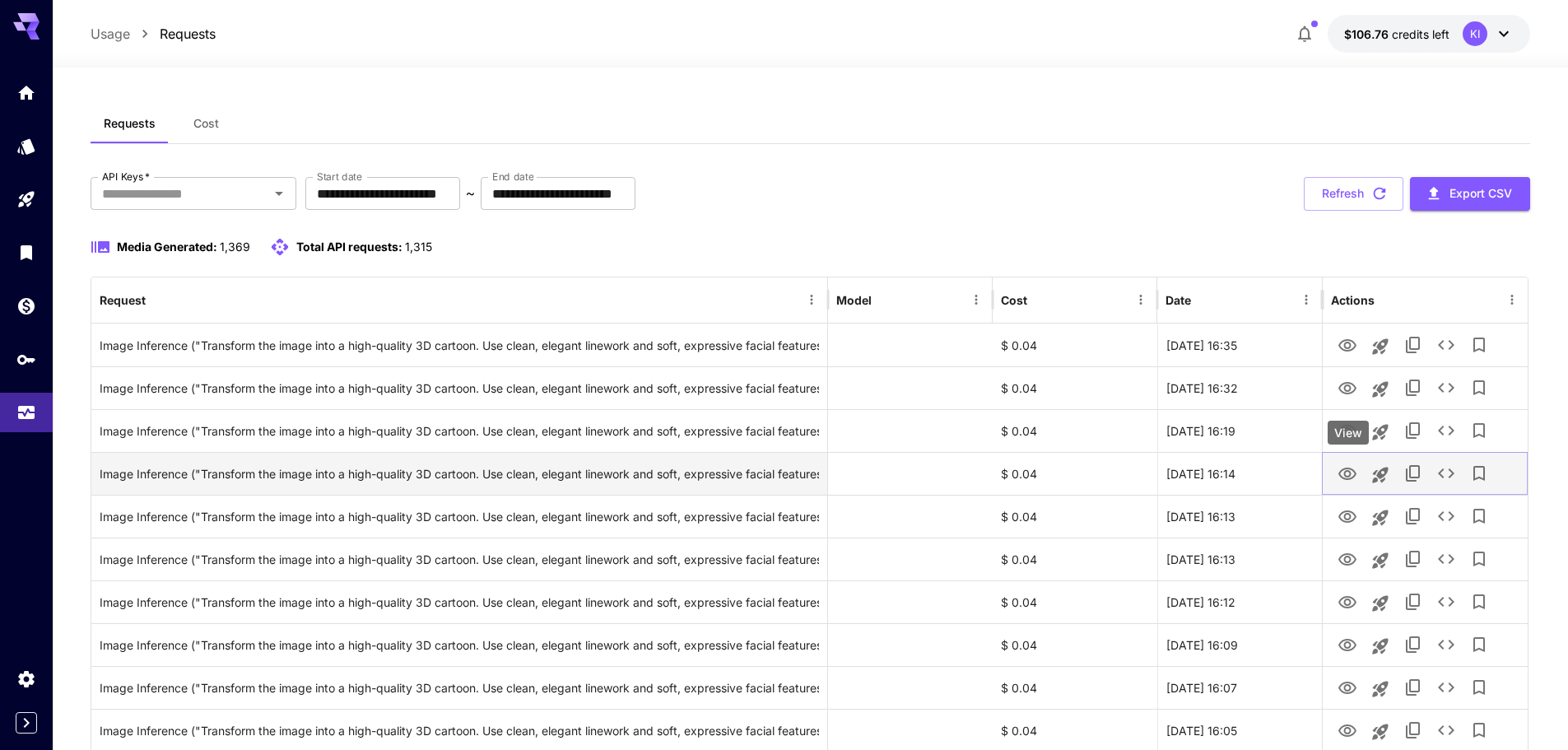
click at [1352, 469] on icon "View" at bounding box center [1347, 474] width 18 height 12
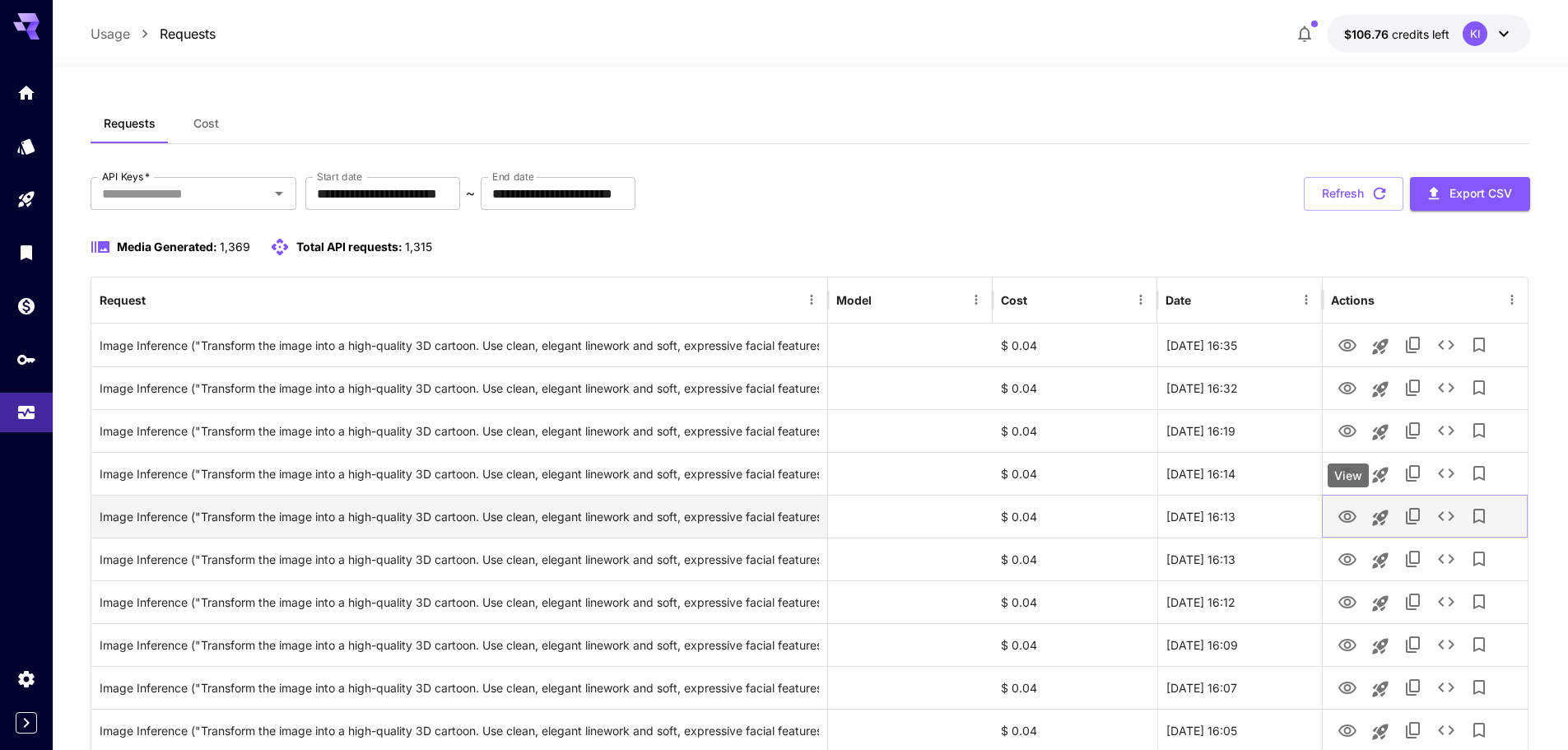
click at [1344, 510] on icon "View" at bounding box center [1347, 516] width 20 height 20
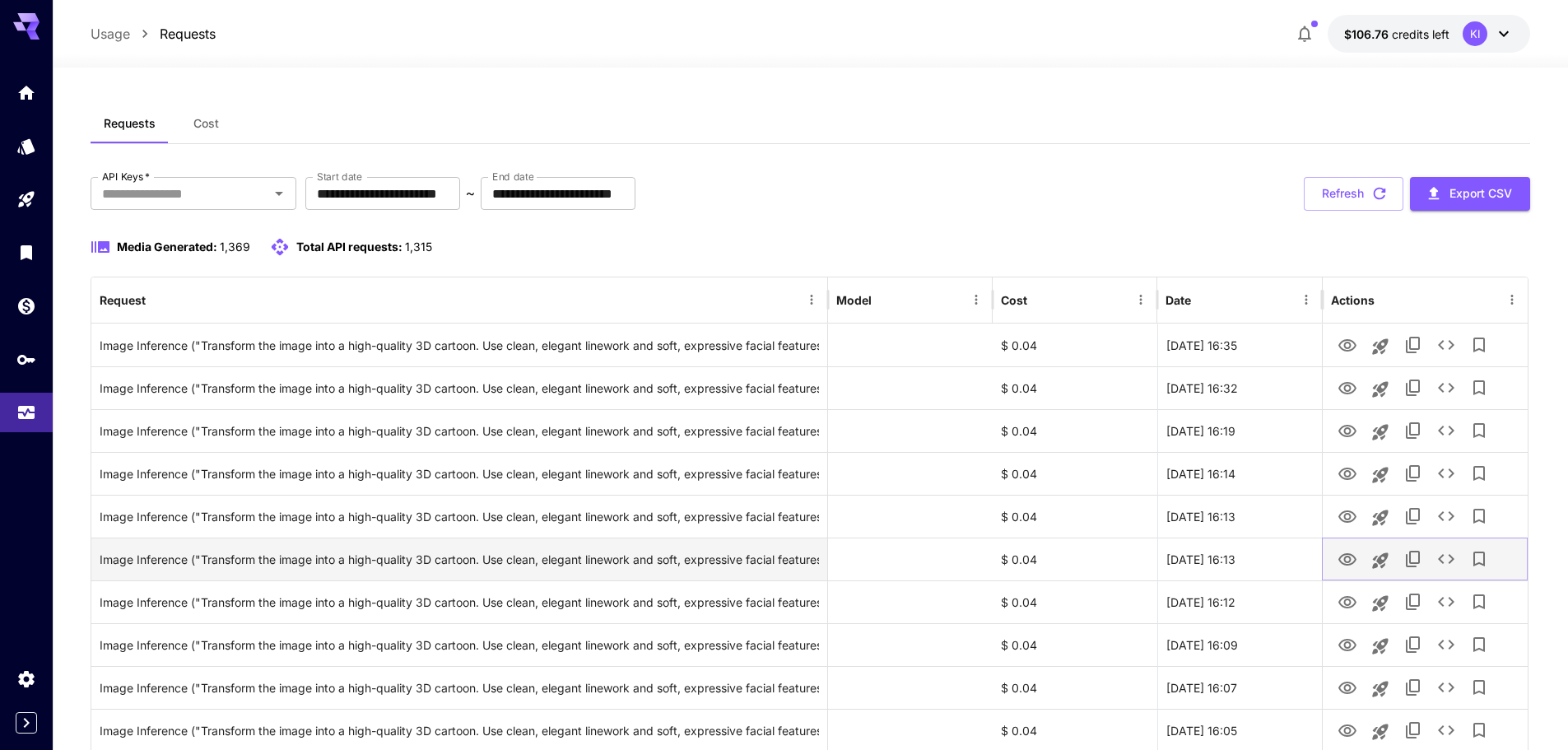
click at [1342, 559] on icon "View" at bounding box center [1347, 559] width 20 height 20
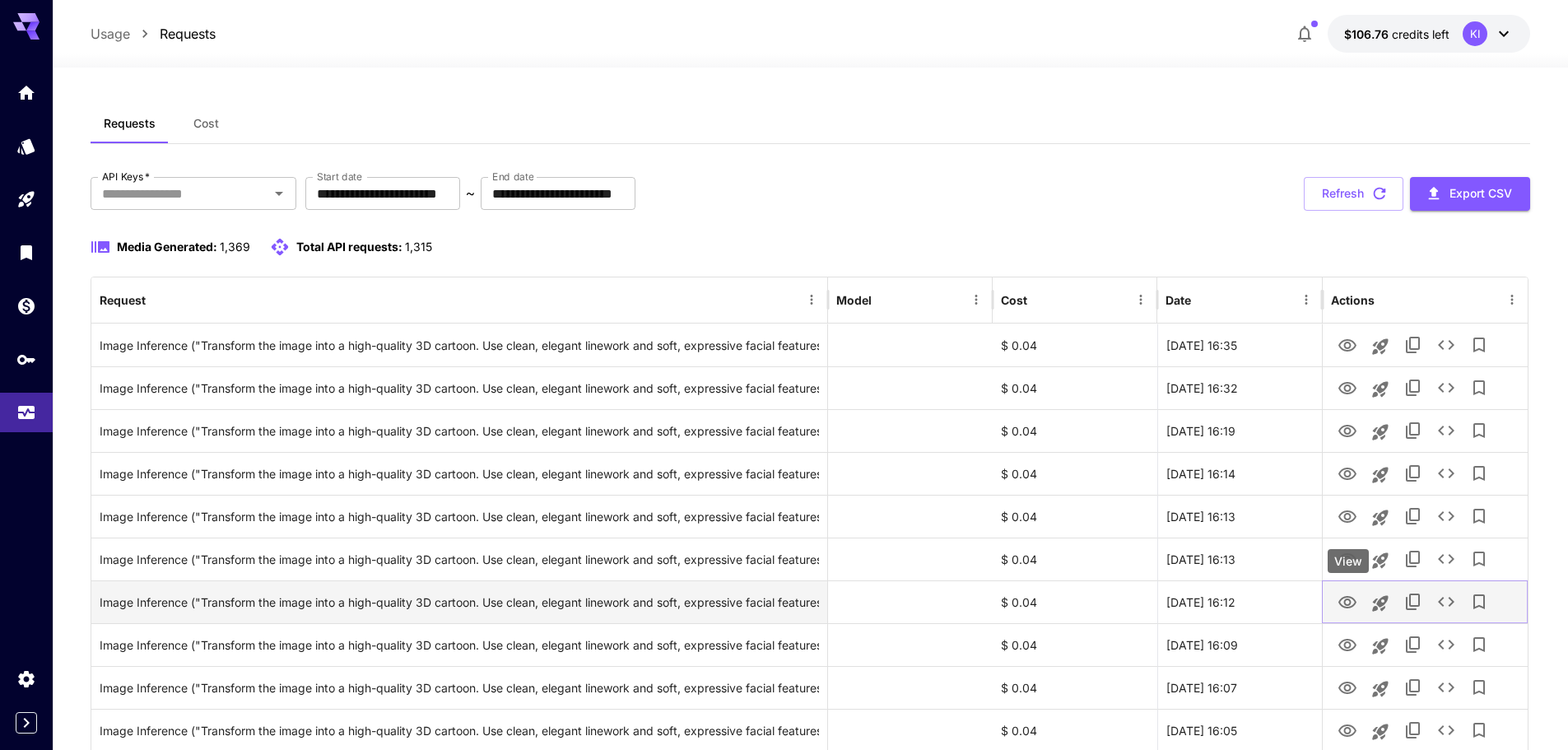
click at [1343, 591] on button "View" at bounding box center [1347, 601] width 33 height 34
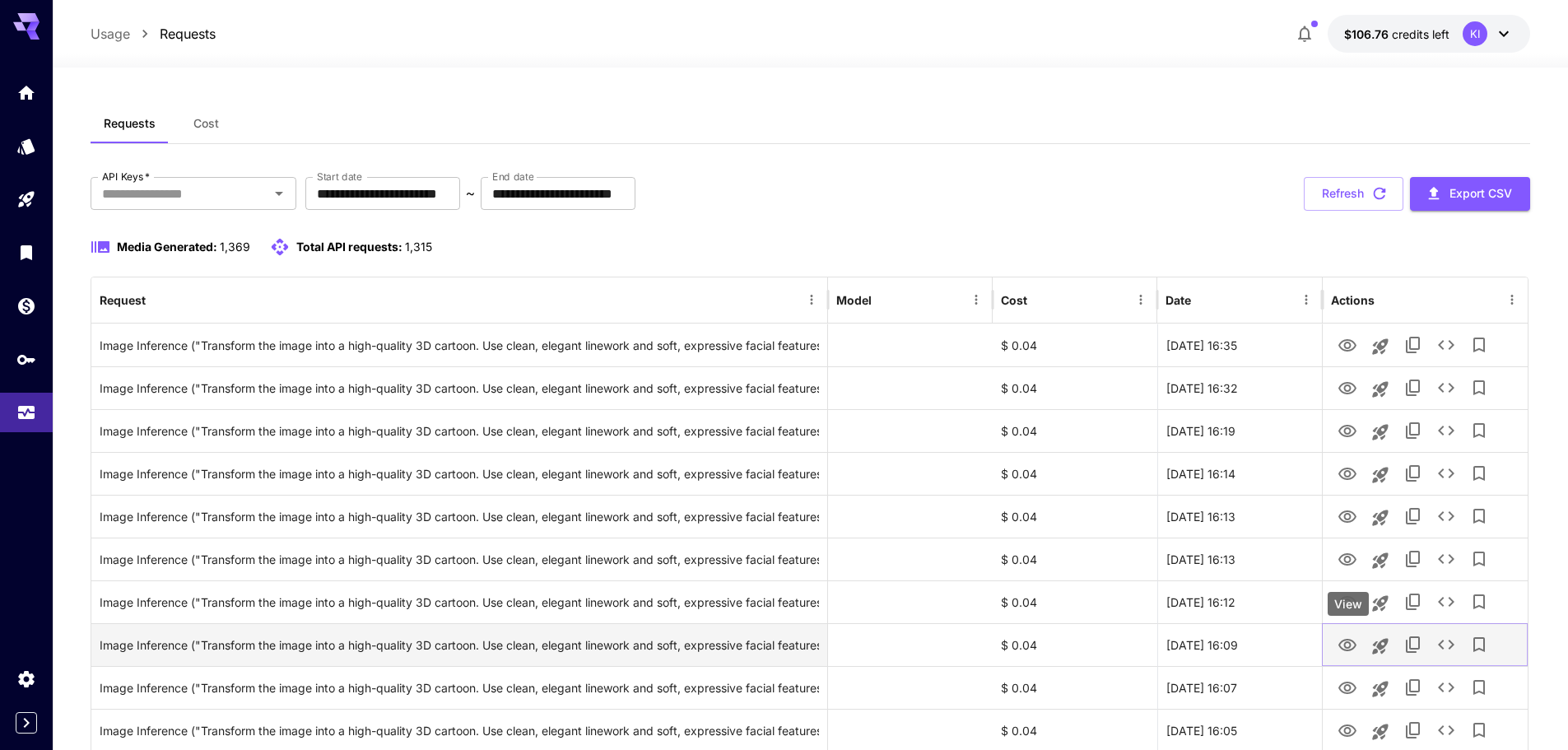
click at [1351, 647] on icon "View" at bounding box center [1347, 645] width 20 height 20
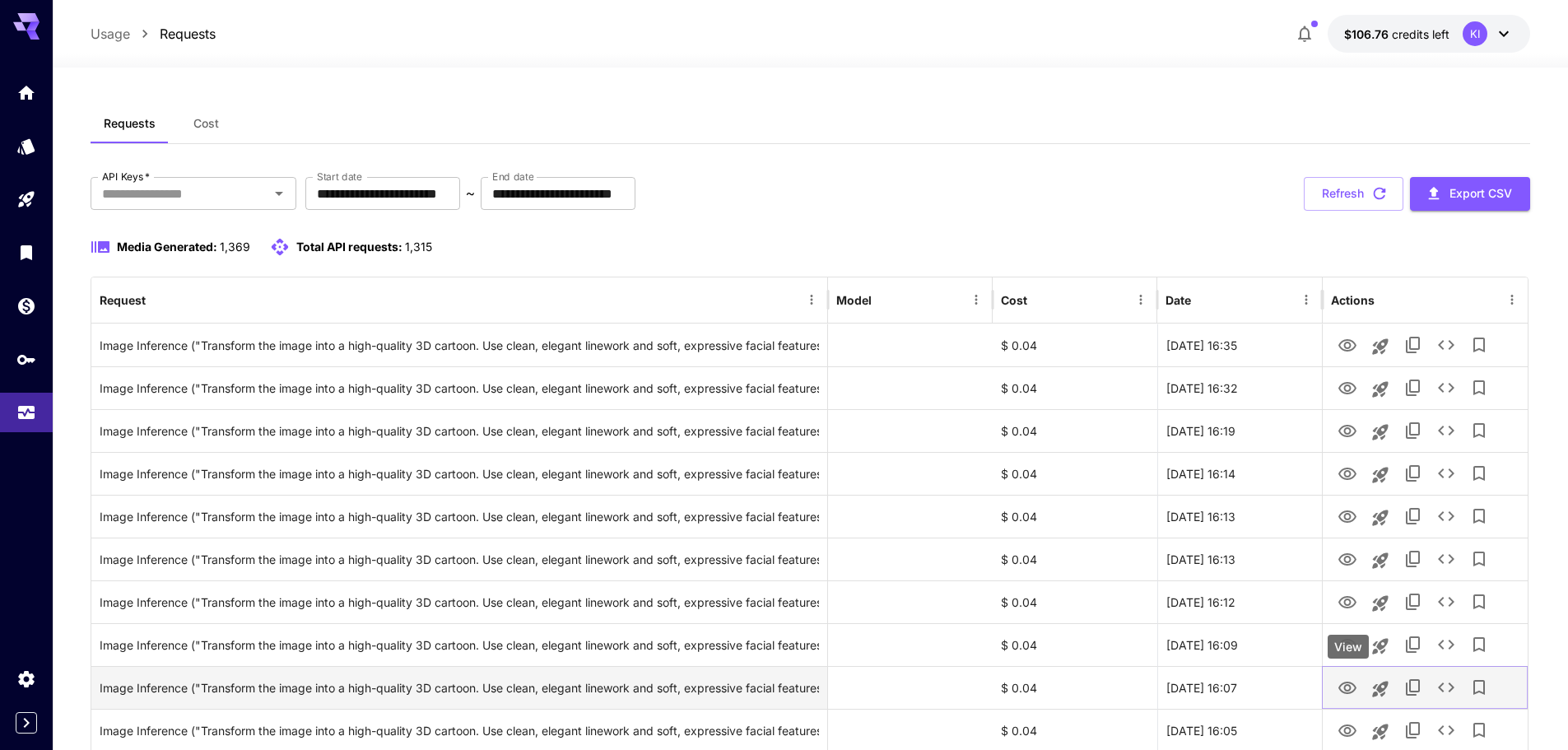
click at [1351, 686] on icon "View" at bounding box center [1347, 688] width 20 height 20
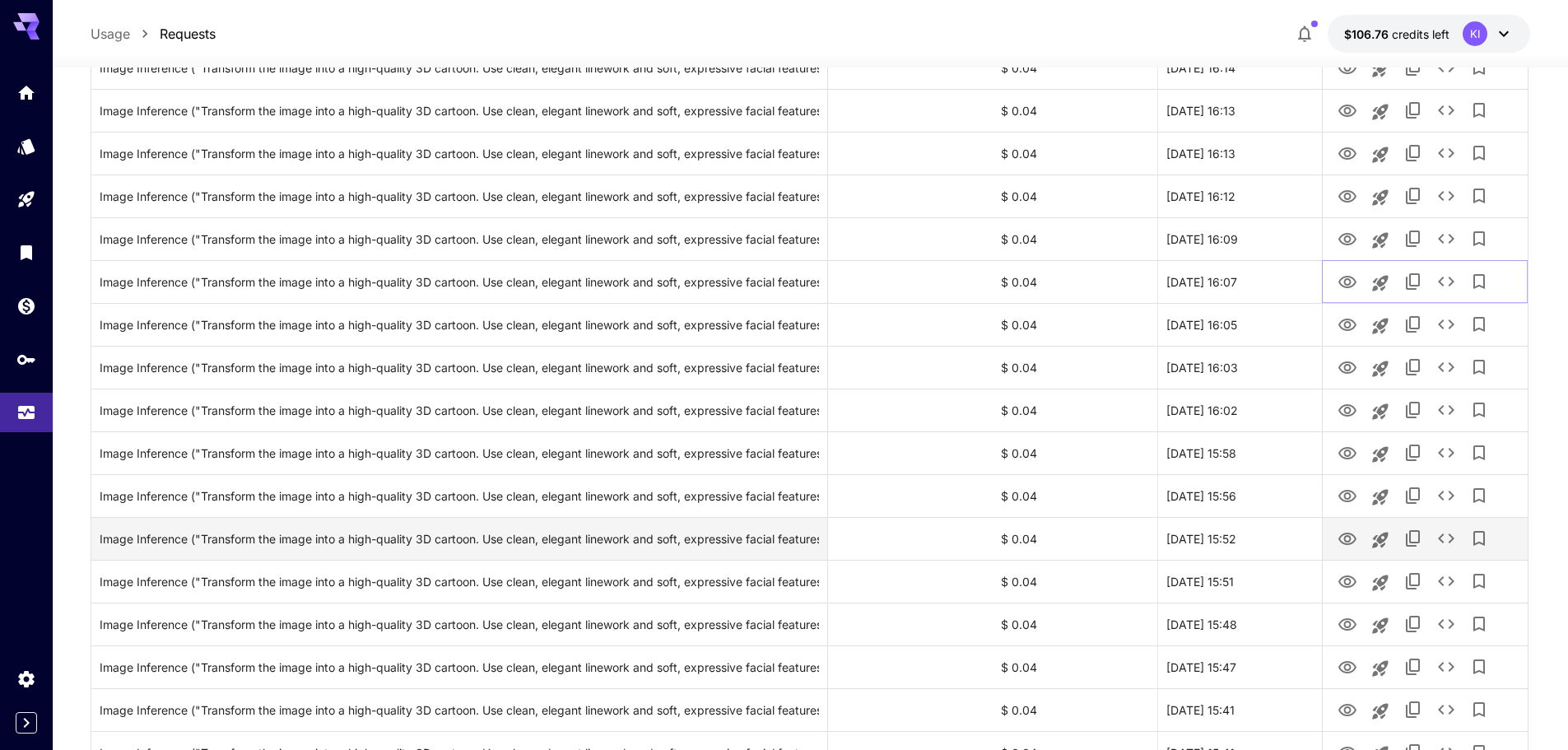
scroll to position [412, 0]
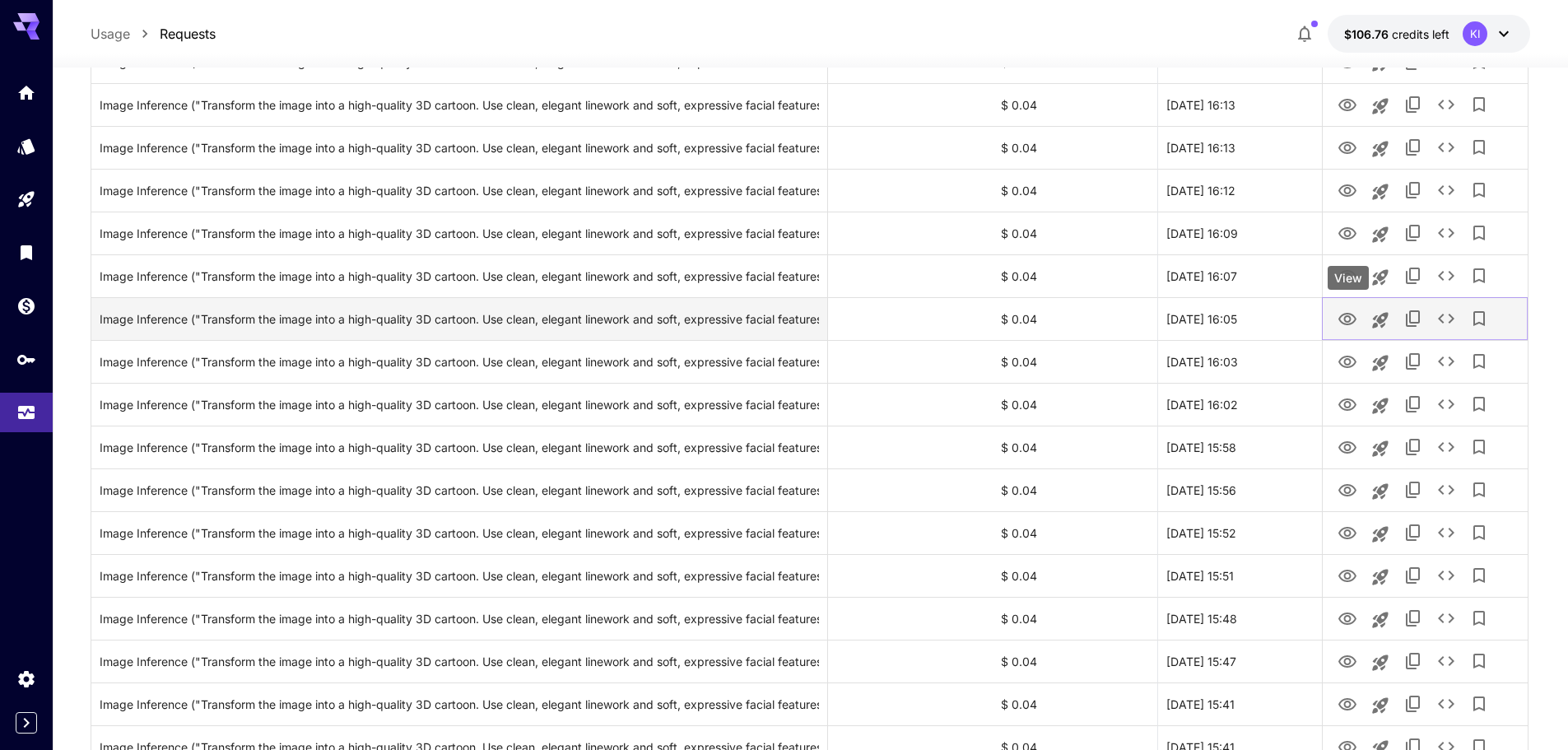
click at [1355, 314] on icon "View" at bounding box center [1347, 319] width 20 height 20
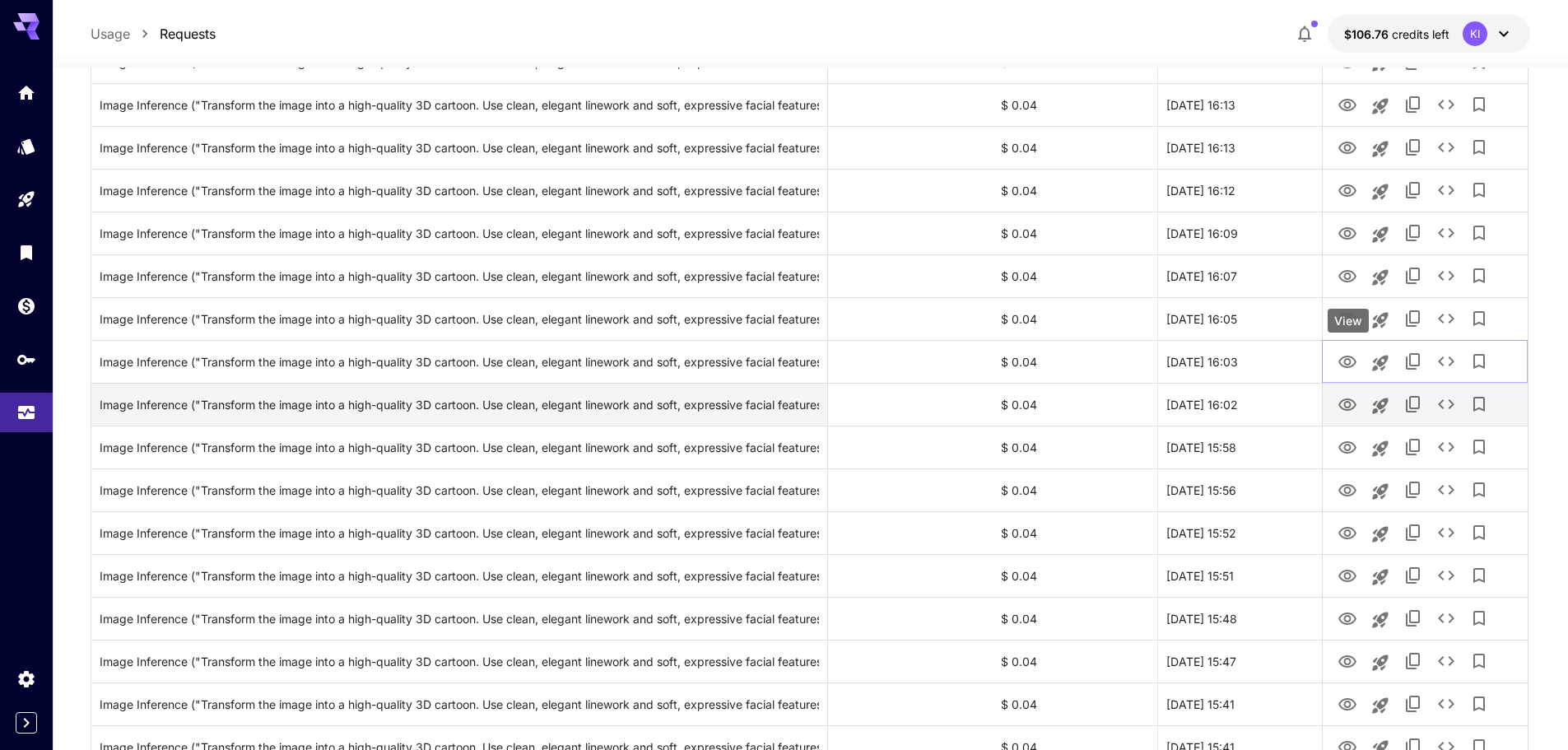
drag, startPoint x: 1348, startPoint y: 367, endPoint x: 1341, endPoint y: 387, distance: 21.2
click at [1348, 367] on icon "View" at bounding box center [1347, 362] width 18 height 12
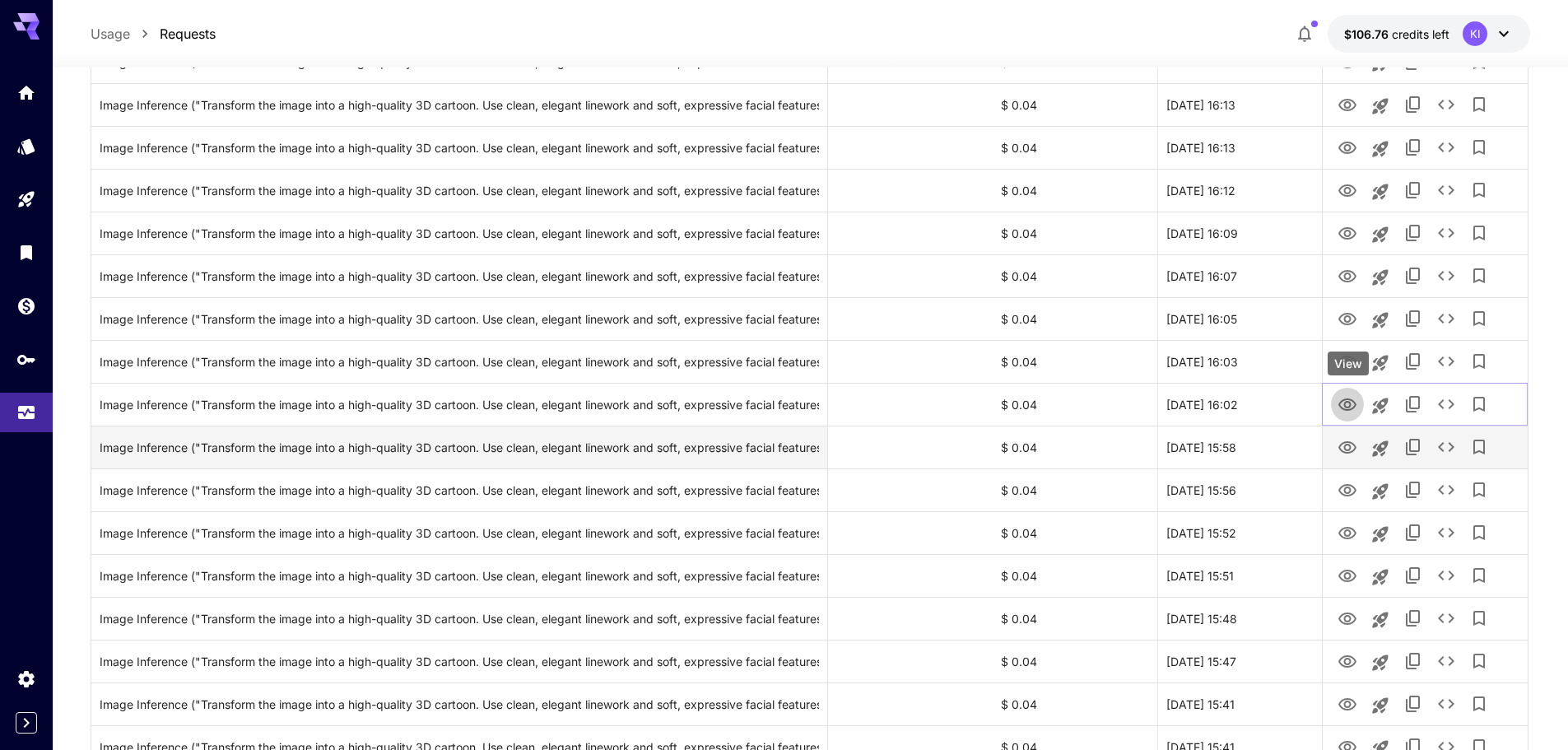
drag, startPoint x: 1340, startPoint y: 399, endPoint x: 1339, endPoint y: 440, distance: 41.0
click at [1340, 399] on icon "View" at bounding box center [1347, 404] width 20 height 20
click at [1338, 448] on icon "View" at bounding box center [1347, 447] width 20 height 20
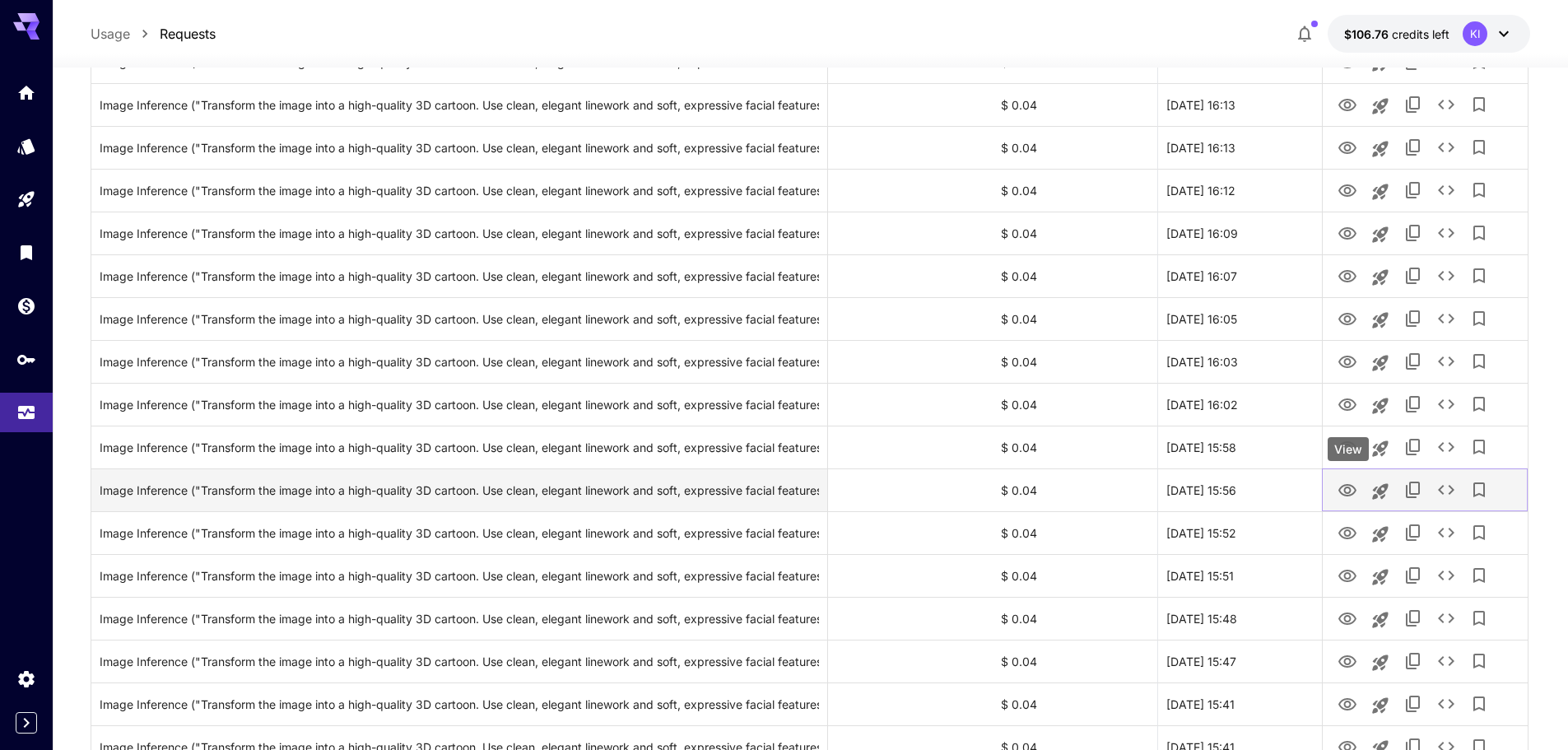
click at [1348, 486] on icon "View" at bounding box center [1347, 491] width 20 height 20
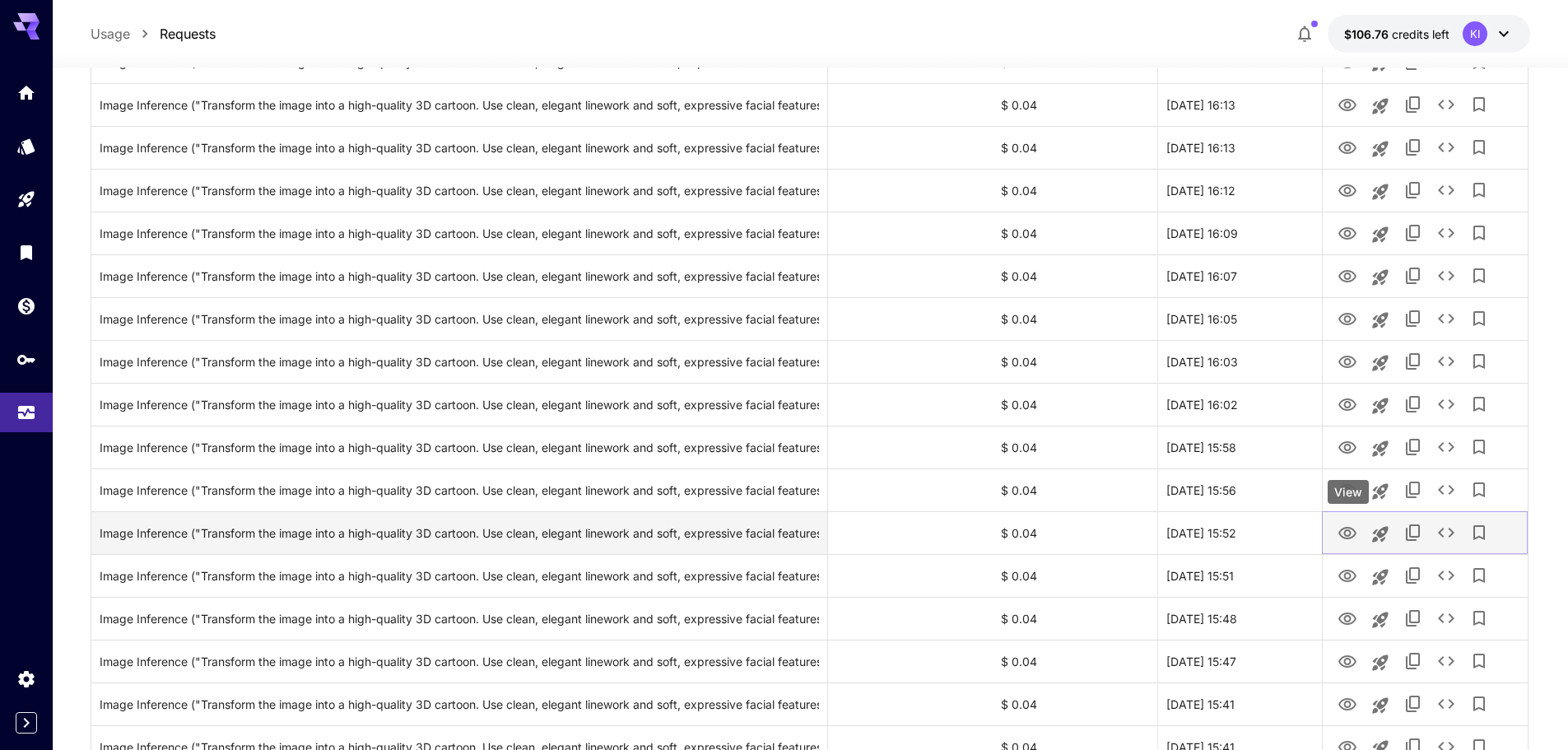
click at [1346, 534] on icon "View" at bounding box center [1347, 533] width 18 height 12
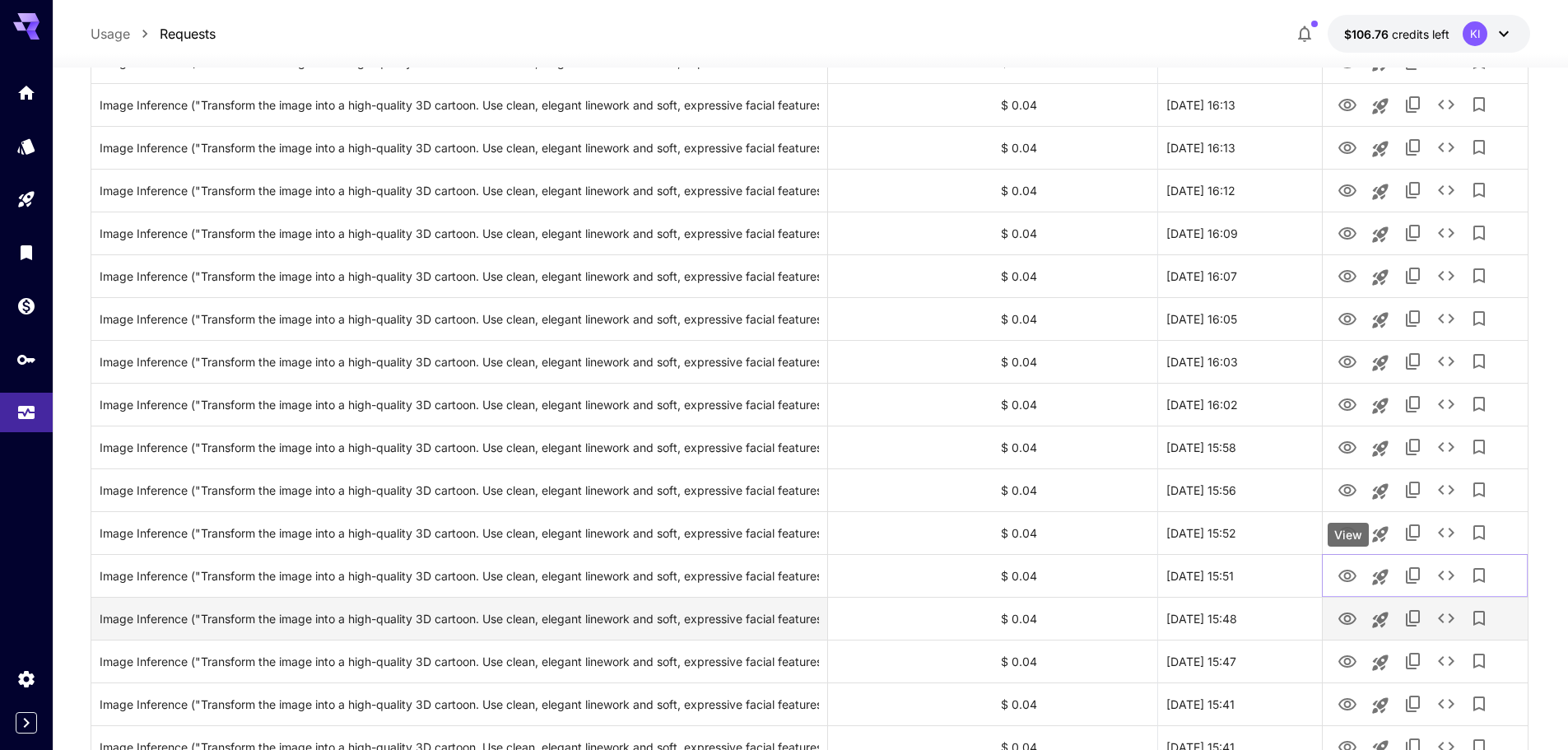
drag, startPoint x: 1344, startPoint y: 569, endPoint x: 1348, endPoint y: 598, distance: 29.3
click at [1344, 569] on icon "View" at bounding box center [1347, 576] width 20 height 20
click at [1347, 616] on icon "View" at bounding box center [1347, 619] width 18 height 12
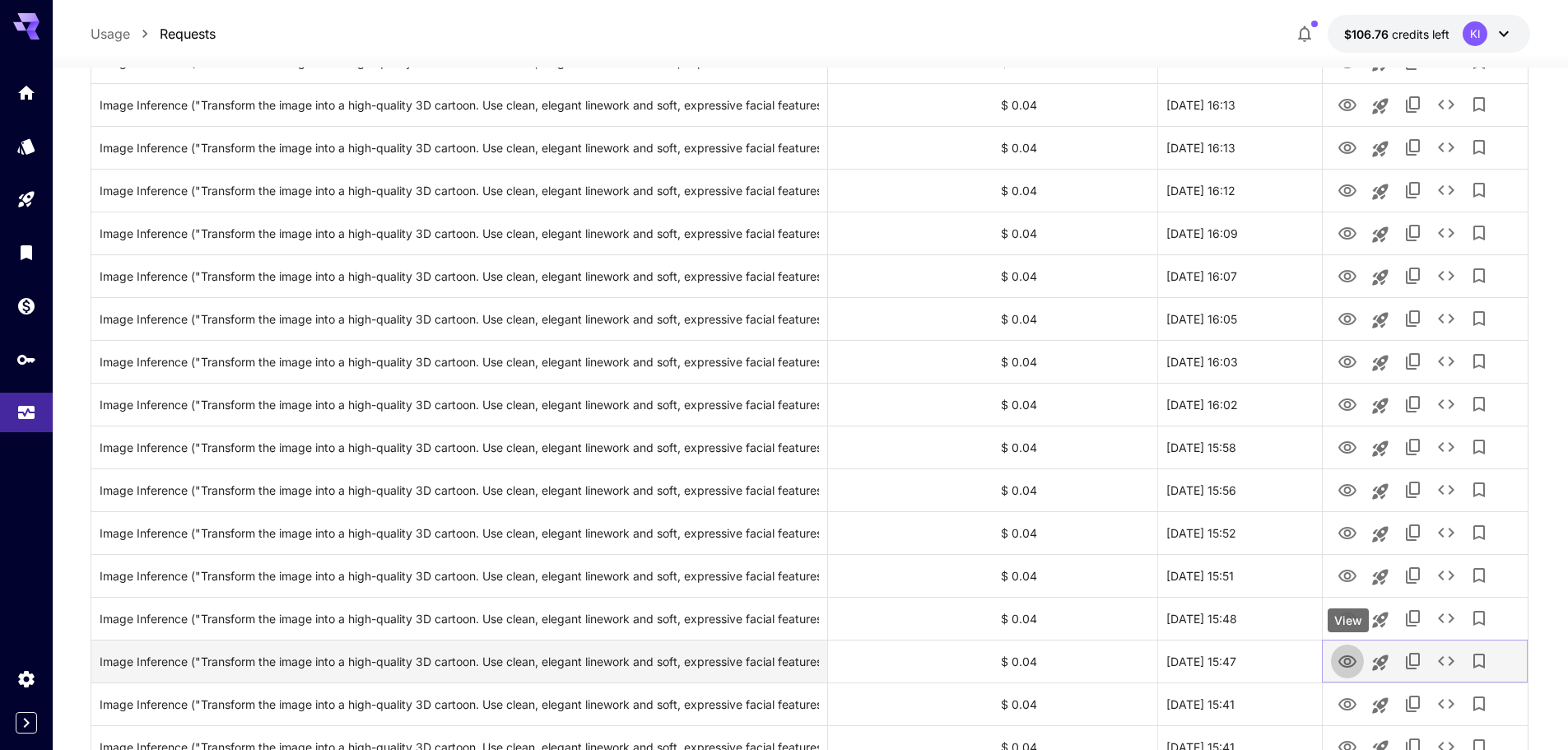
click at [1351, 662] on icon "View" at bounding box center [1347, 661] width 20 height 20
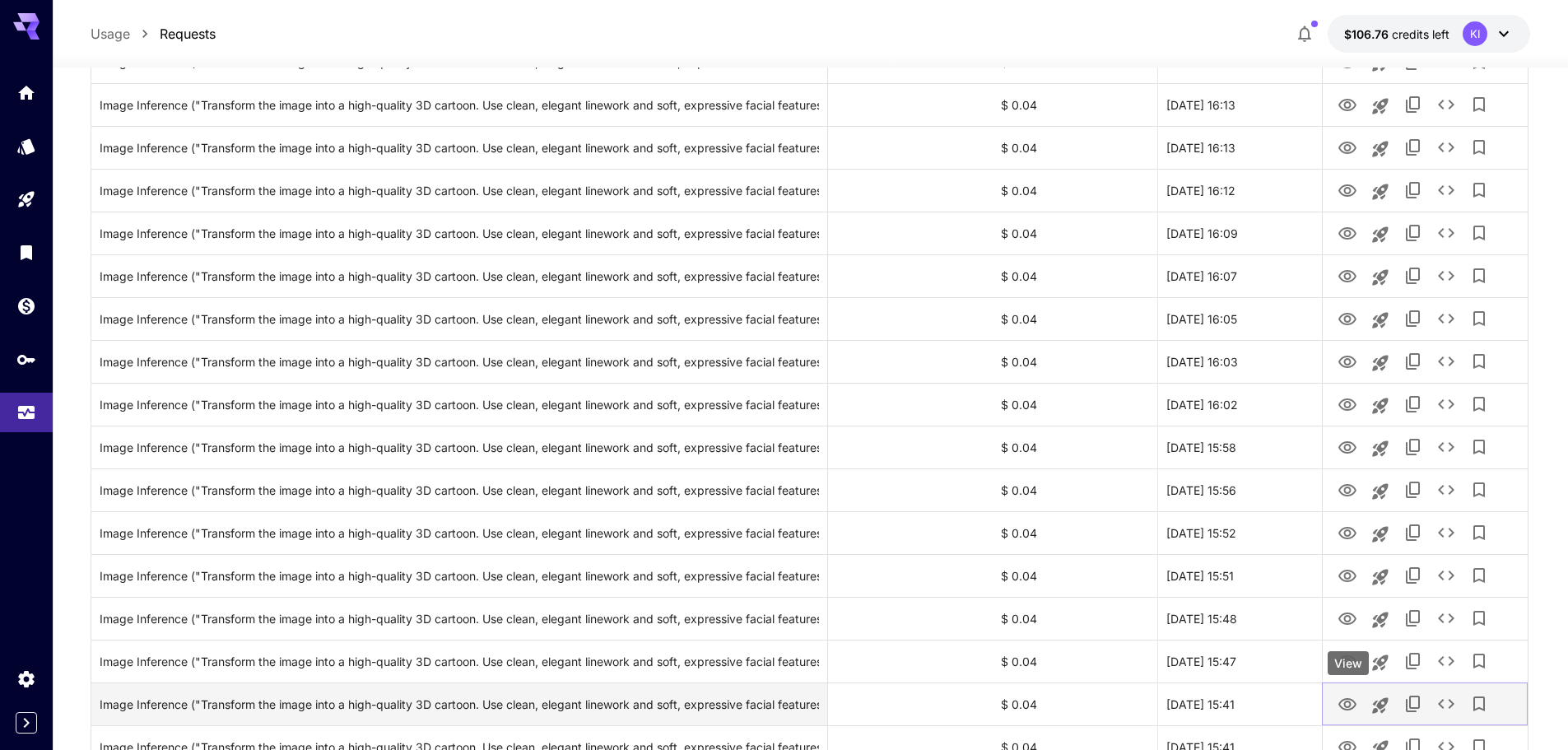
click at [1342, 709] on icon "View" at bounding box center [1347, 704] width 20 height 20
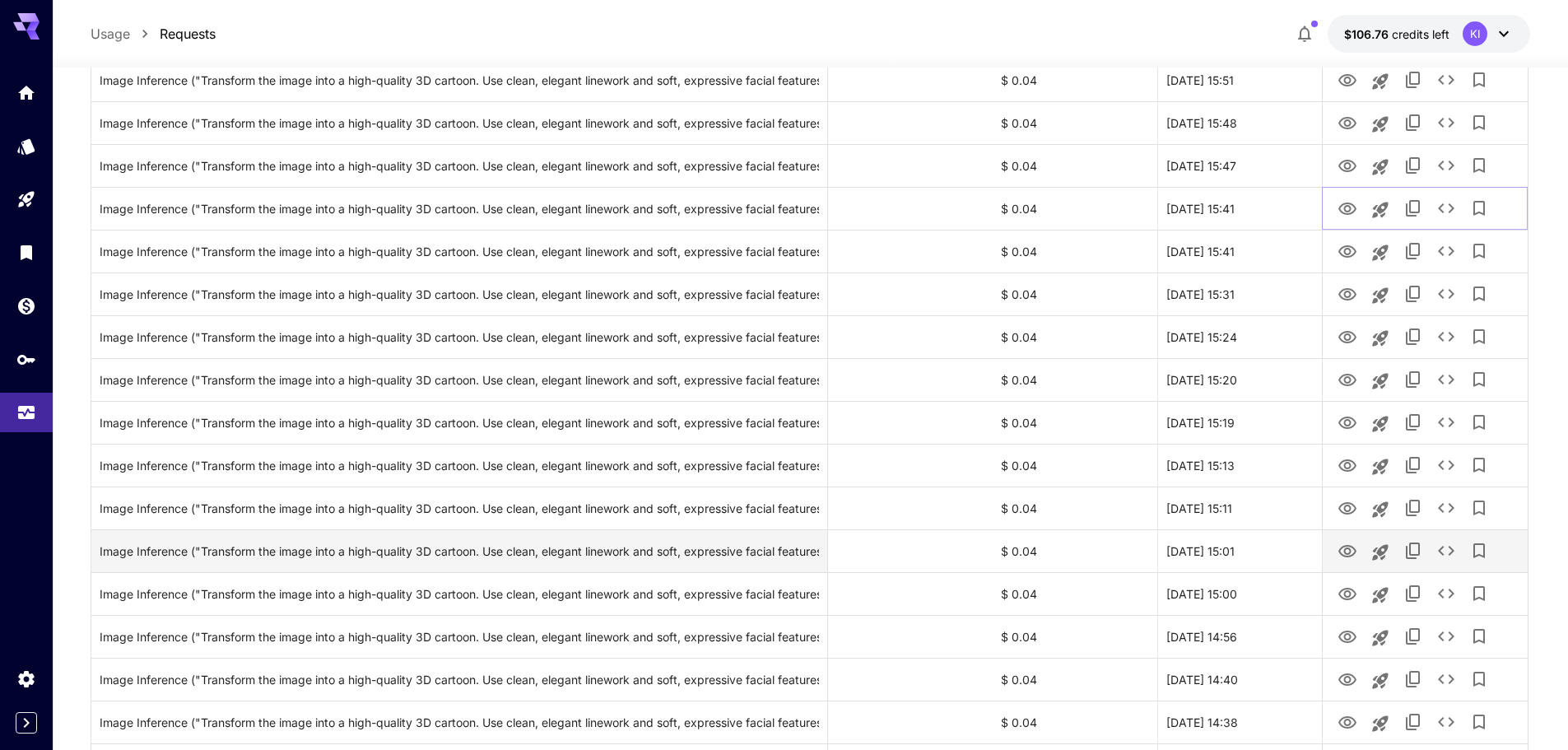
scroll to position [988, 0]
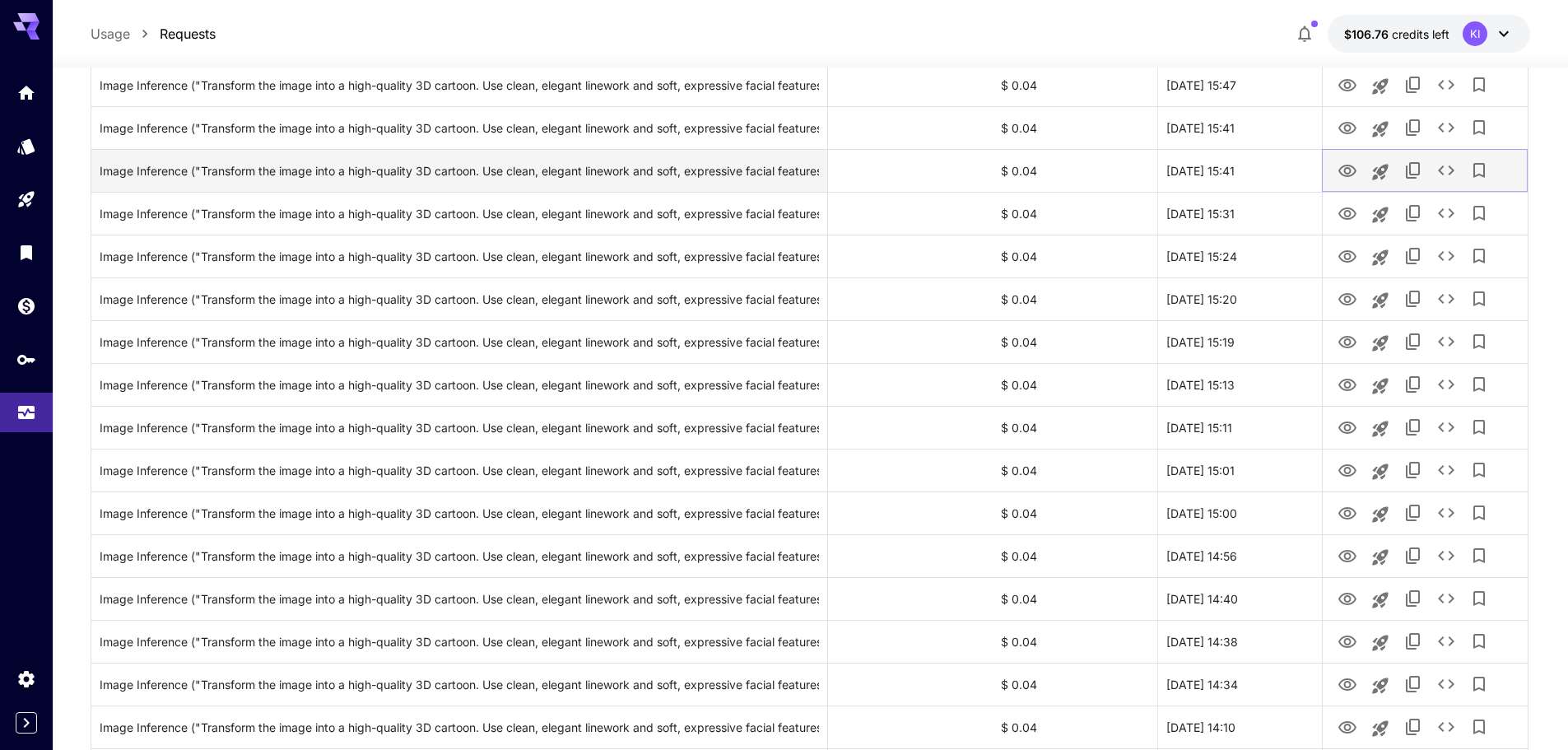
click at [1341, 166] on icon "View" at bounding box center [1347, 171] width 20 height 20
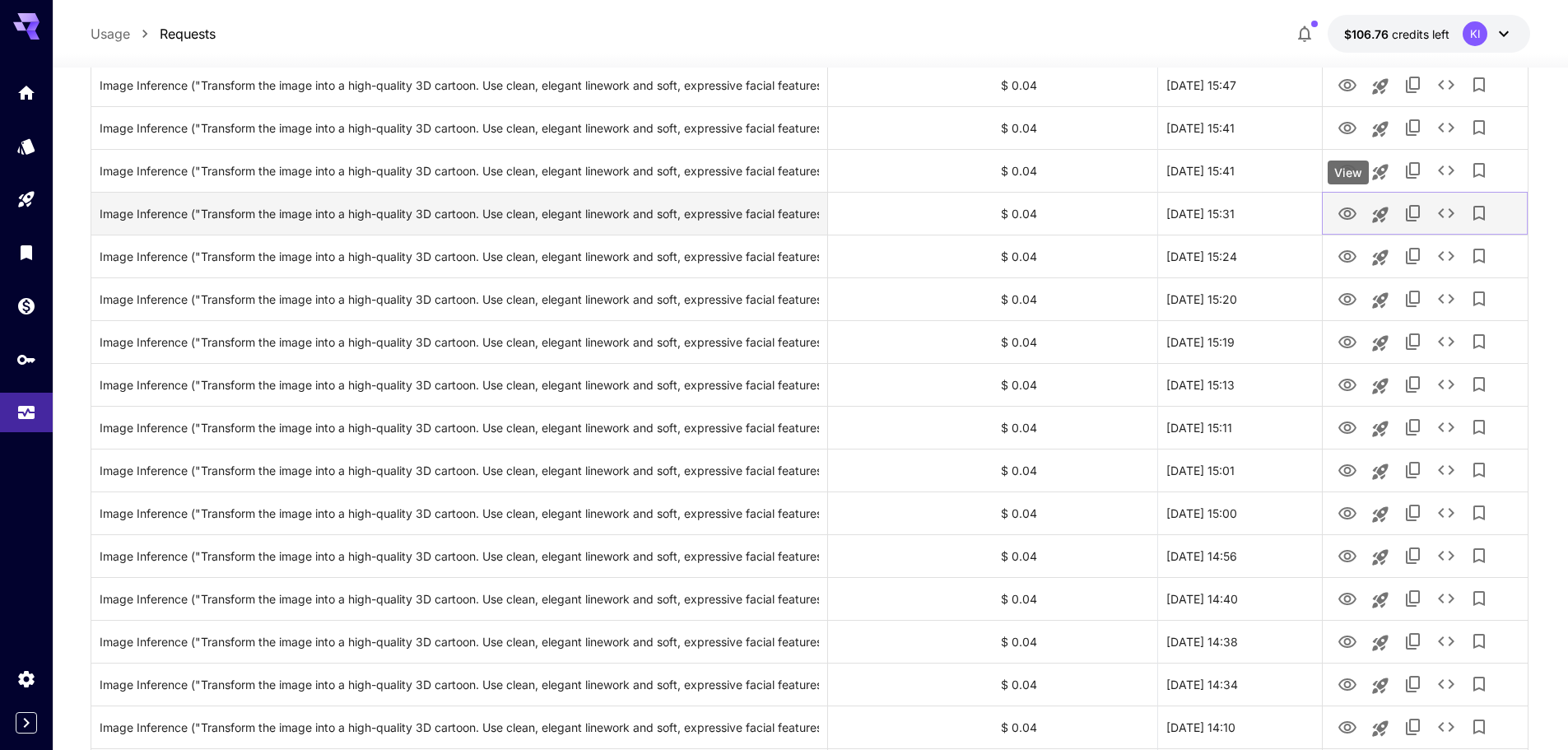
click at [1347, 211] on icon "View" at bounding box center [1347, 214] width 18 height 12
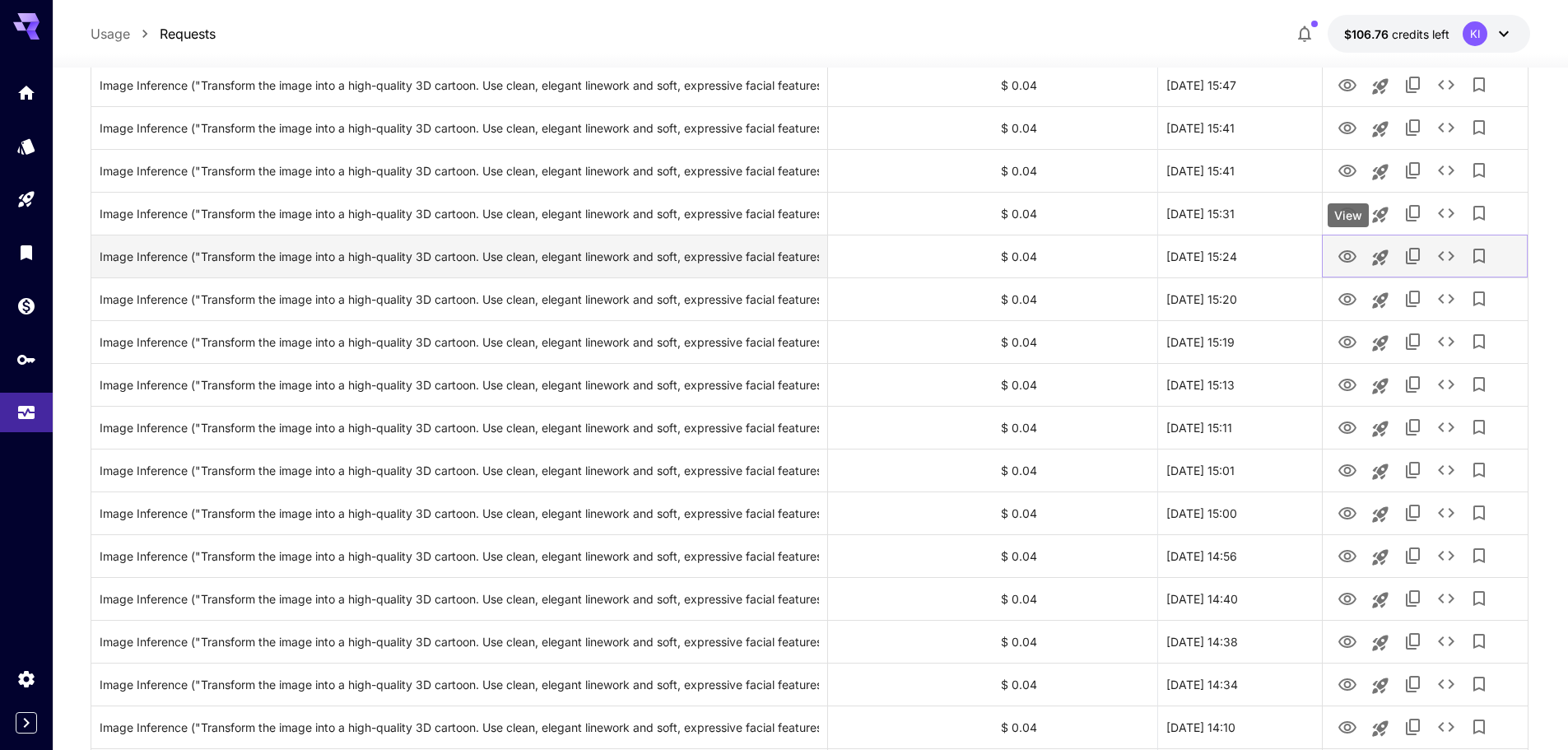
click at [1341, 248] on icon "View" at bounding box center [1347, 257] width 20 height 20
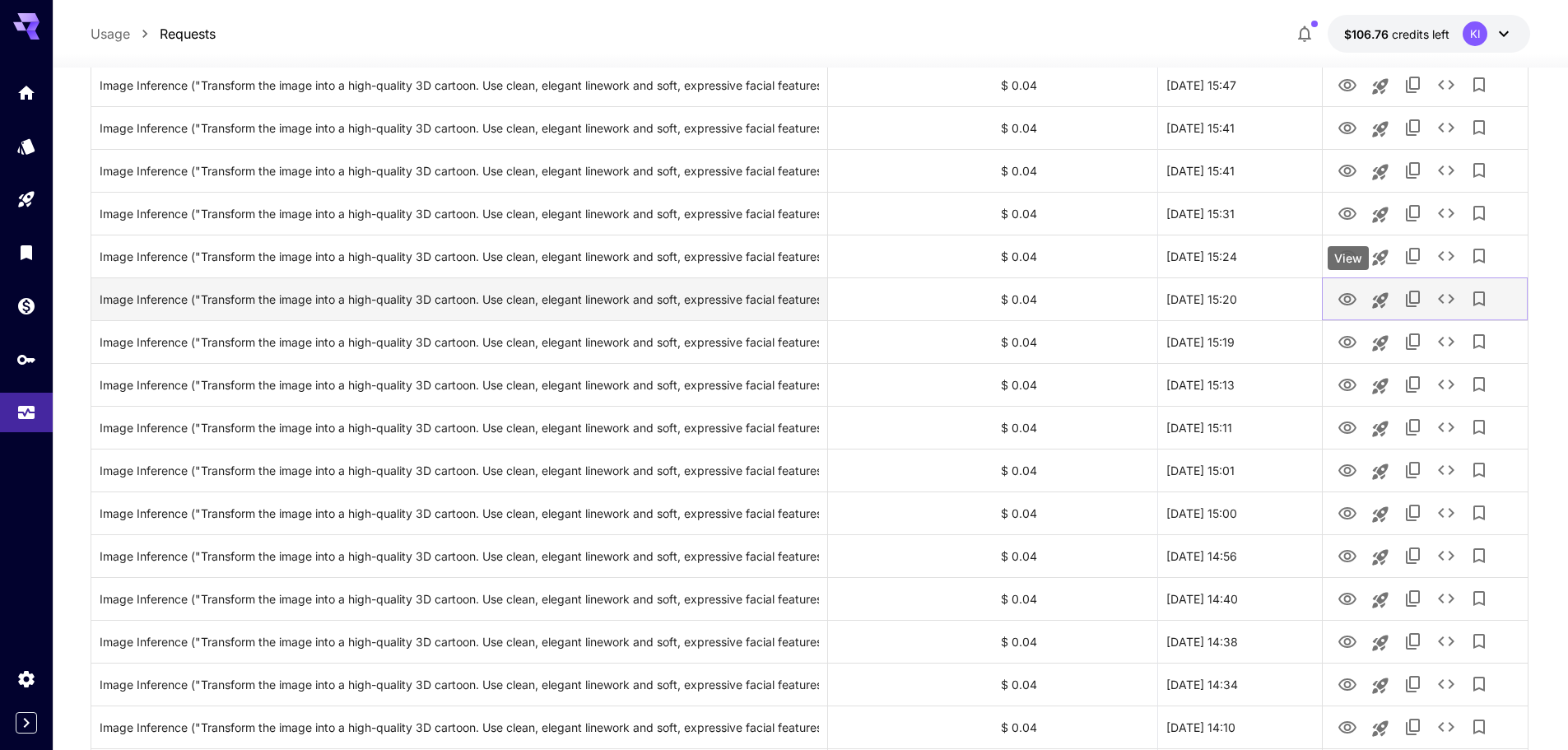
click at [1340, 302] on icon "View" at bounding box center [1347, 299] width 18 height 12
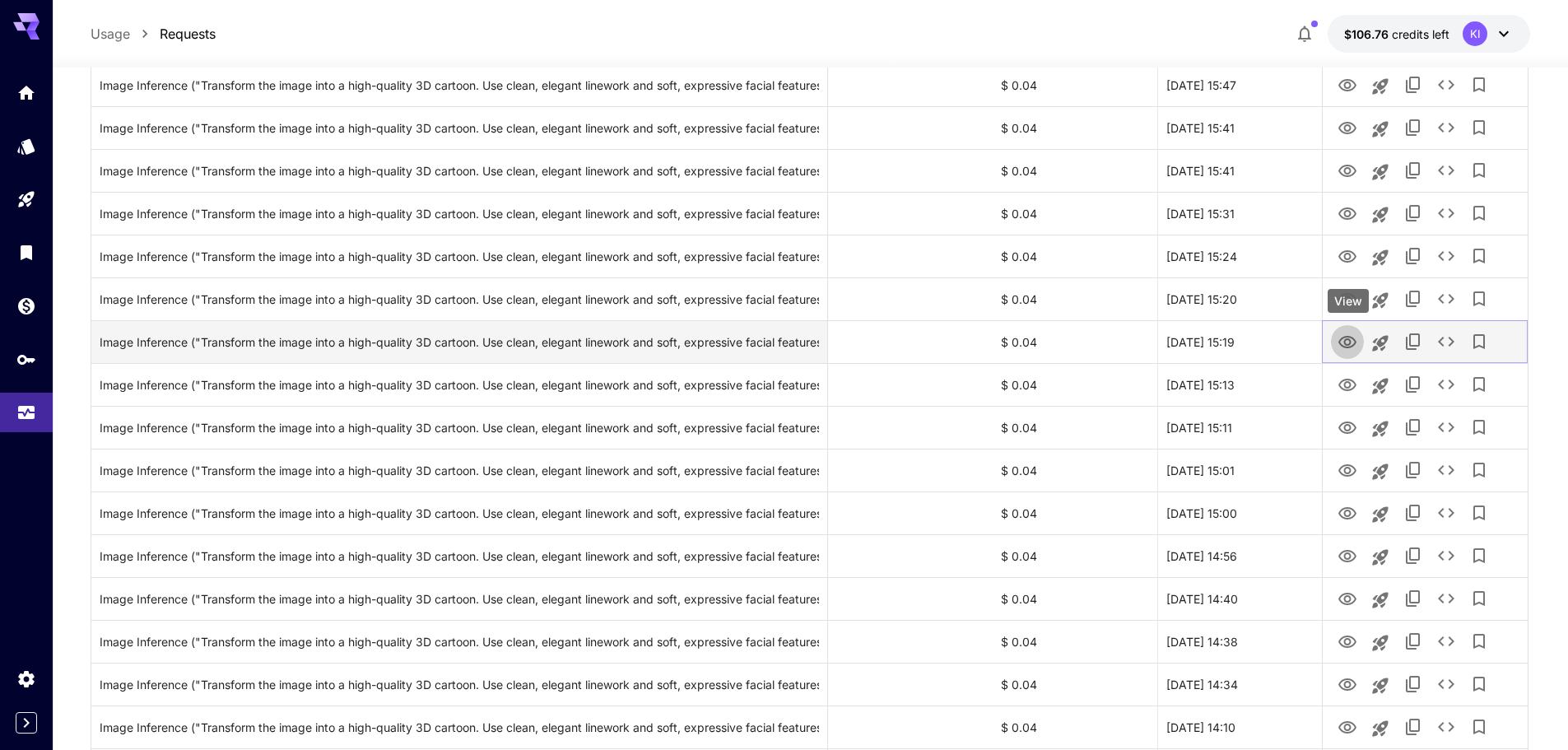
click at [1345, 340] on icon "View" at bounding box center [1347, 342] width 18 height 12
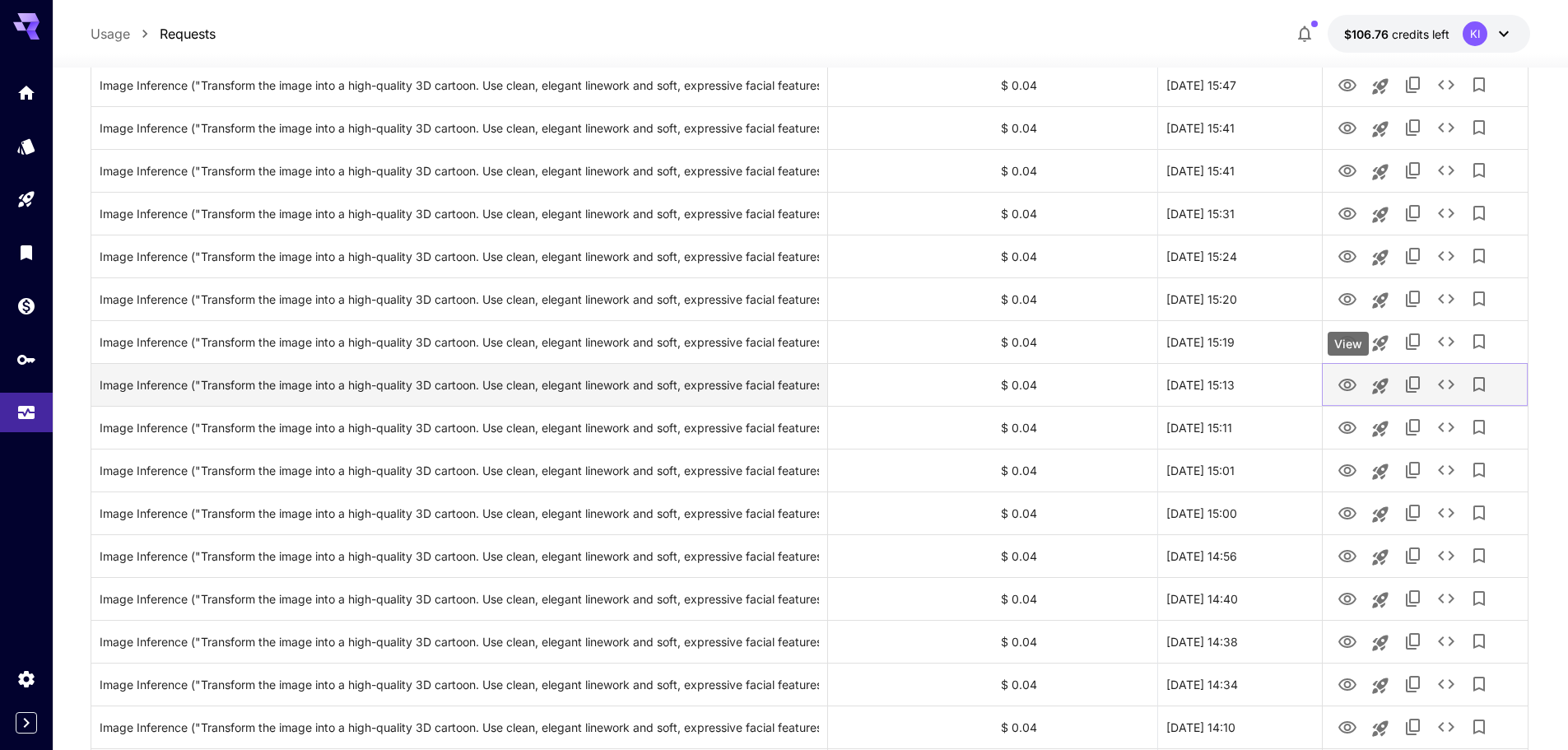
click at [1350, 382] on icon "View" at bounding box center [1347, 385] width 20 height 20
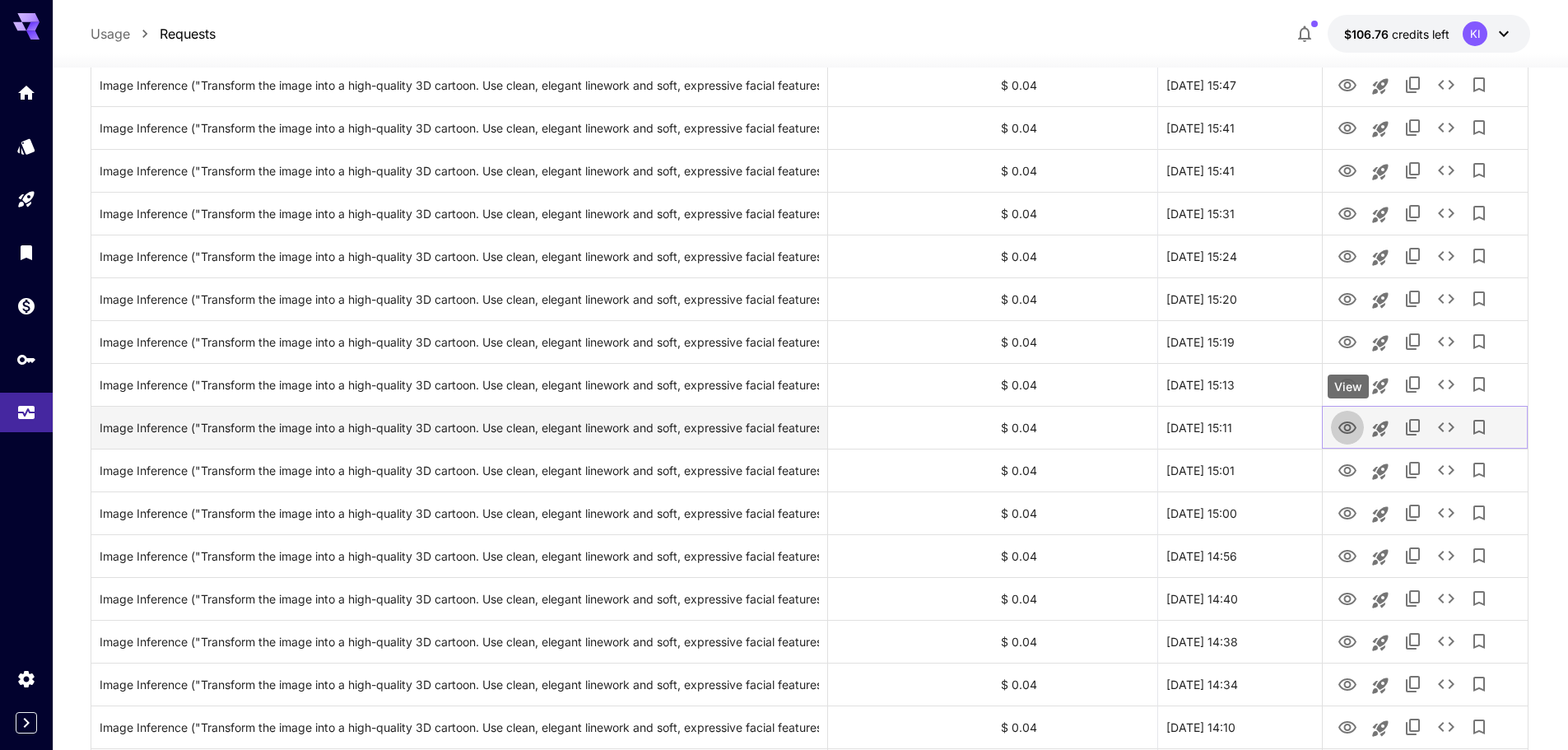
click at [1350, 422] on icon "View" at bounding box center [1347, 428] width 20 height 20
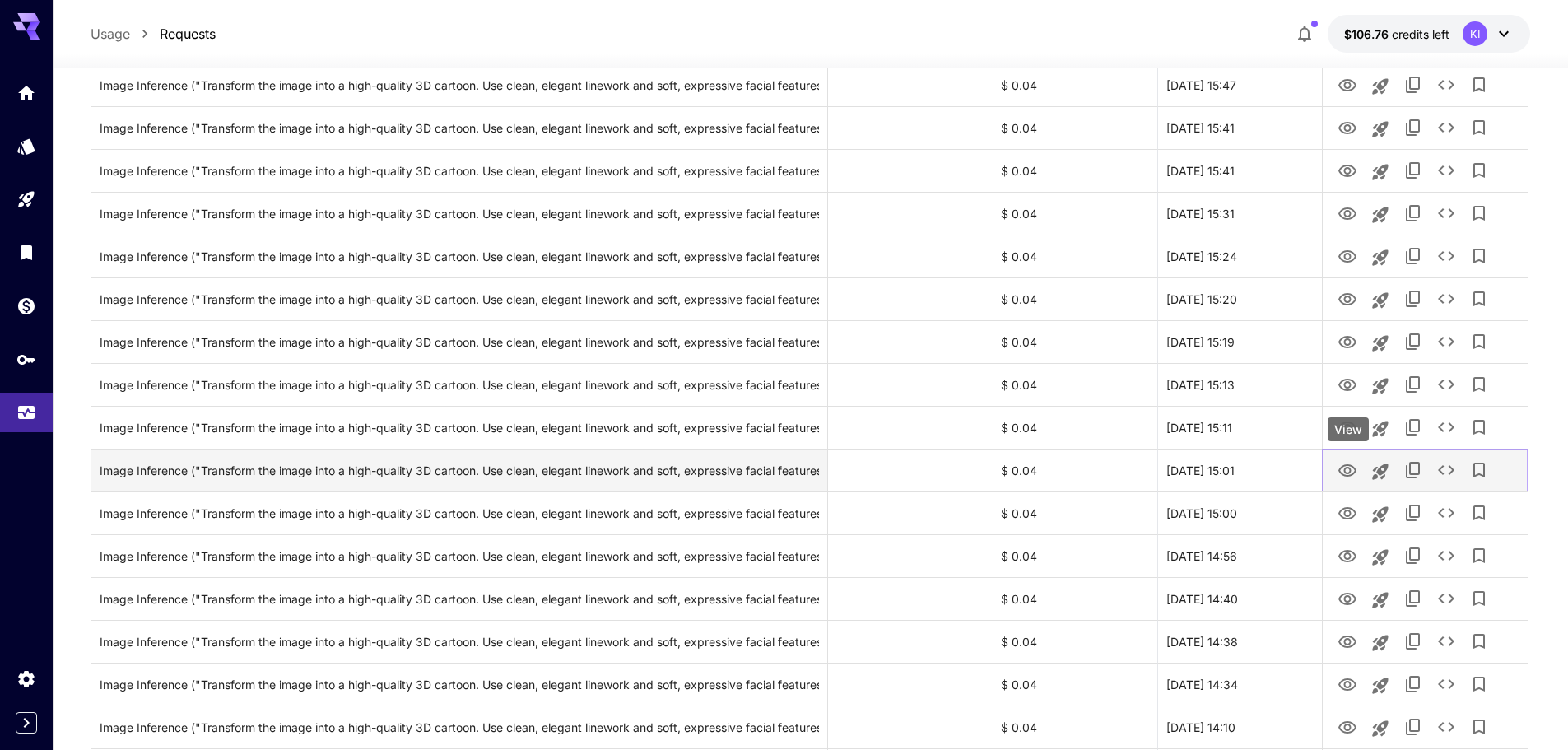
click at [1347, 472] on icon "View" at bounding box center [1347, 471] width 20 height 20
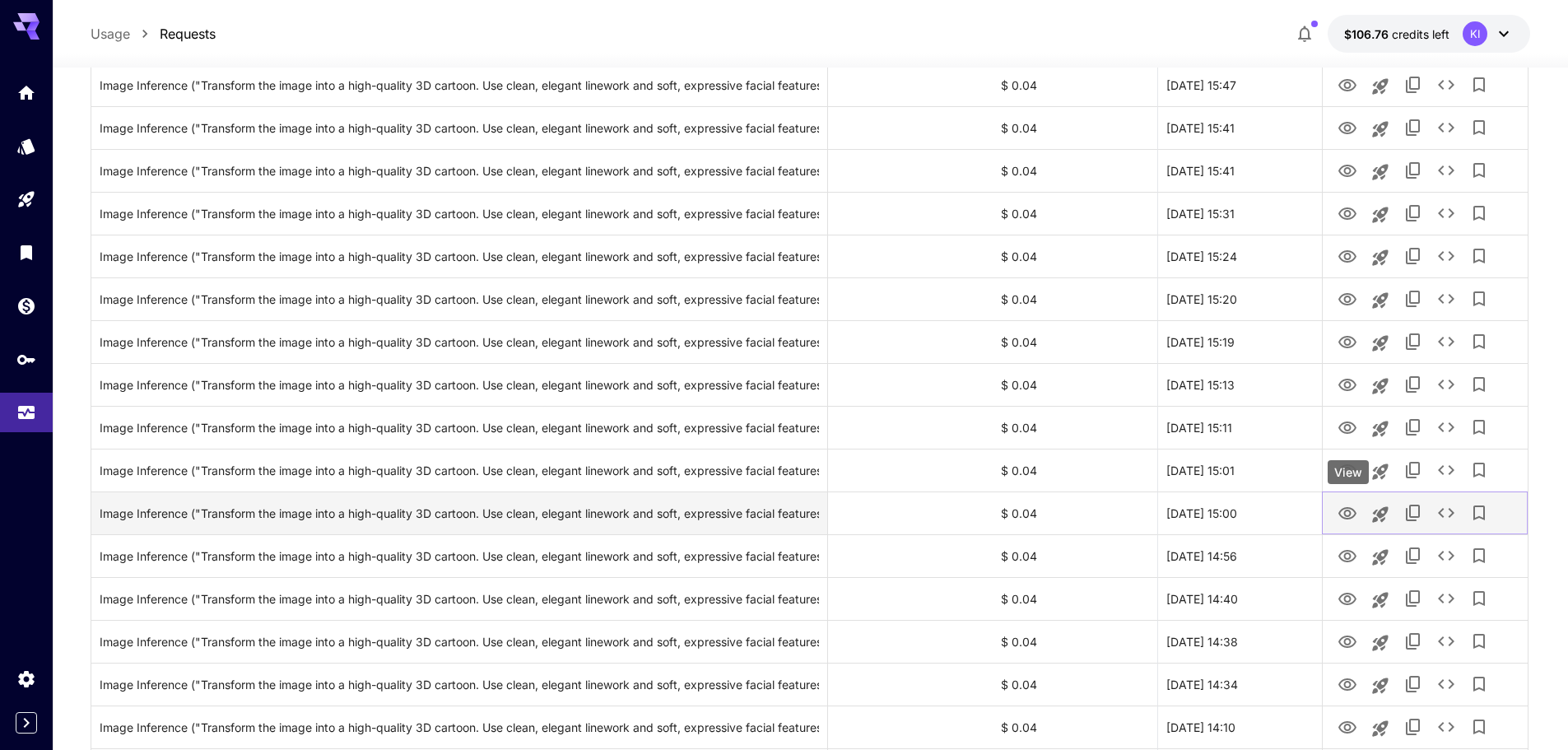
click at [1352, 504] on icon "View" at bounding box center [1347, 514] width 20 height 20
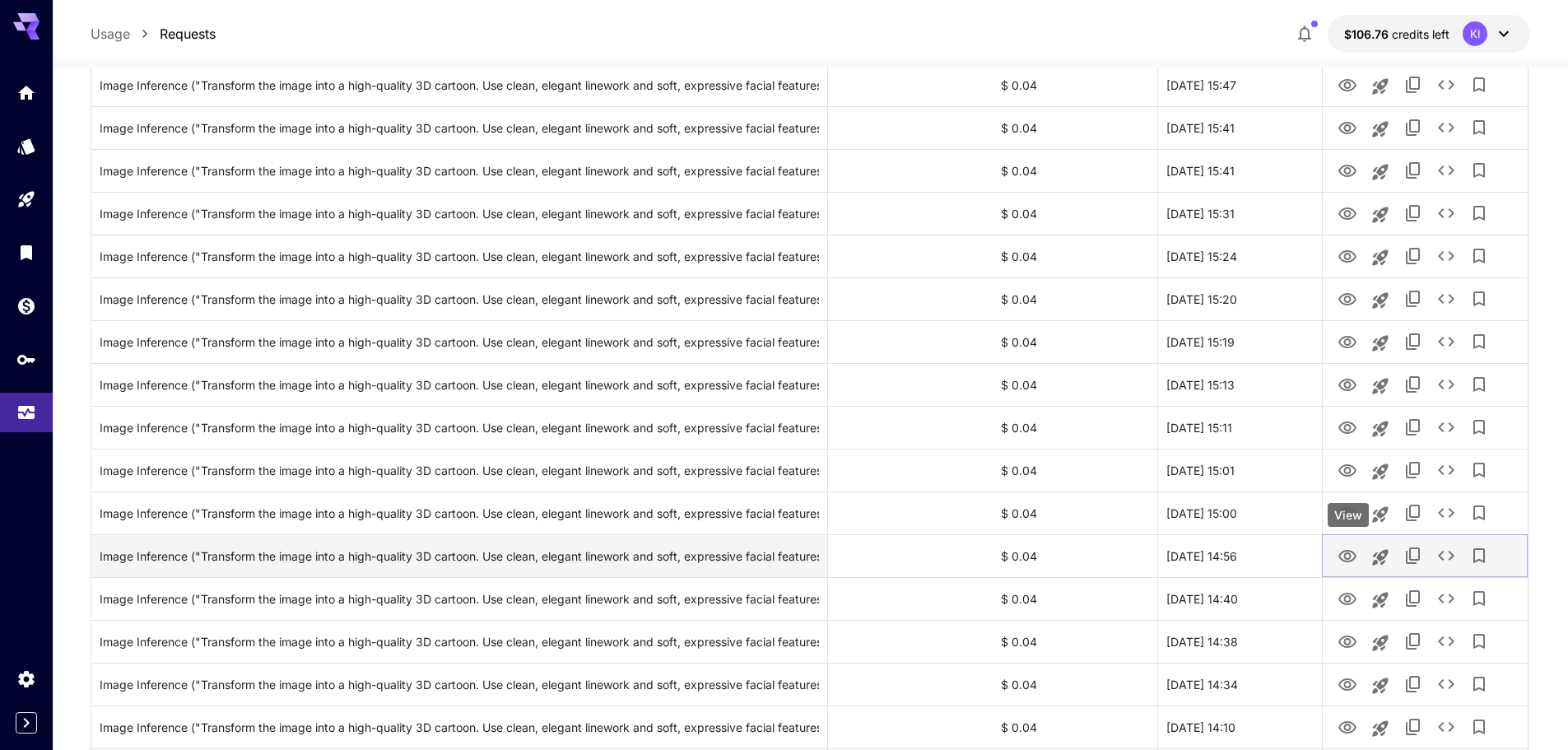
click at [1350, 549] on icon "View" at bounding box center [1347, 556] width 20 height 20
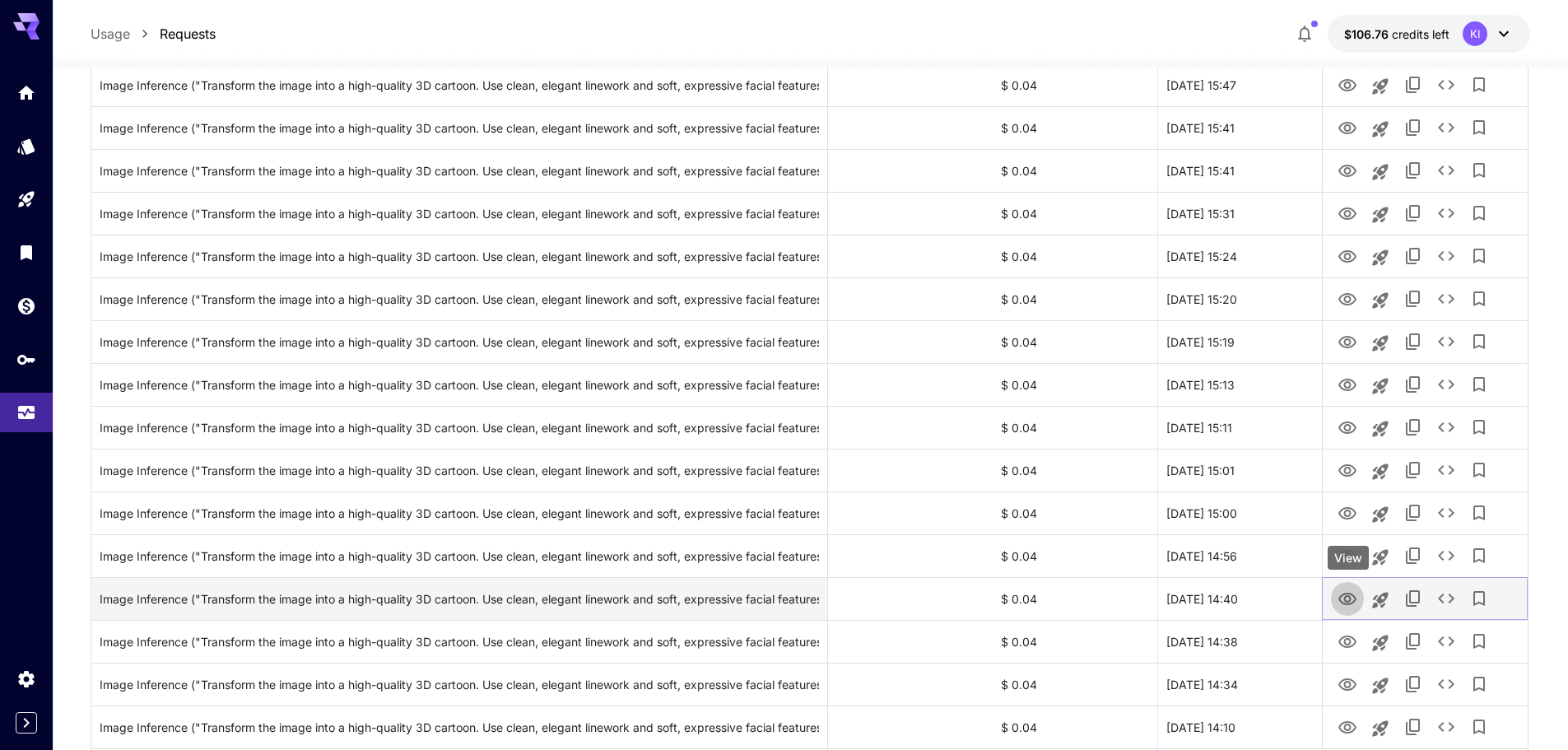
click at [1345, 595] on icon "View" at bounding box center [1347, 599] width 18 height 12
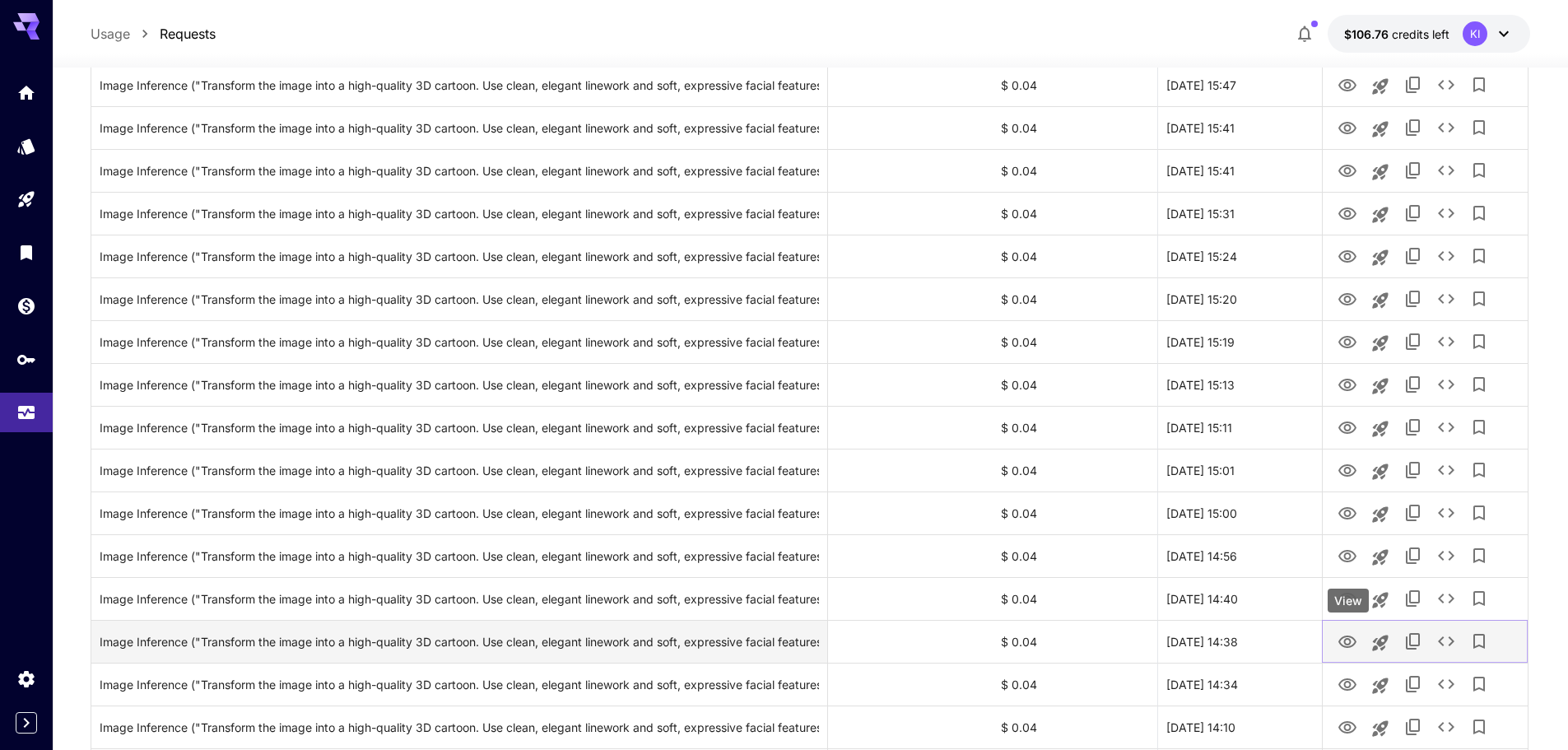
click at [1357, 641] on icon "View" at bounding box center [1347, 642] width 20 height 20
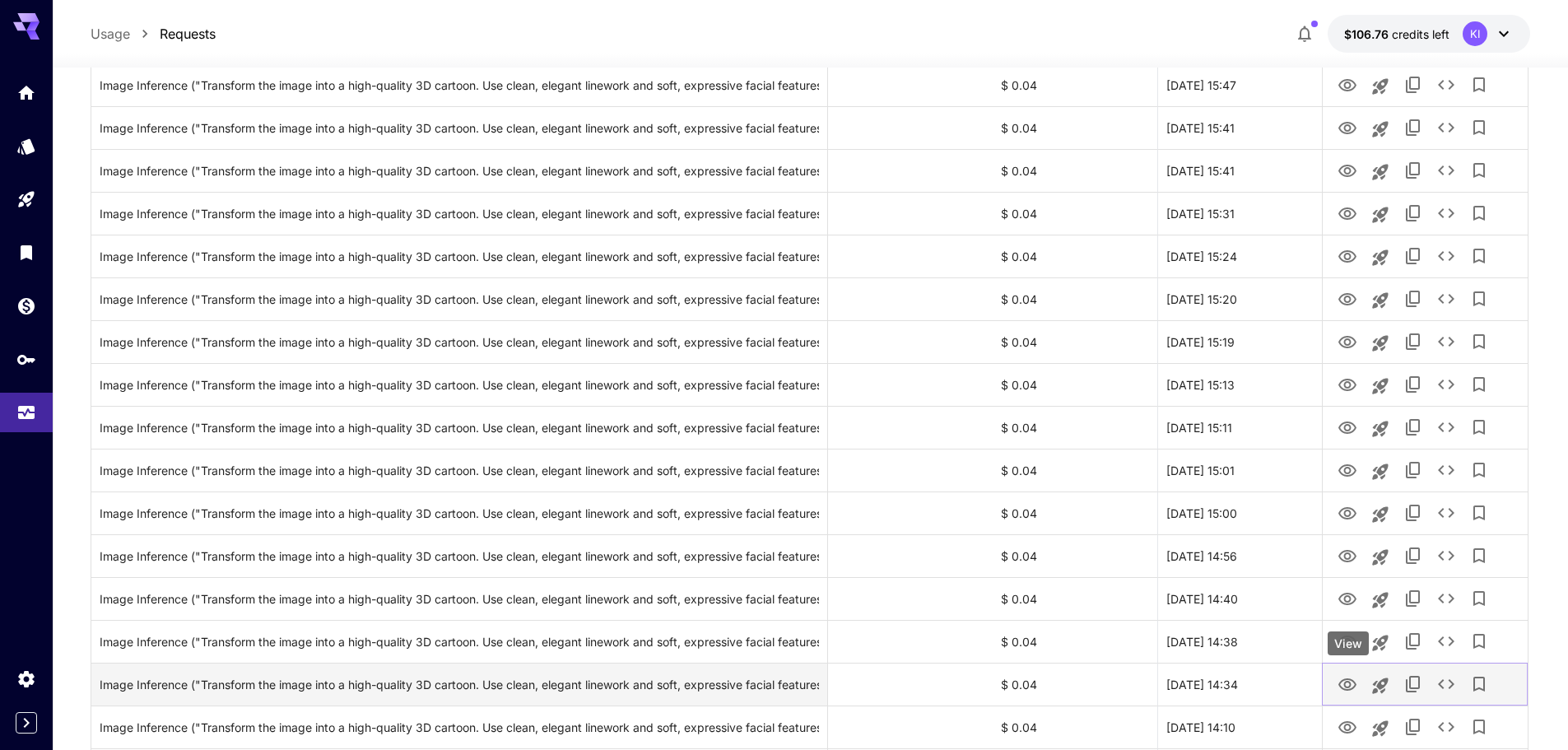
click at [1353, 684] on icon "View" at bounding box center [1347, 684] width 20 height 20
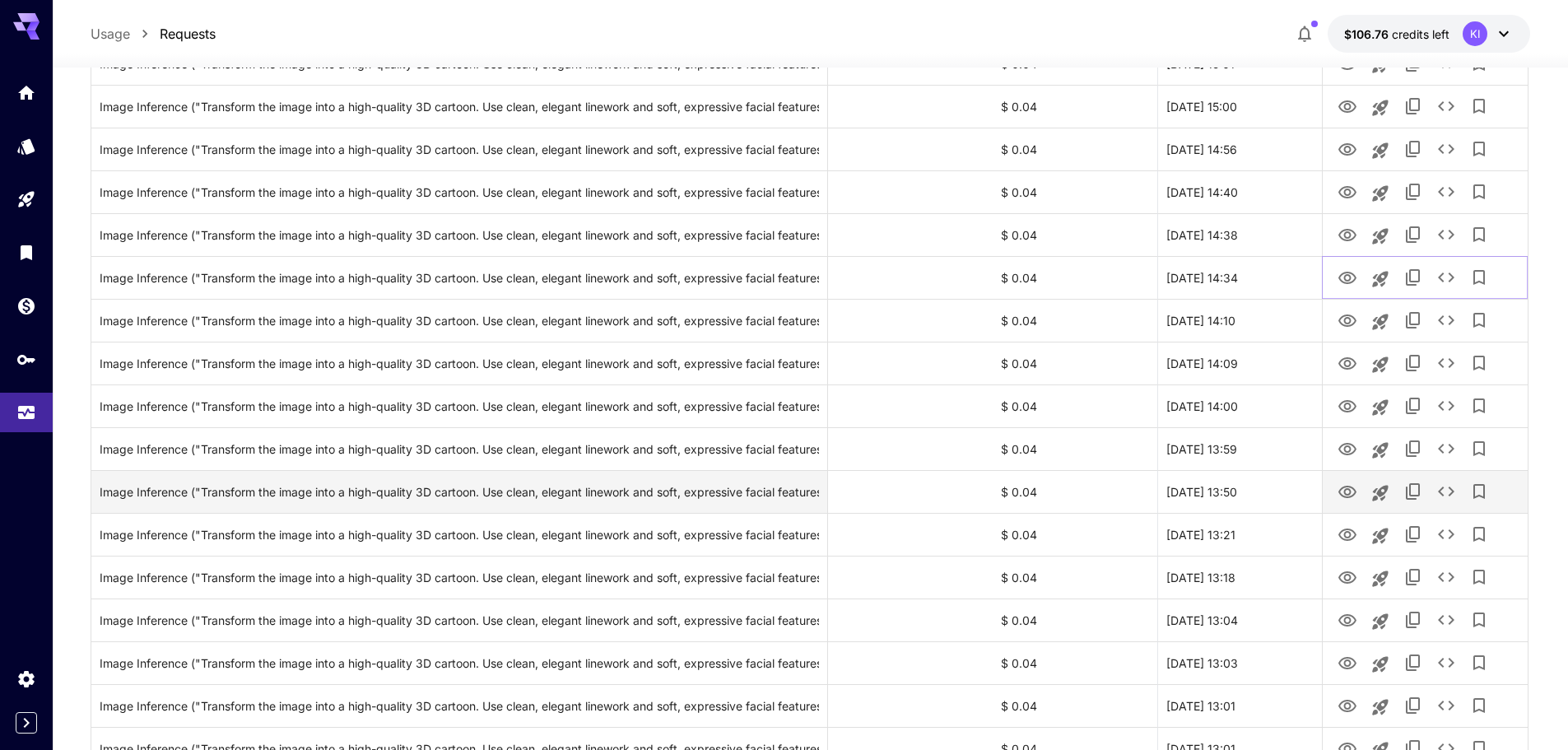
scroll to position [1400, 0]
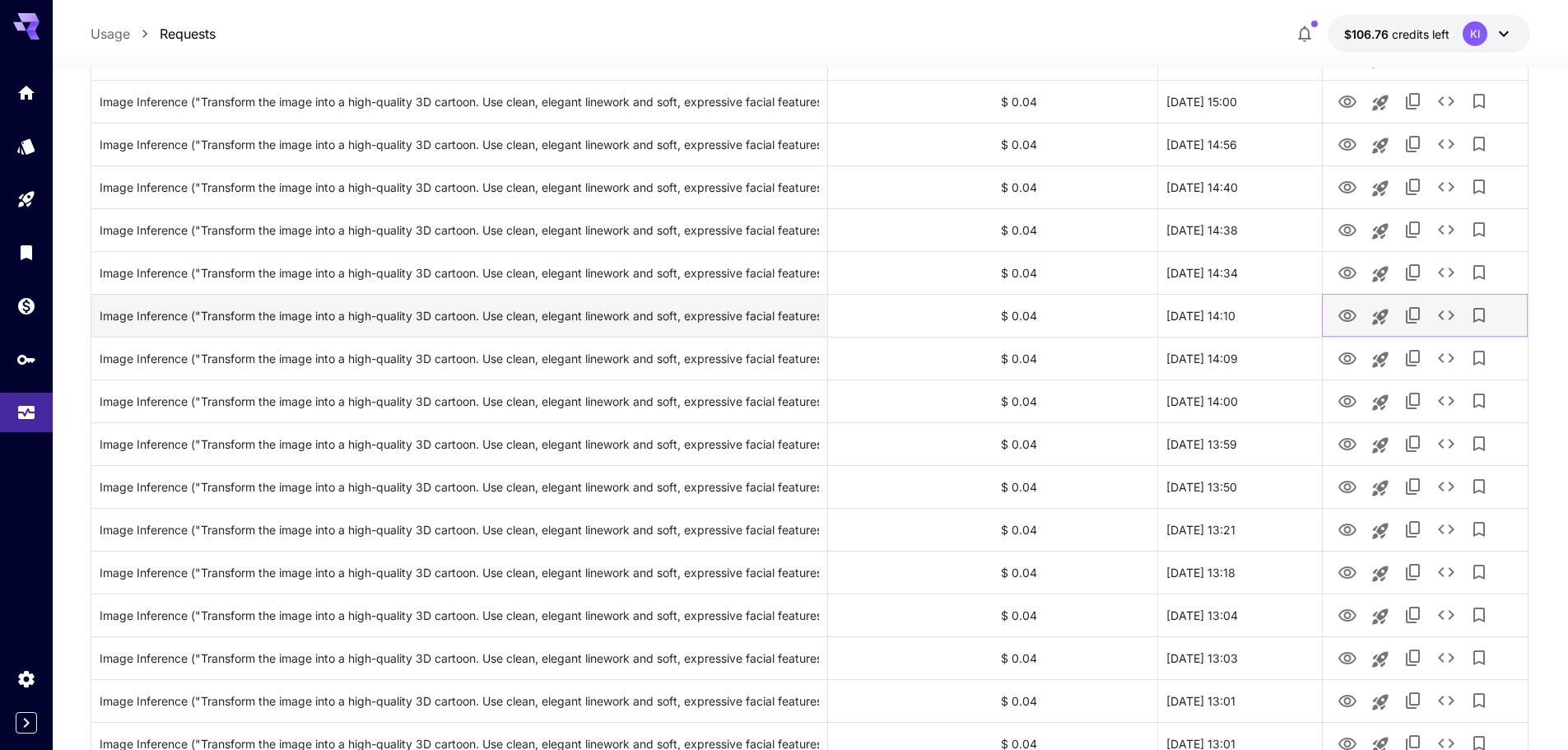
click at [1345, 310] on icon "View" at bounding box center [1347, 316] width 18 height 12
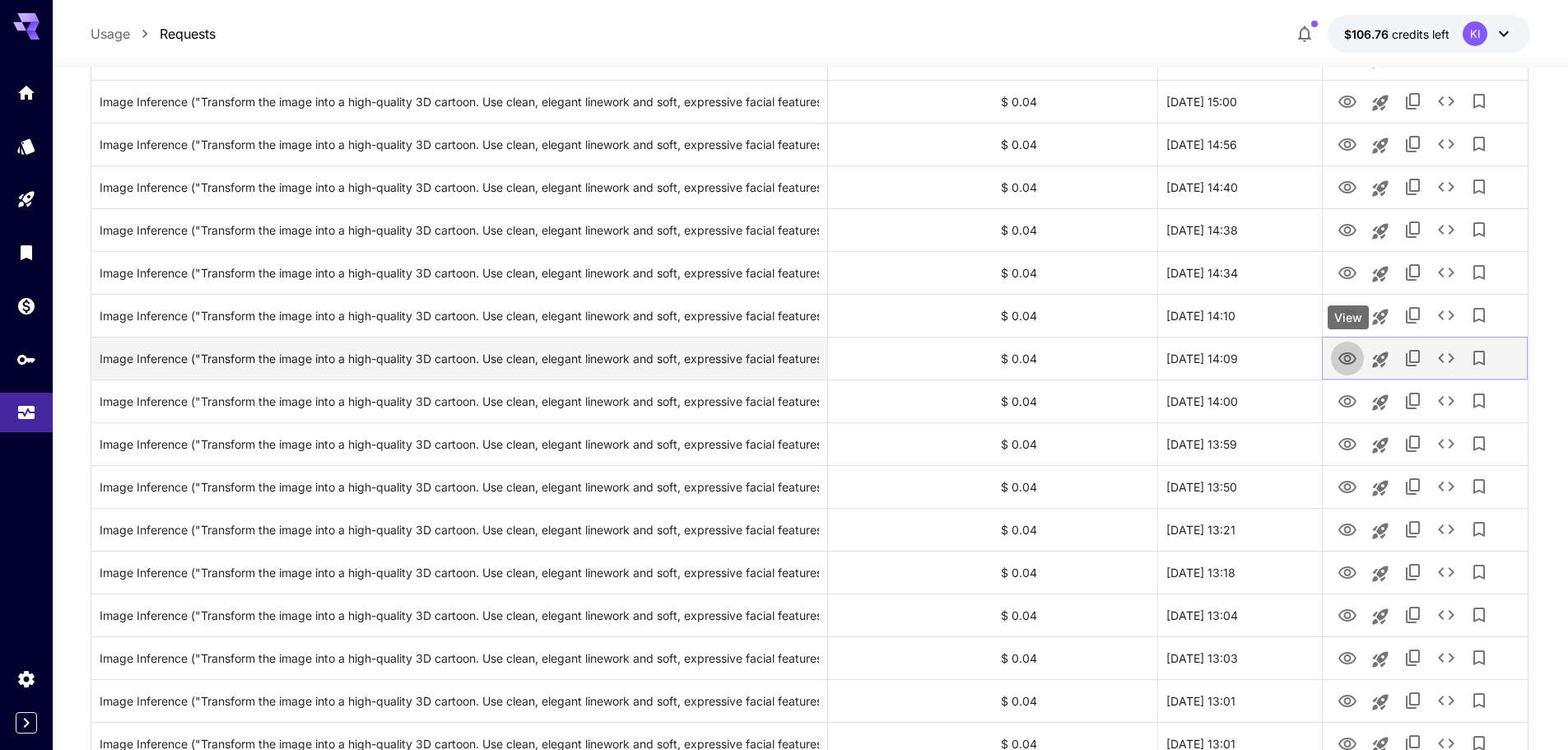
click at [1348, 349] on icon "View" at bounding box center [1347, 359] width 20 height 20
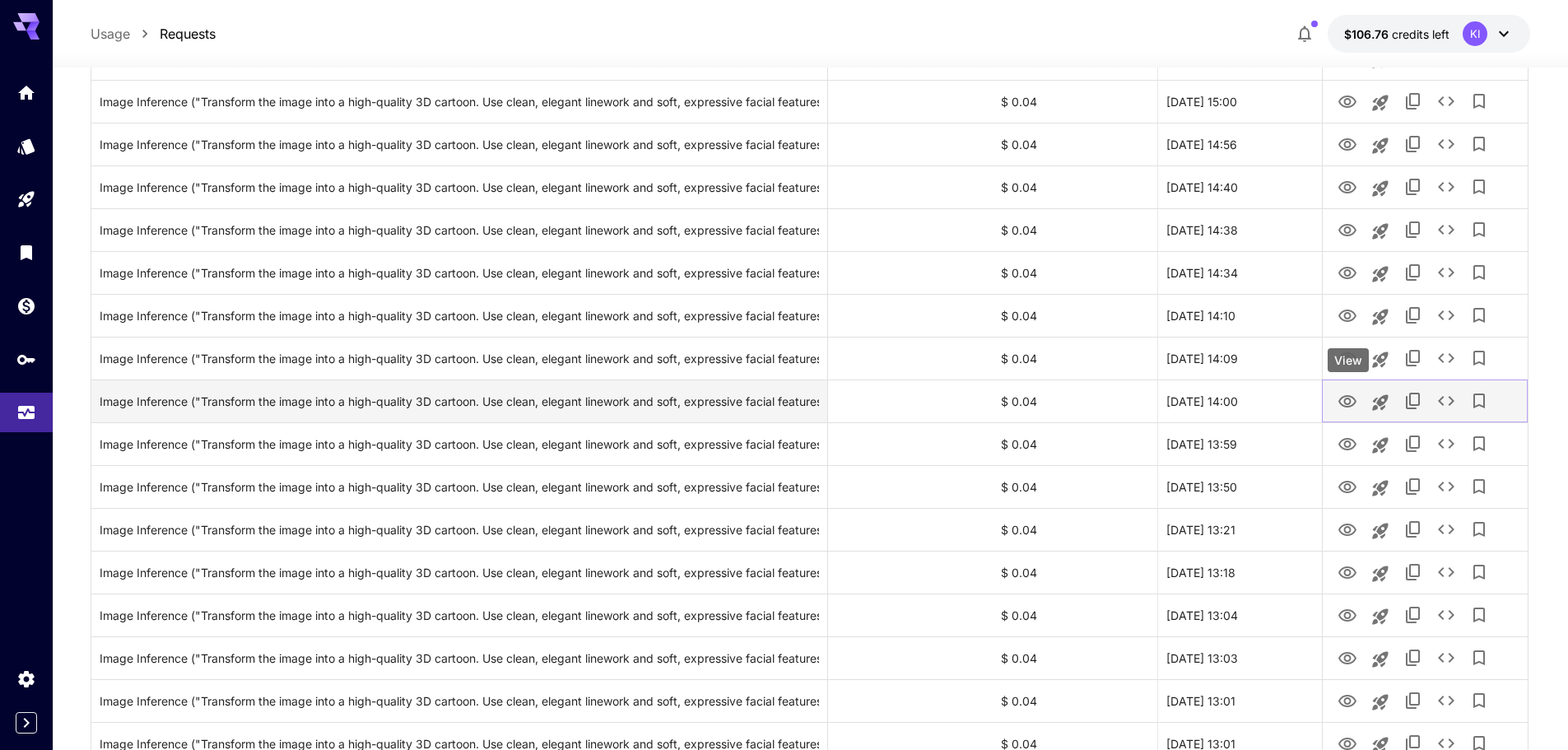
click at [1343, 408] on icon "View" at bounding box center [1347, 402] width 20 height 20
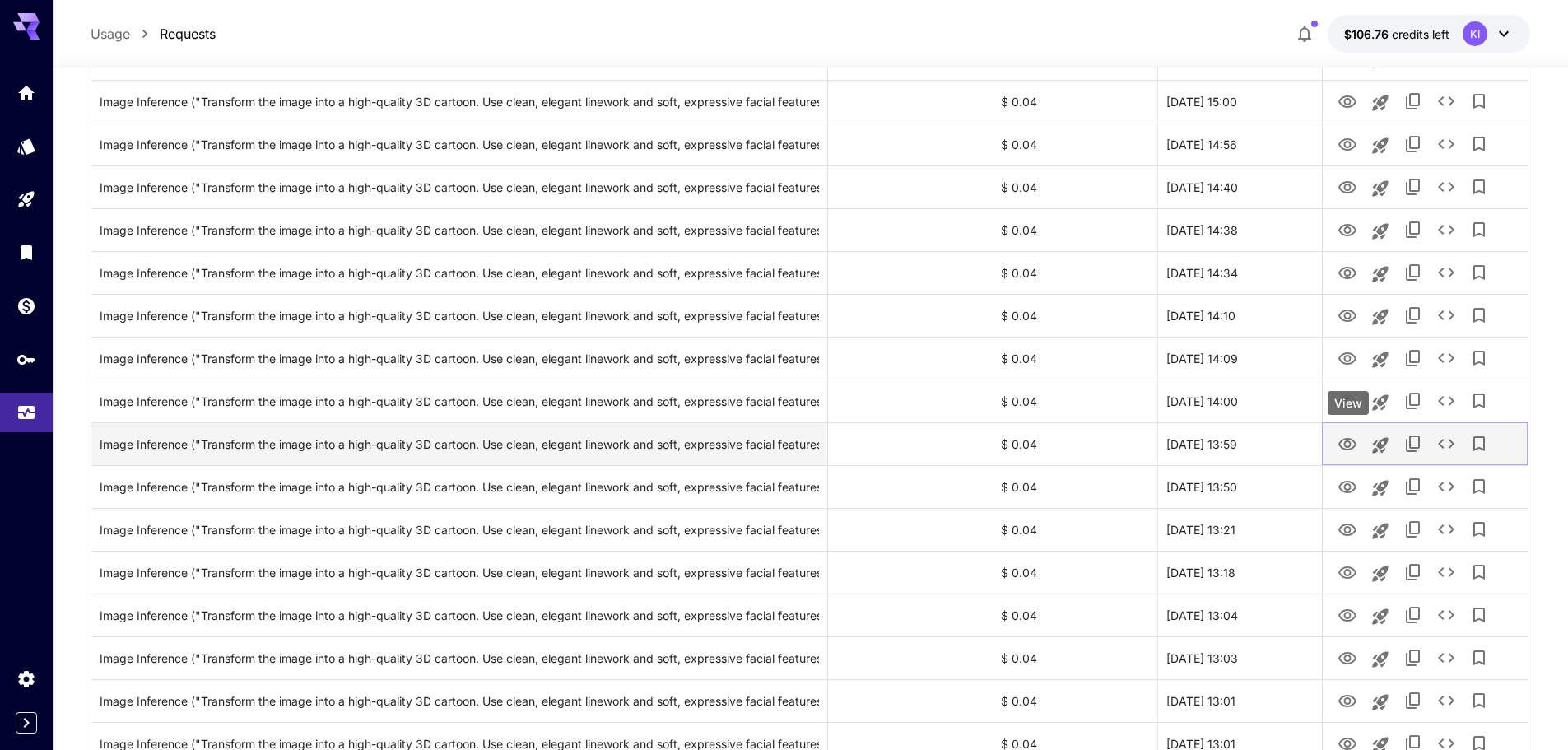
click at [1341, 444] on icon "View" at bounding box center [1347, 444] width 20 height 20
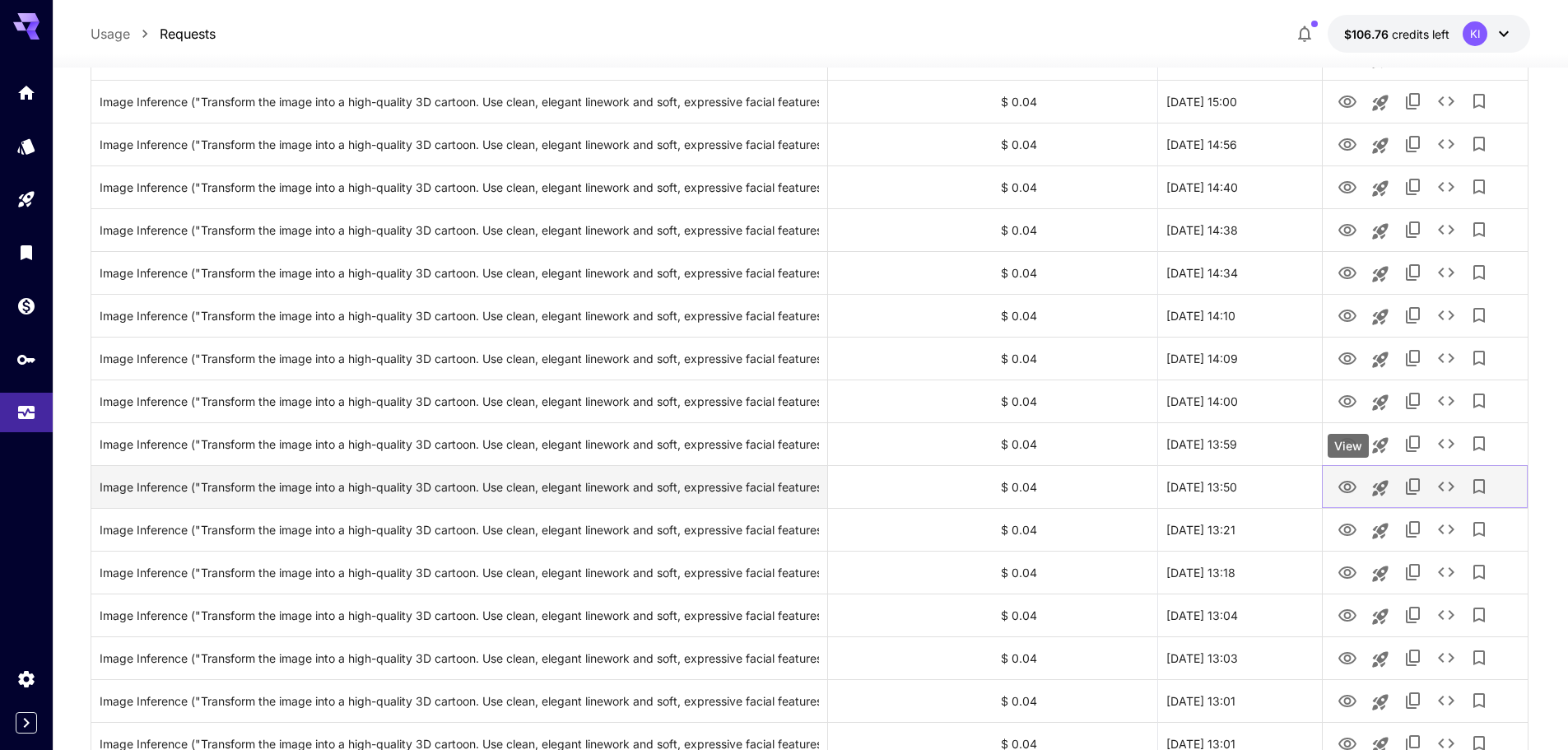
click at [1341, 485] on icon "View" at bounding box center [1347, 487] width 20 height 20
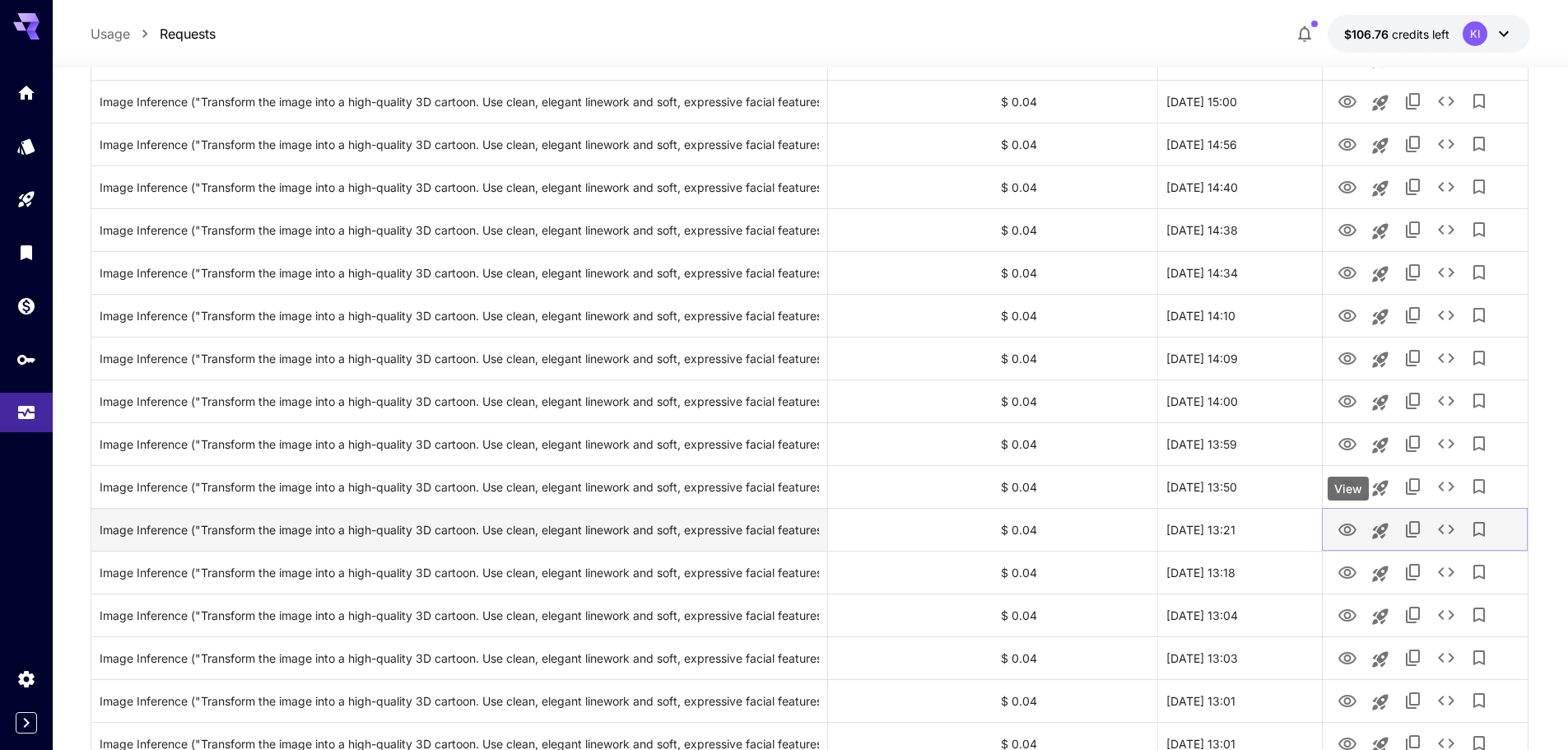
drag, startPoint x: 1348, startPoint y: 528, endPoint x: 1350, endPoint y: 537, distance: 9.2
click at [1348, 528] on icon "View" at bounding box center [1347, 530] width 20 height 20
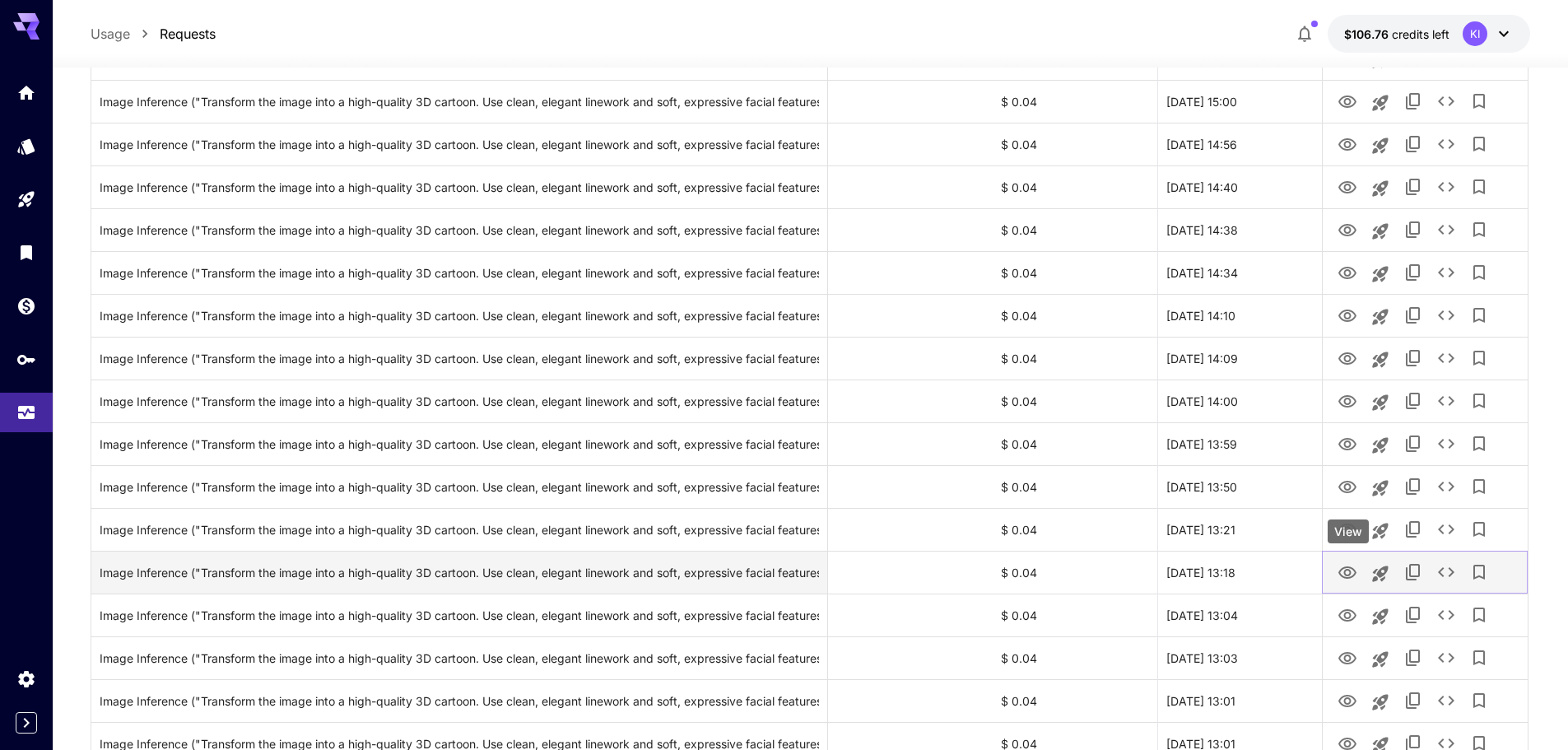
click at [1348, 565] on icon "View" at bounding box center [1347, 572] width 20 height 20
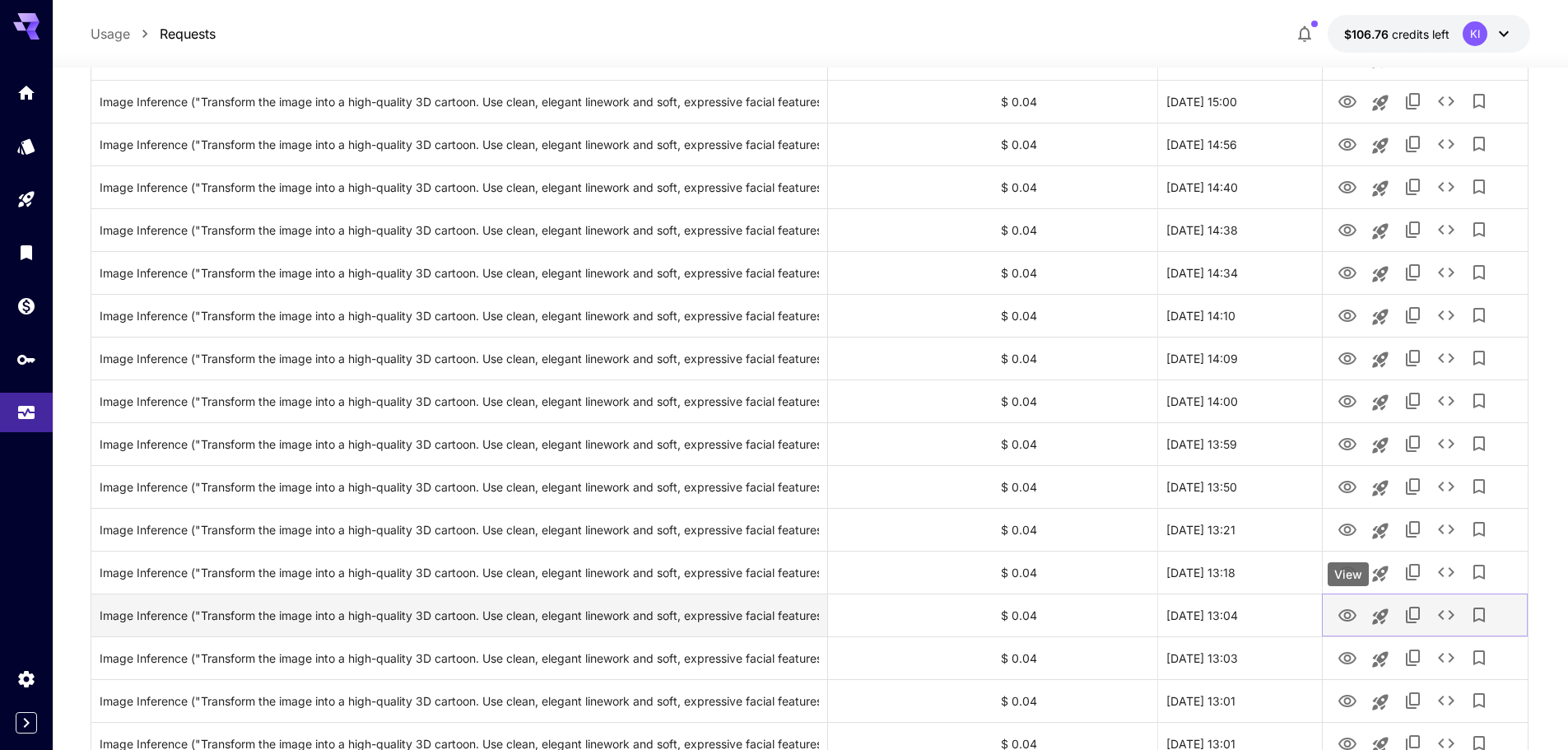
click at [1348, 609] on icon "View" at bounding box center [1347, 616] width 18 height 12
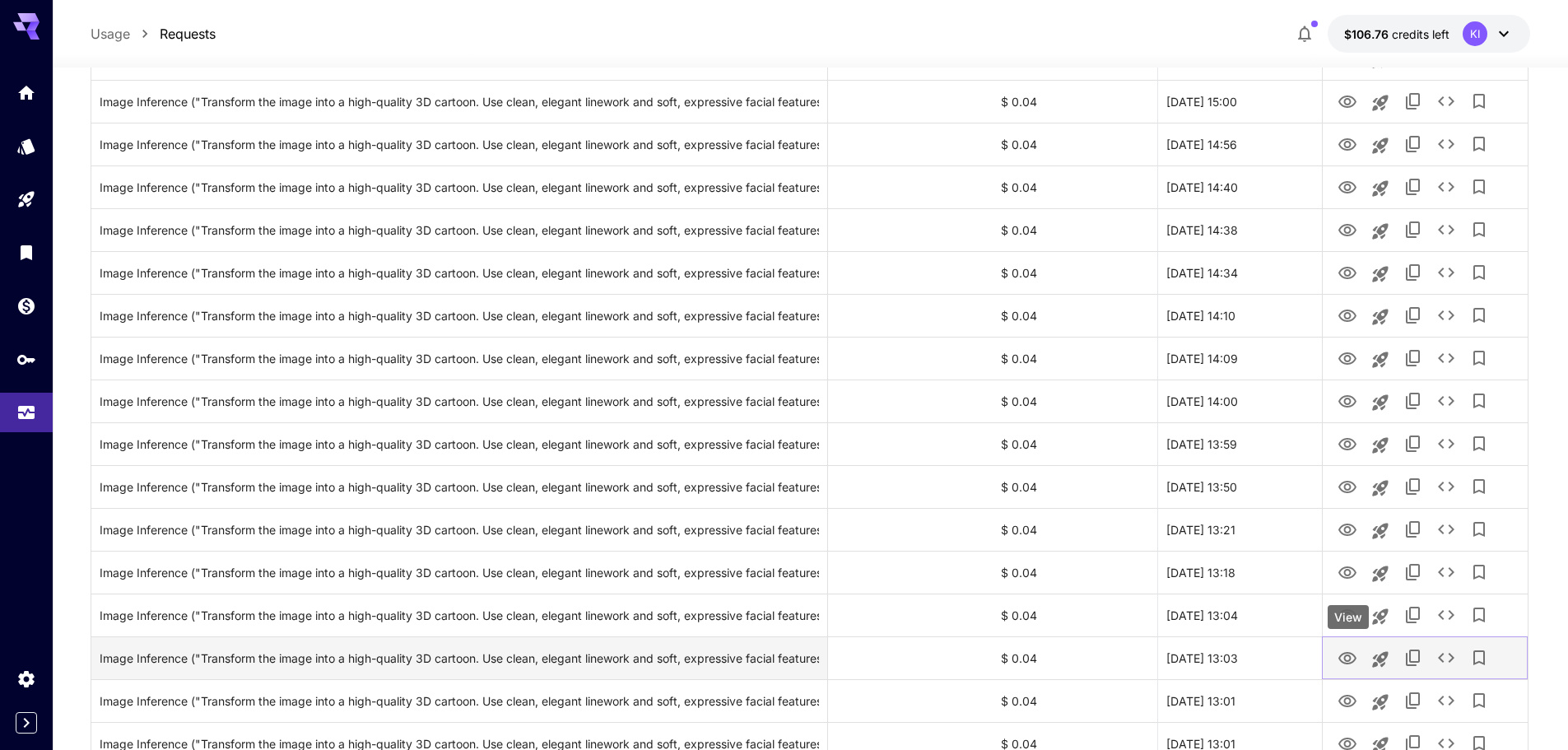
click at [1348, 659] on icon "View" at bounding box center [1347, 659] width 20 height 20
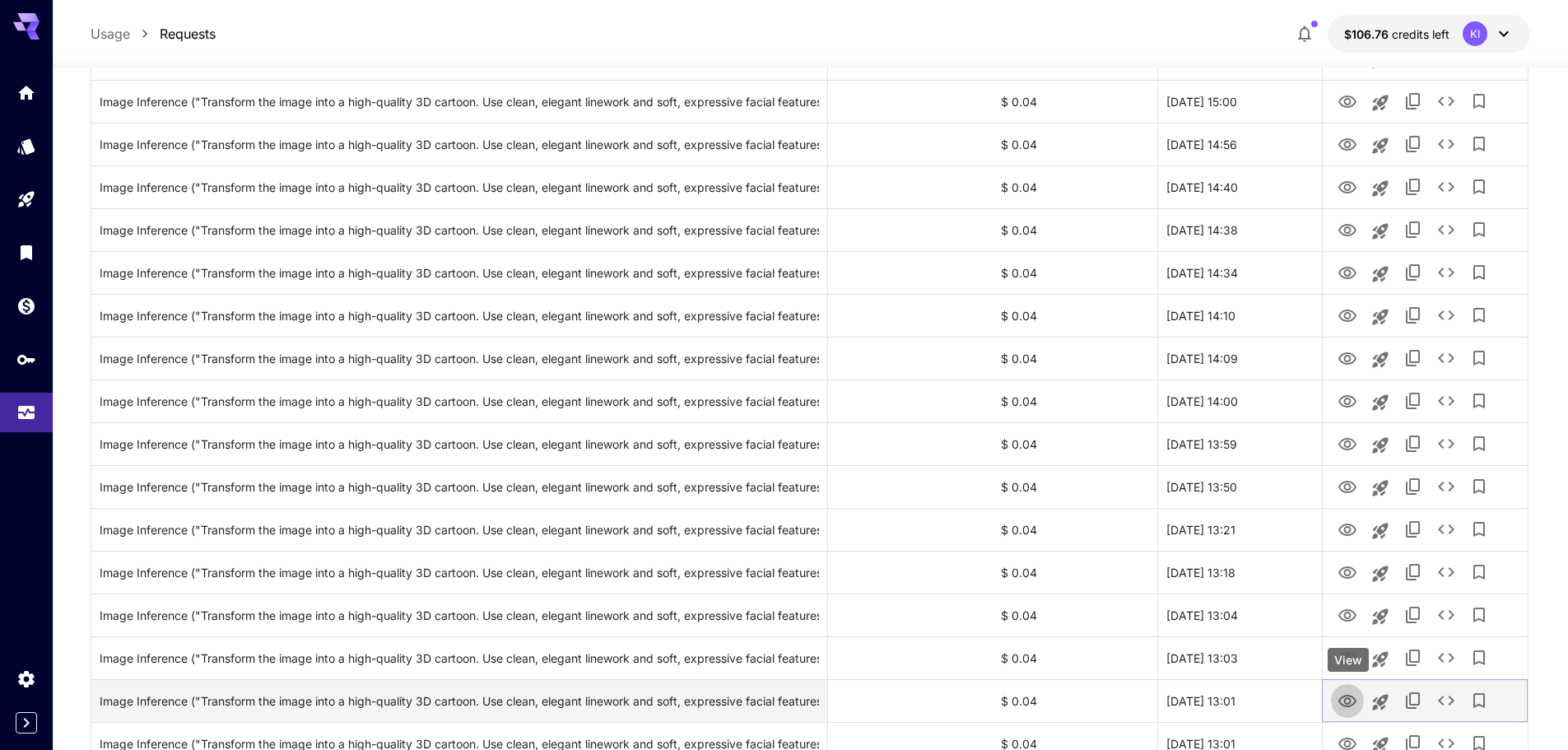
click at [1348, 696] on icon "View" at bounding box center [1347, 701] width 18 height 12
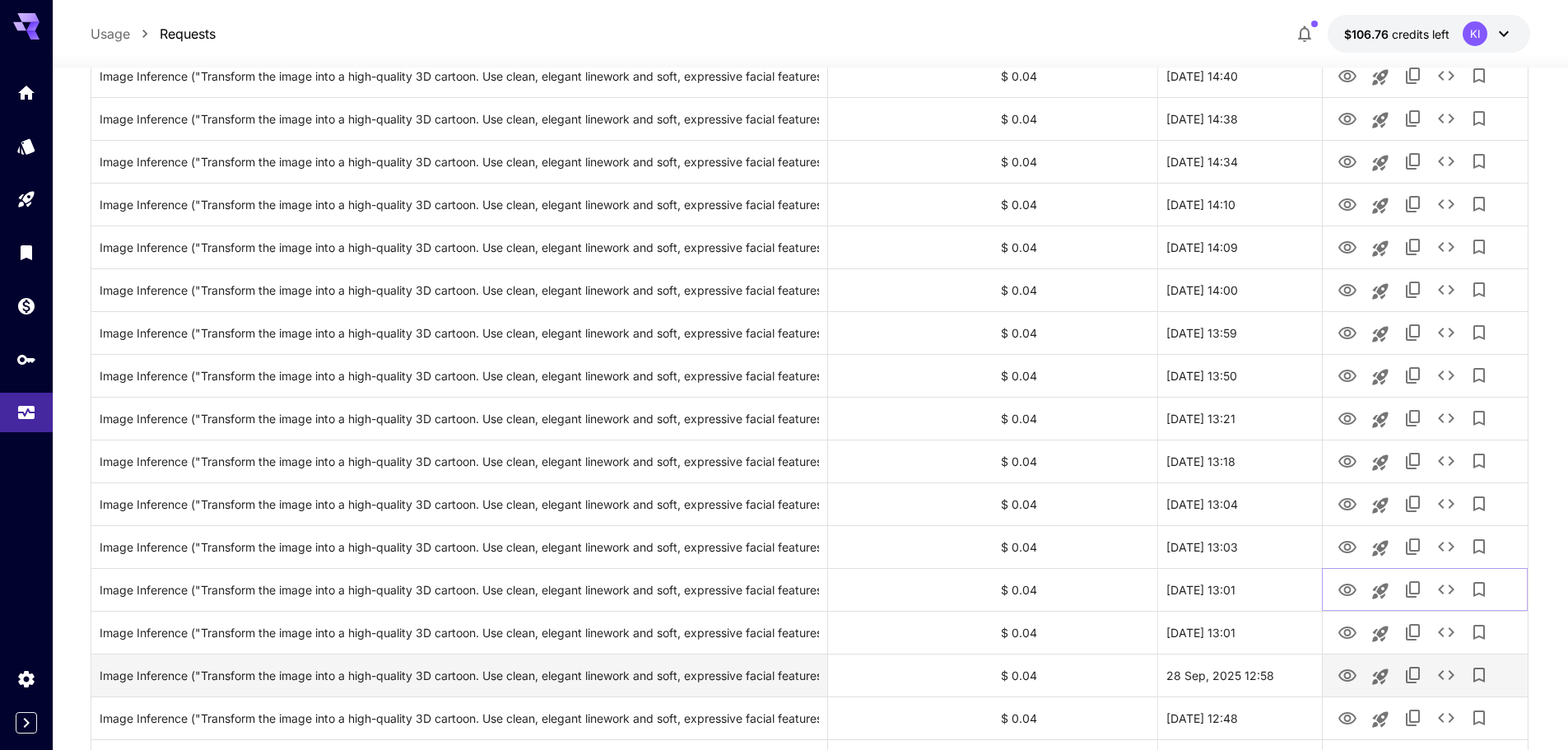
scroll to position [1808, 0]
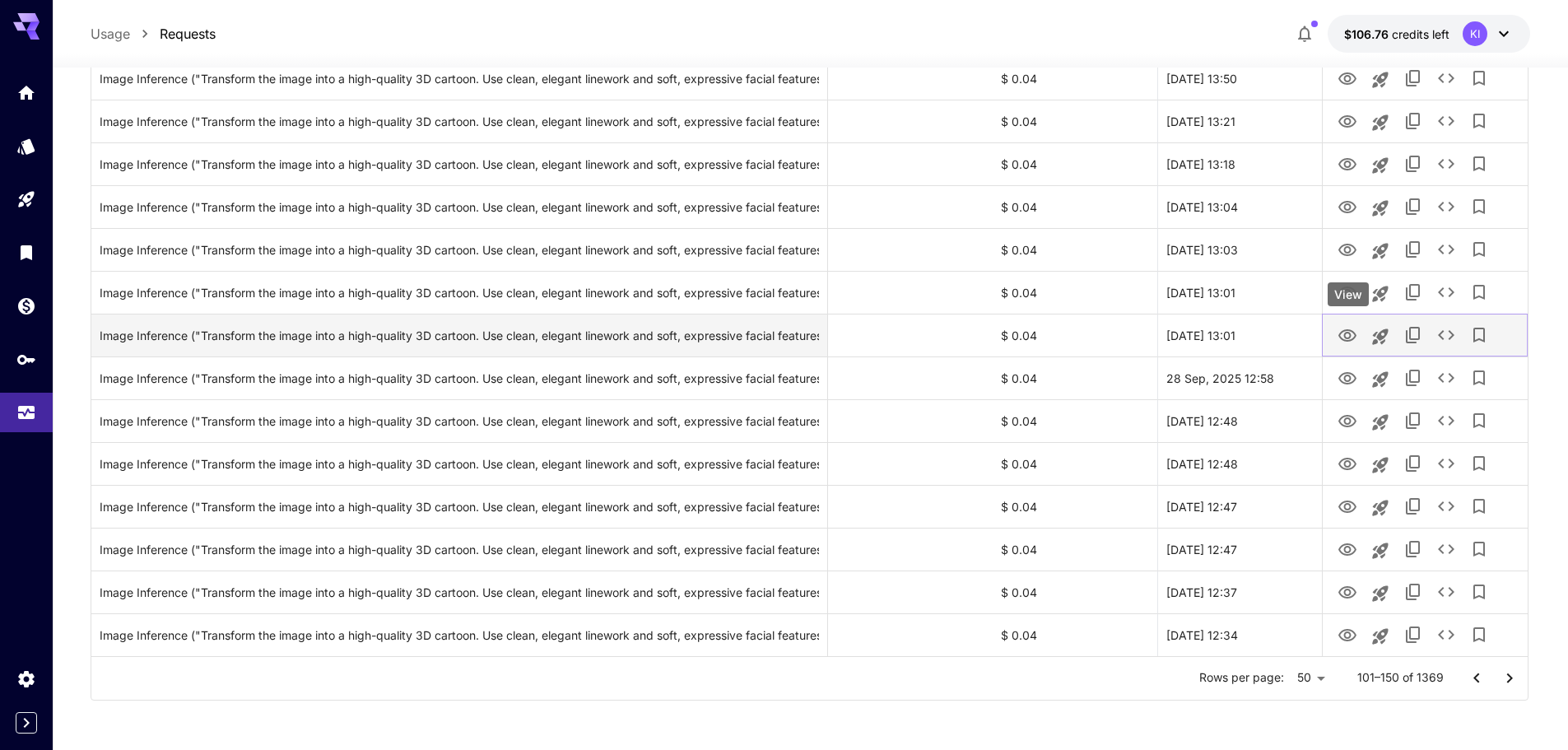
drag, startPoint x: 1350, startPoint y: 333, endPoint x: 1350, endPoint y: 347, distance: 14.0
click at [1350, 333] on icon "View" at bounding box center [1347, 335] width 20 height 20
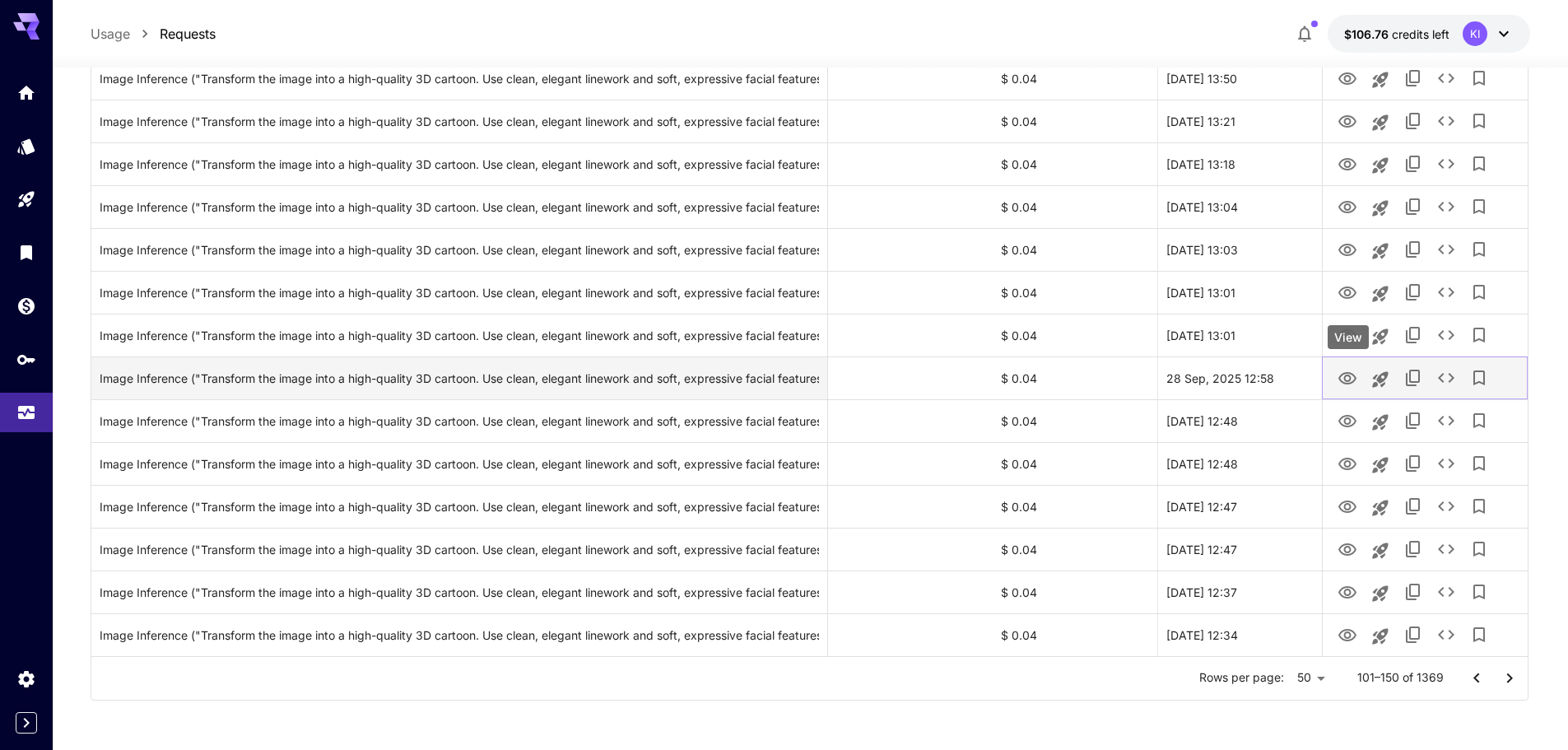
click at [1353, 369] on icon "View" at bounding box center [1347, 378] width 20 height 20
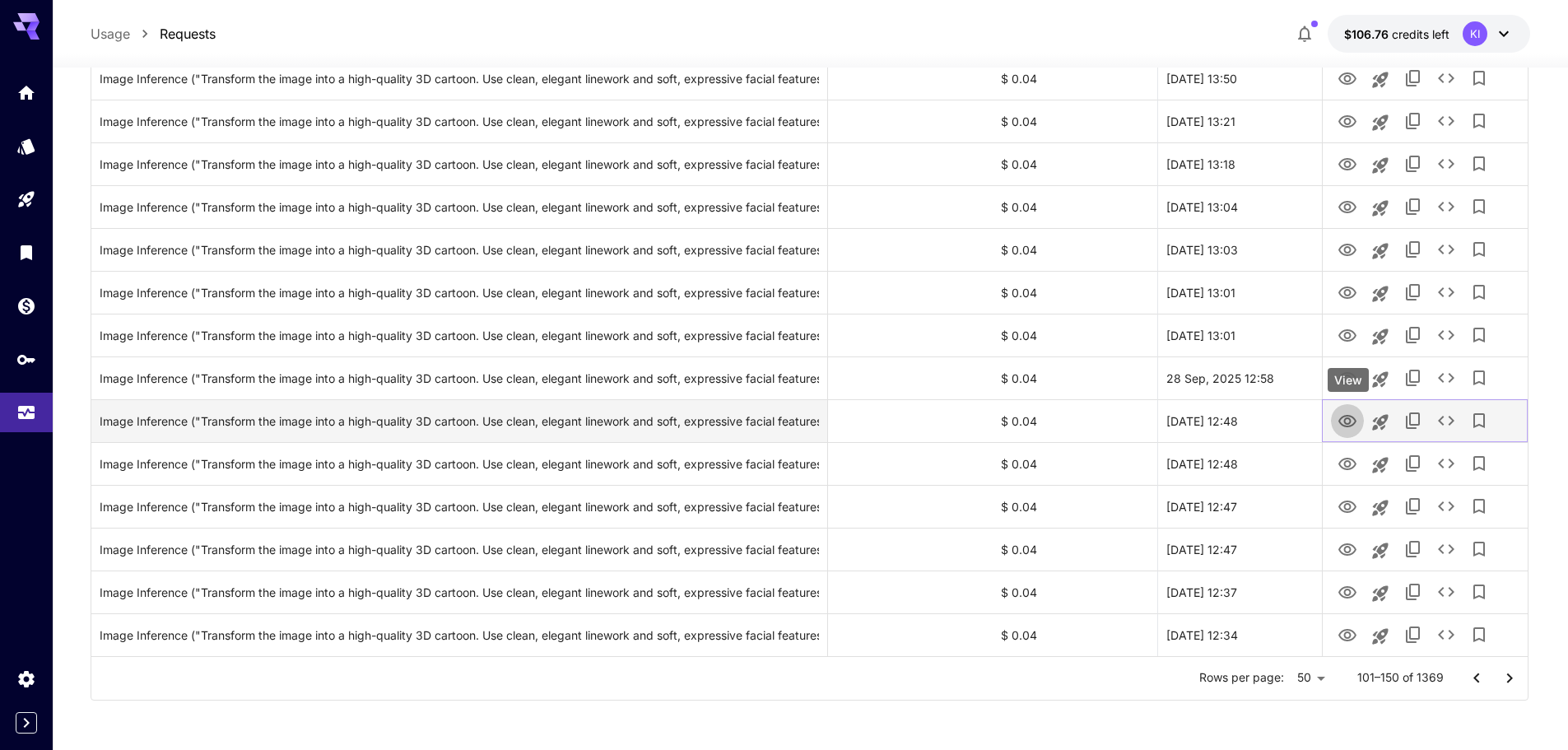
click at [1346, 421] on icon "View" at bounding box center [1347, 422] width 20 height 20
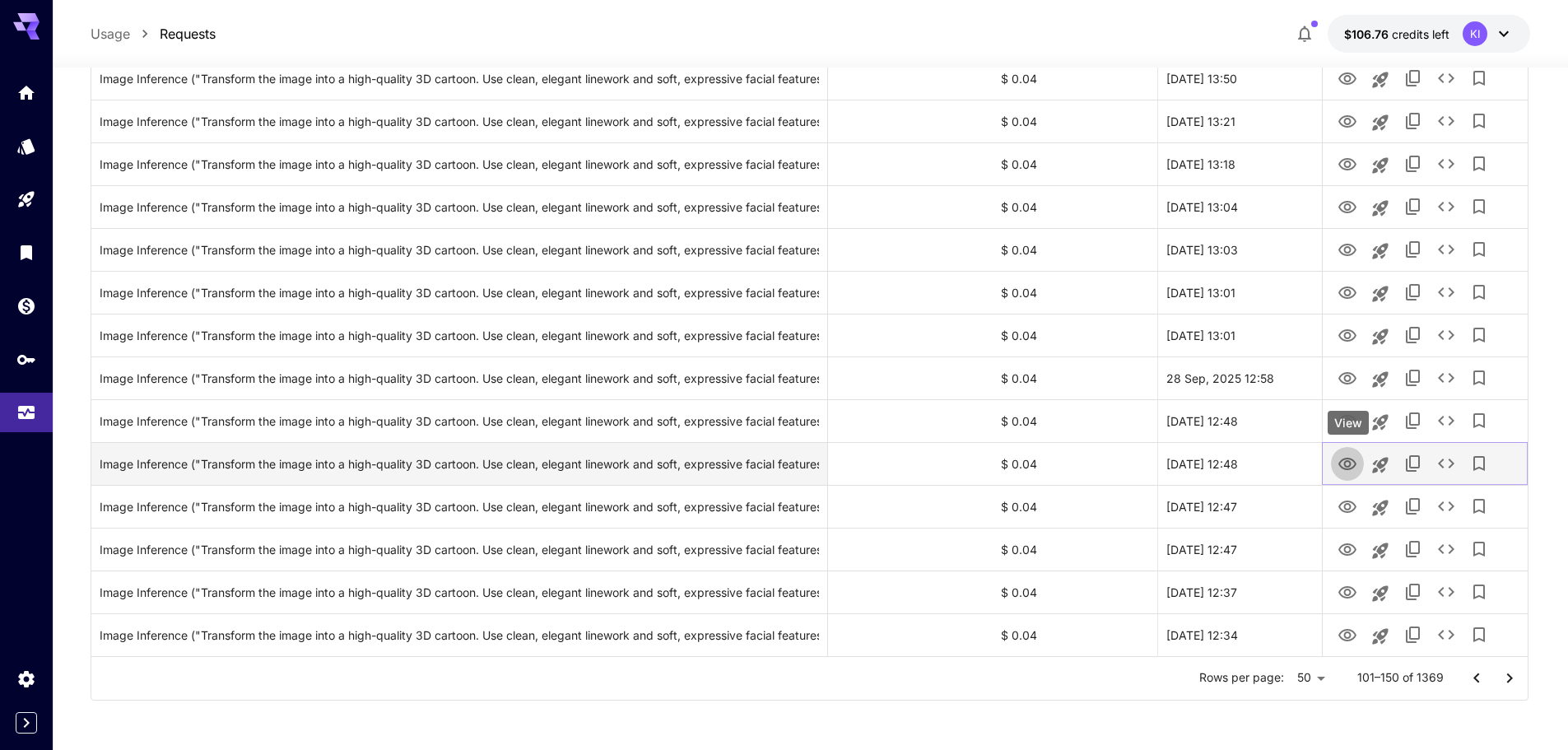
click at [1350, 464] on icon "View" at bounding box center [1347, 464] width 18 height 12
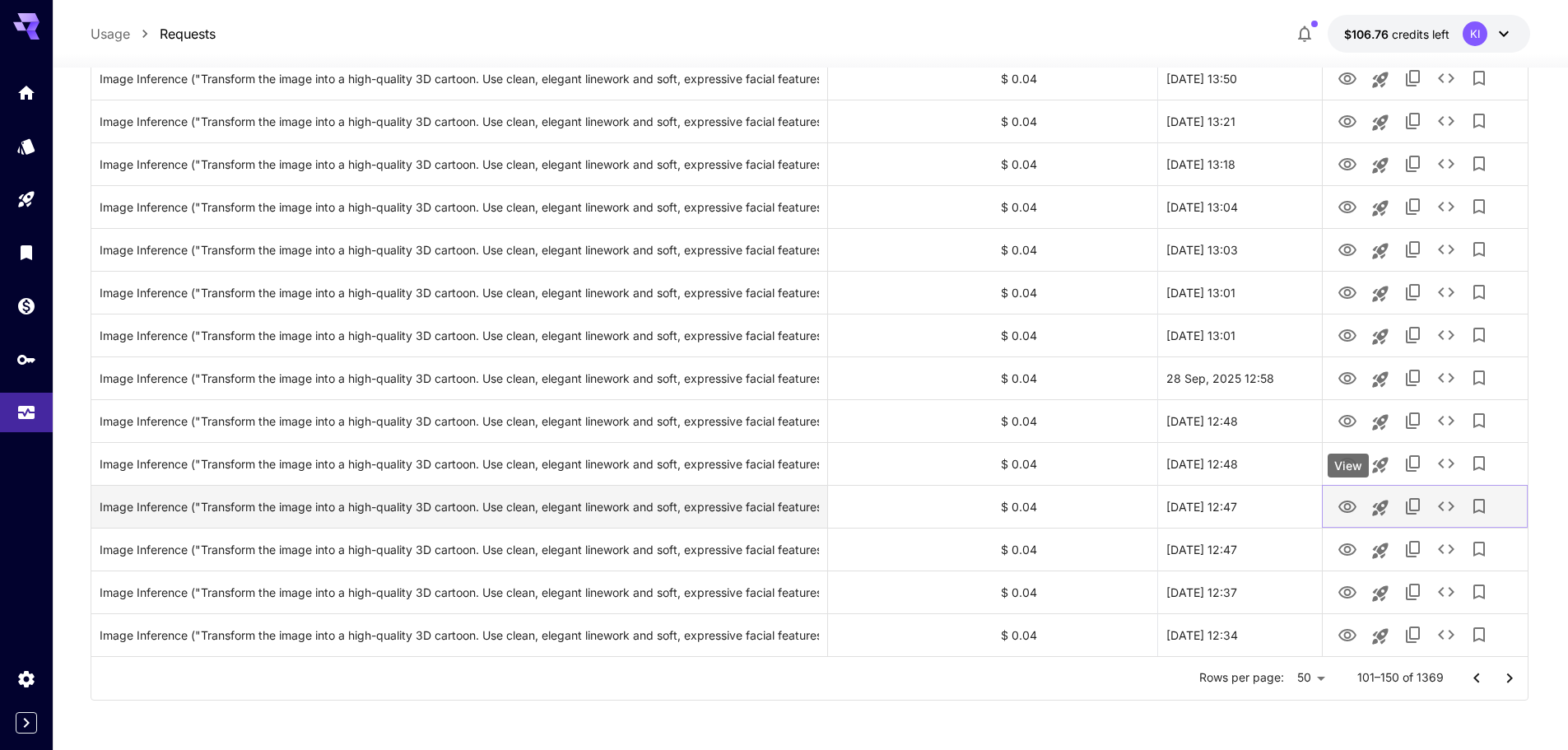
click at [1345, 500] on icon "View" at bounding box center [1347, 507] width 20 height 20
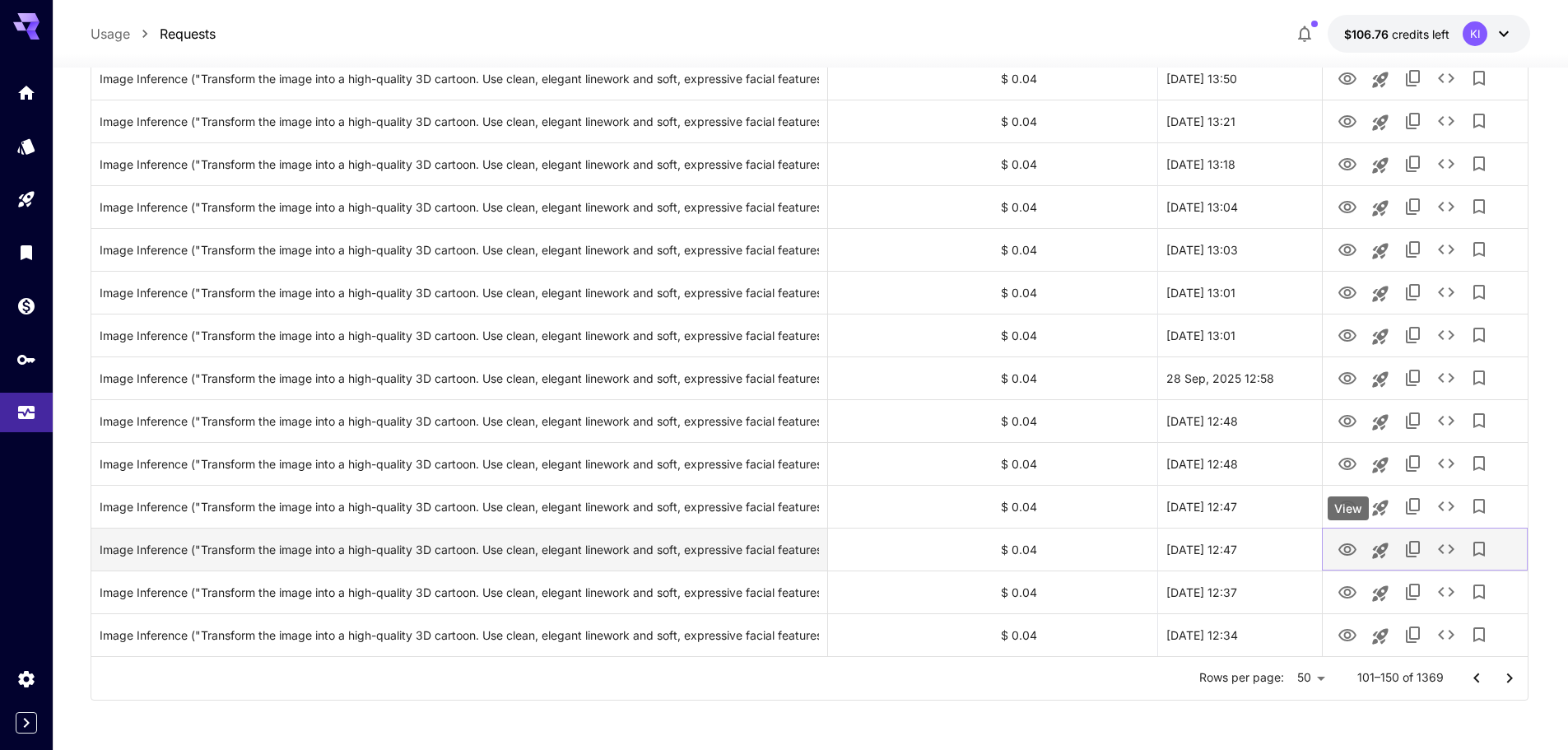
click at [1341, 548] on icon "View" at bounding box center [1347, 549] width 18 height 12
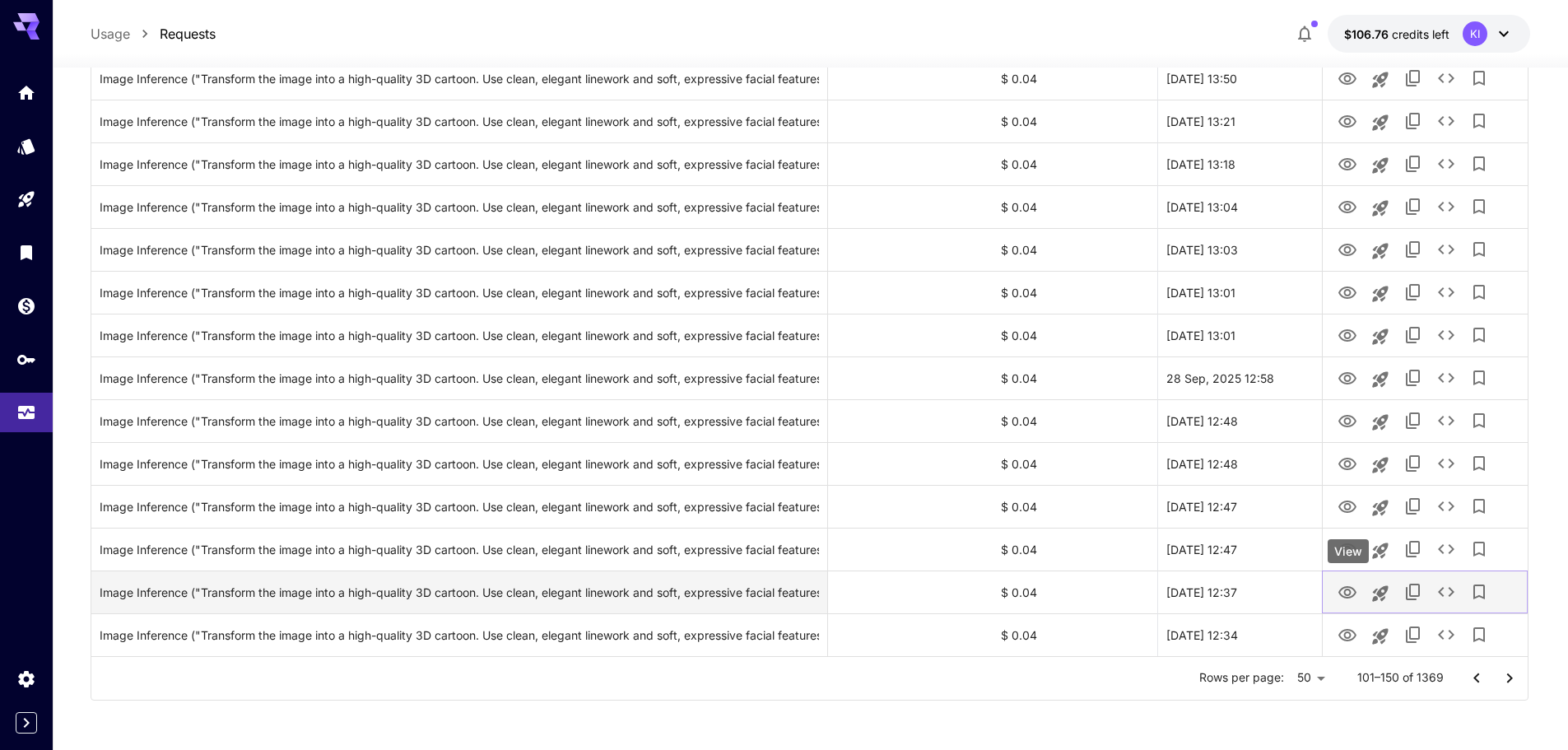
click at [1334, 592] on button "View" at bounding box center [1347, 591] width 33 height 34
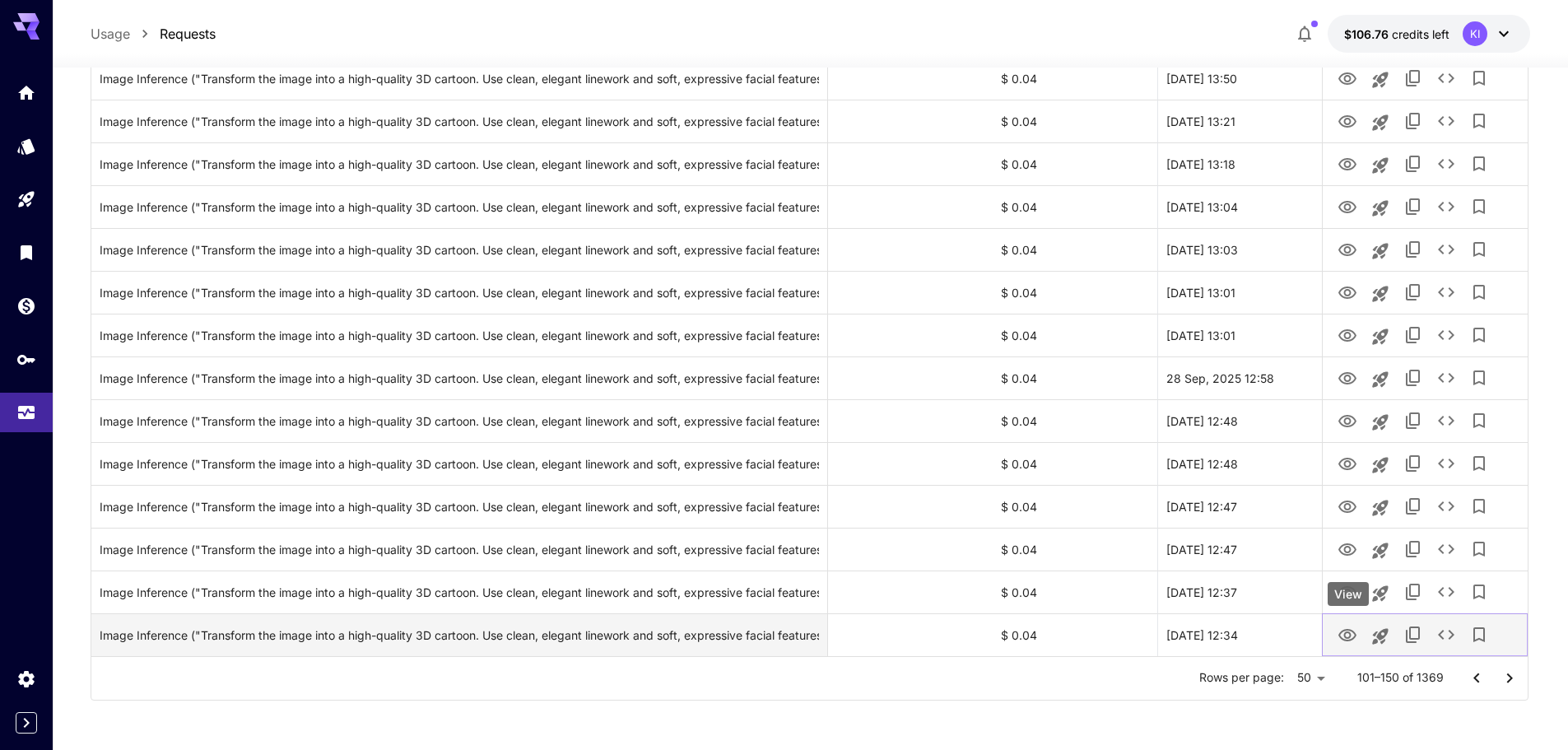
click at [1345, 637] on icon "View" at bounding box center [1347, 635] width 18 height 12
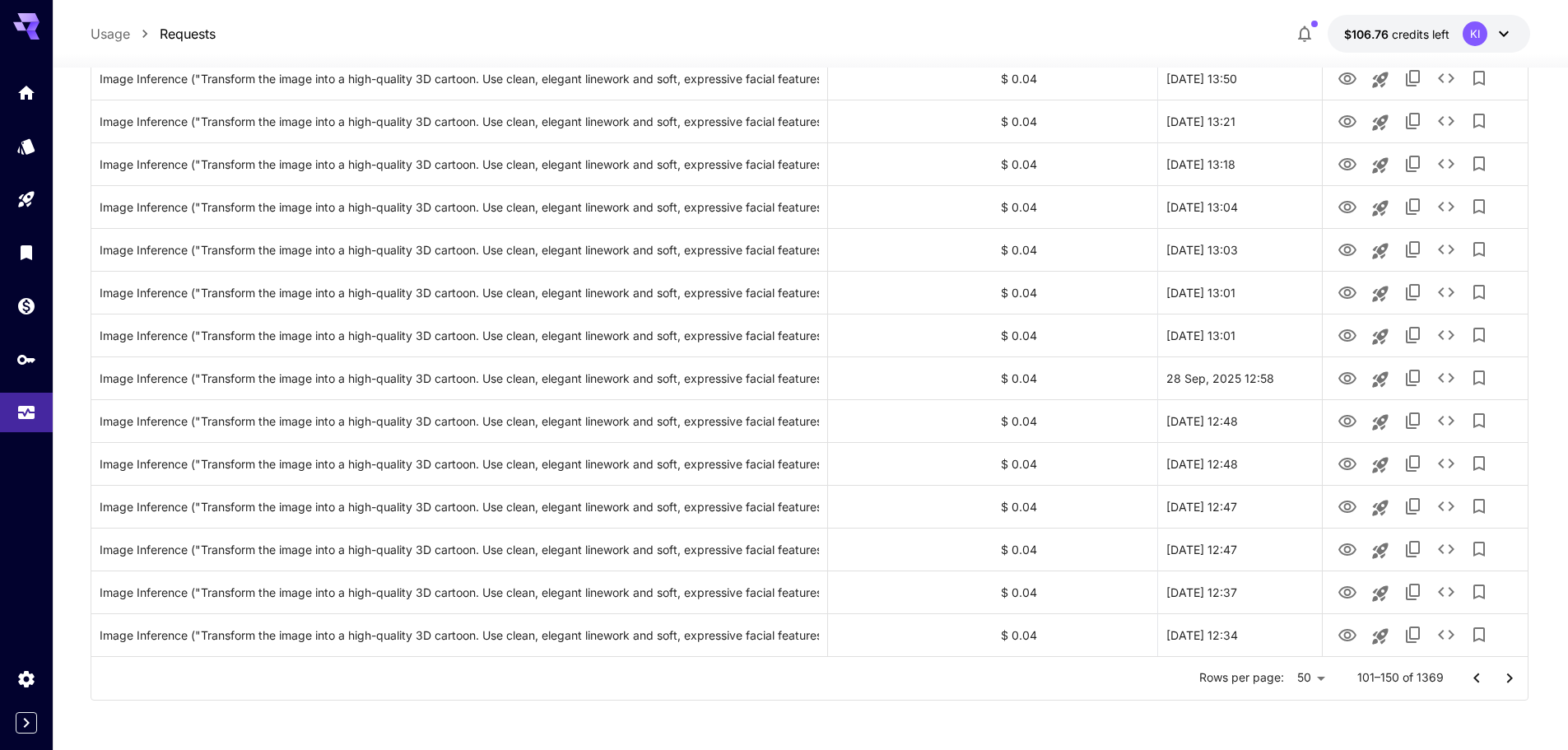
click at [1510, 684] on icon "Go to next page" at bounding box center [1509, 678] width 20 height 20
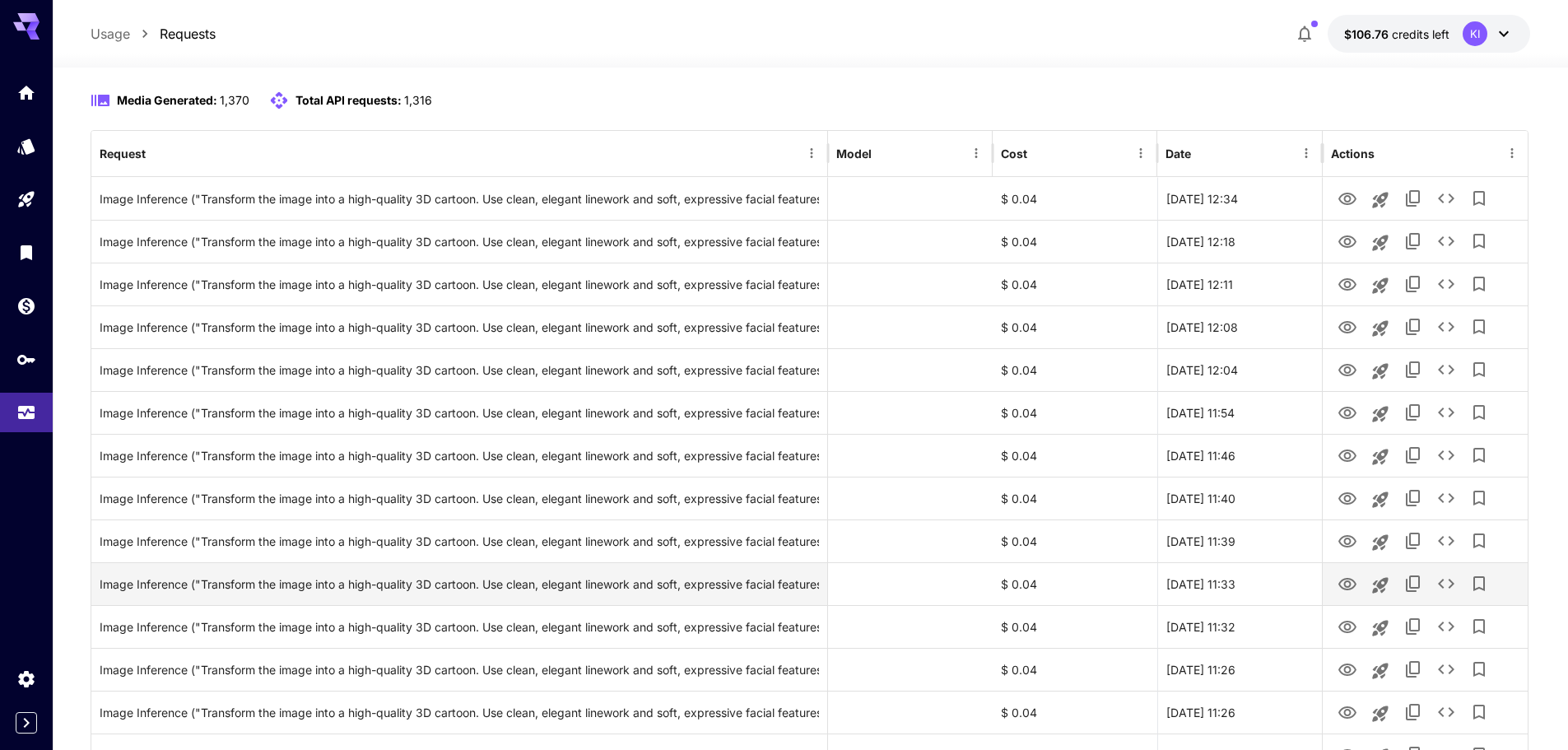
scroll to position [0, 0]
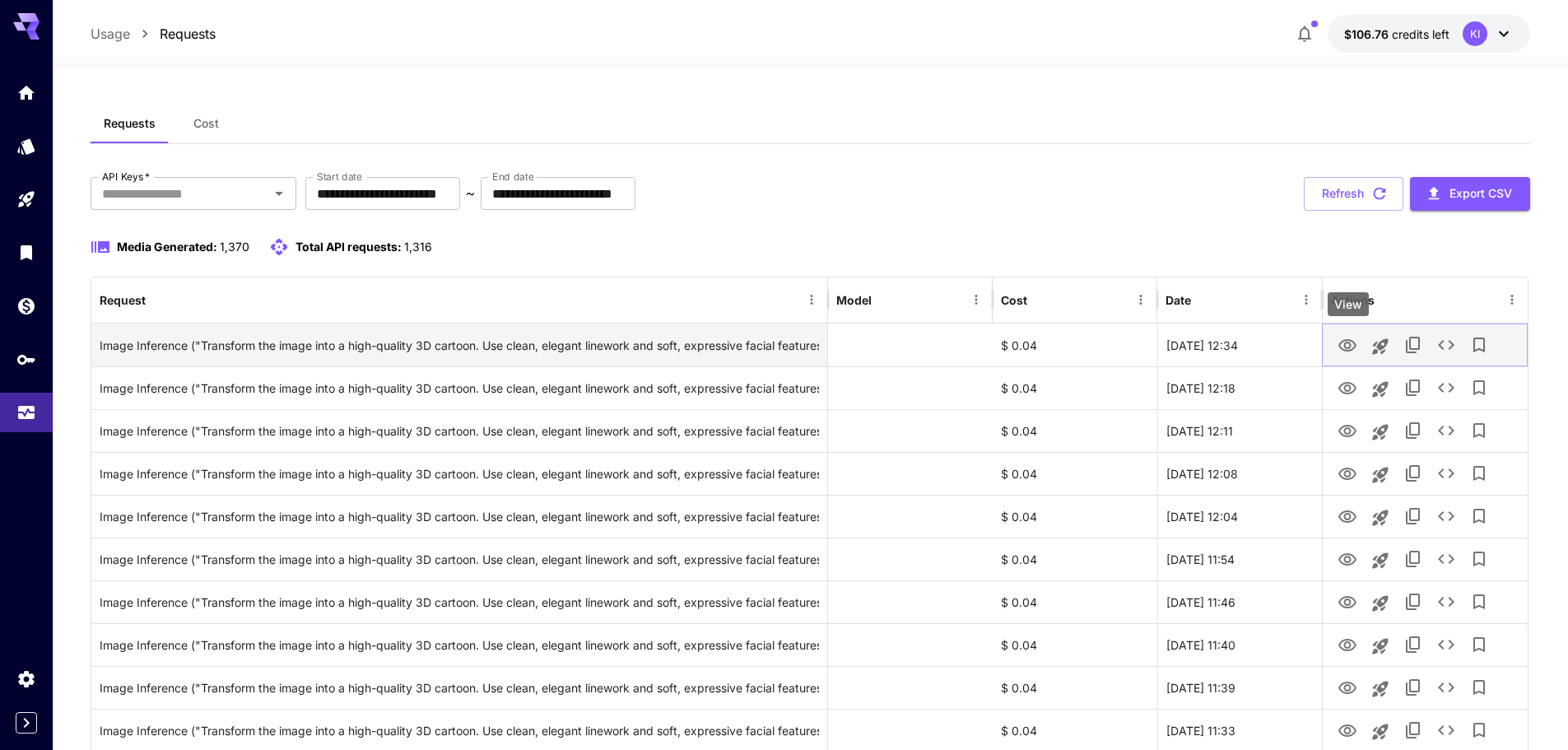
click at [1341, 344] on icon "View" at bounding box center [1347, 346] width 20 height 20
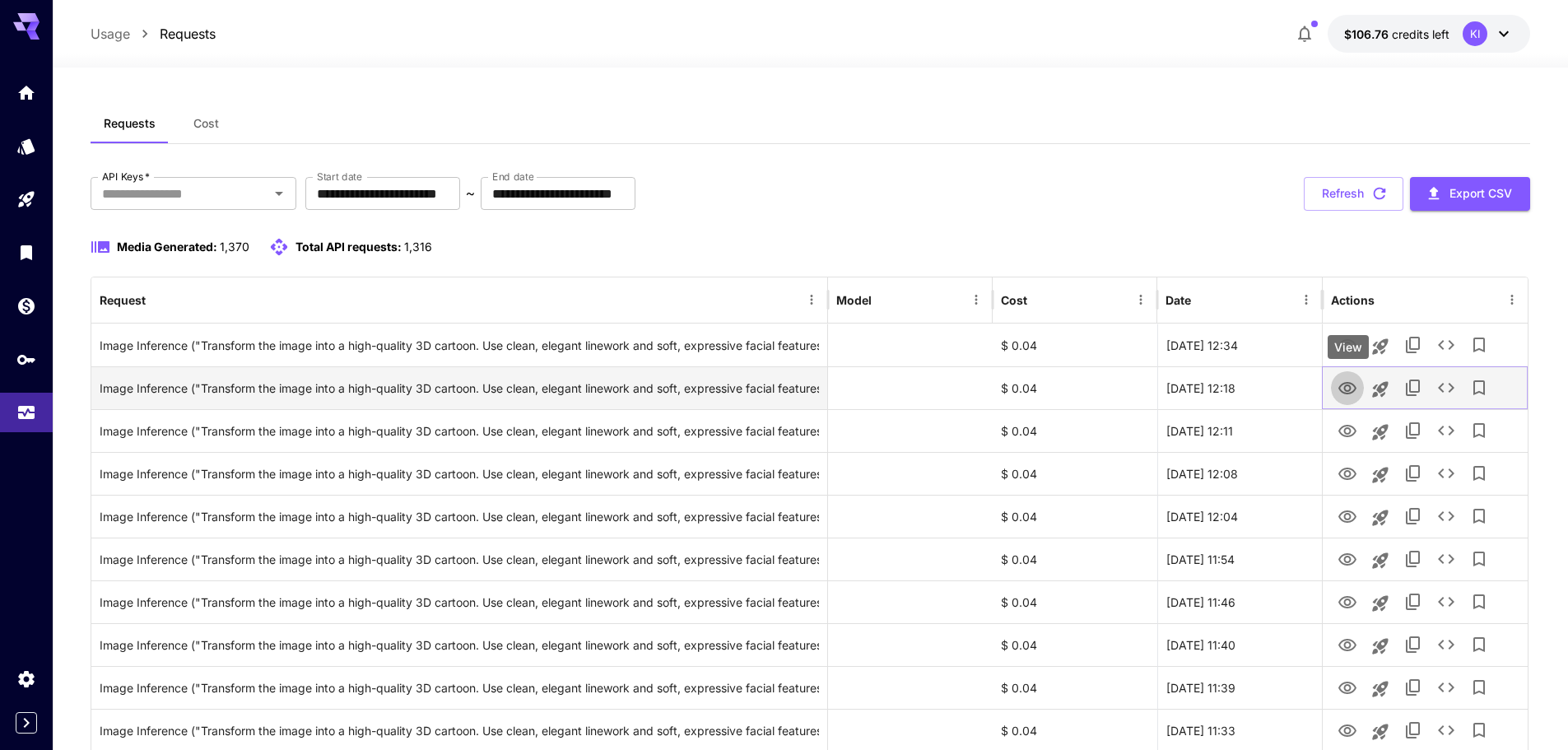
click at [1348, 378] on icon "View" at bounding box center [1347, 388] width 20 height 20
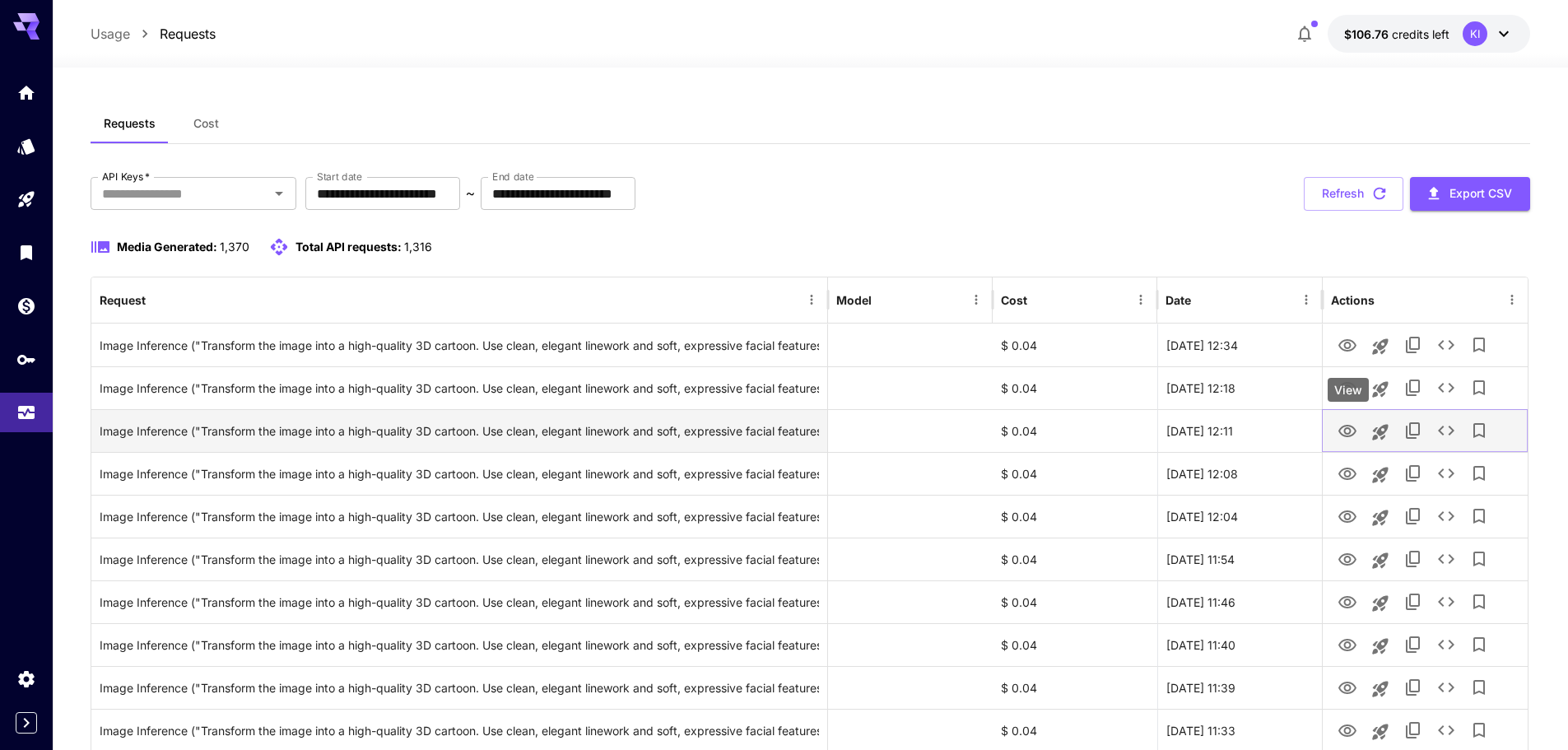
click at [1348, 430] on icon "View" at bounding box center [1347, 431] width 20 height 20
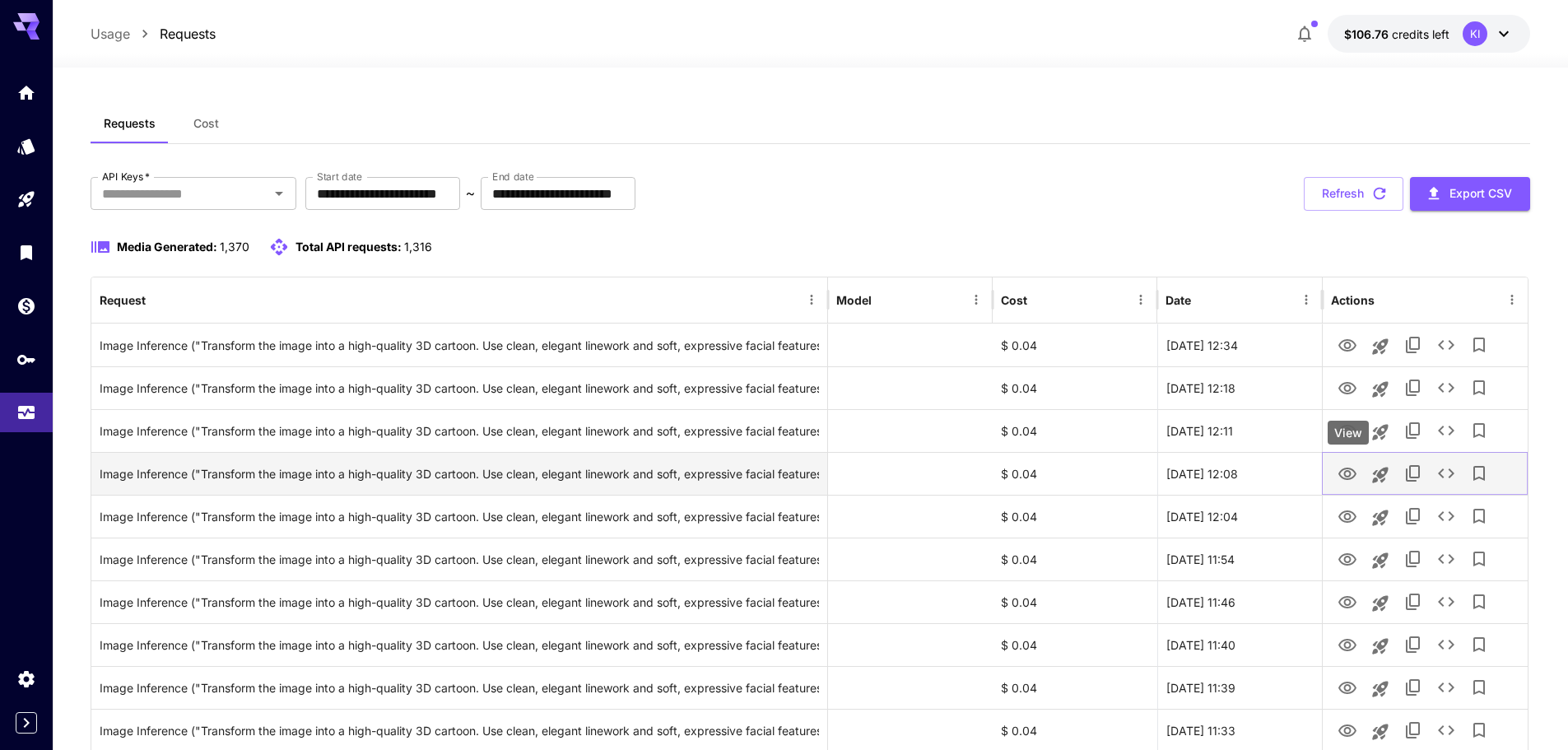
click at [1349, 478] on icon "View" at bounding box center [1347, 474] width 20 height 20
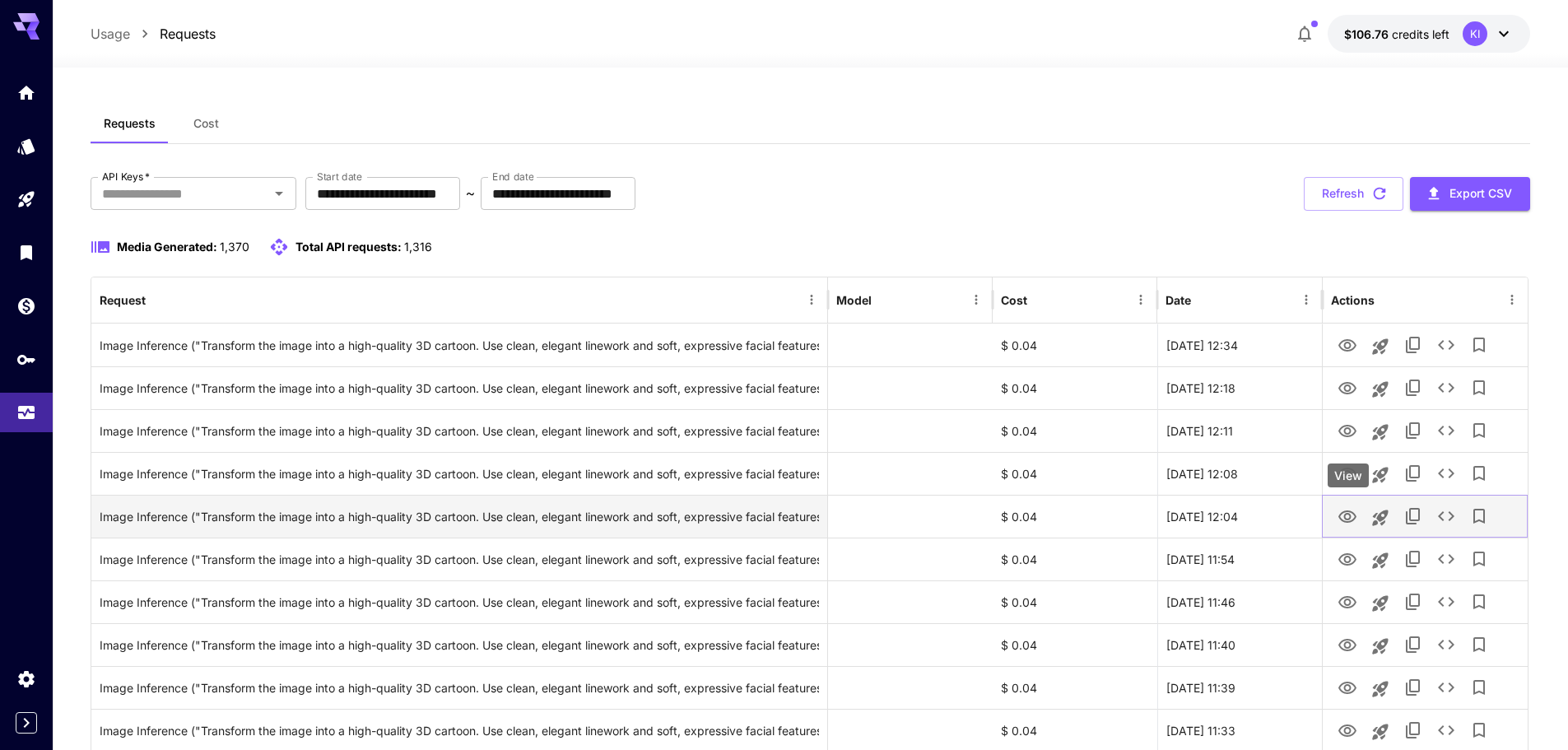
click at [1348, 512] on icon "View" at bounding box center [1347, 516] width 20 height 20
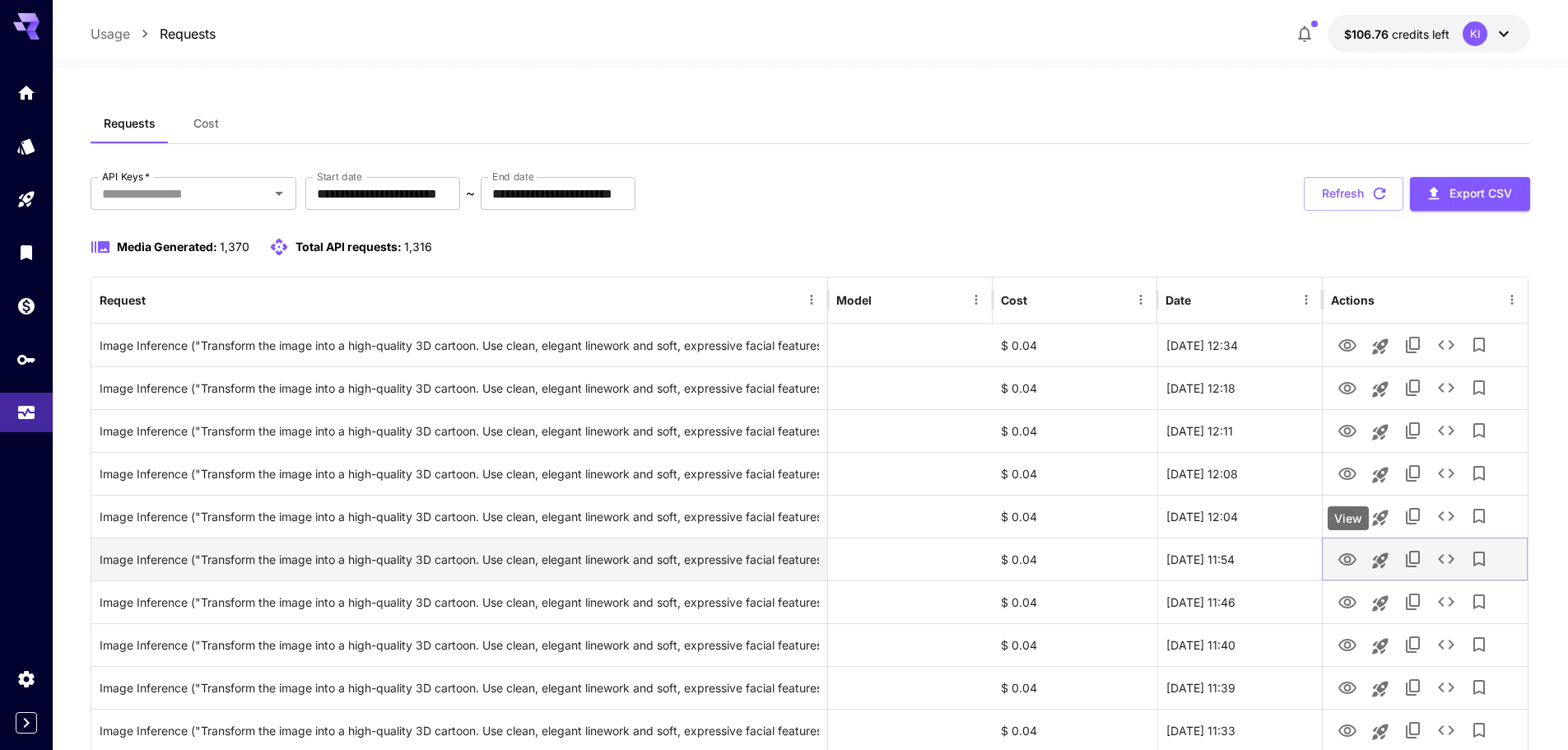
click at [1344, 554] on icon "View" at bounding box center [1347, 559] width 18 height 12
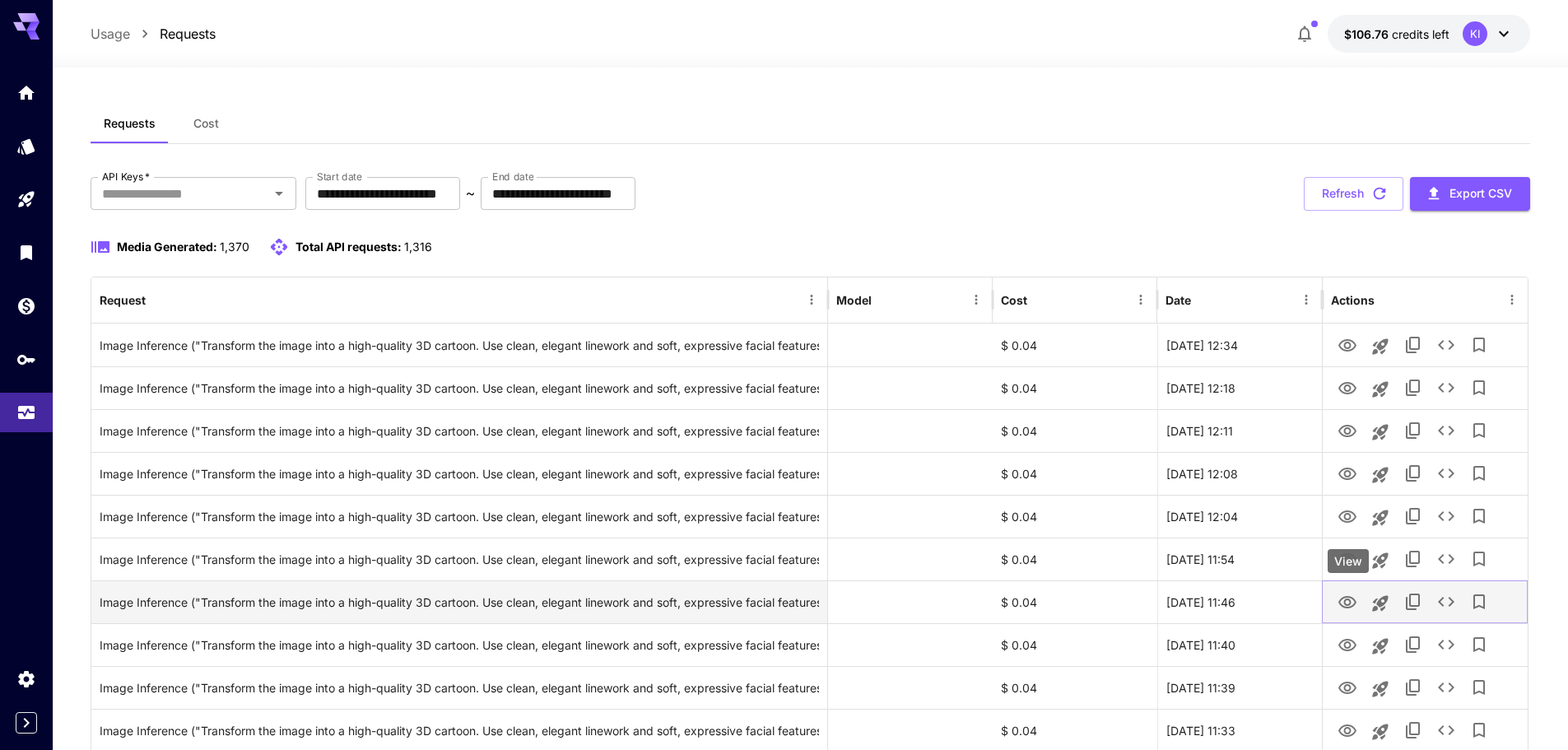
drag, startPoint x: 1347, startPoint y: 601, endPoint x: 1346, endPoint y: 614, distance: 13.0
click at [1347, 601] on icon "View" at bounding box center [1347, 603] width 20 height 20
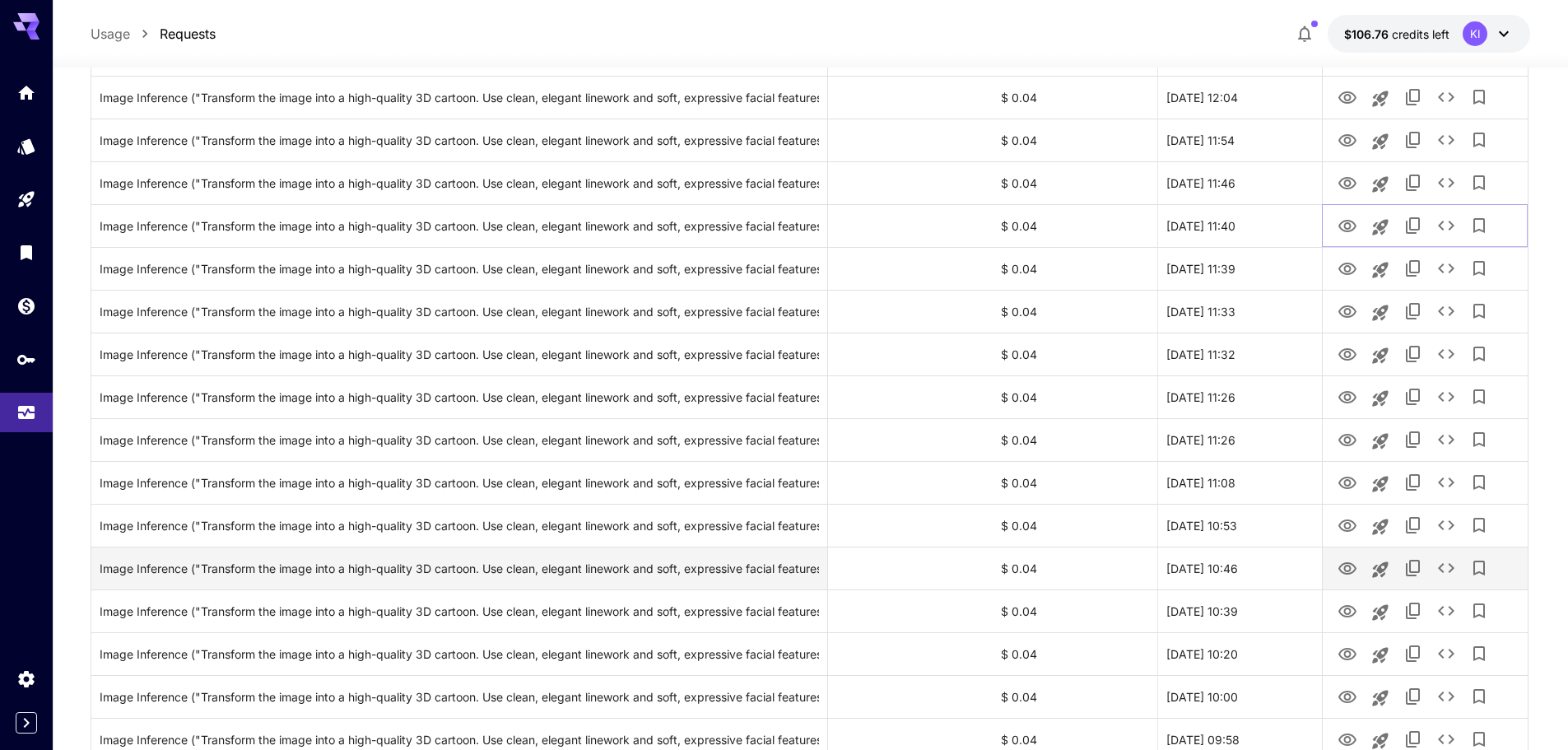
scroll to position [494, 0]
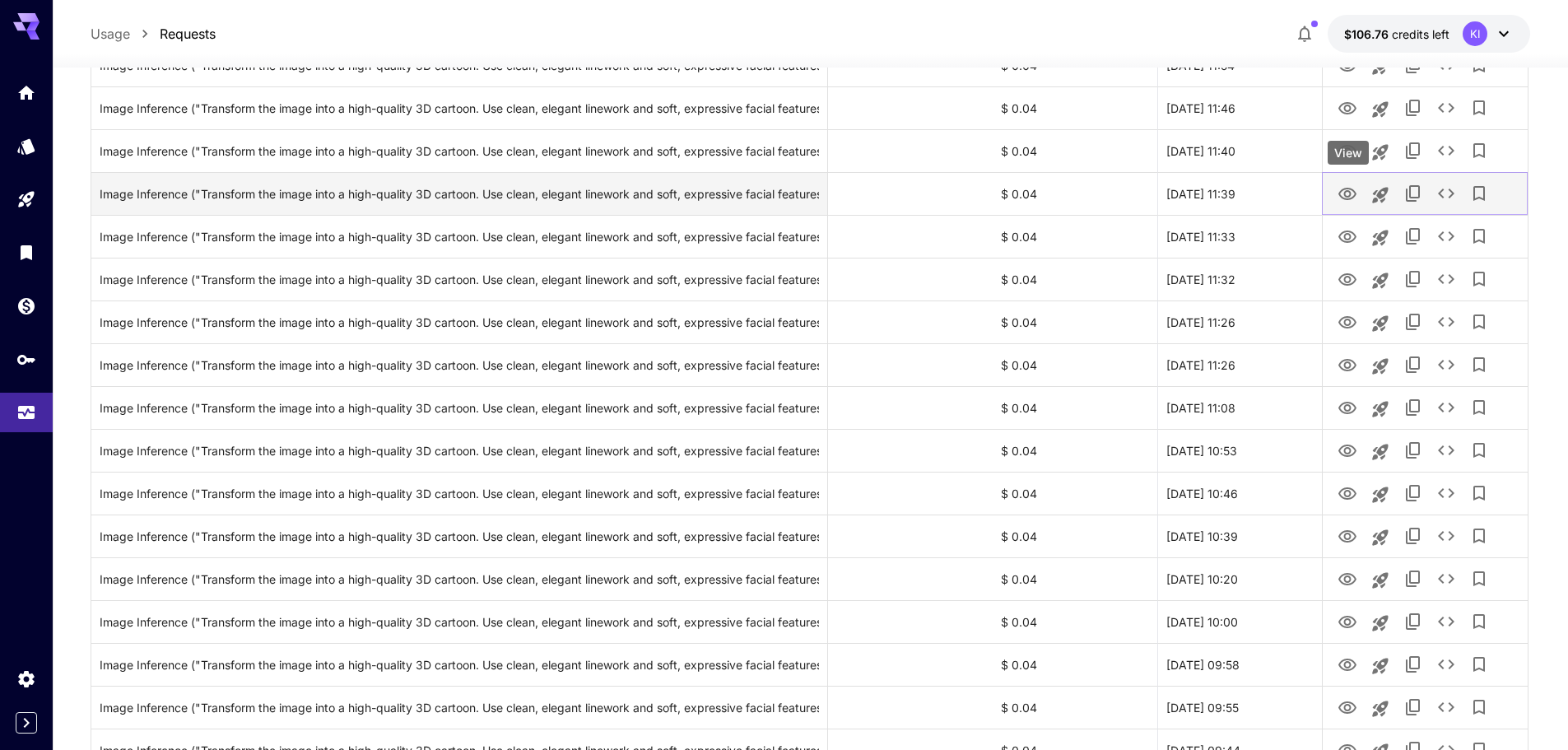
click at [1346, 190] on icon "View" at bounding box center [1347, 194] width 20 height 20
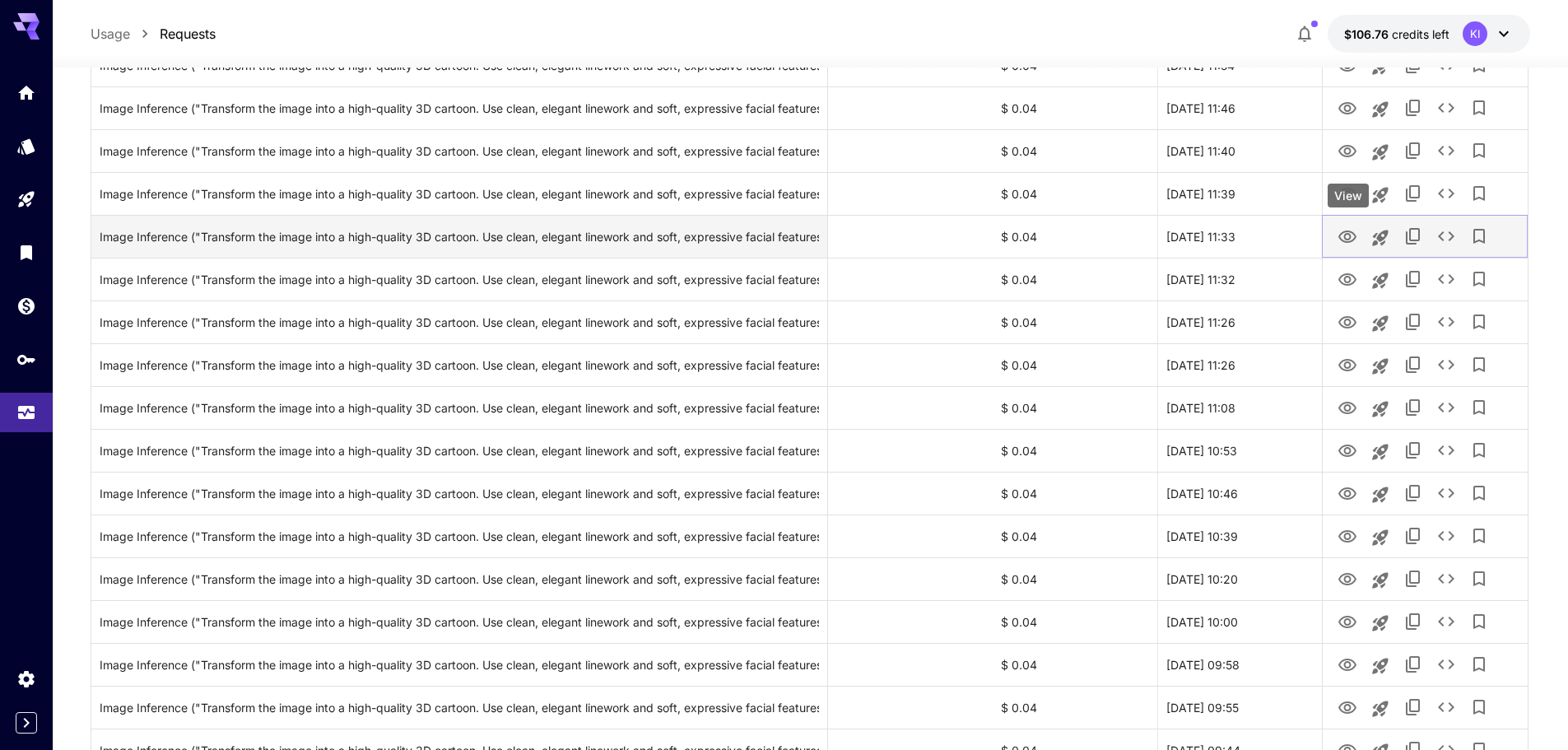
drag, startPoint x: 1352, startPoint y: 238, endPoint x: 1353, endPoint y: 254, distance: 16.0
click at [1352, 238] on icon "View" at bounding box center [1347, 237] width 20 height 20
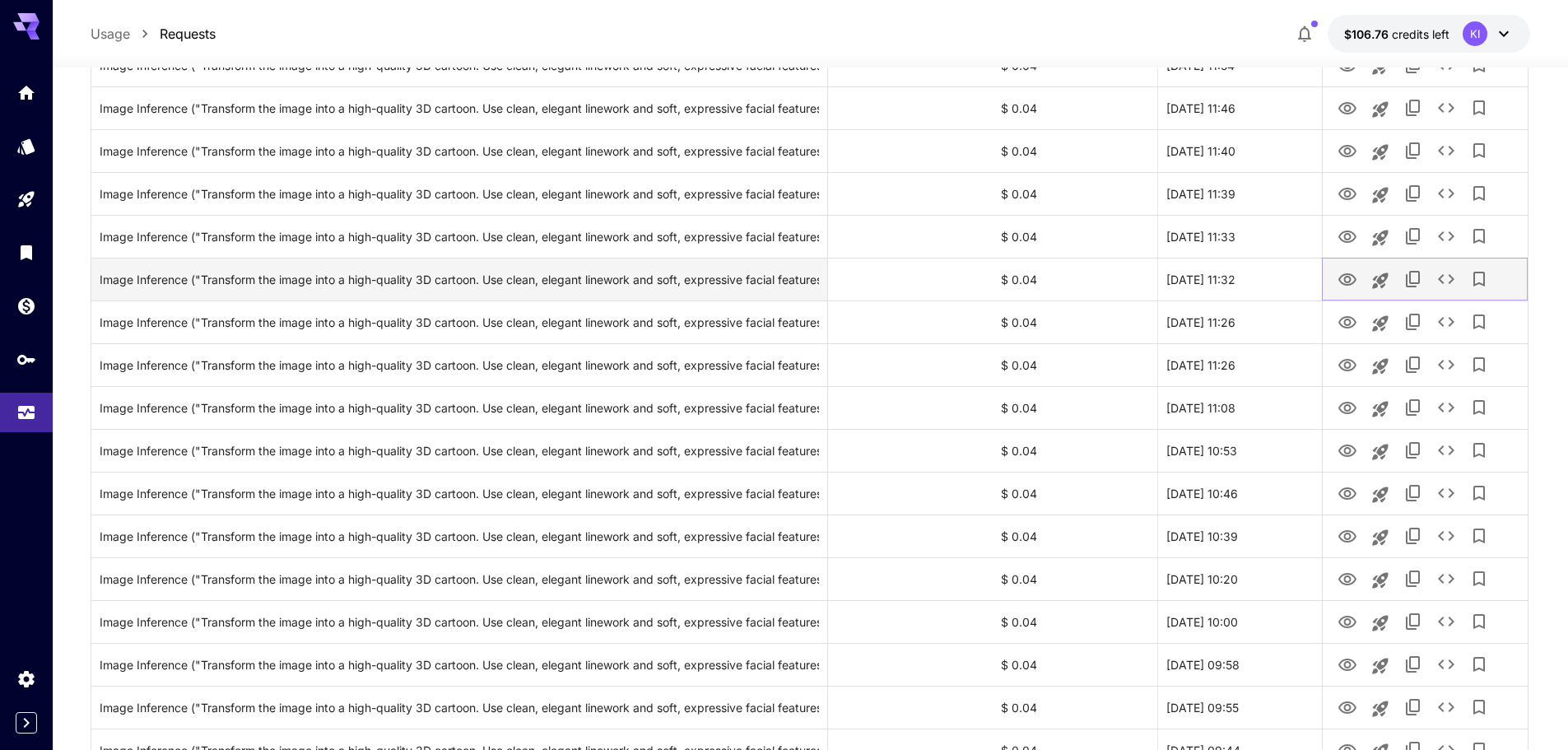
click at [1351, 275] on icon "View" at bounding box center [1347, 279] width 18 height 12
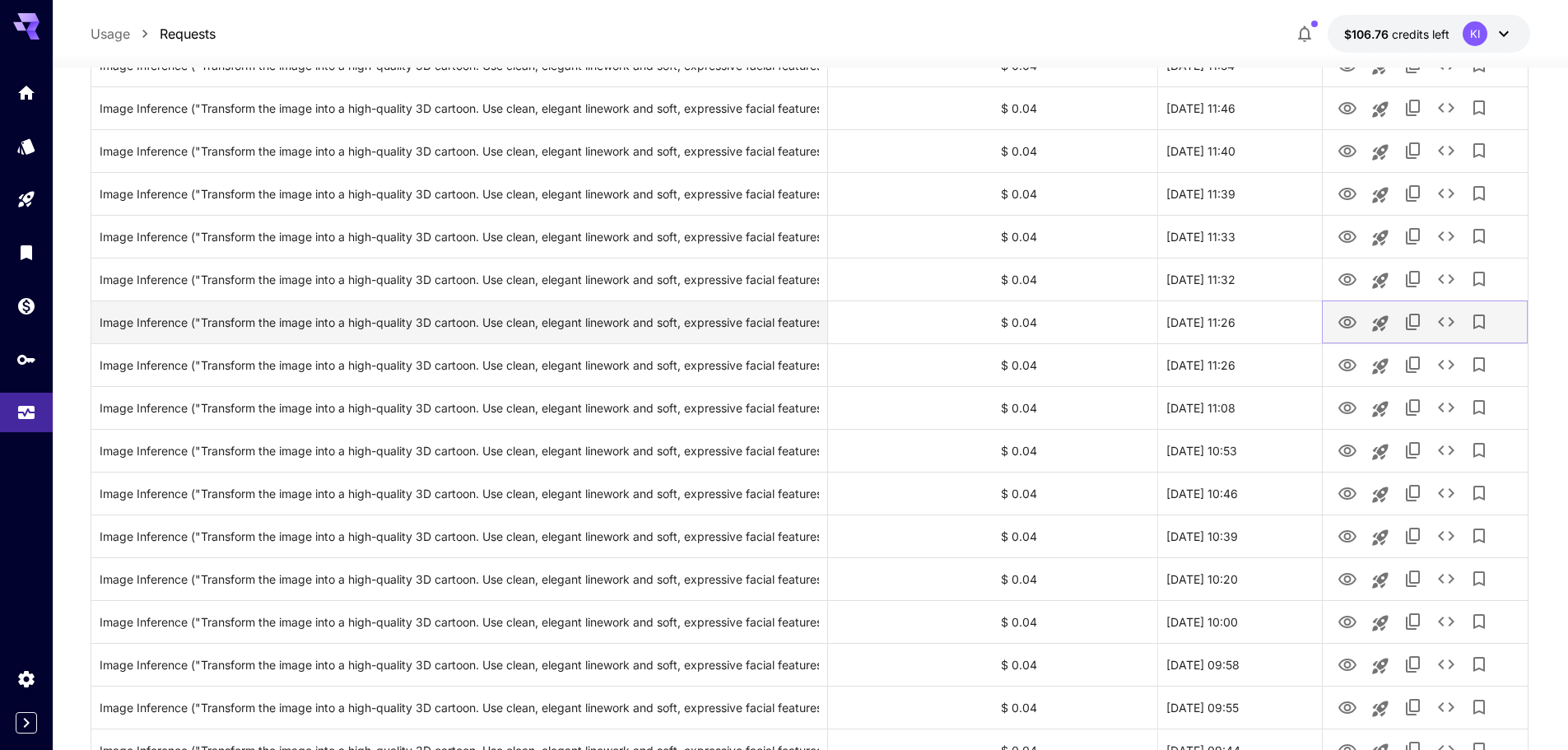
click at [1342, 312] on button "View" at bounding box center [1347, 321] width 33 height 34
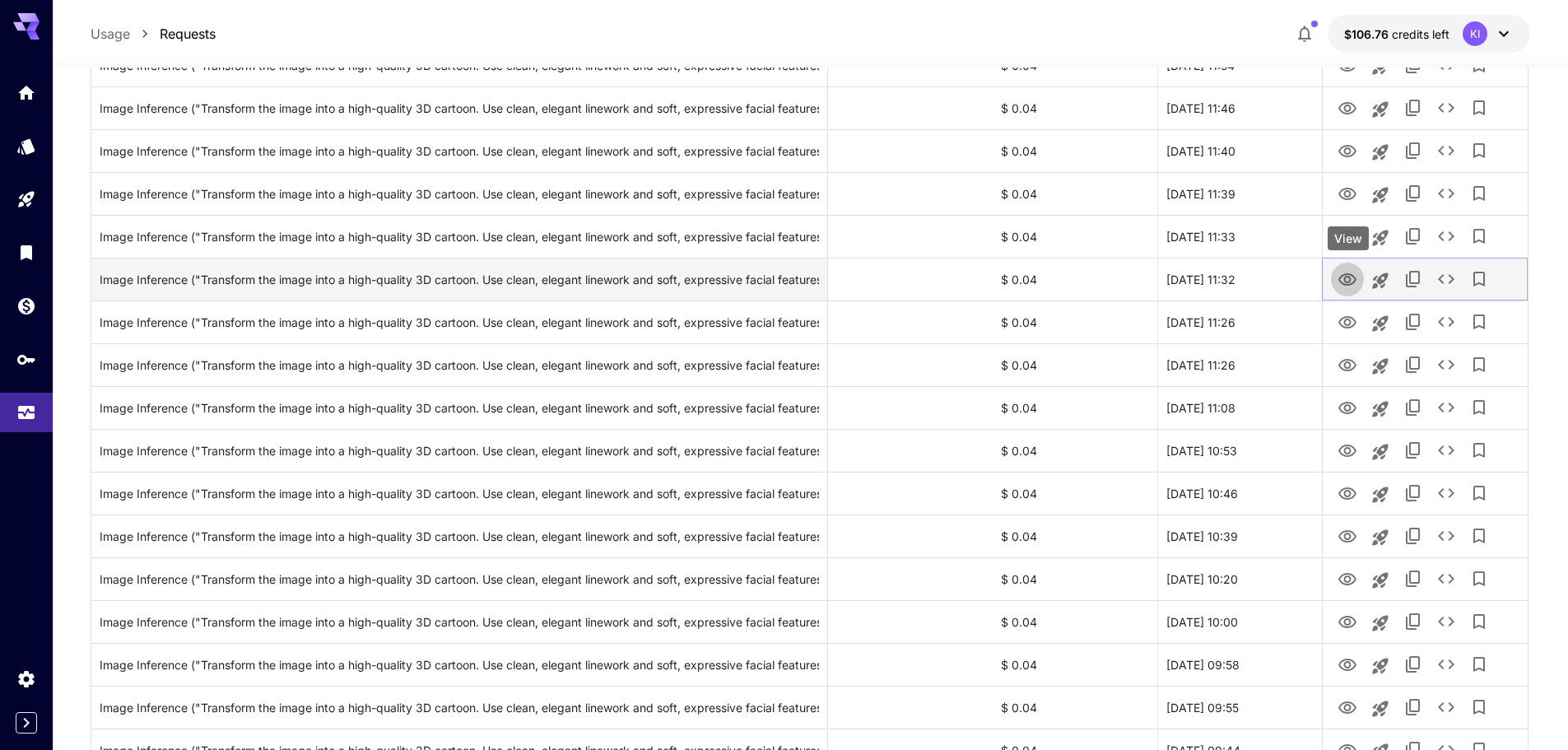
click at [1347, 276] on icon "View" at bounding box center [1347, 279] width 18 height 12
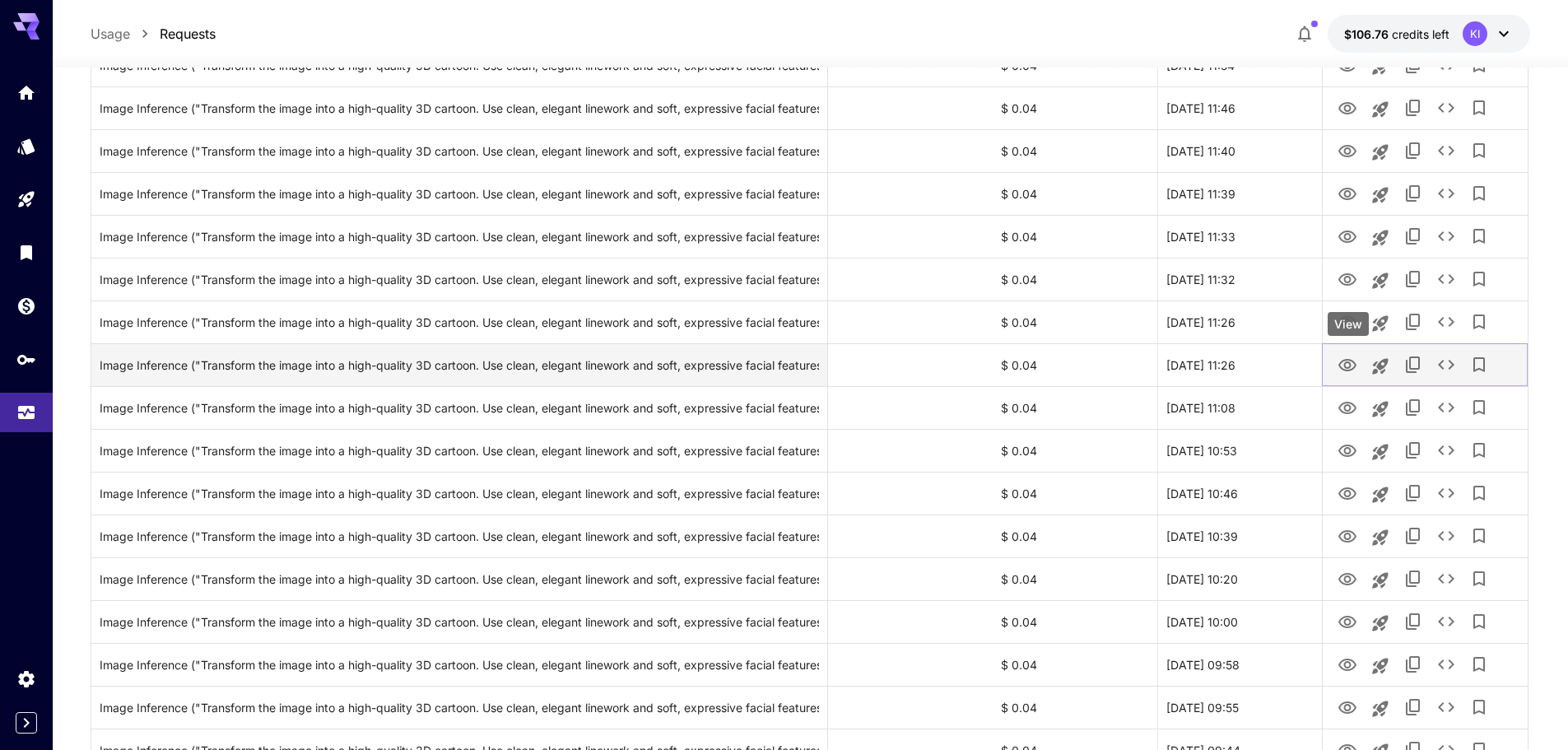
click at [1347, 364] on icon "View" at bounding box center [1347, 366] width 20 height 20
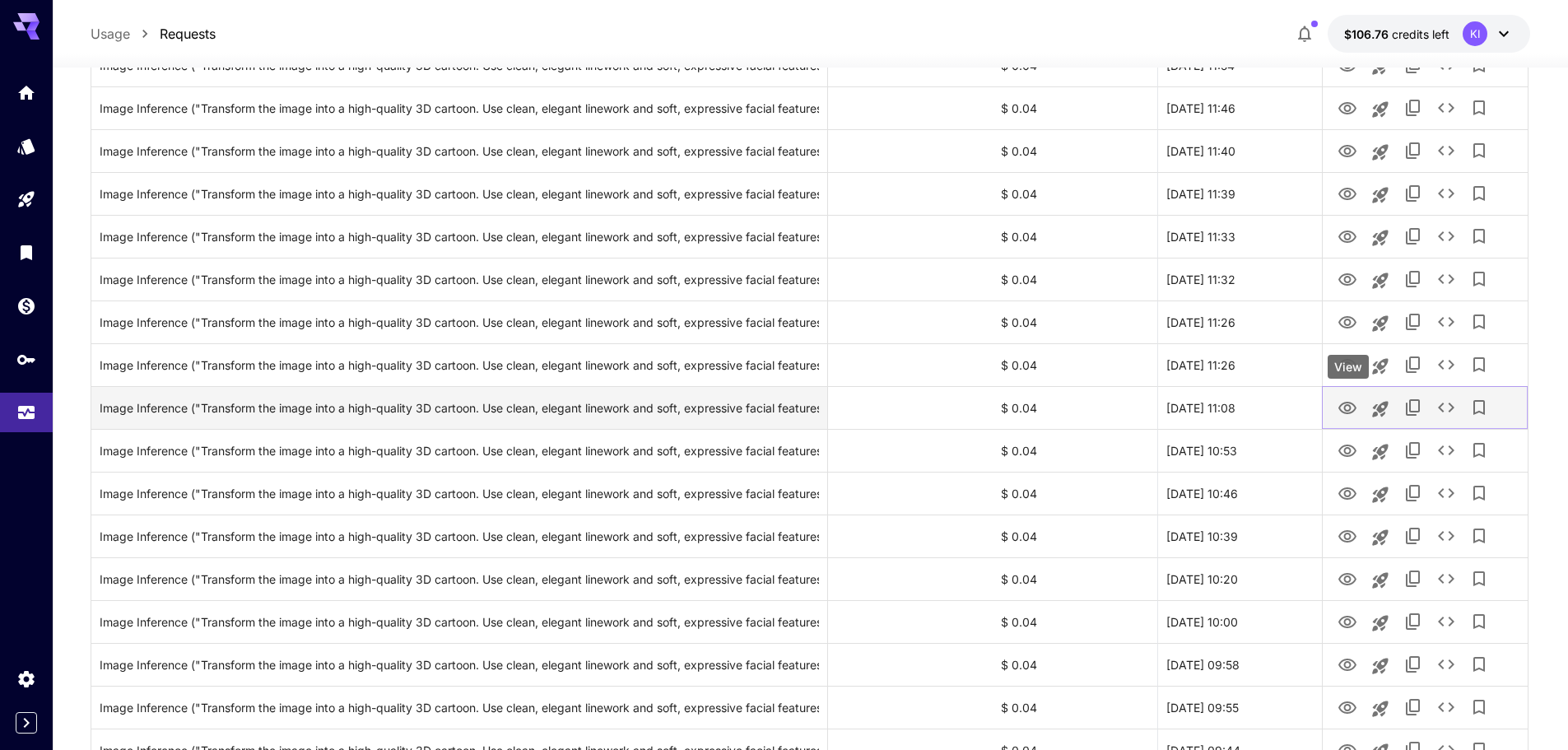
click at [1343, 412] on icon "View" at bounding box center [1347, 408] width 18 height 12
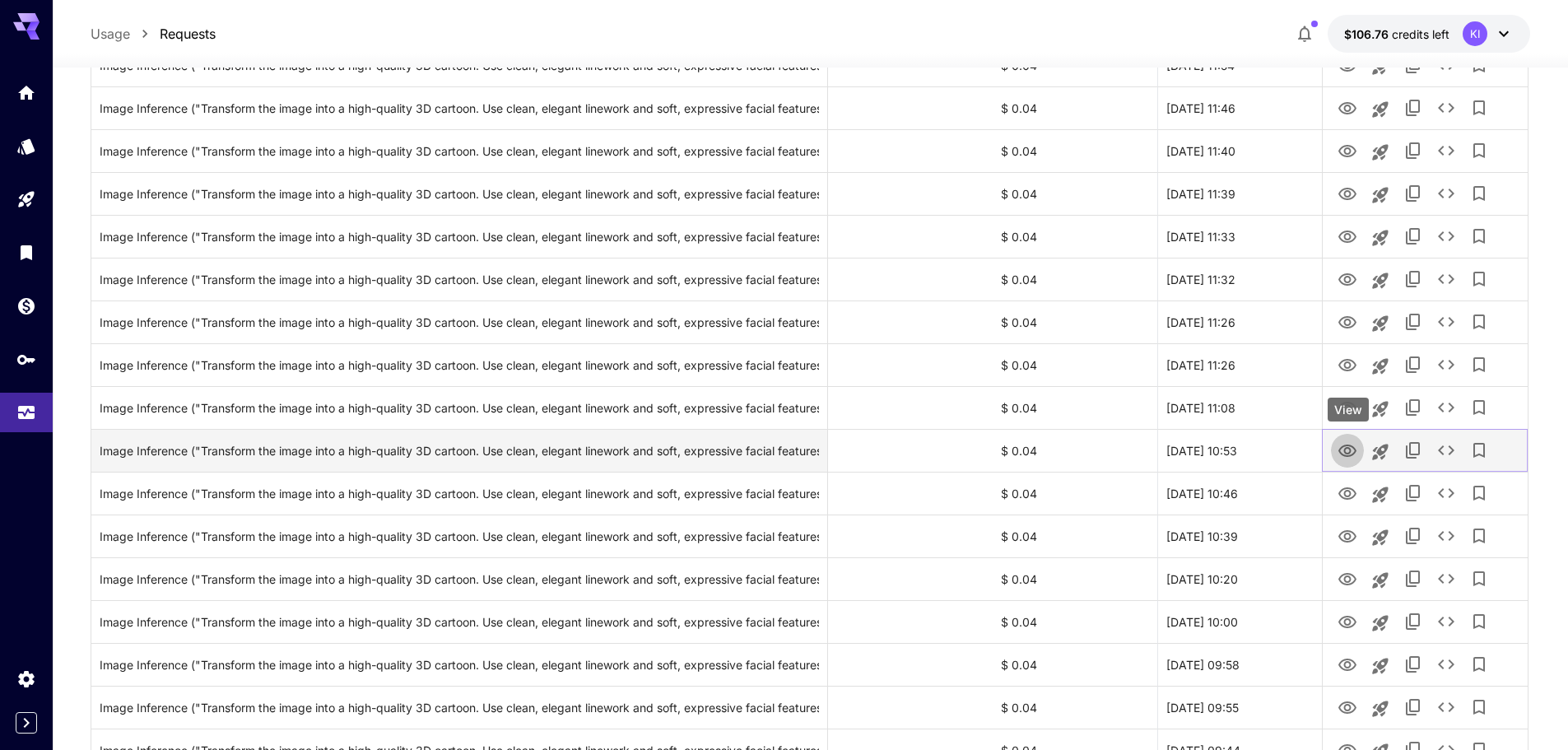
click at [1345, 443] on icon "View" at bounding box center [1347, 451] width 20 height 20
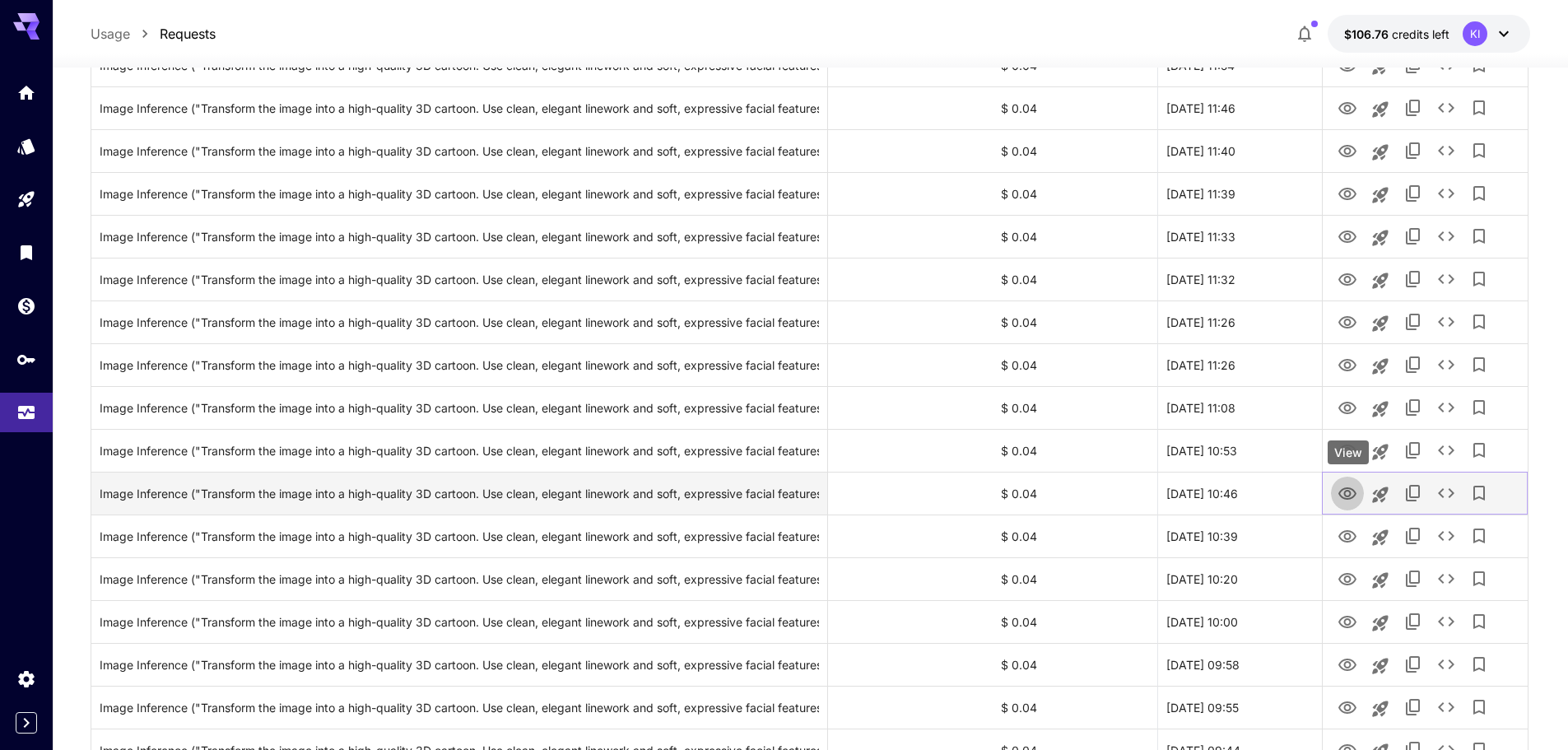
click at [1344, 502] on icon "View" at bounding box center [1347, 494] width 20 height 20
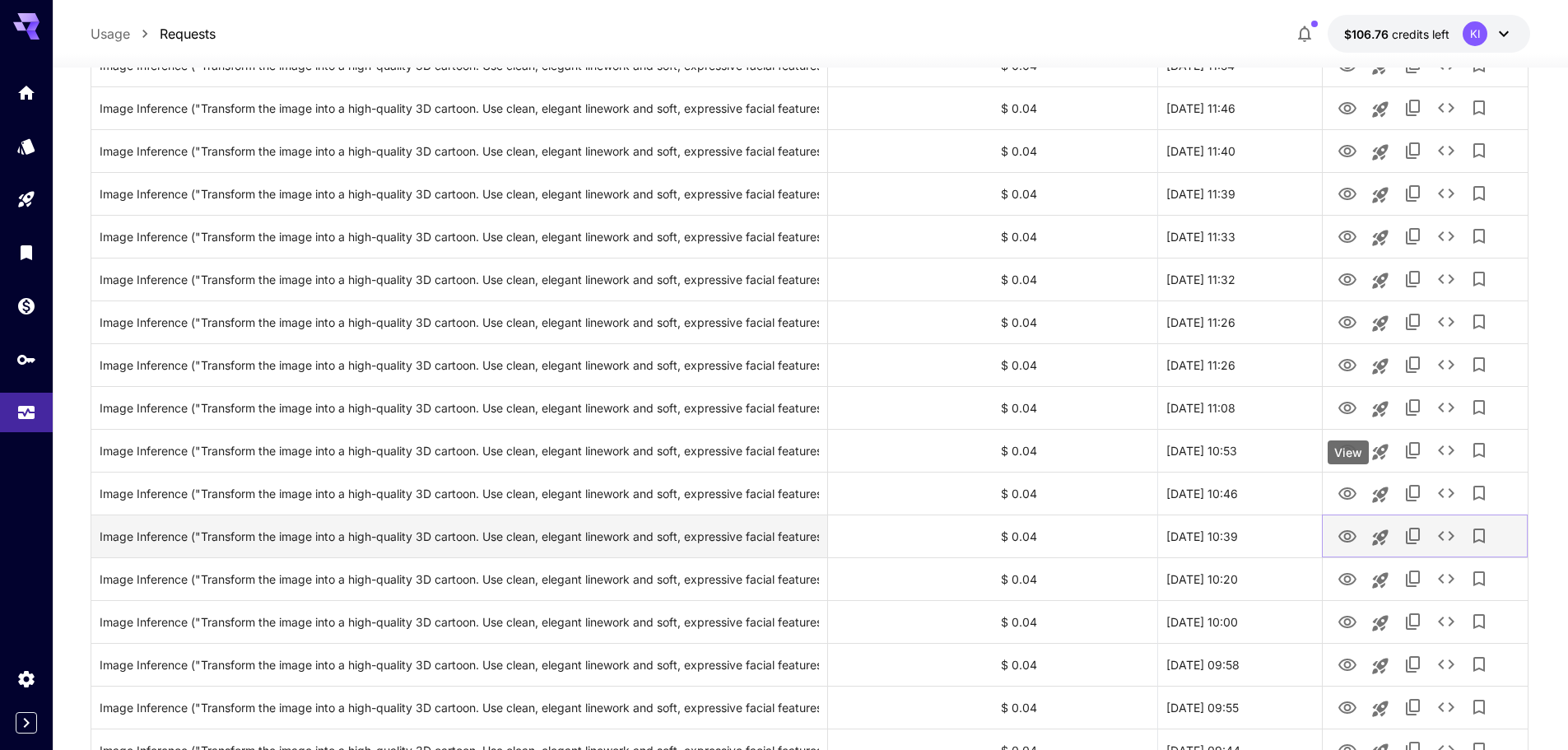
click at [1342, 520] on button "View" at bounding box center [1347, 535] width 33 height 34
click at [1347, 536] on icon "View" at bounding box center [1347, 536] width 20 height 20
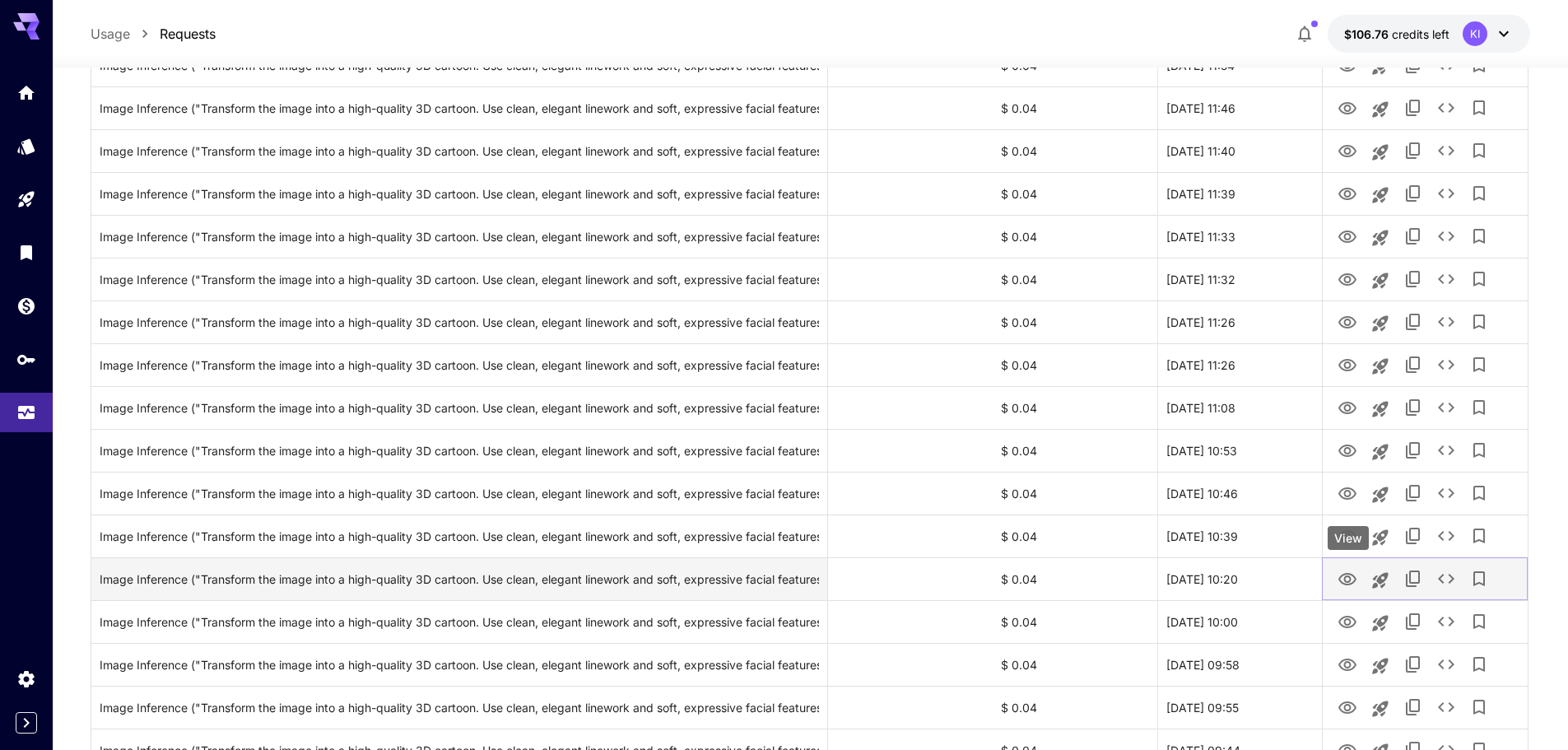
click at [1347, 577] on icon "View" at bounding box center [1347, 579] width 18 height 12
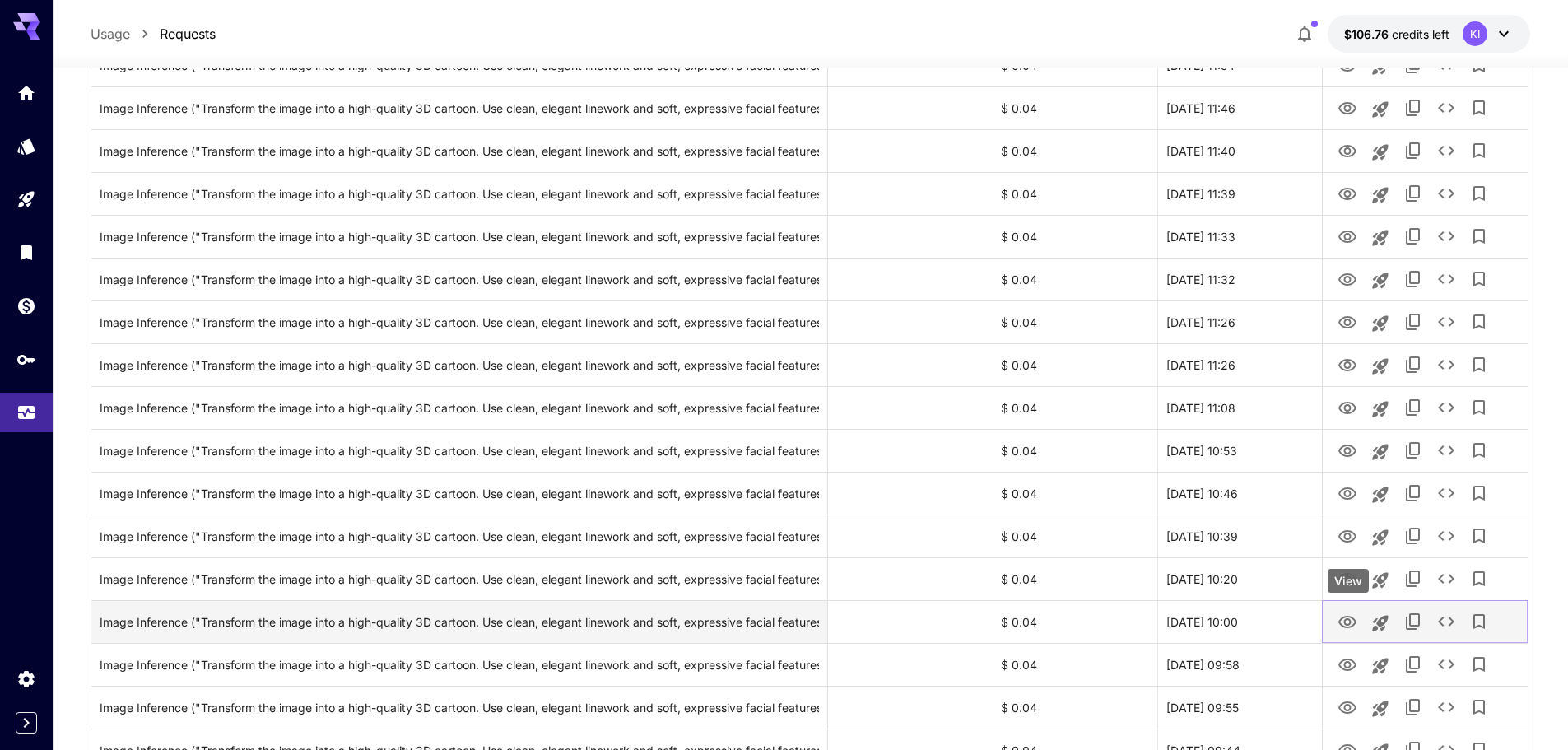
click at [1346, 619] on icon "View" at bounding box center [1347, 622] width 18 height 12
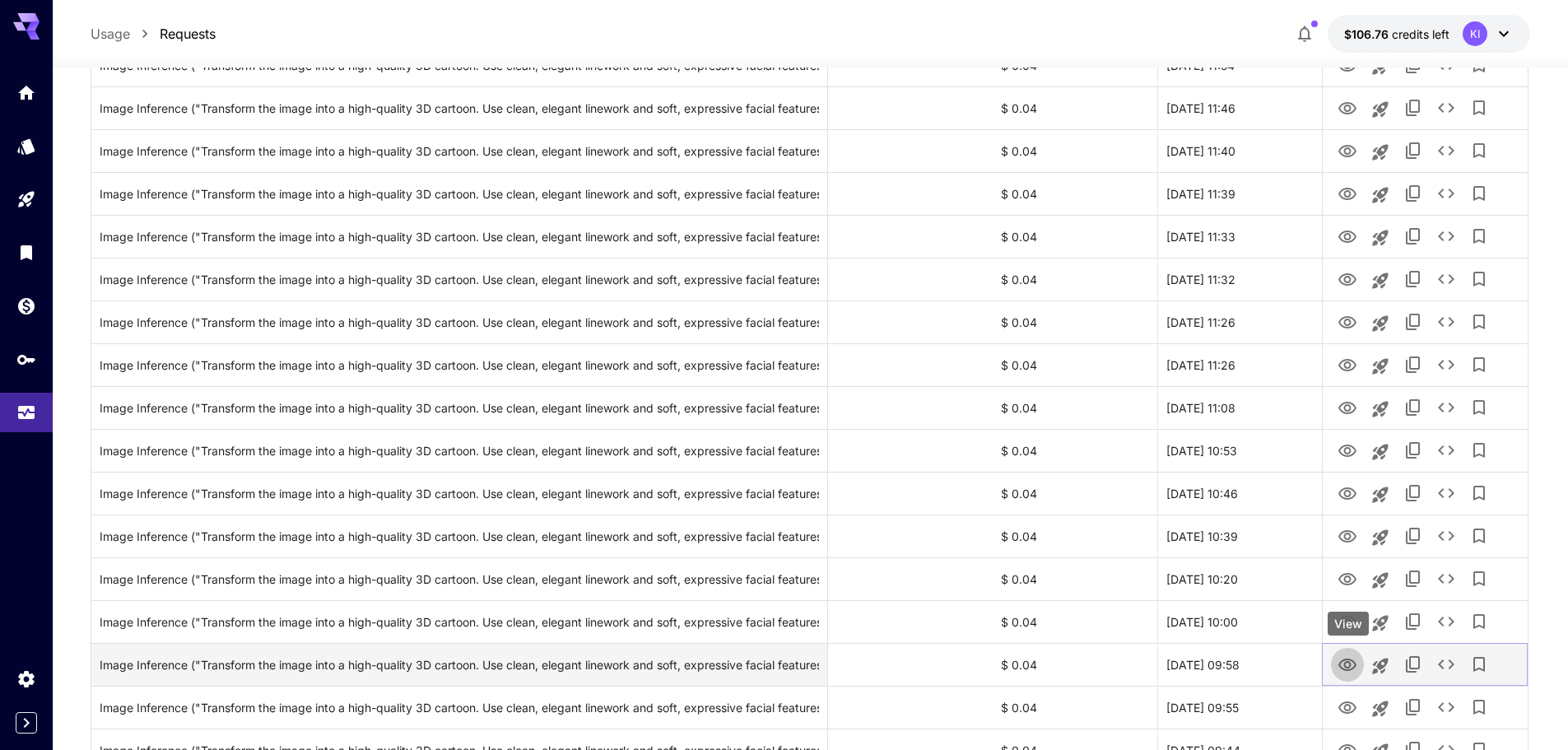
click at [1347, 664] on icon "View" at bounding box center [1347, 665] width 20 height 20
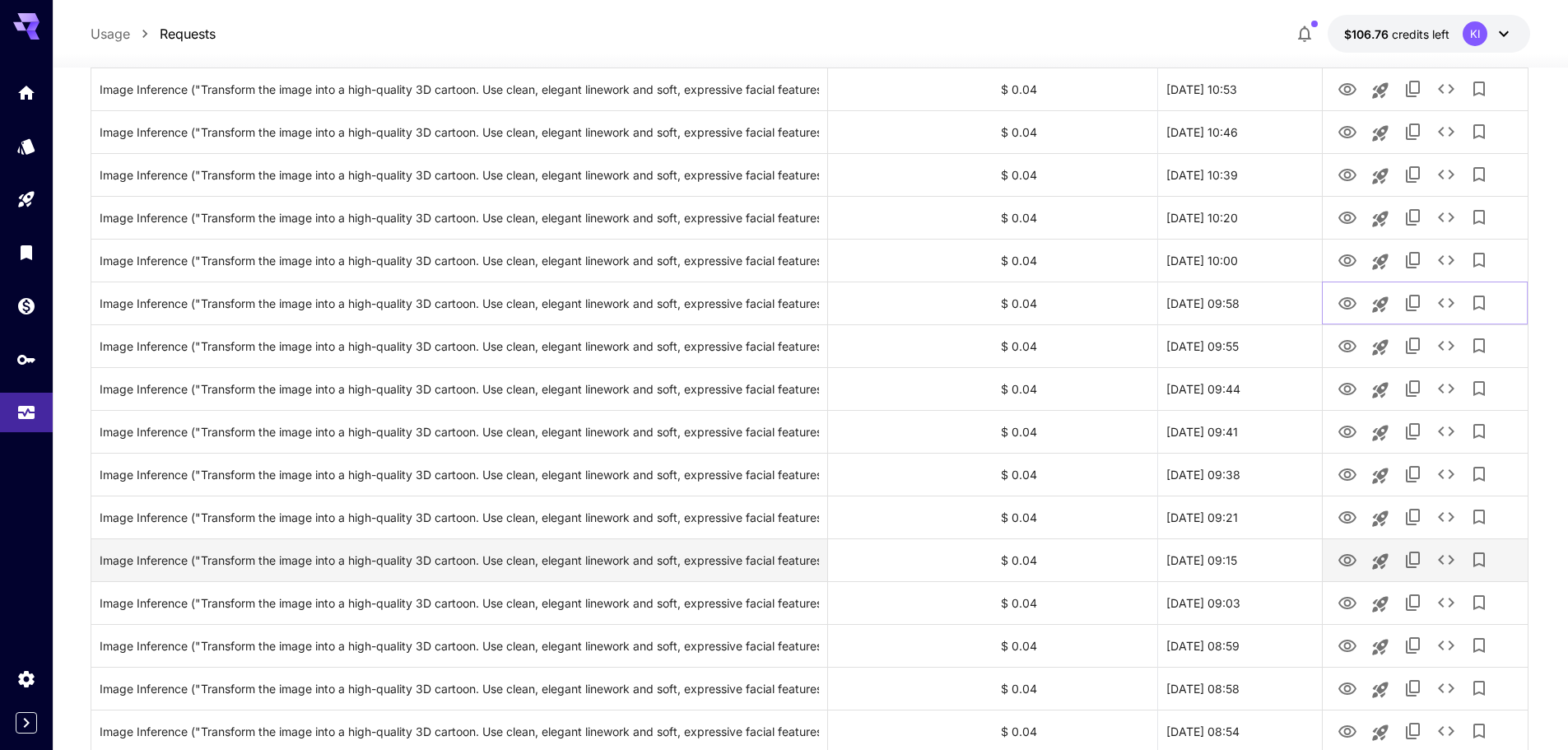
scroll to position [906, 0]
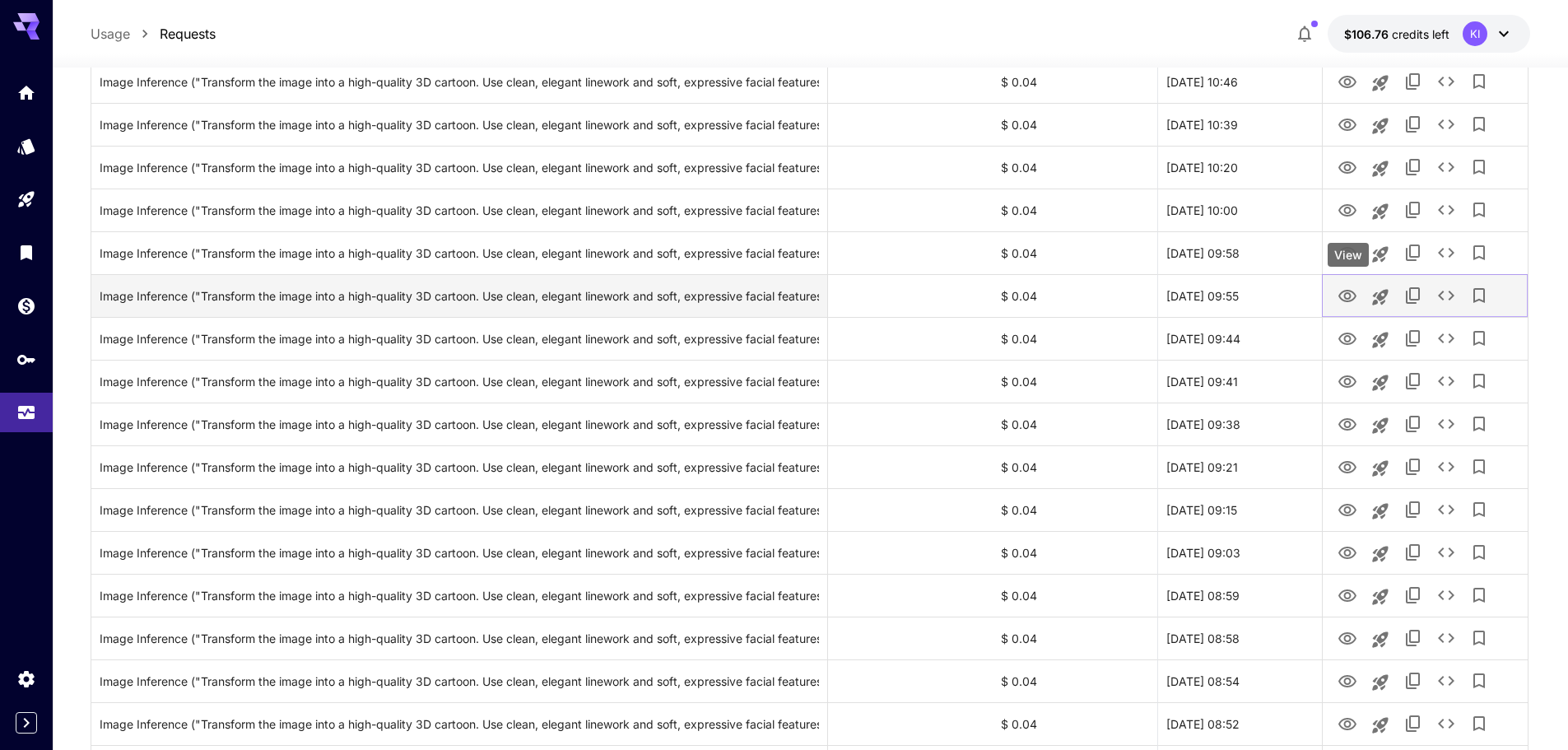
click at [1348, 295] on icon "View" at bounding box center [1347, 296] width 20 height 20
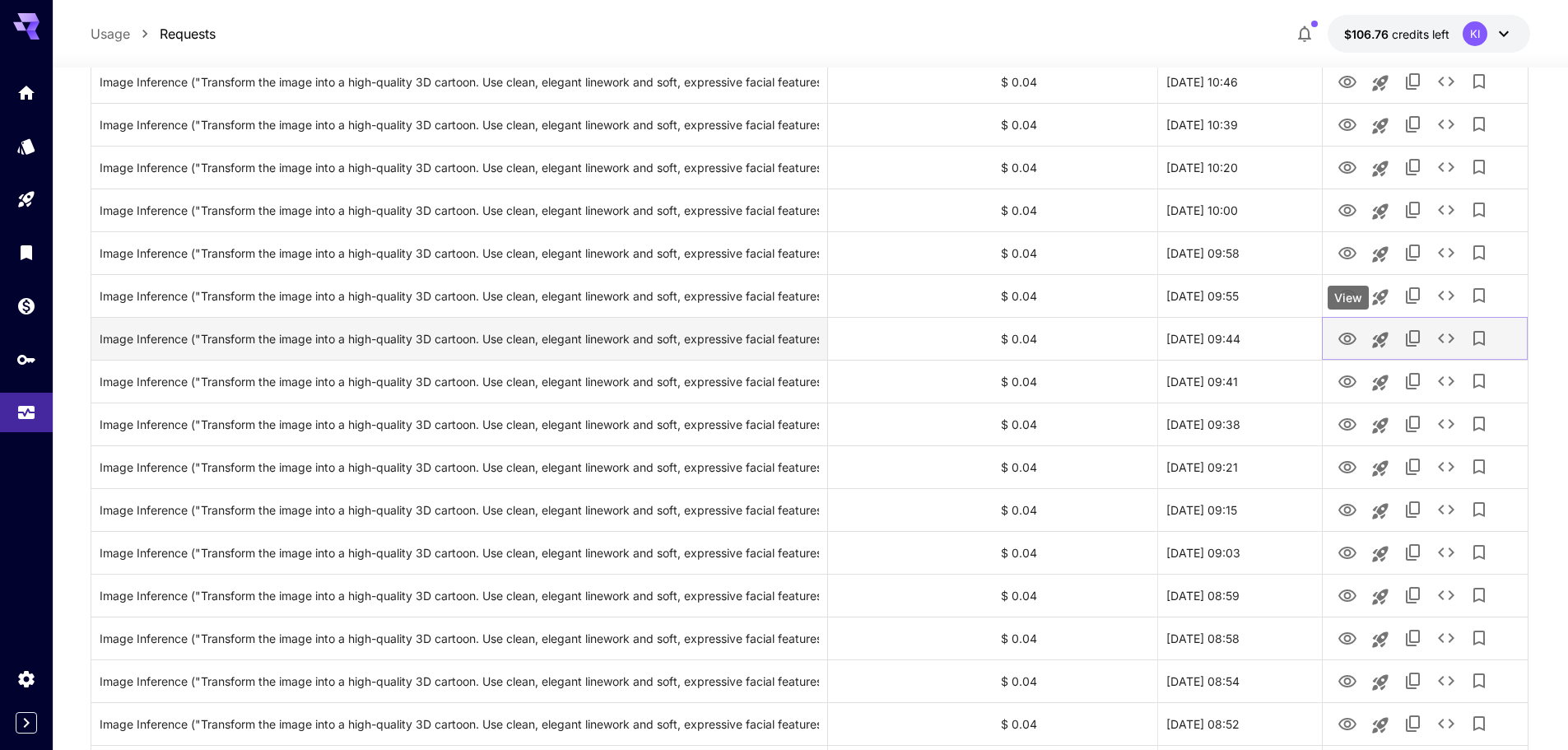
click at [1348, 334] on icon "View" at bounding box center [1347, 339] width 20 height 20
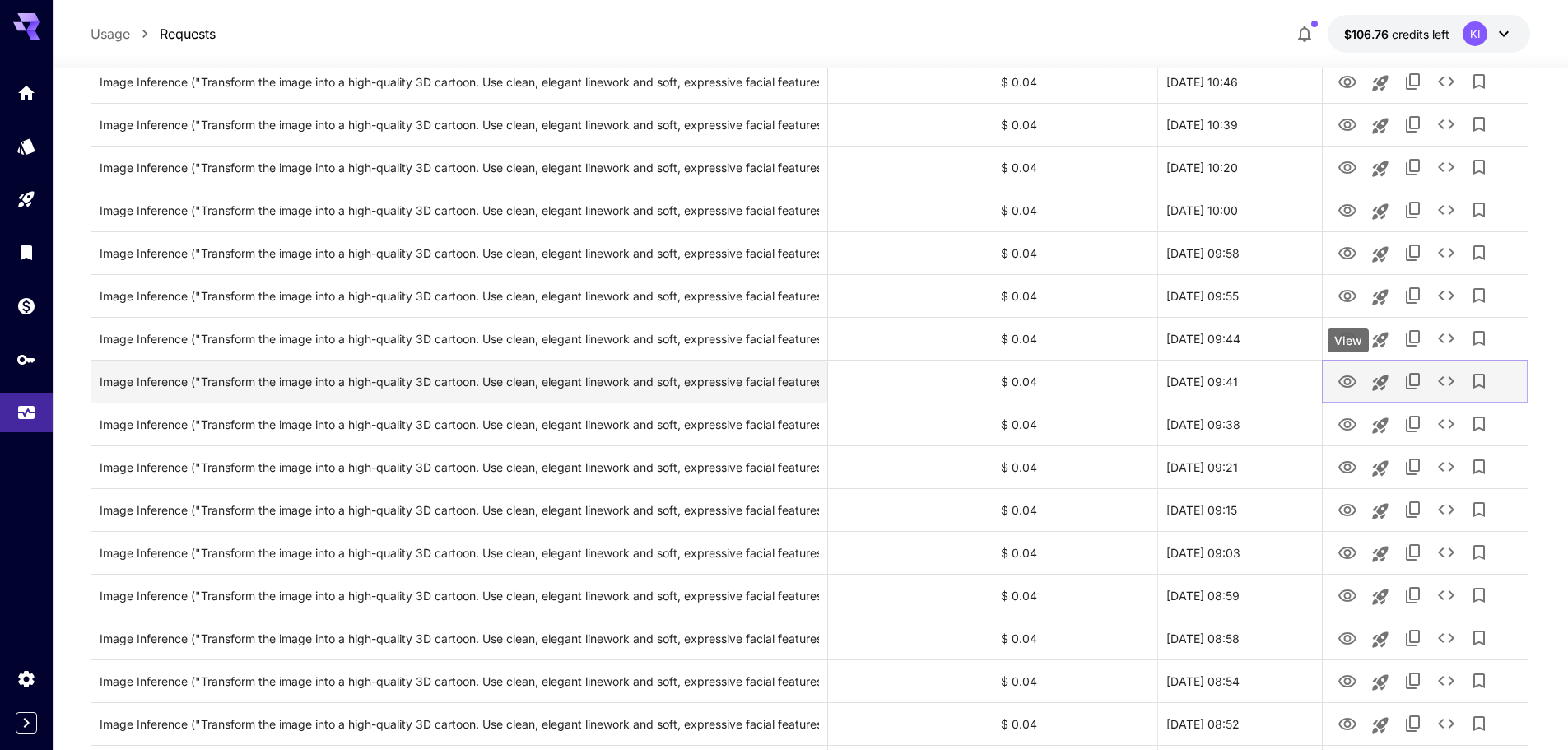
click at [1344, 379] on icon "View" at bounding box center [1347, 382] width 20 height 20
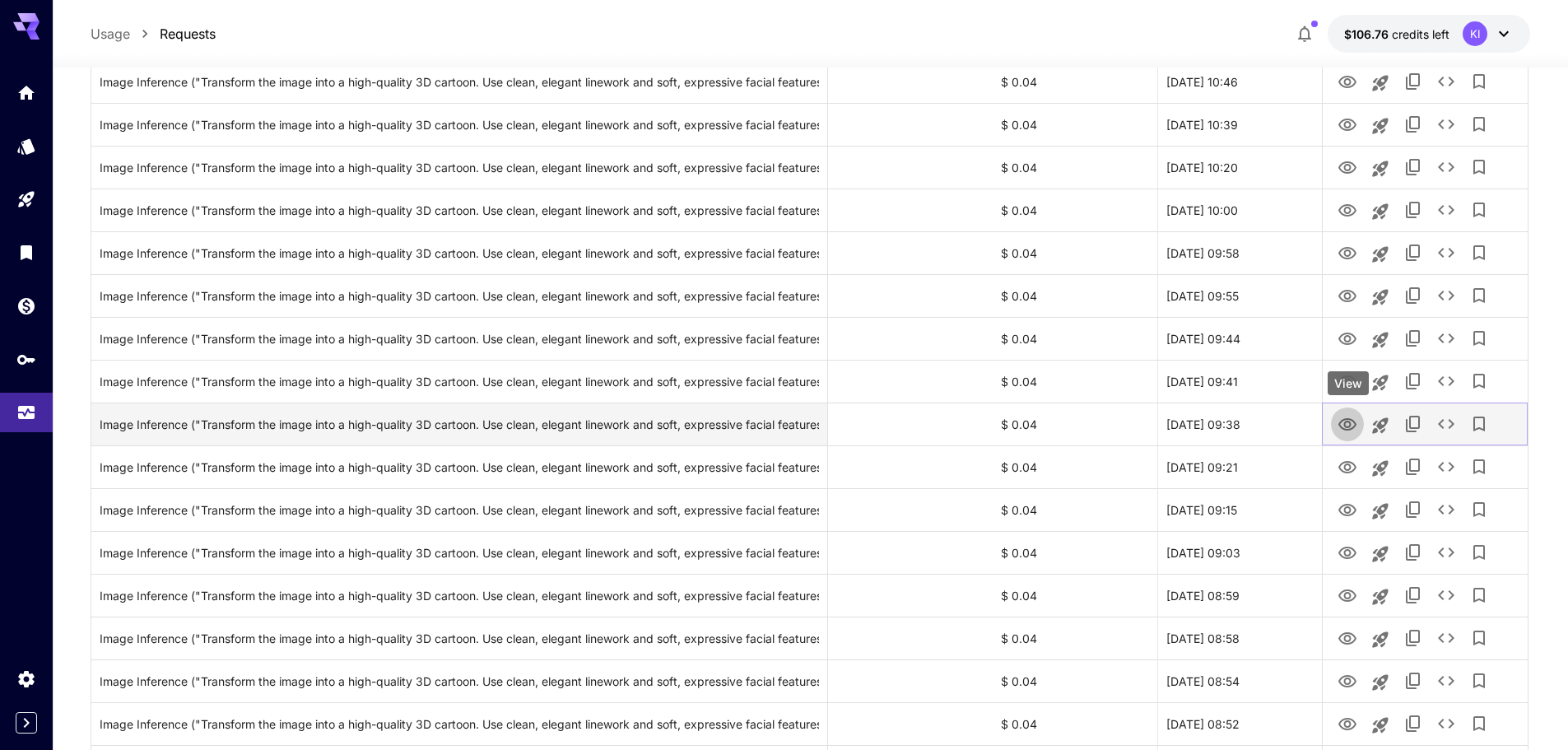
click at [1347, 422] on icon "View" at bounding box center [1347, 424] width 20 height 20
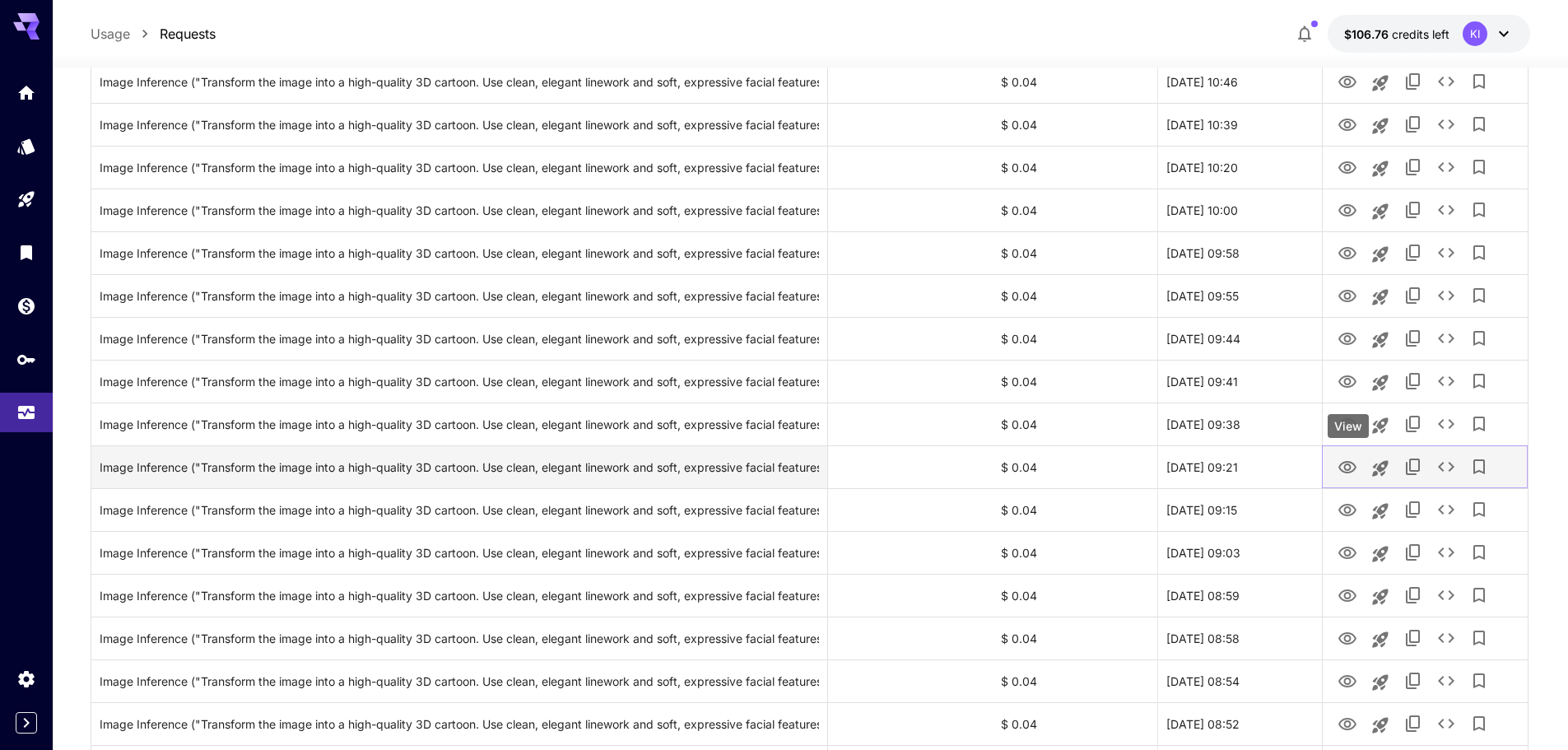
click at [1344, 467] on icon "View" at bounding box center [1347, 467] width 18 height 12
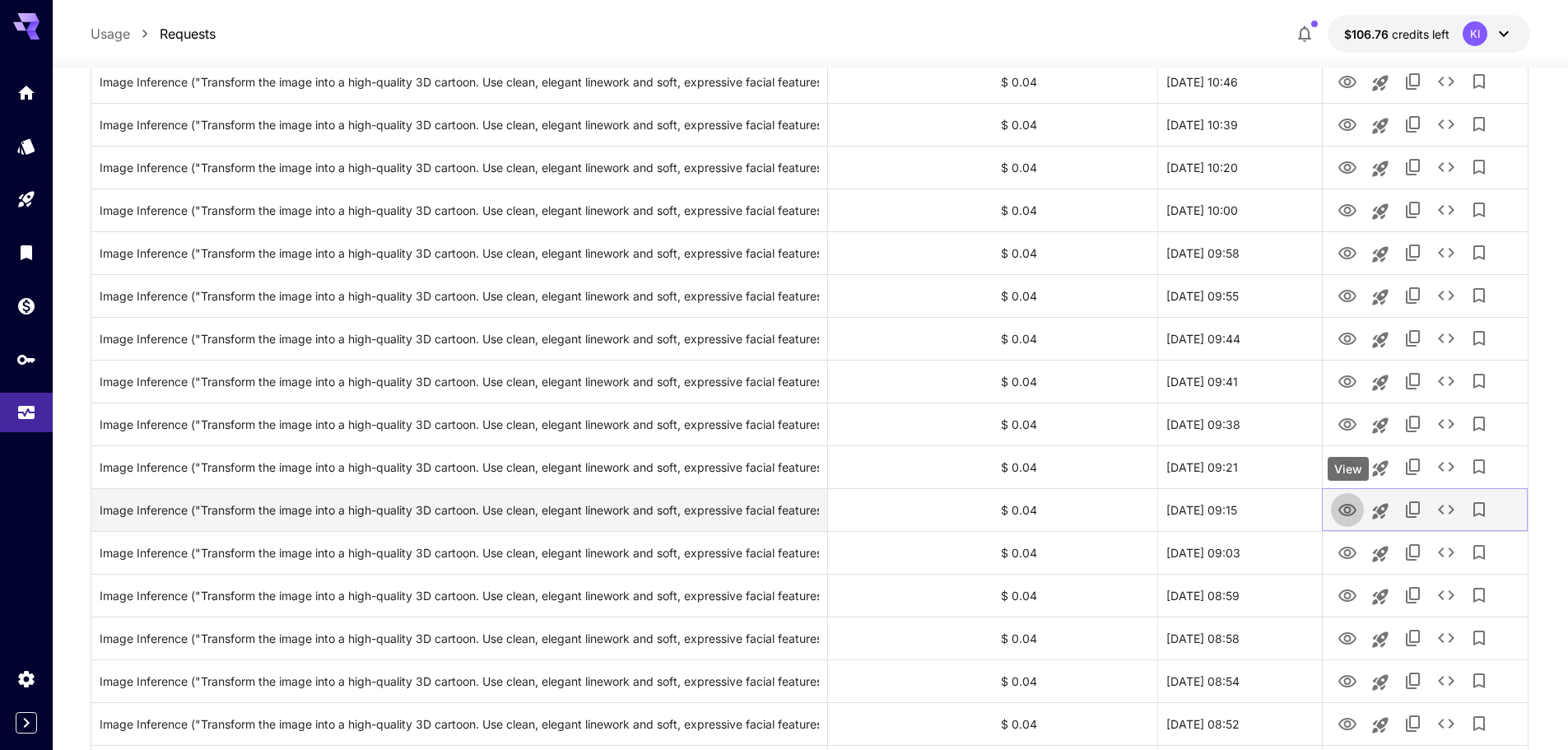
click at [1341, 509] on icon "View" at bounding box center [1347, 510] width 20 height 20
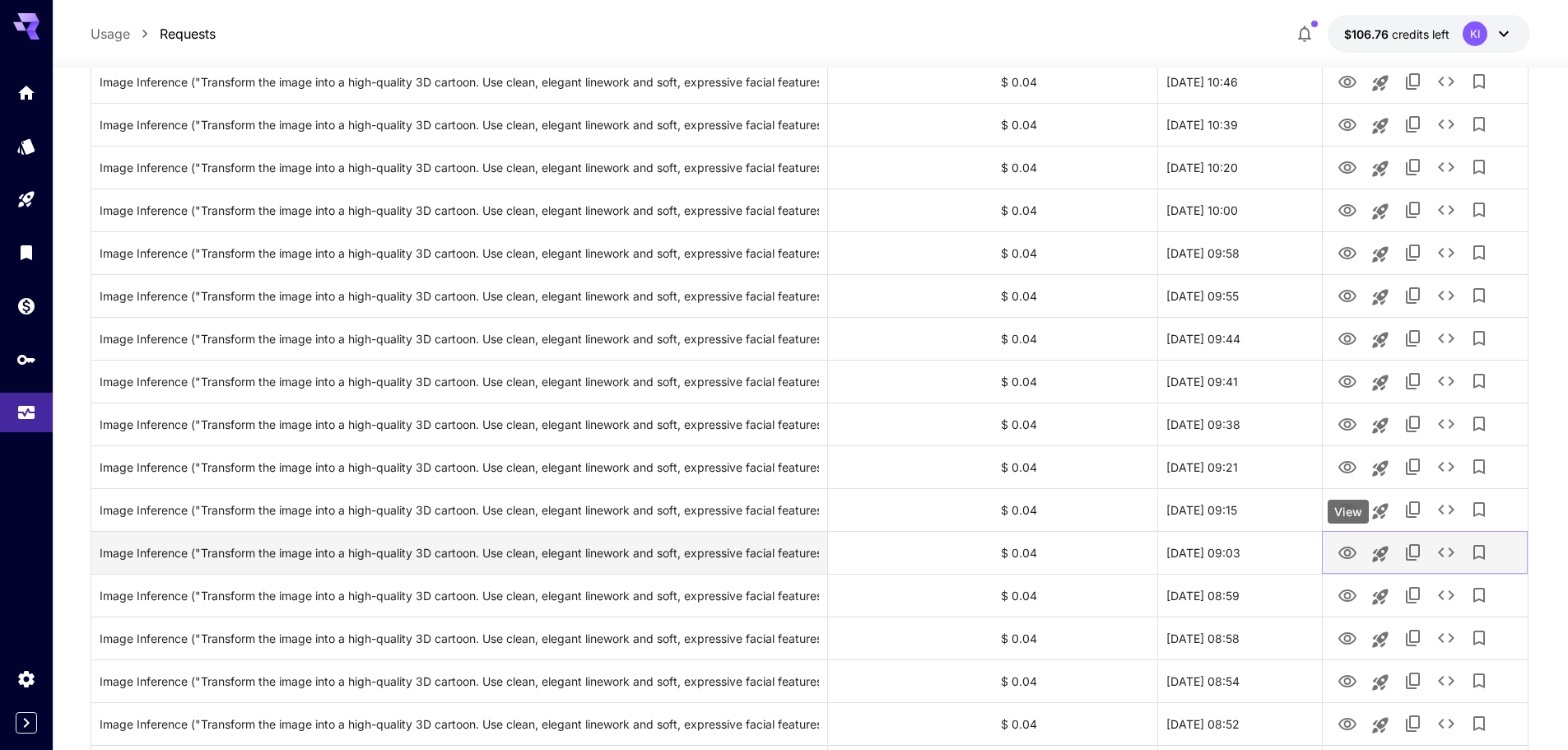
click at [1348, 556] on icon "View" at bounding box center [1347, 553] width 18 height 12
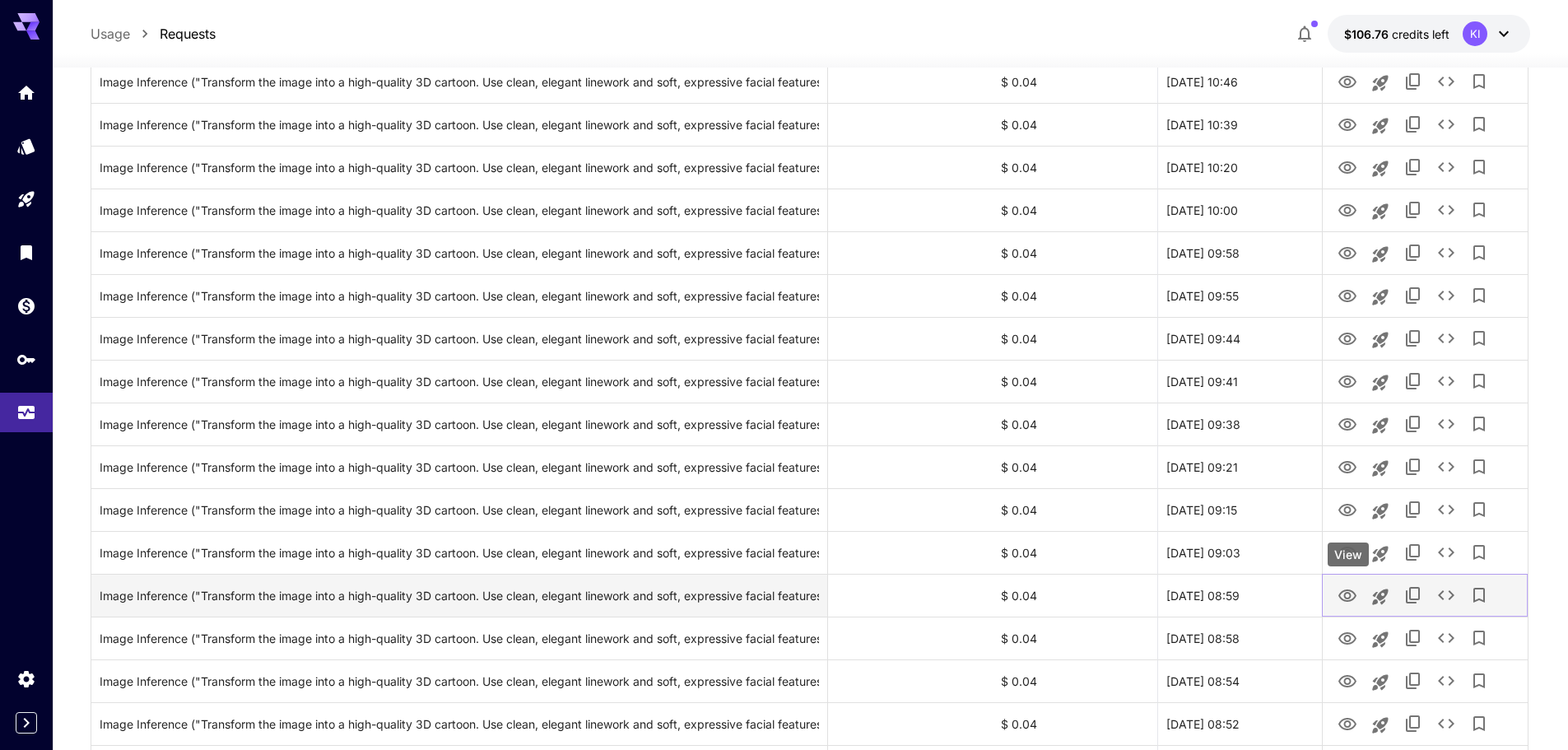
click at [1340, 594] on icon "View" at bounding box center [1347, 596] width 18 height 12
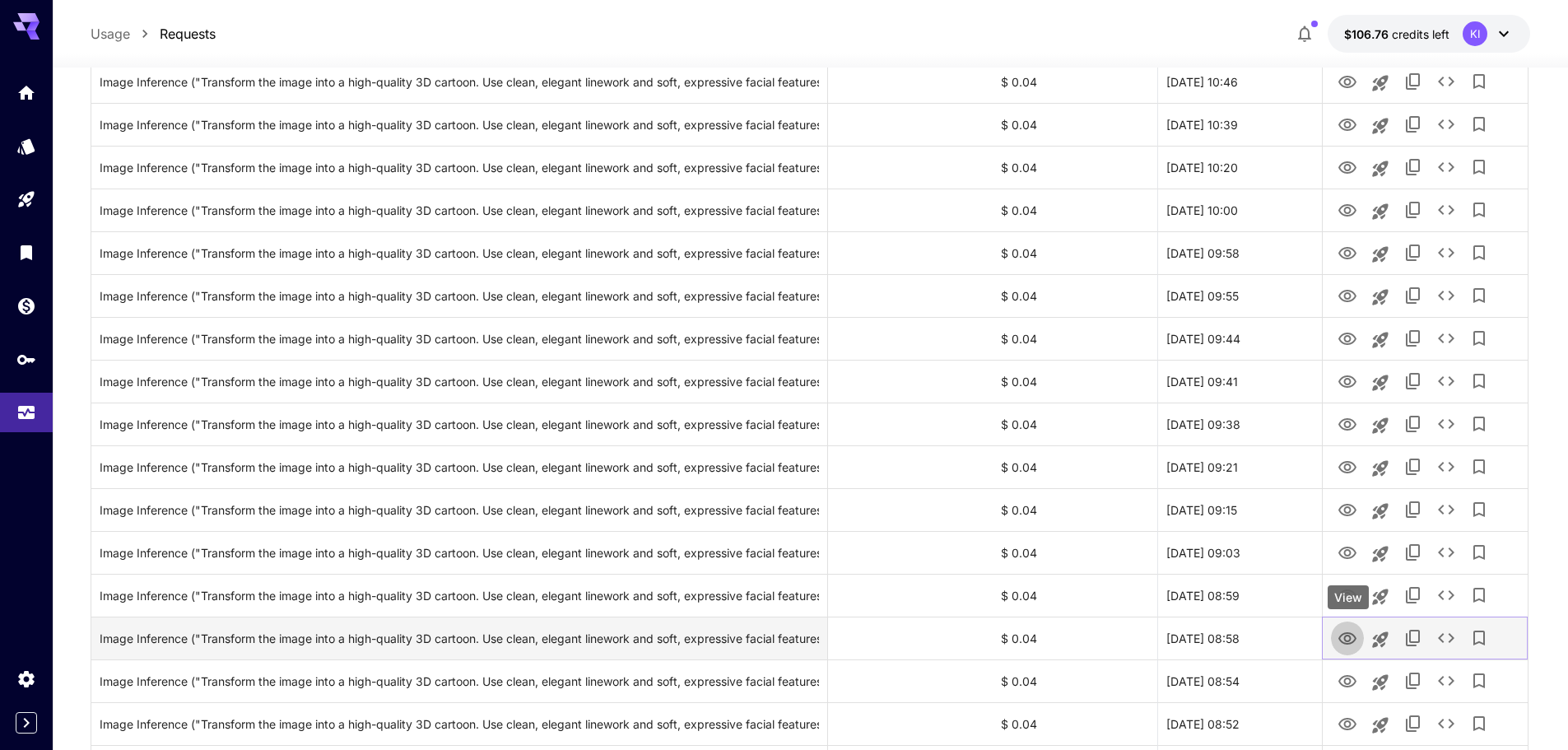
click at [1348, 636] on icon "View" at bounding box center [1347, 639] width 18 height 12
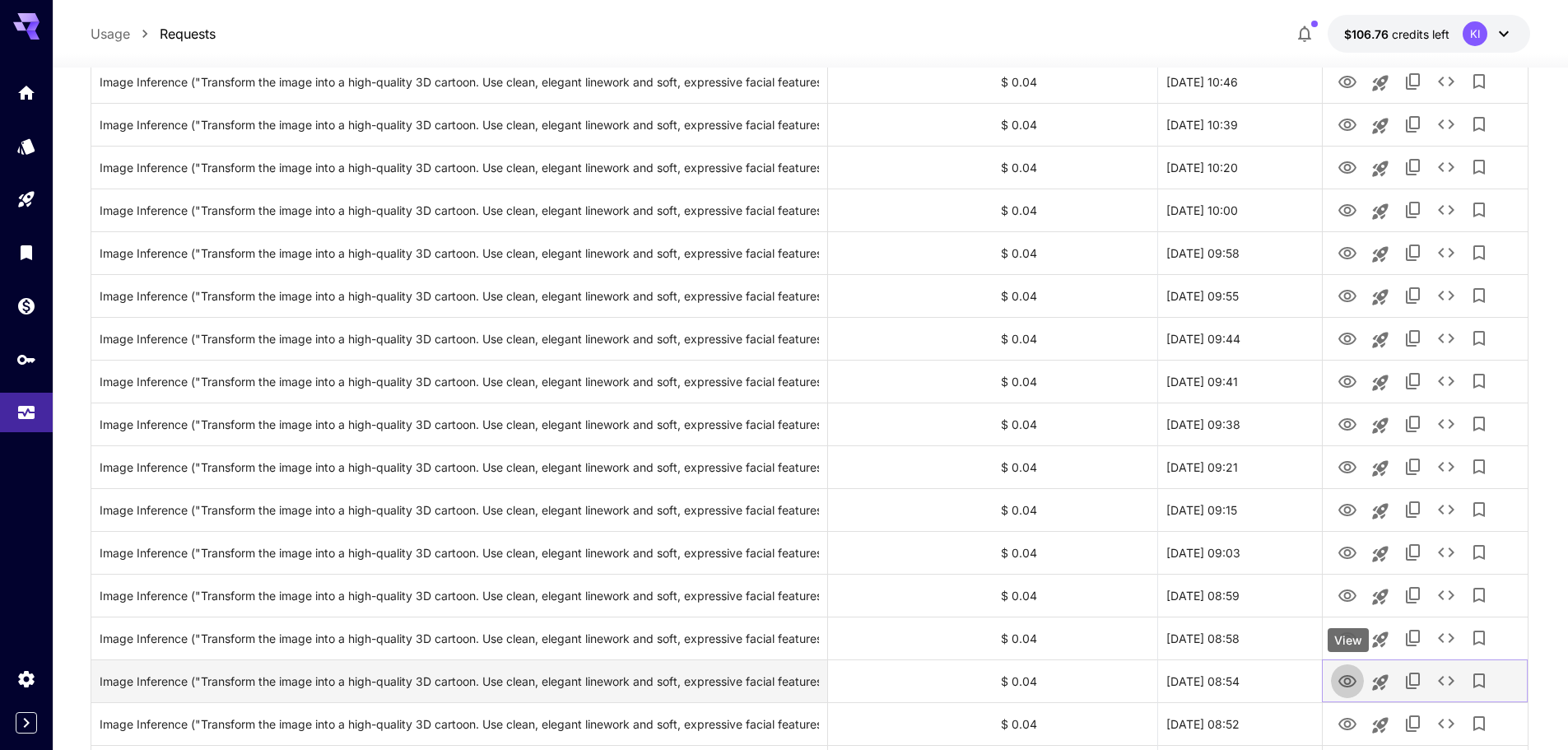
click at [1341, 686] on icon "View" at bounding box center [1347, 681] width 20 height 20
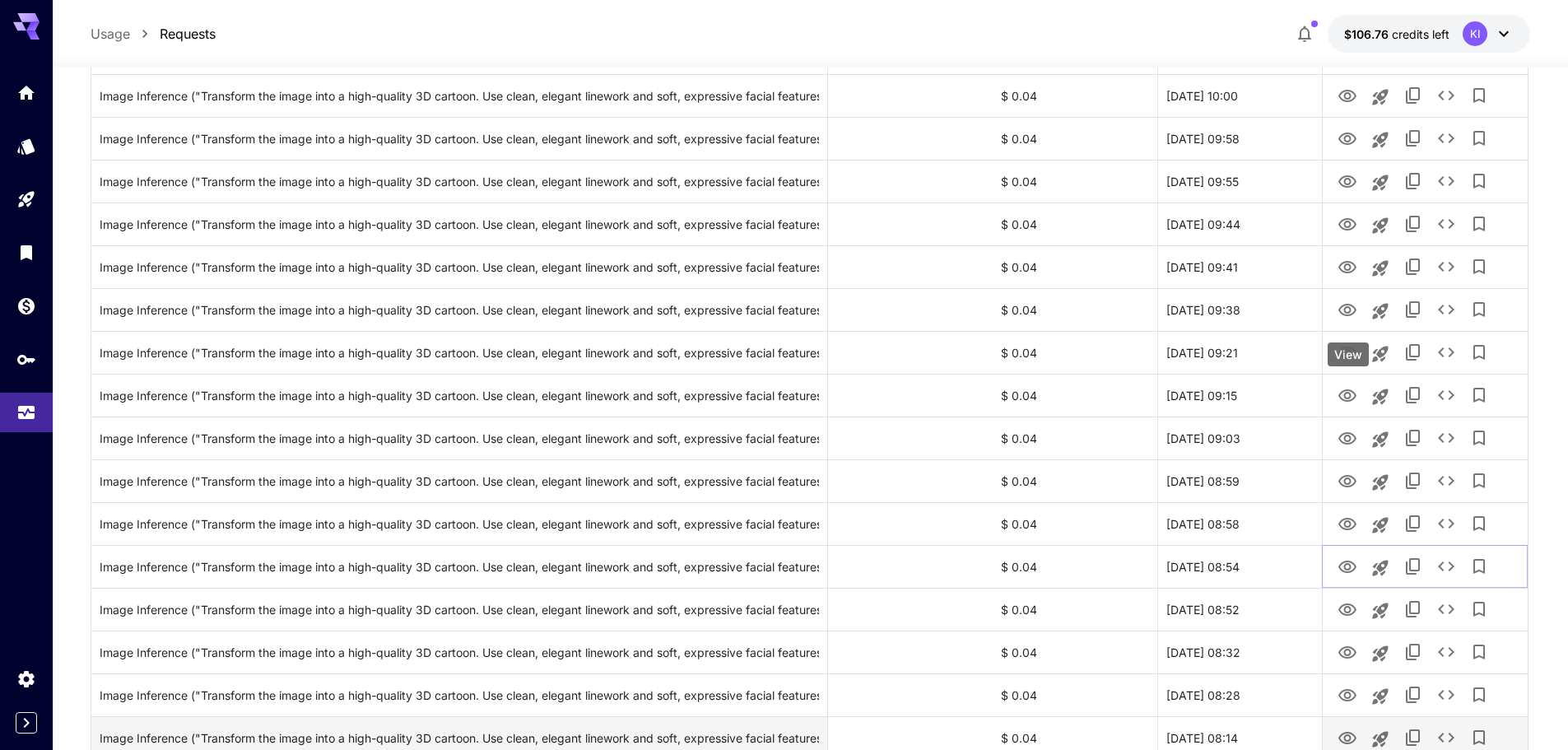
scroll to position [1317, 0]
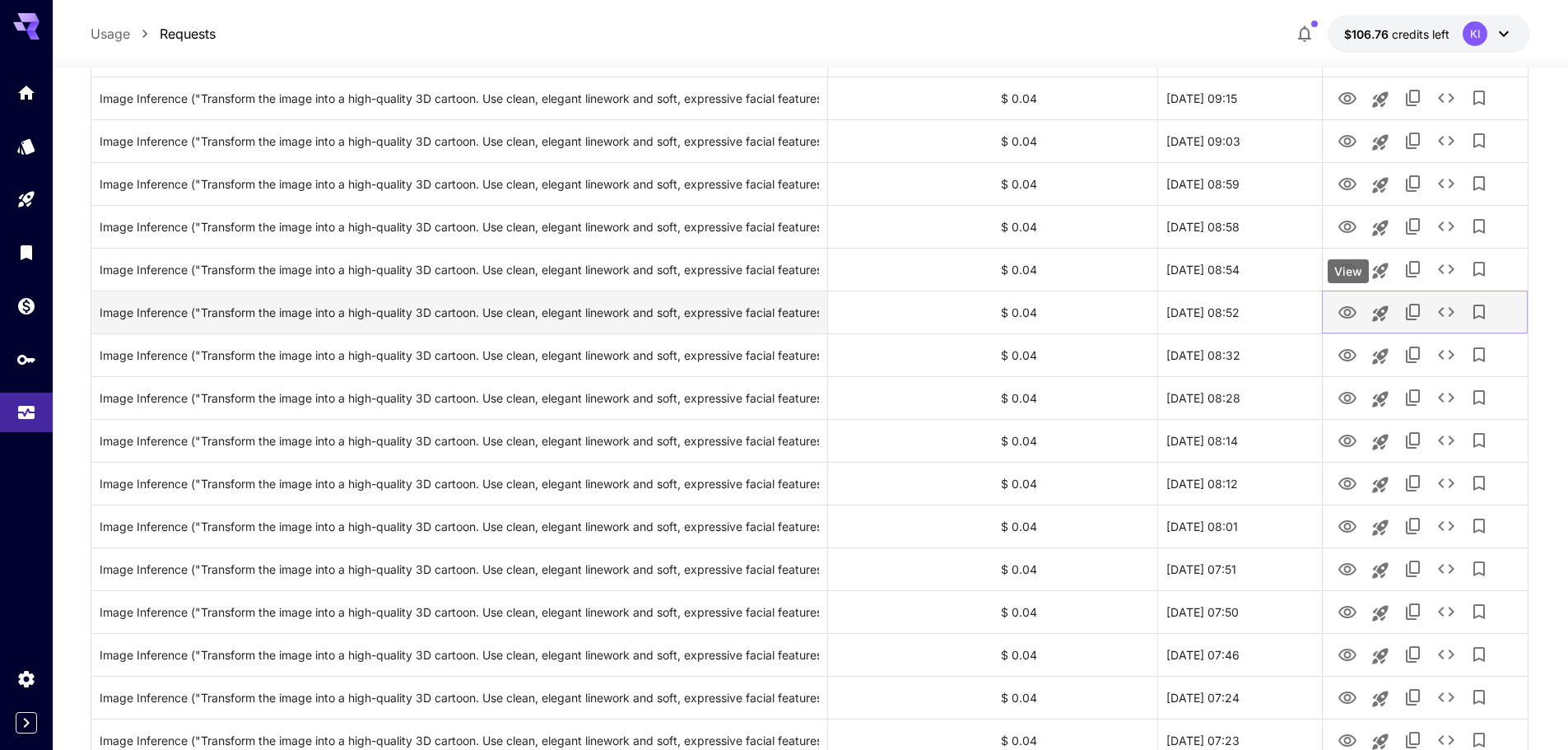
drag, startPoint x: 1346, startPoint y: 311, endPoint x: 1340, endPoint y: 321, distance: 11.7
click at [1346, 311] on icon "View" at bounding box center [1347, 312] width 18 height 12
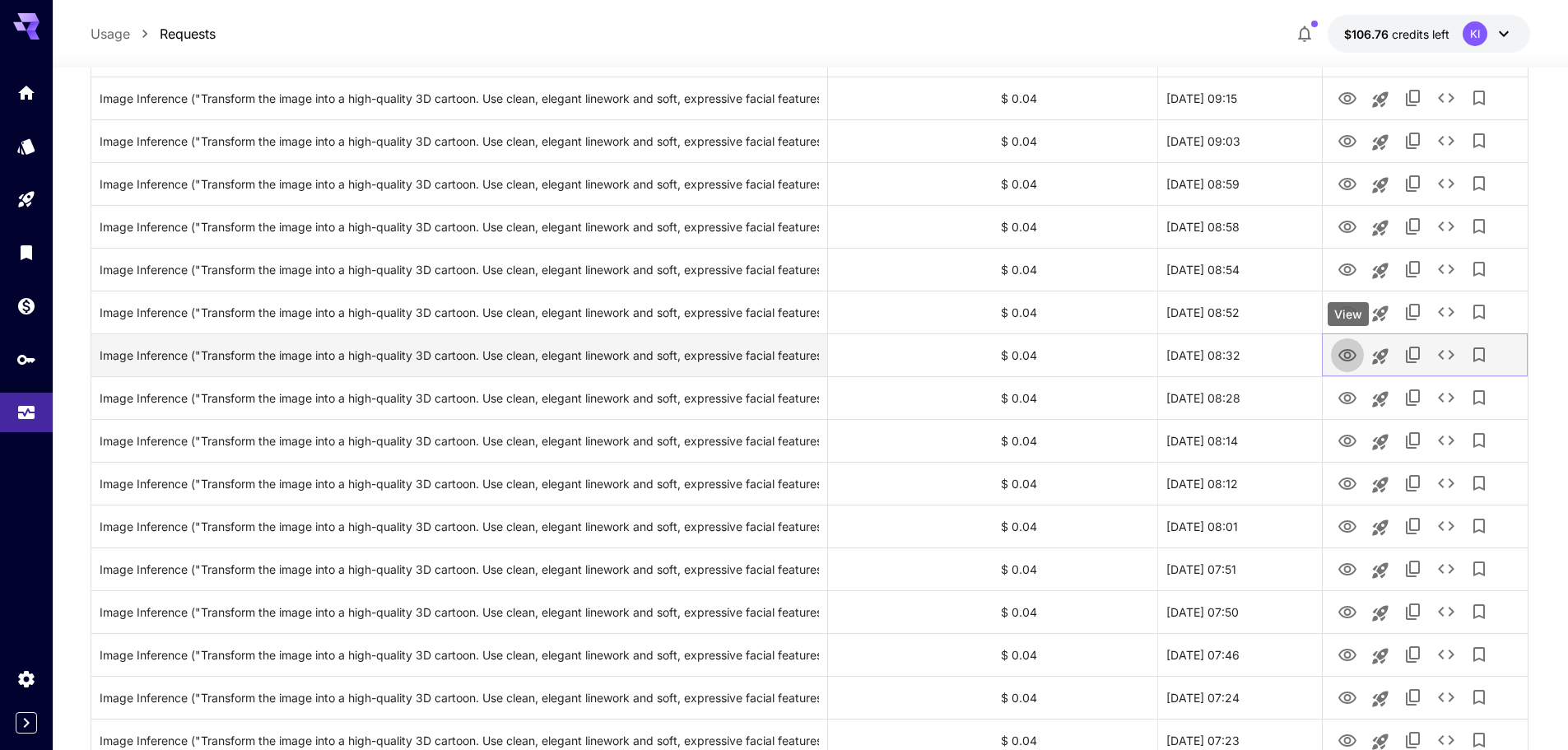
click at [1347, 351] on icon "View" at bounding box center [1347, 355] width 20 height 20
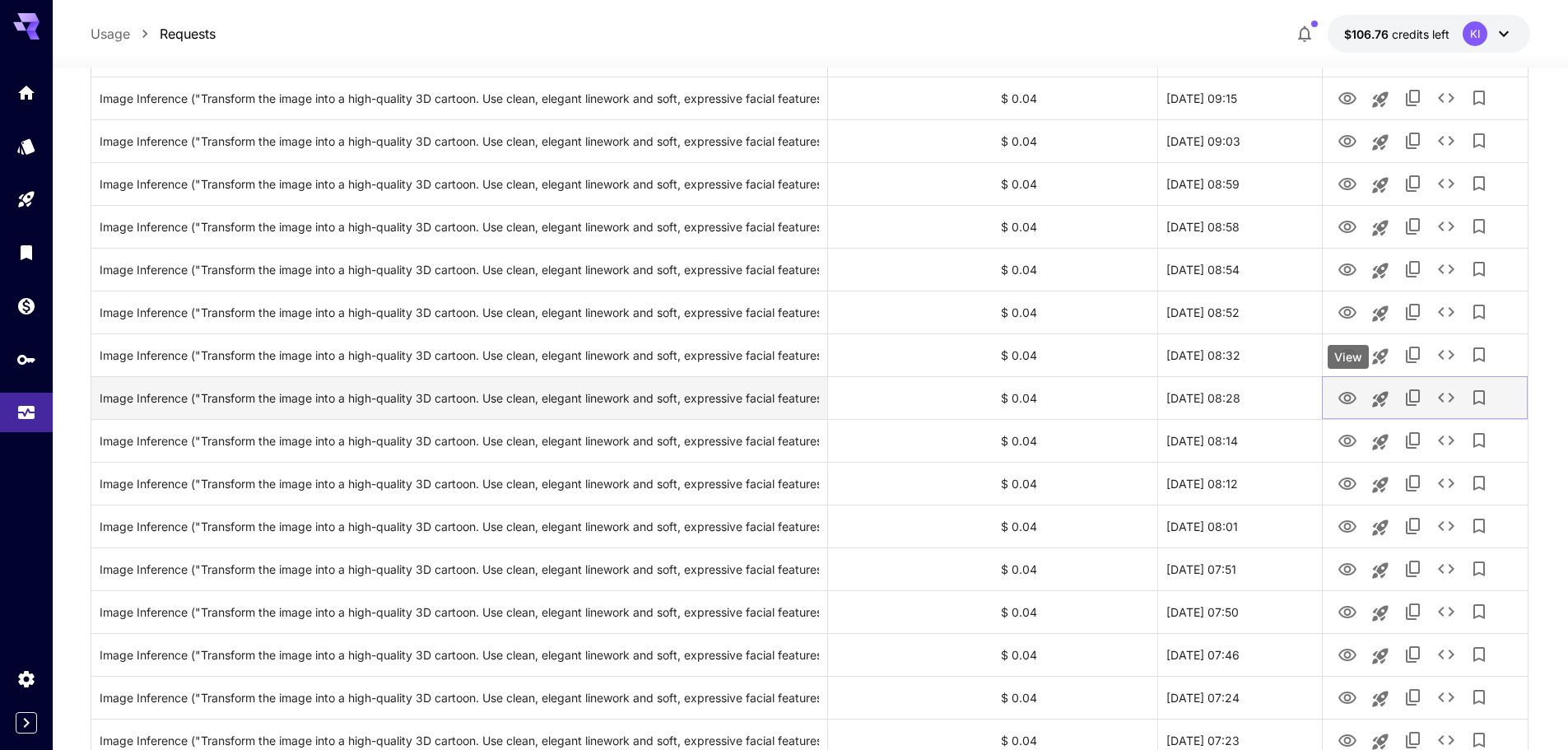
click at [1341, 387] on link "View" at bounding box center [1347, 397] width 20 height 21
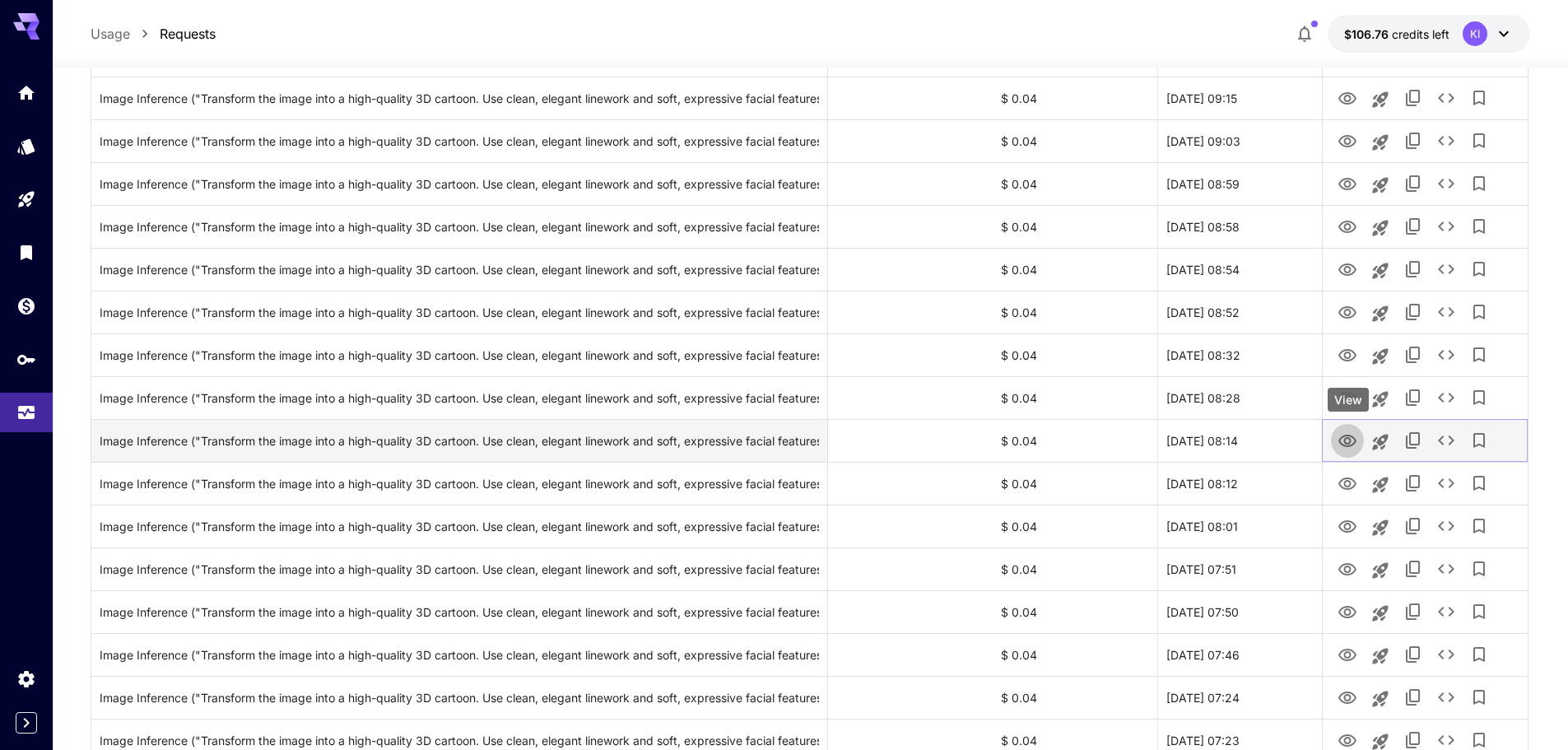
click at [1341, 446] on icon "View" at bounding box center [1347, 441] width 20 height 20
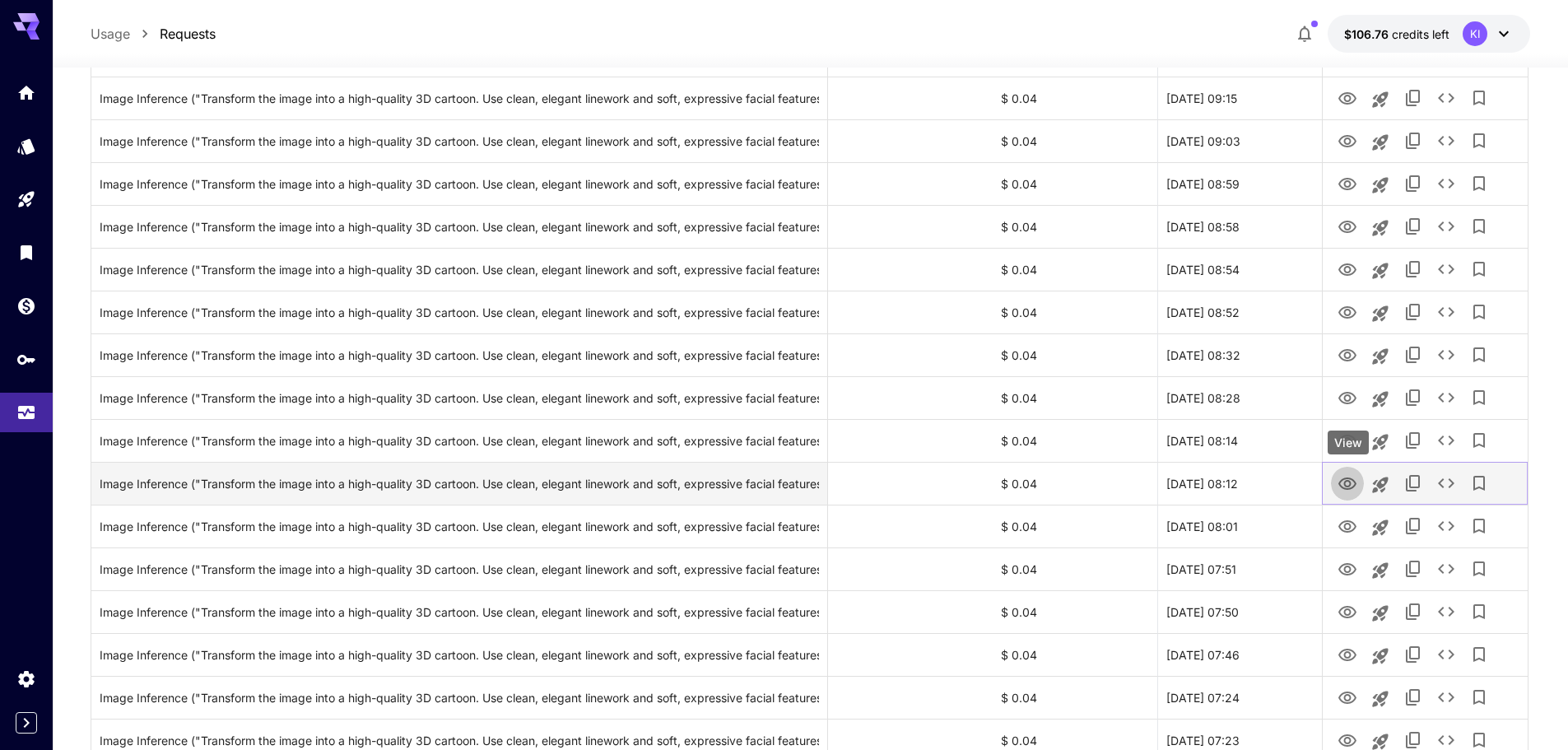
click at [1341, 479] on icon "View" at bounding box center [1347, 484] width 20 height 20
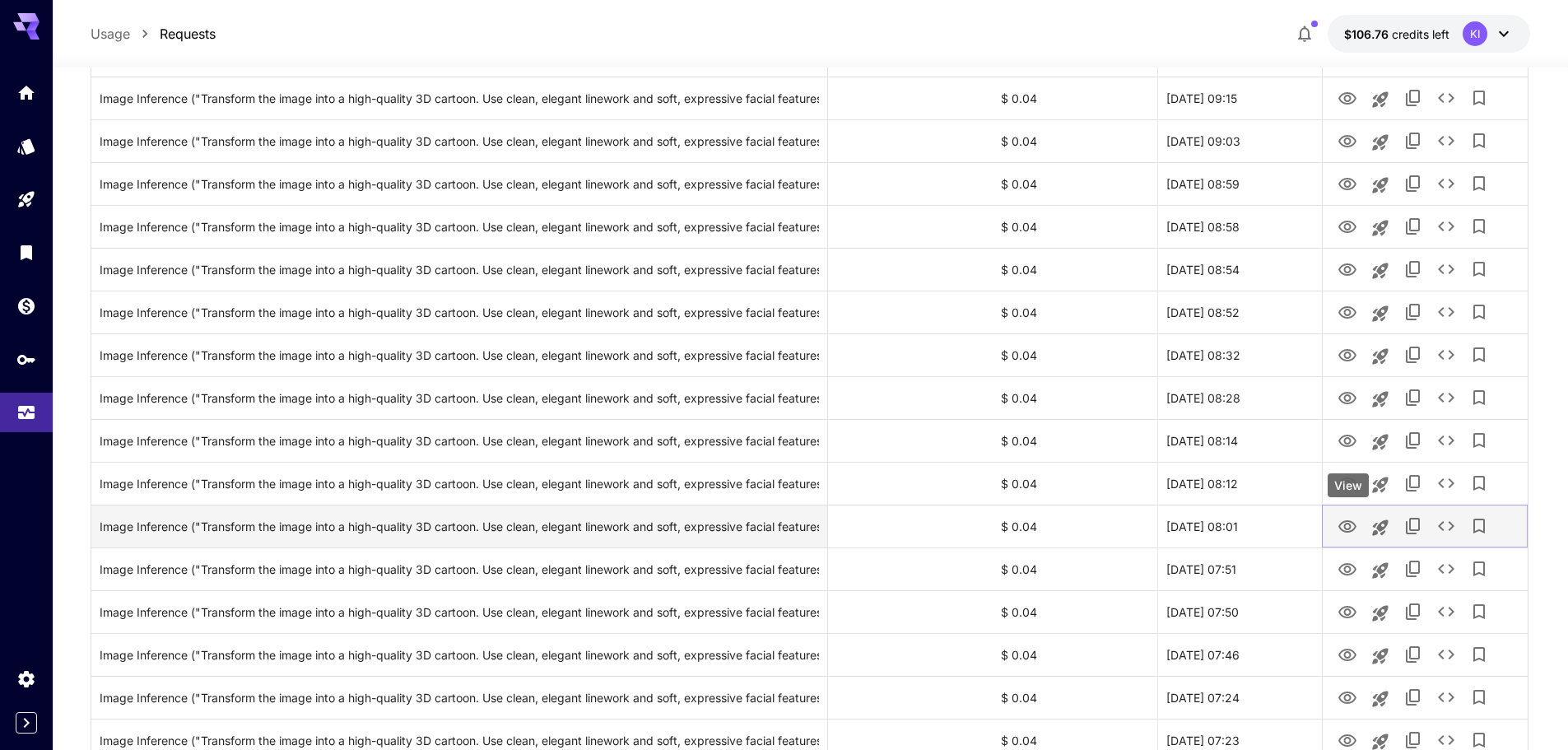
click at [1349, 517] on icon "View" at bounding box center [1347, 527] width 20 height 20
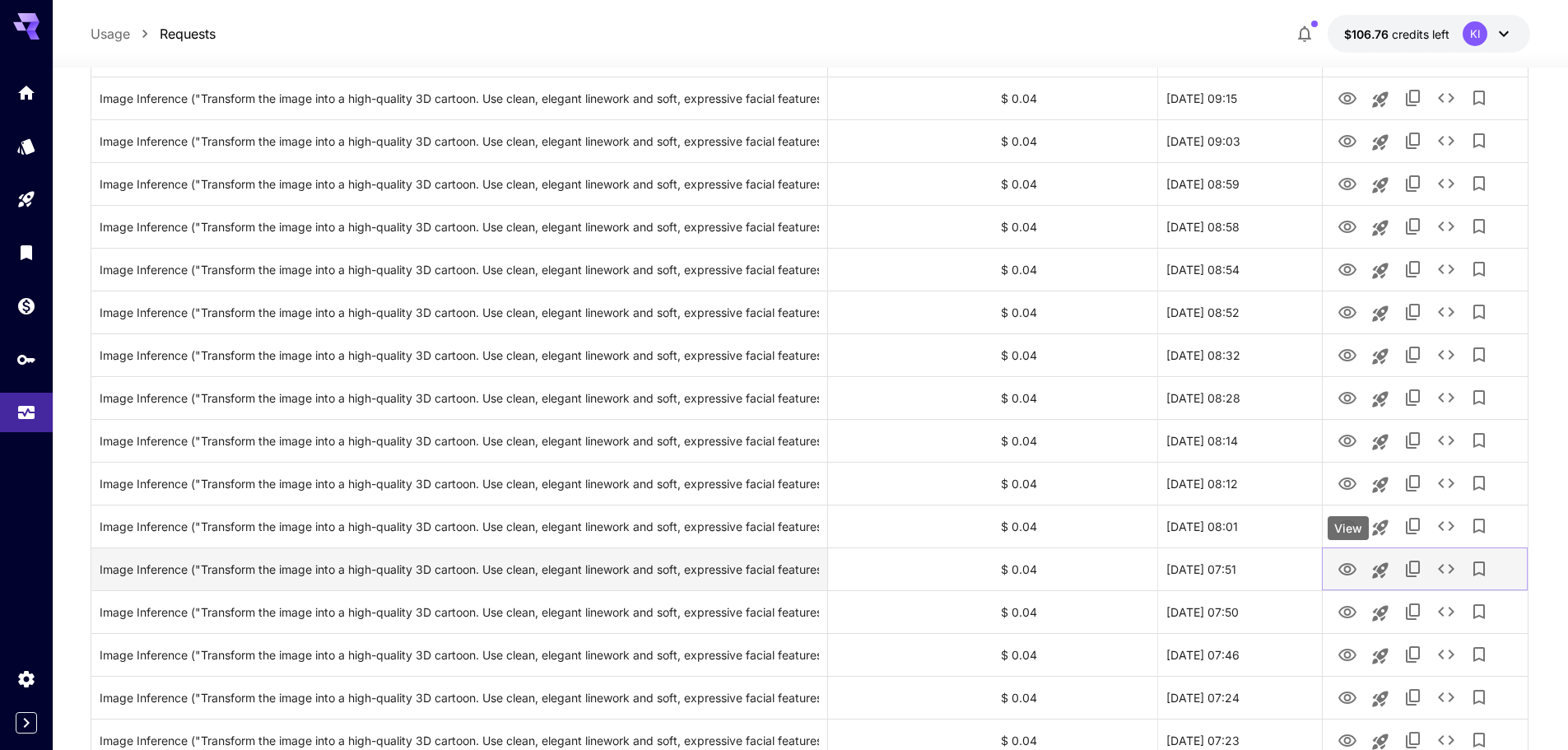
click at [1347, 568] on icon "View" at bounding box center [1347, 569] width 20 height 20
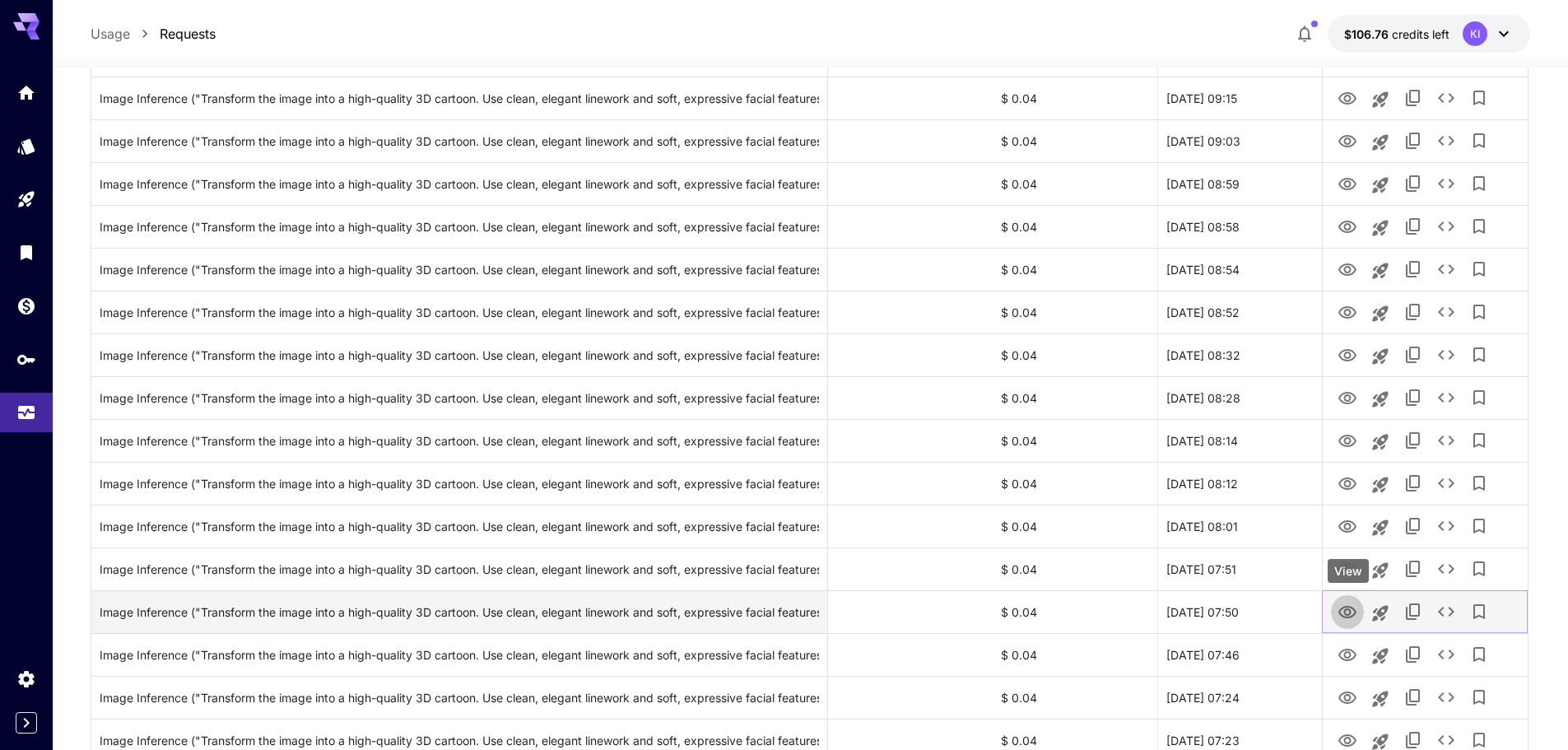
click at [1349, 620] on icon "View" at bounding box center [1347, 612] width 20 height 20
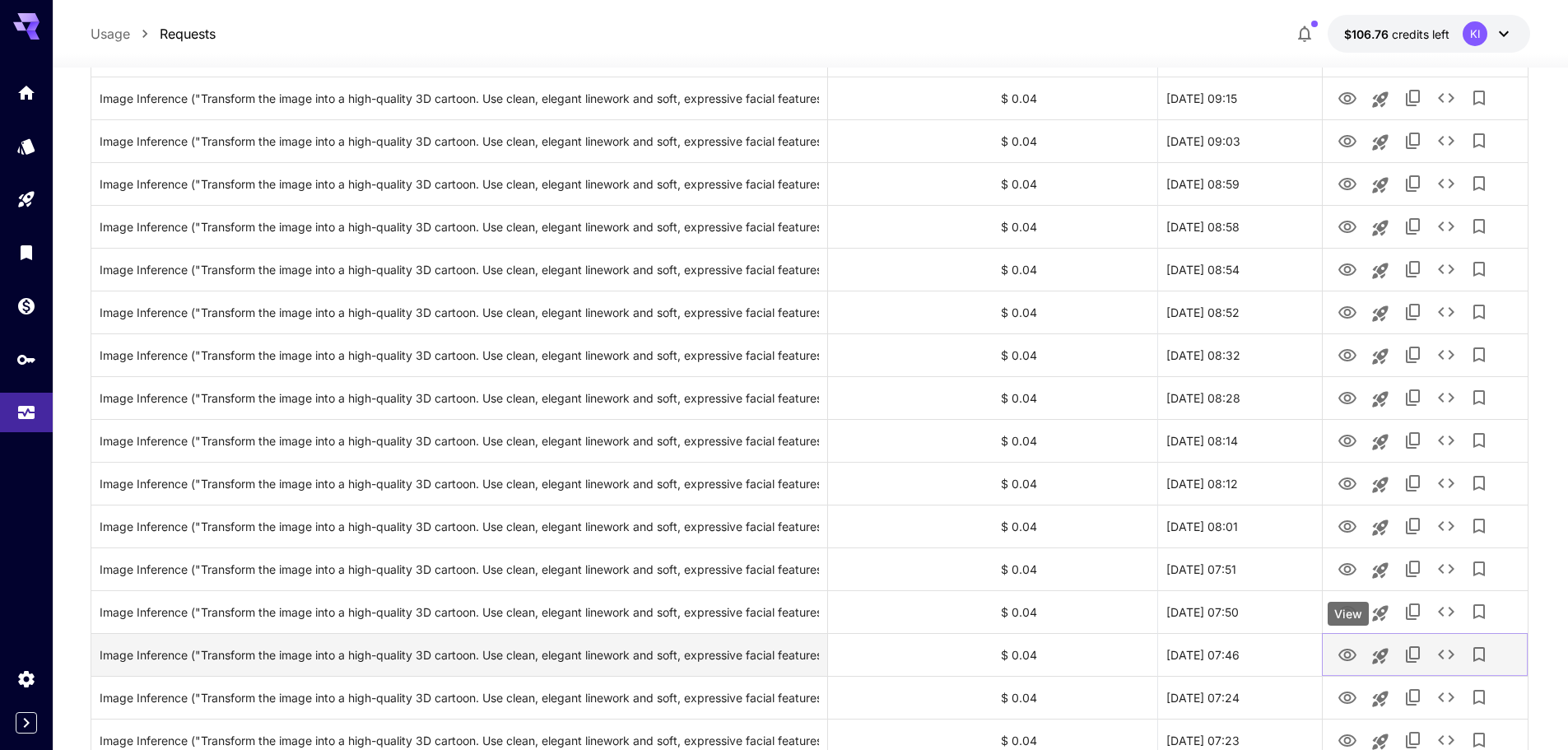
drag, startPoint x: 1350, startPoint y: 651, endPoint x: 1350, endPoint y: 671, distance: 20.0
click at [1350, 651] on icon "View" at bounding box center [1347, 655] width 18 height 12
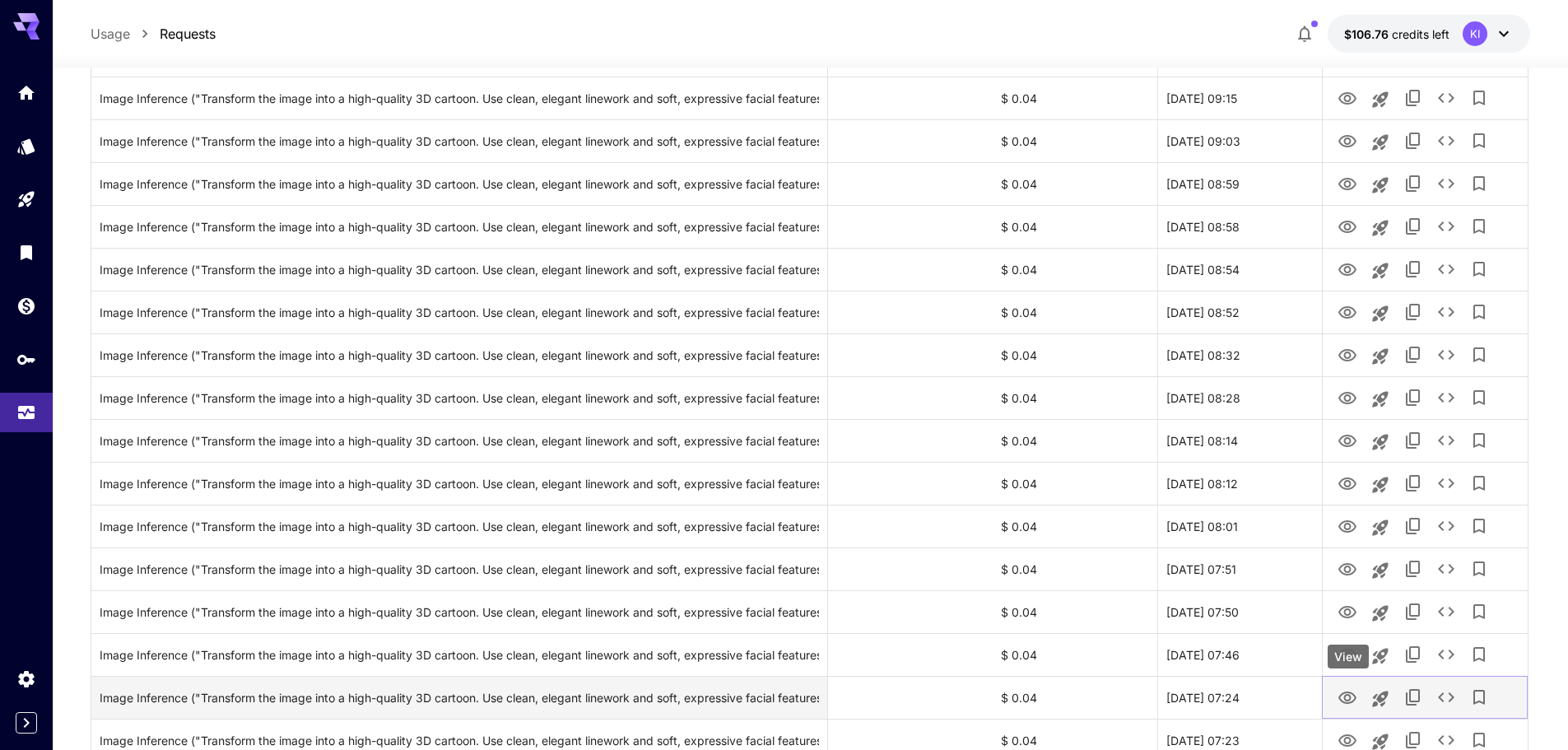
click at [1352, 701] on icon "View" at bounding box center [1347, 697] width 18 height 12
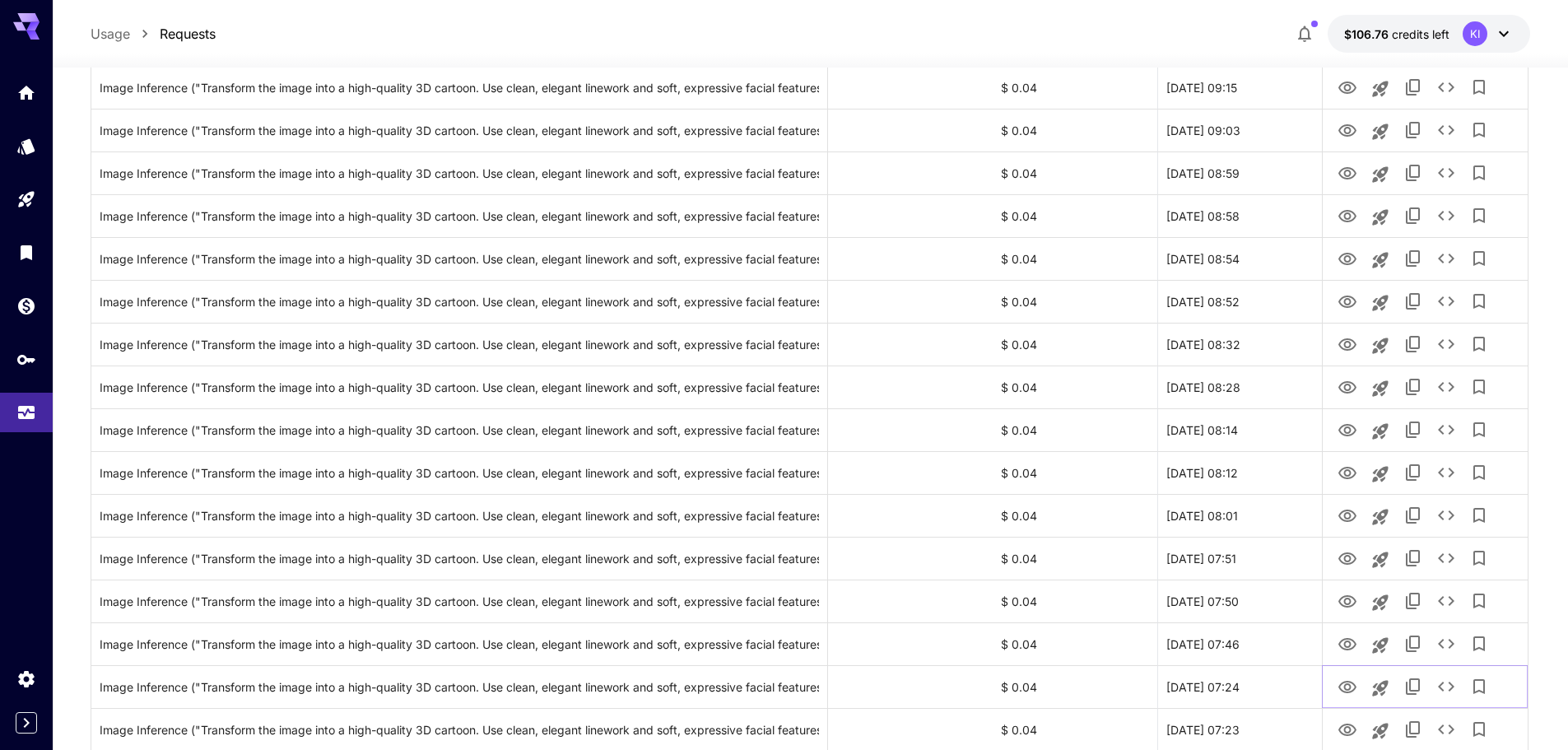
scroll to position [1808, 0]
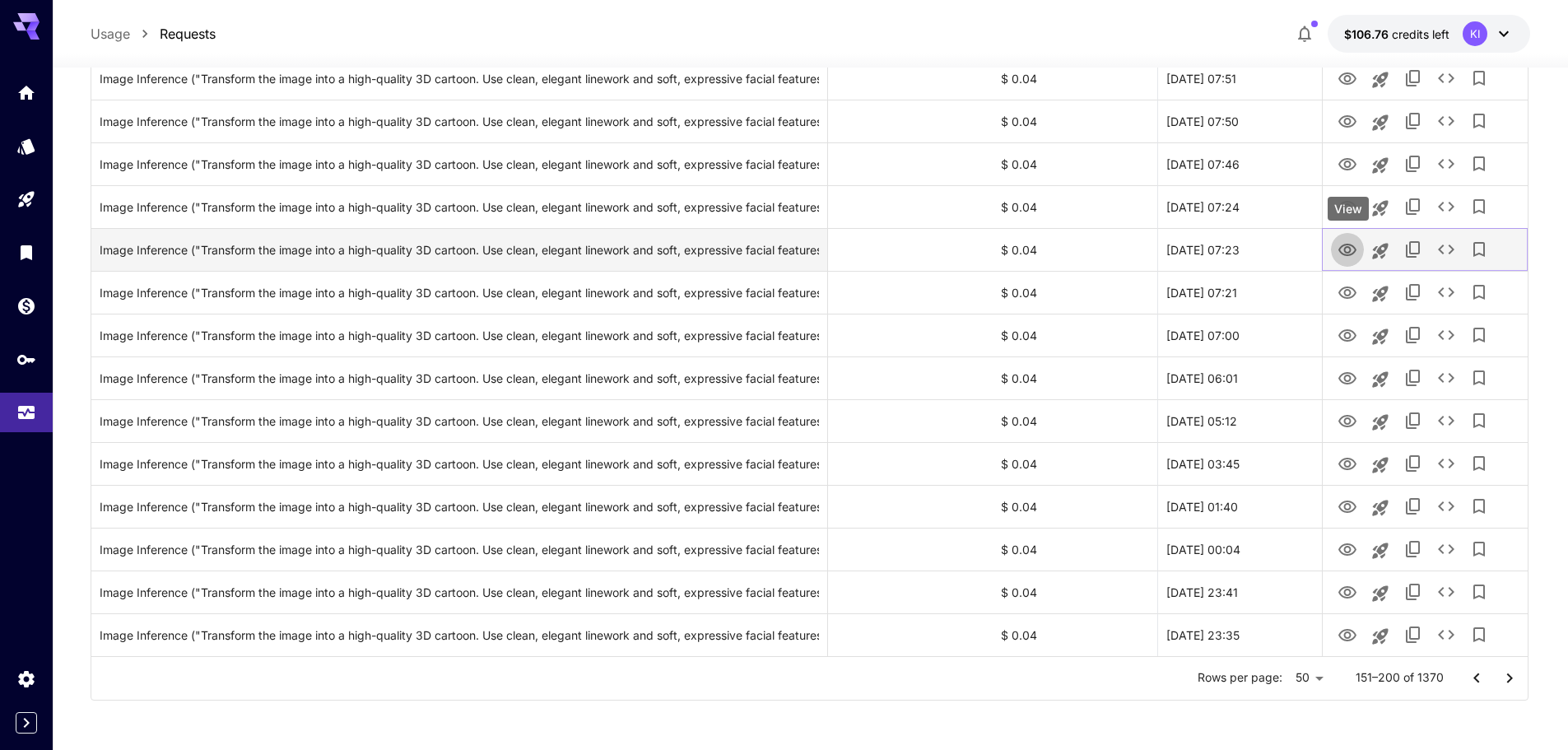
drag, startPoint x: 1349, startPoint y: 247, endPoint x: 1359, endPoint y: 256, distance: 13.5
click at [1350, 247] on icon "View" at bounding box center [1347, 250] width 18 height 12
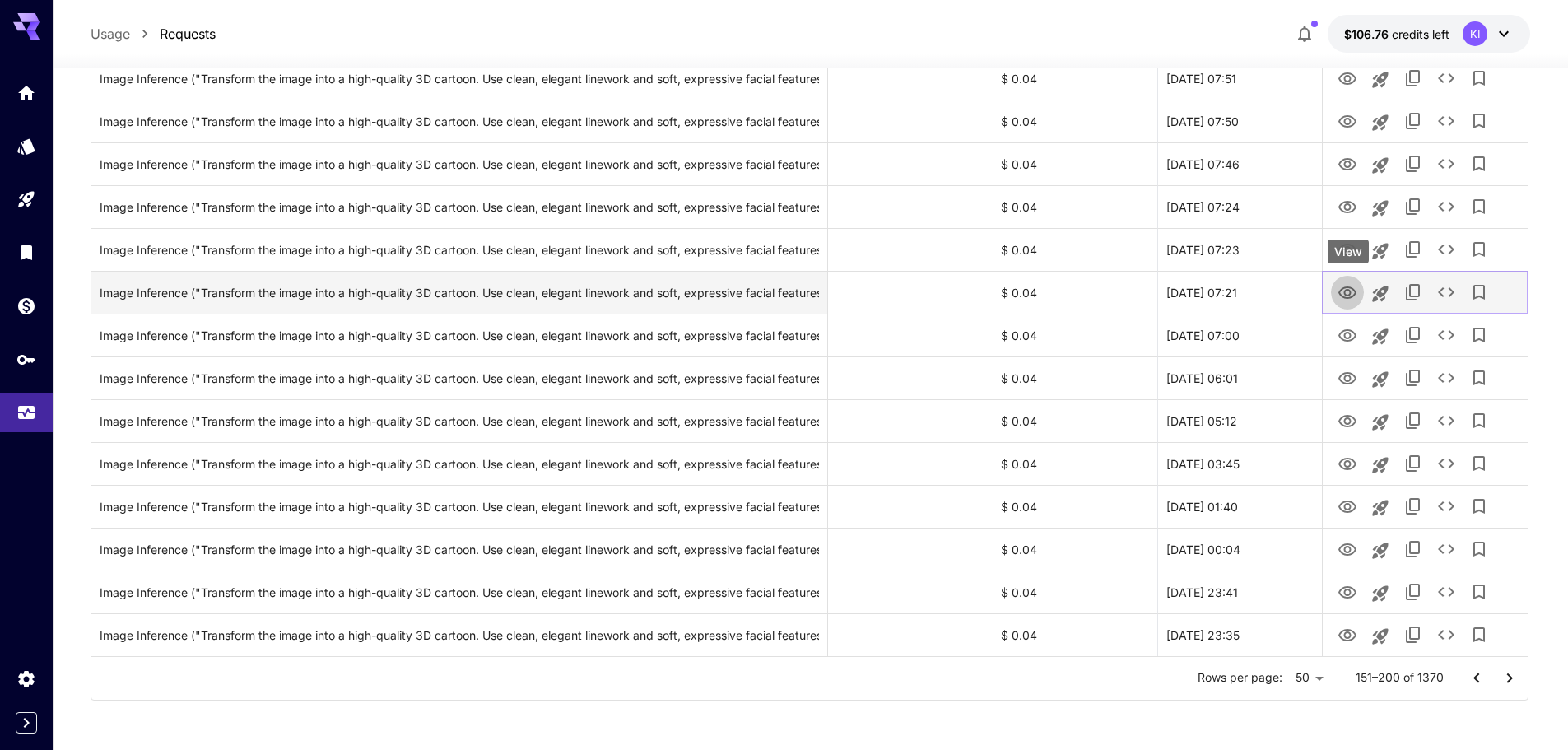
click at [1354, 291] on icon "View" at bounding box center [1347, 292] width 18 height 12
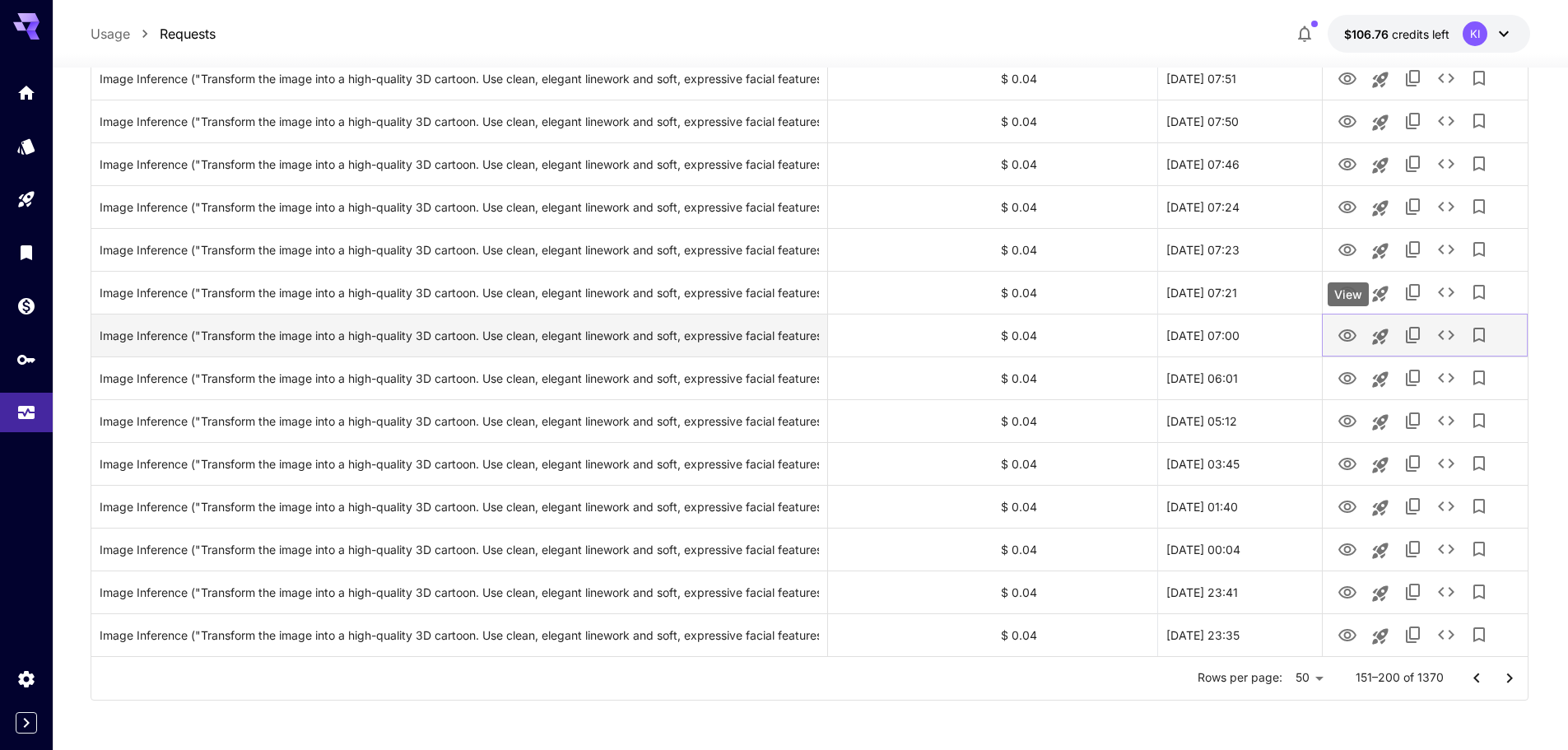
click at [1345, 330] on icon "View" at bounding box center [1347, 335] width 18 height 12
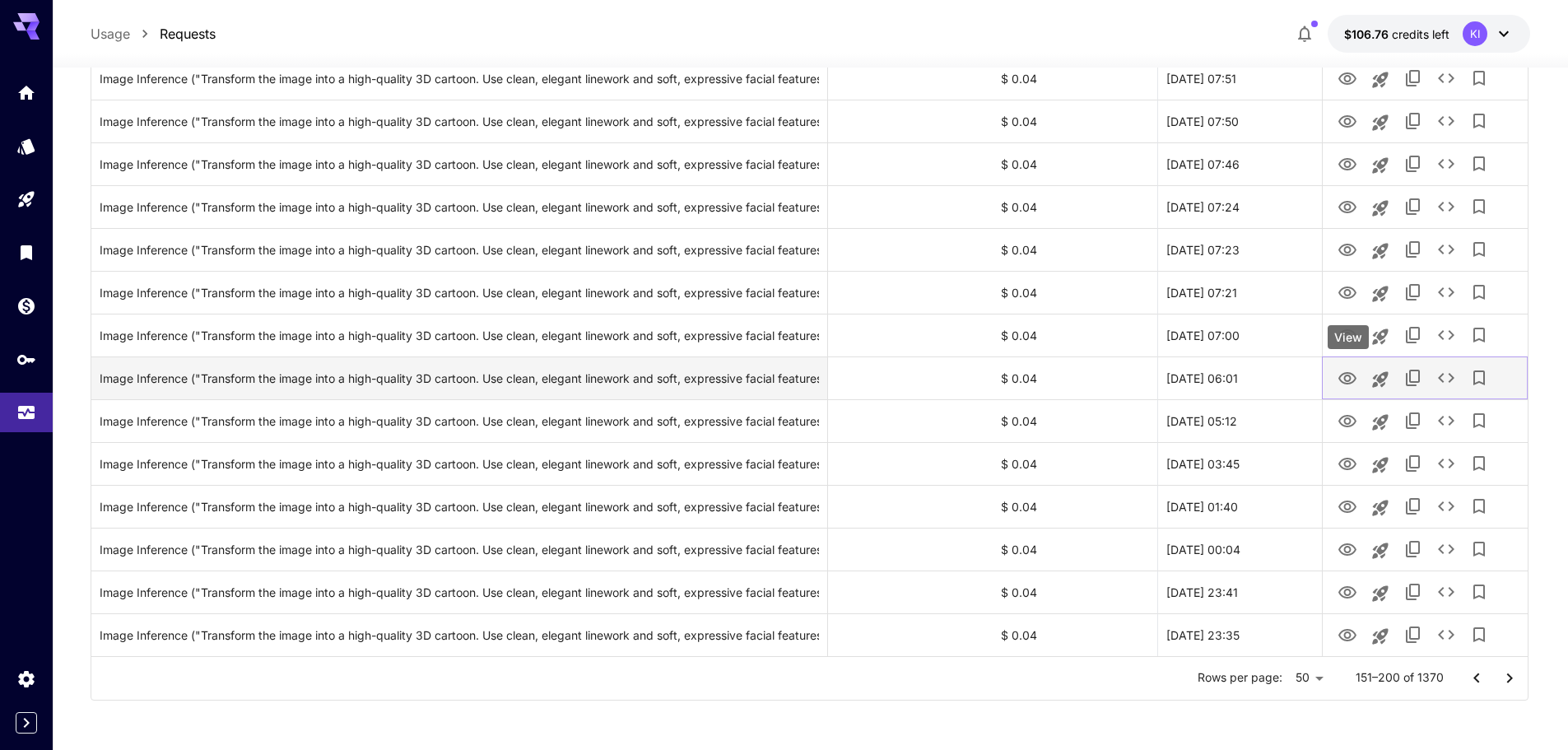
click at [1348, 374] on icon "View" at bounding box center [1347, 378] width 20 height 20
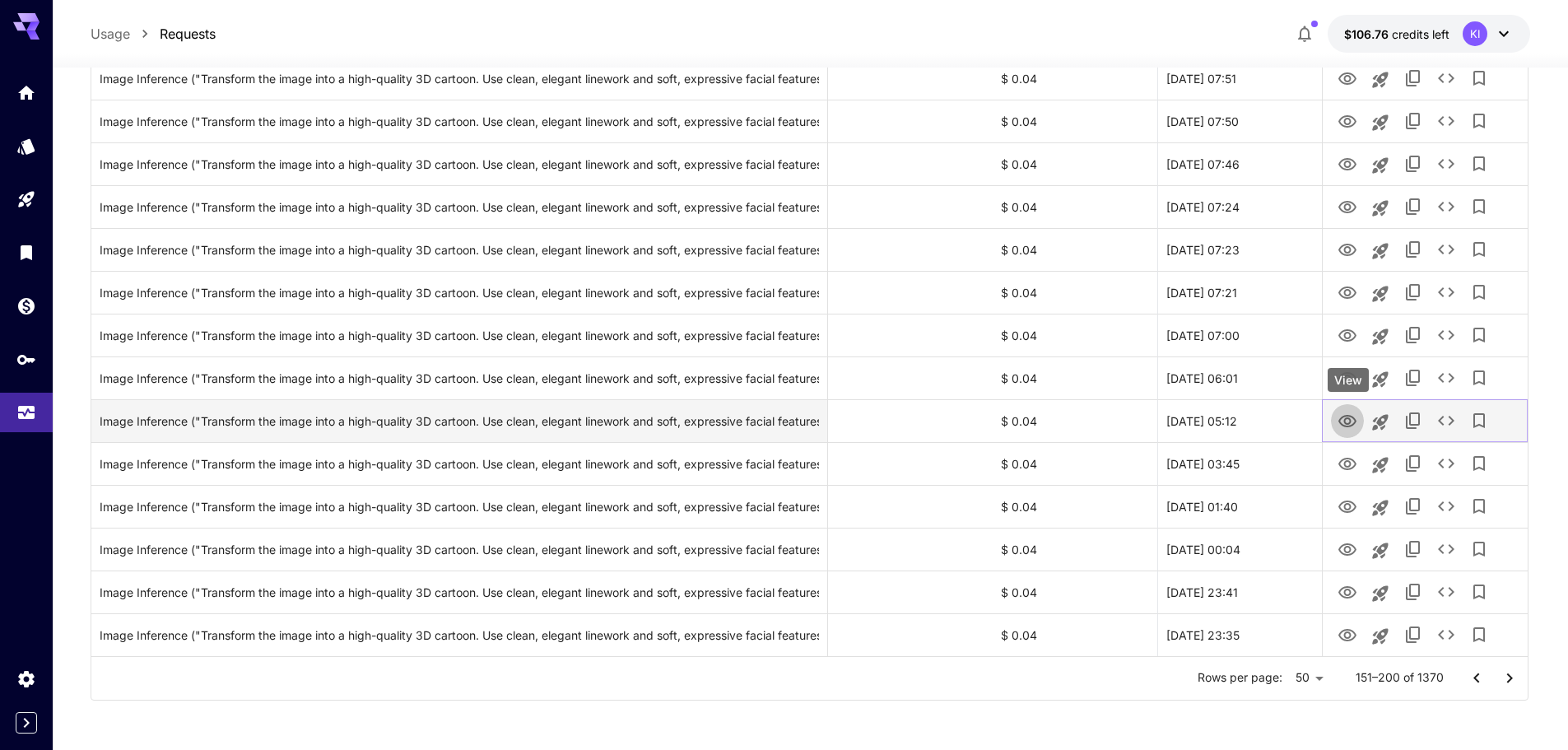
click at [1349, 417] on icon "View" at bounding box center [1347, 422] width 20 height 20
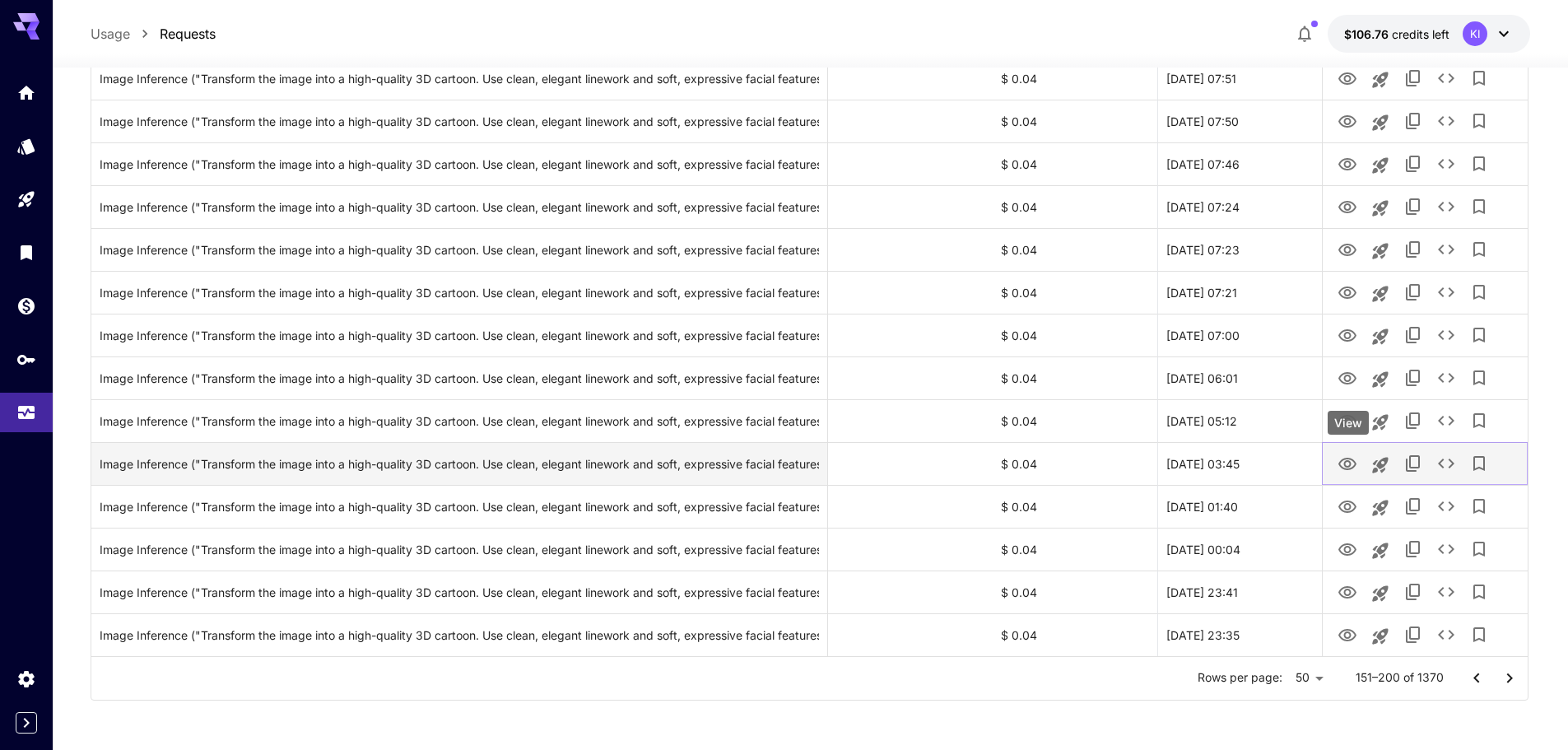
click at [1344, 459] on icon "View" at bounding box center [1347, 464] width 18 height 12
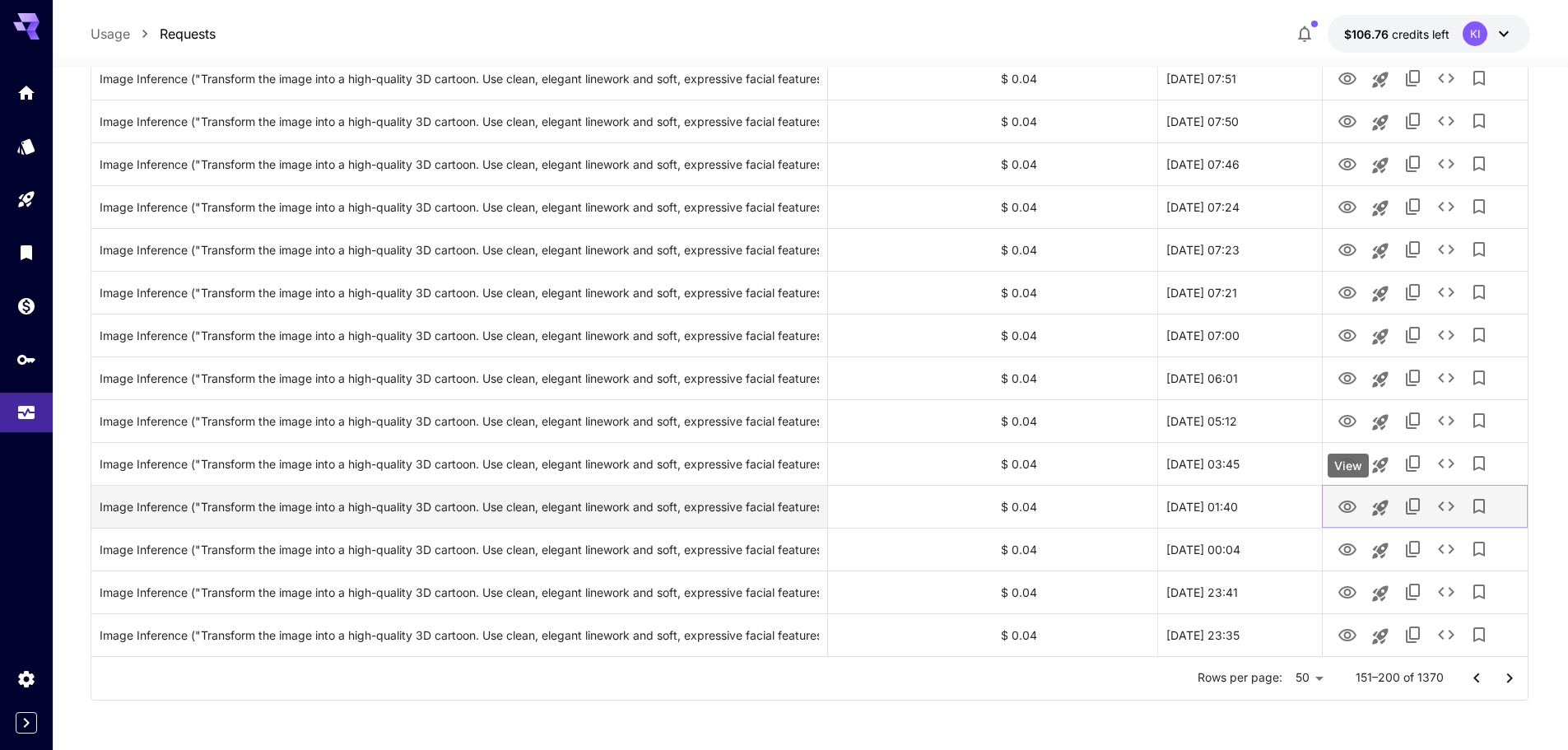
click at [1345, 510] on icon "View" at bounding box center [1347, 507] width 20 height 20
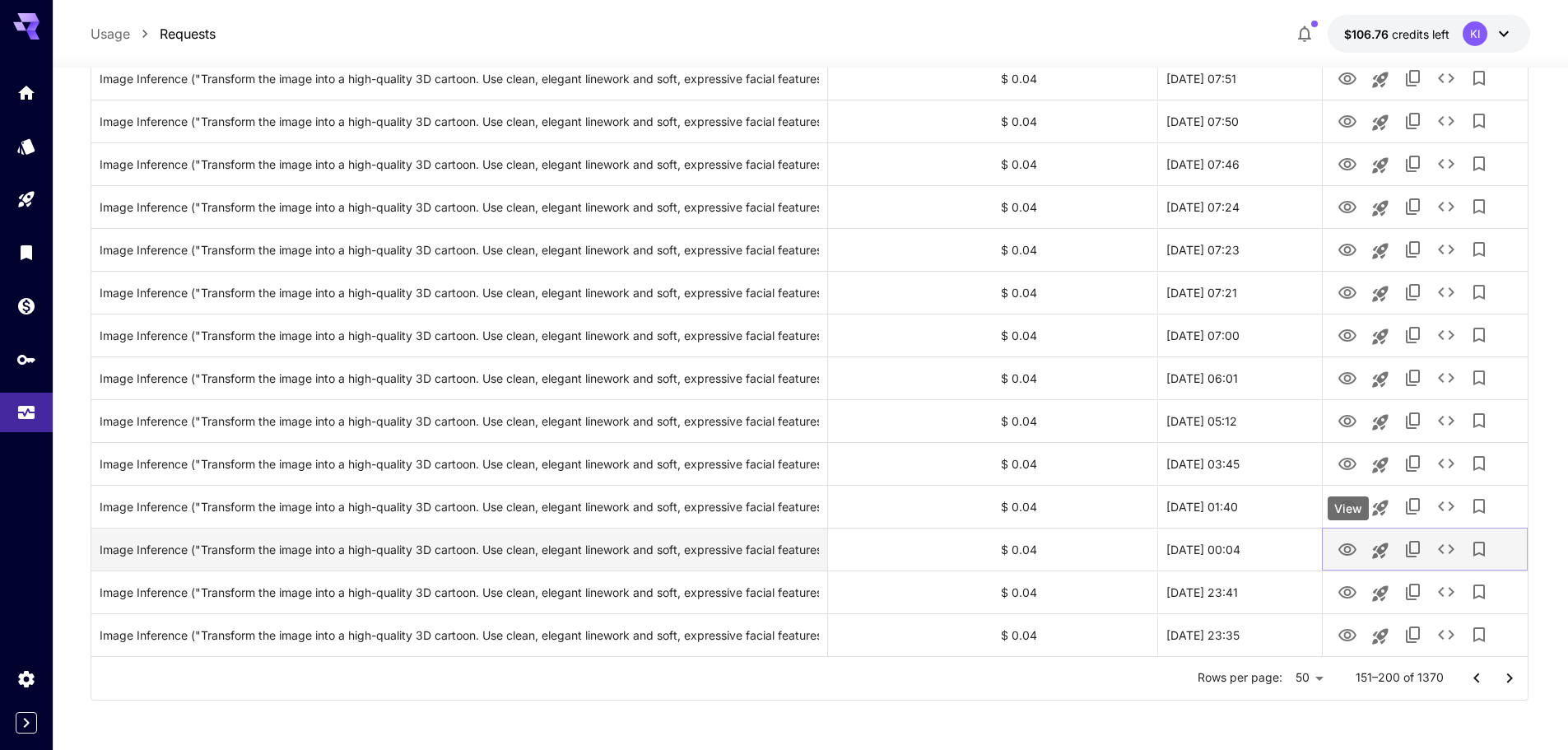
click at [1341, 547] on icon "View" at bounding box center [1347, 549] width 18 height 12
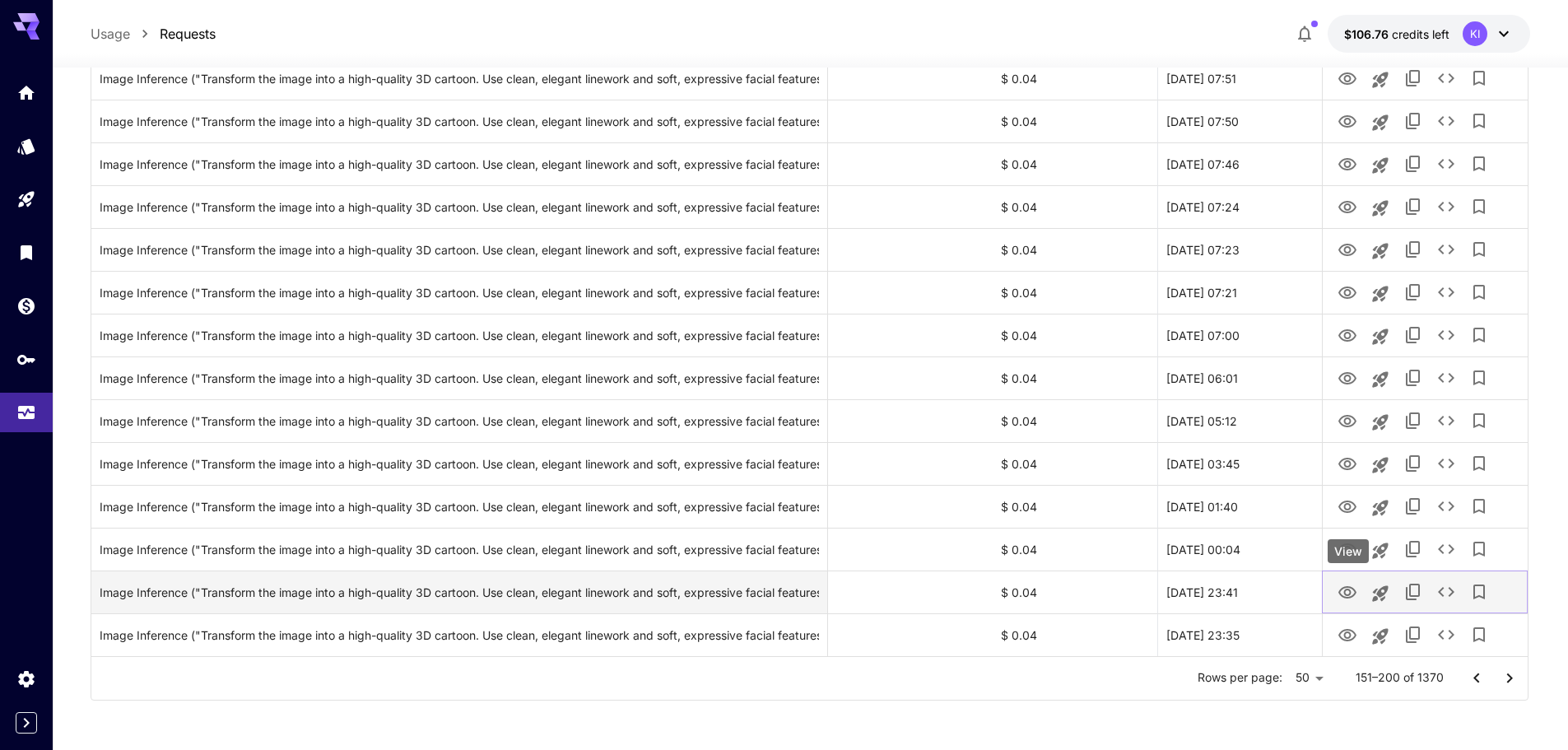
click at [1345, 591] on icon "View" at bounding box center [1347, 592] width 18 height 12
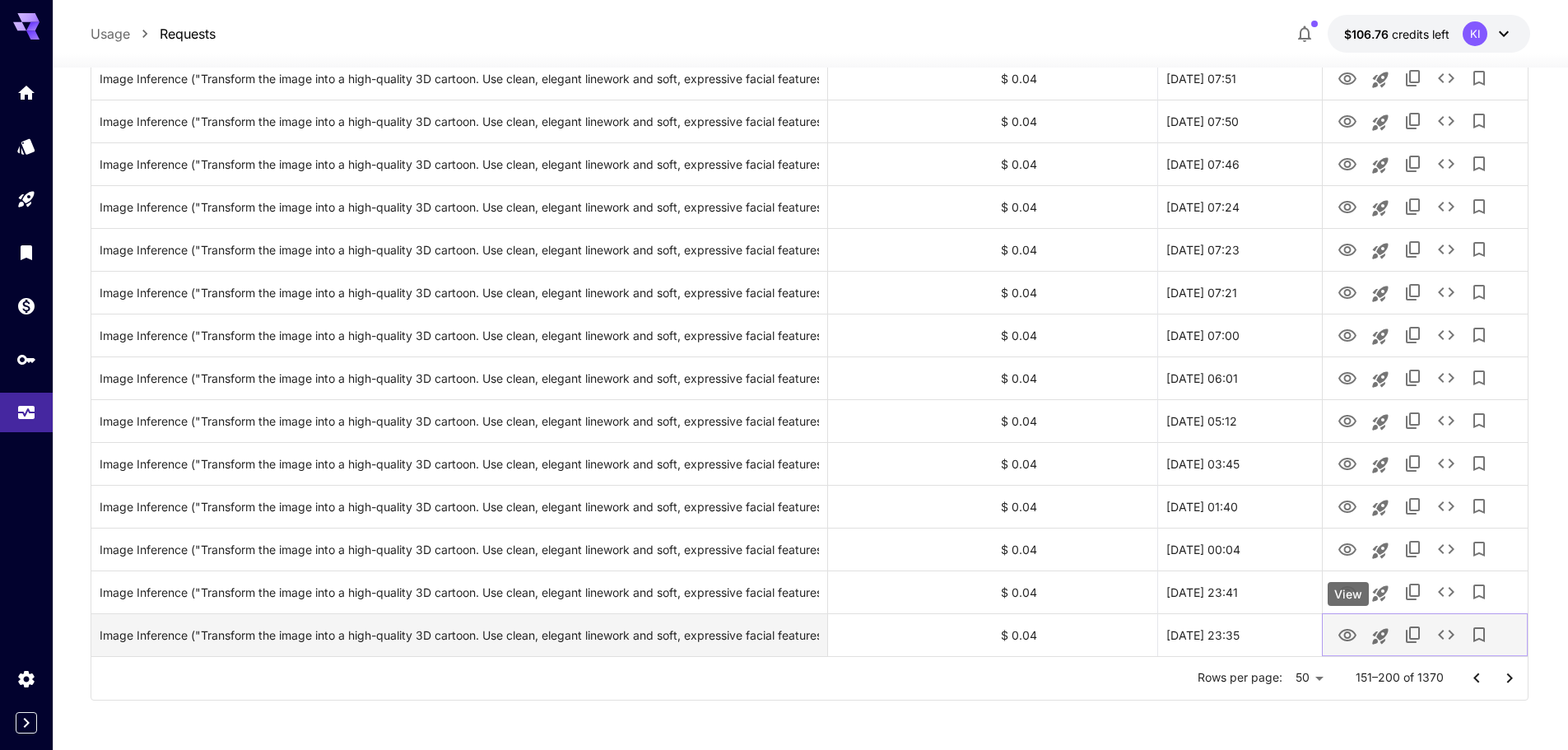
click at [1345, 633] on icon "View" at bounding box center [1347, 635] width 20 height 20
